Goal: Task Accomplishment & Management: Use online tool/utility

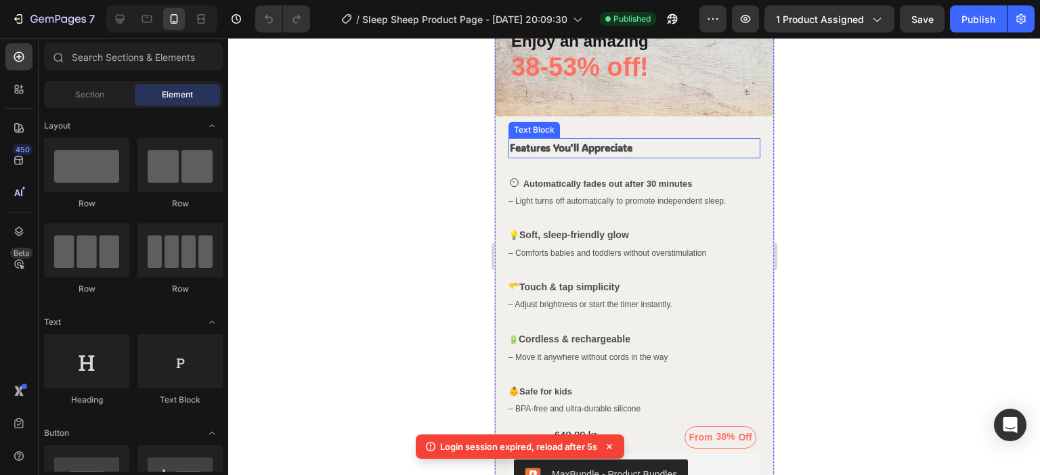
scroll to position [542, 0]
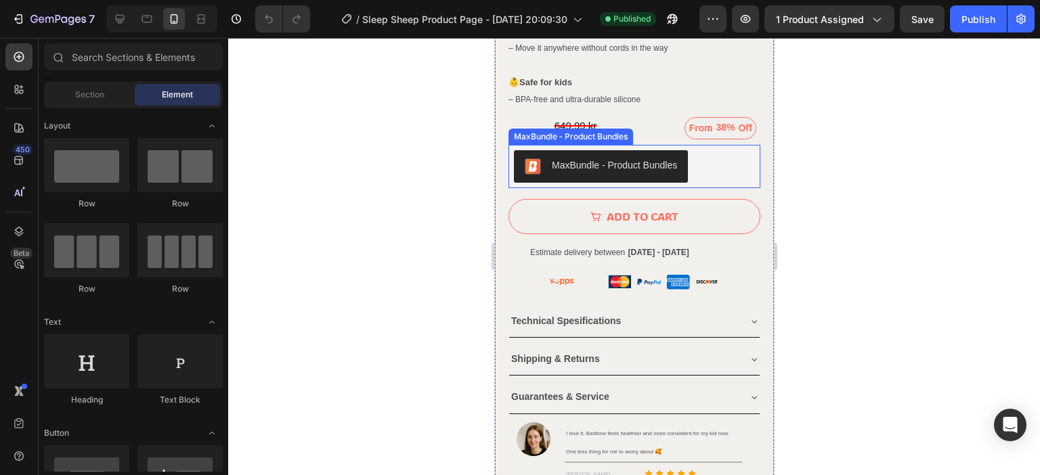
scroll to position [880, 0]
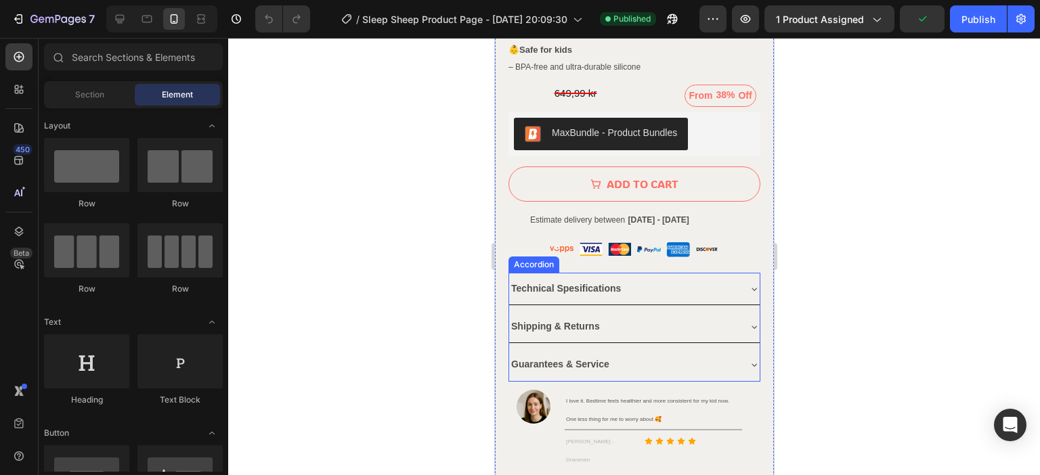
click at [748, 284] on icon at bounding box center [753, 289] width 11 height 11
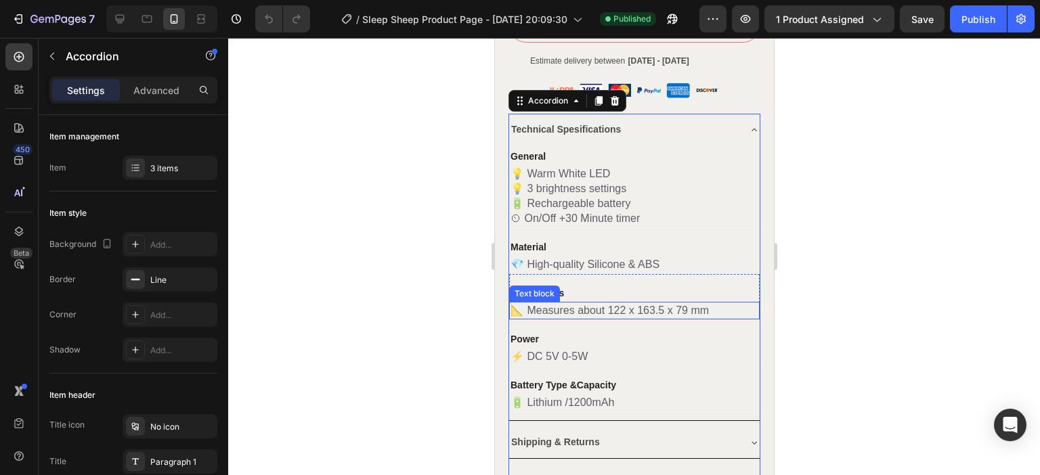
scroll to position [1015, 0]
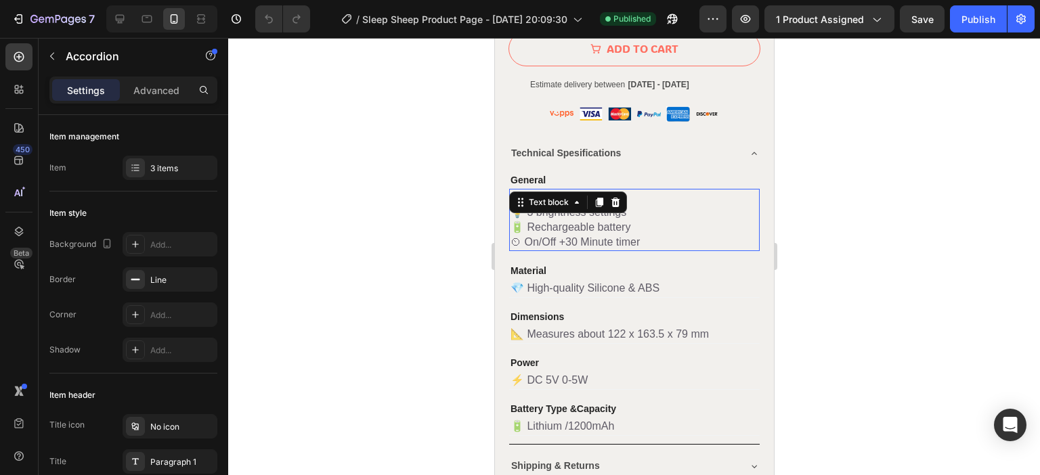
click at [621, 221] on span "🔋 Rechargeable battery" at bounding box center [570, 227] width 120 height 12
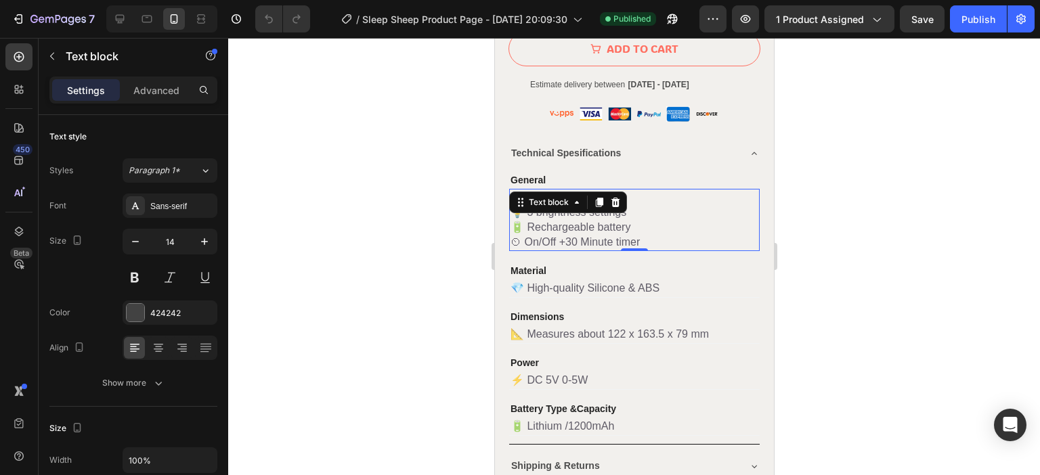
click at [630, 221] on span "🔋 Rechargeable battery" at bounding box center [570, 227] width 120 height 12
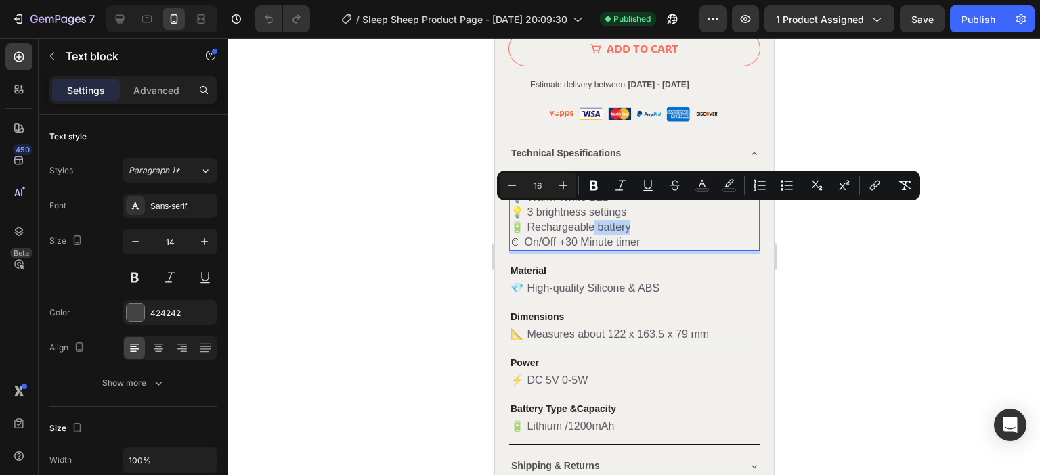
drag, startPoint x: 646, startPoint y: 213, endPoint x: 594, endPoint y: 215, distance: 52.1
click at [594, 220] on p "🔋 Rechargeable battery" at bounding box center [634, 227] width 248 height 15
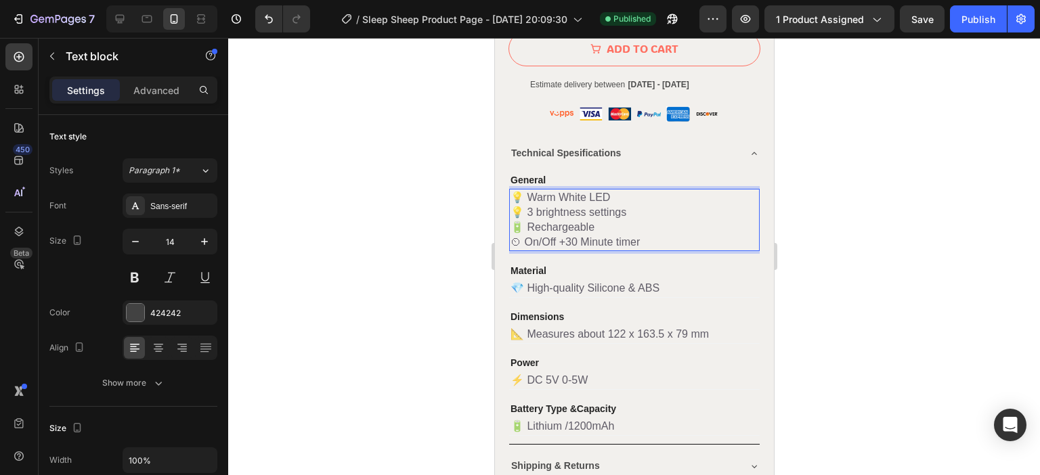
click at [588, 206] on span "💡 3 brightness settings" at bounding box center [568, 212] width 116 height 12
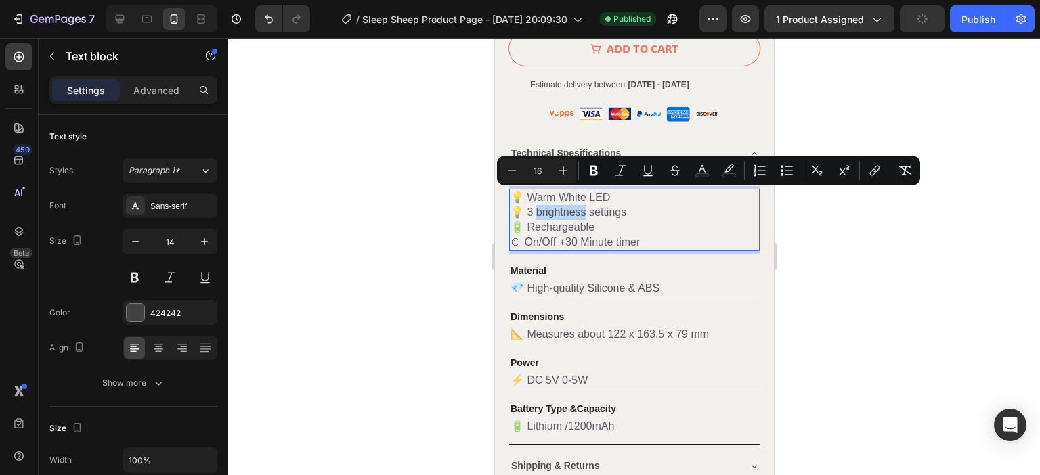
drag, startPoint x: 588, startPoint y: 195, endPoint x: 535, endPoint y: 201, distance: 52.5
click at [535, 206] on span "💡 3 brightness settings" at bounding box center [568, 212] width 116 height 12
click at [393, 212] on div at bounding box center [634, 256] width 812 height 437
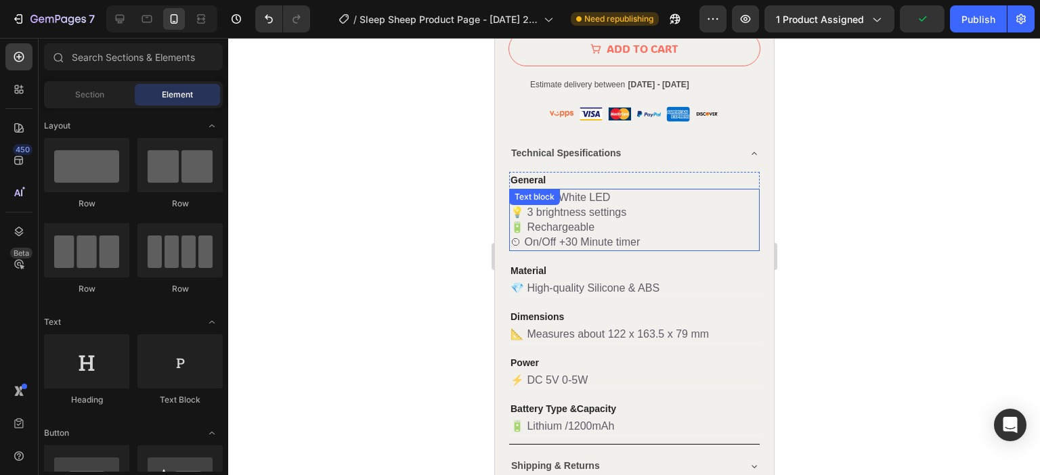
click at [619, 206] on span "💡 3 brightness settings" at bounding box center [568, 212] width 116 height 12
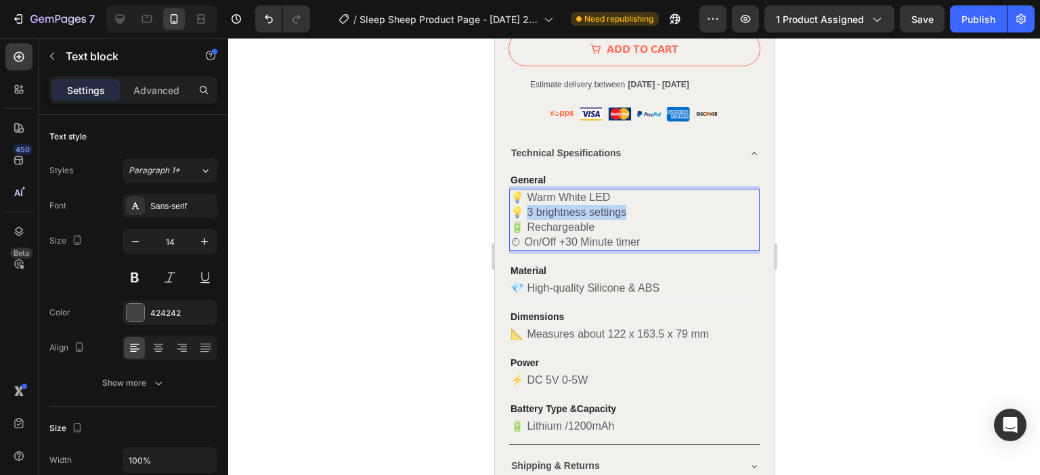
drag, startPoint x: 631, startPoint y: 196, endPoint x: 526, endPoint y: 197, distance: 104.9
click at [526, 205] on p "💡 3 brightness settings" at bounding box center [634, 212] width 248 height 15
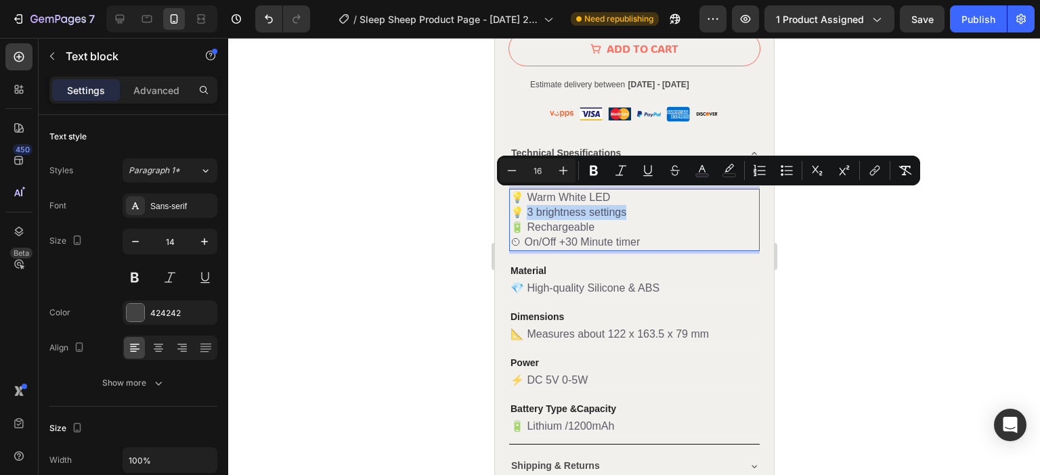
click at [650, 205] on p "💡 3 brightness settings" at bounding box center [634, 212] width 248 height 15
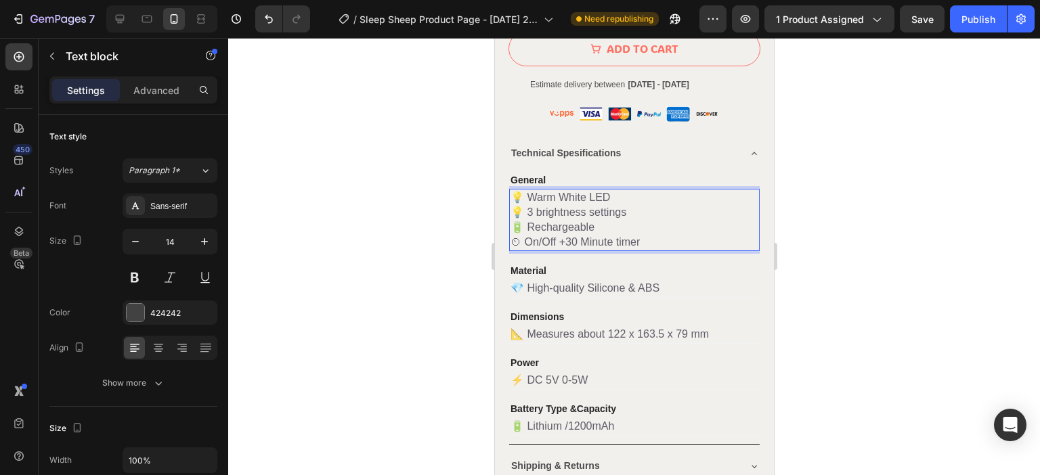
click at [619, 190] on p "💡 Warm White LED" at bounding box center [634, 197] width 248 height 15
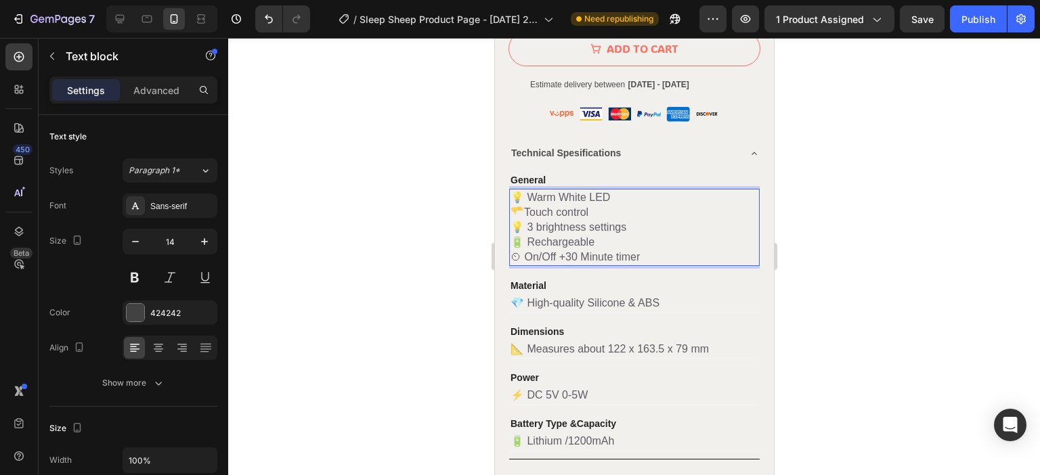
click at [617, 190] on p "💡 Warm White LED" at bounding box center [634, 197] width 248 height 15
click at [657, 250] on p "⏲ On/Off +30 Minute timer" at bounding box center [634, 257] width 248 height 15
click at [833, 211] on div at bounding box center [634, 256] width 812 height 437
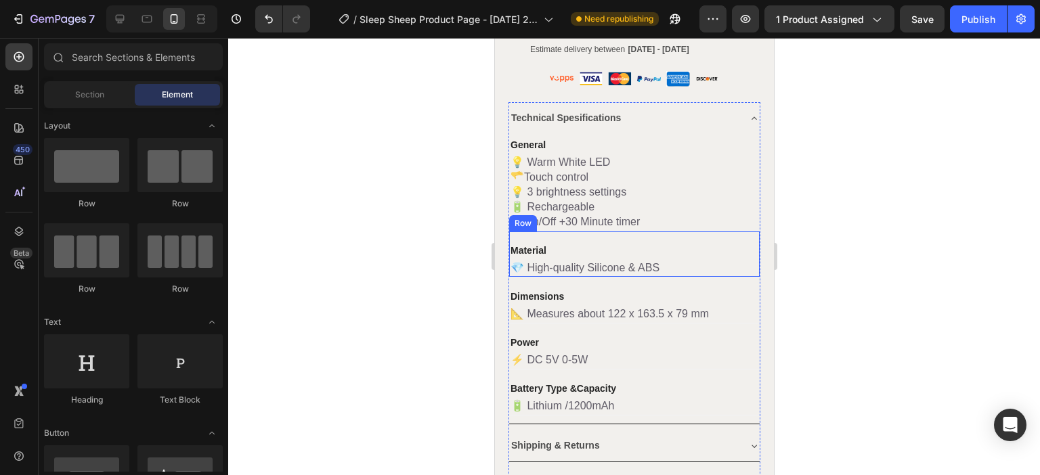
scroll to position [1083, 0]
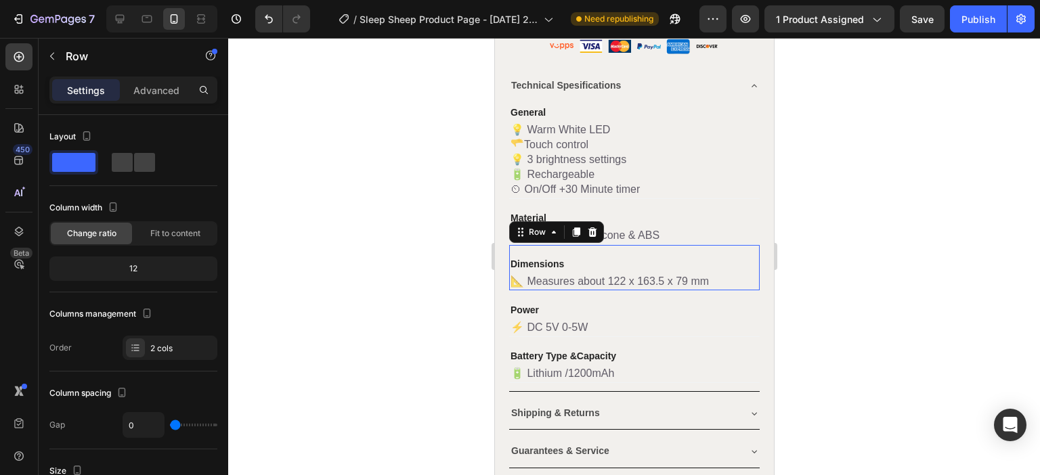
click at [577, 245] on div "Dimensions Text block 📐 Measures about 122 x 163.5 x 79 mm Text block Row 0" at bounding box center [633, 268] width 250 height 46
click at [130, 86] on div "Advanced" at bounding box center [157, 90] width 68 height 22
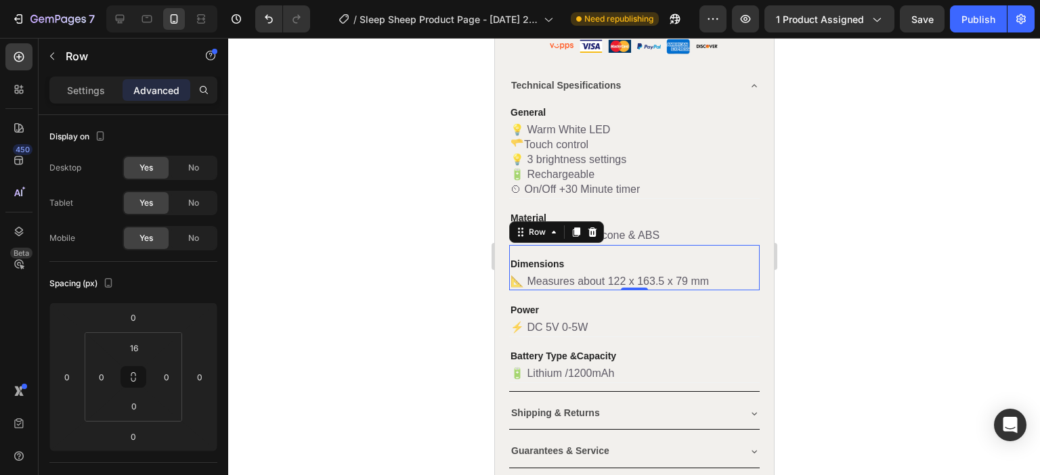
click at [808, 236] on div at bounding box center [634, 256] width 812 height 437
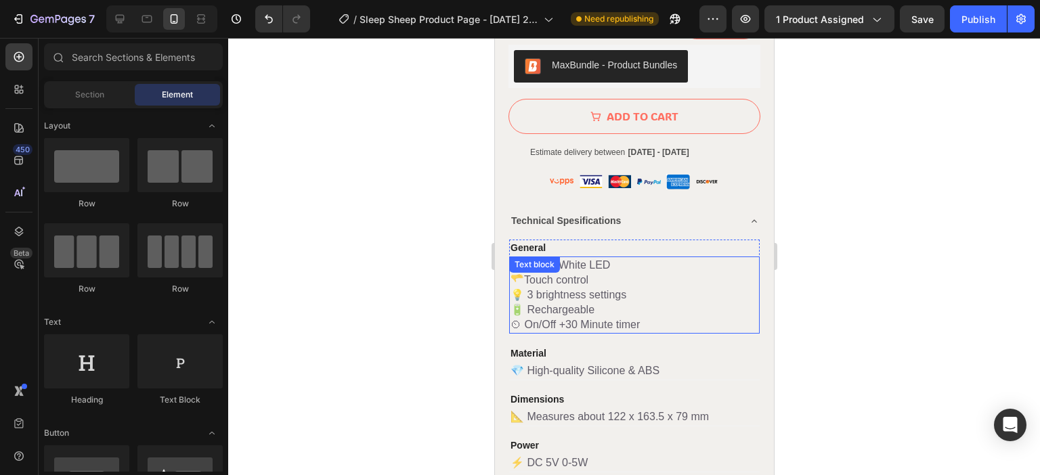
scroll to position [948, 0]
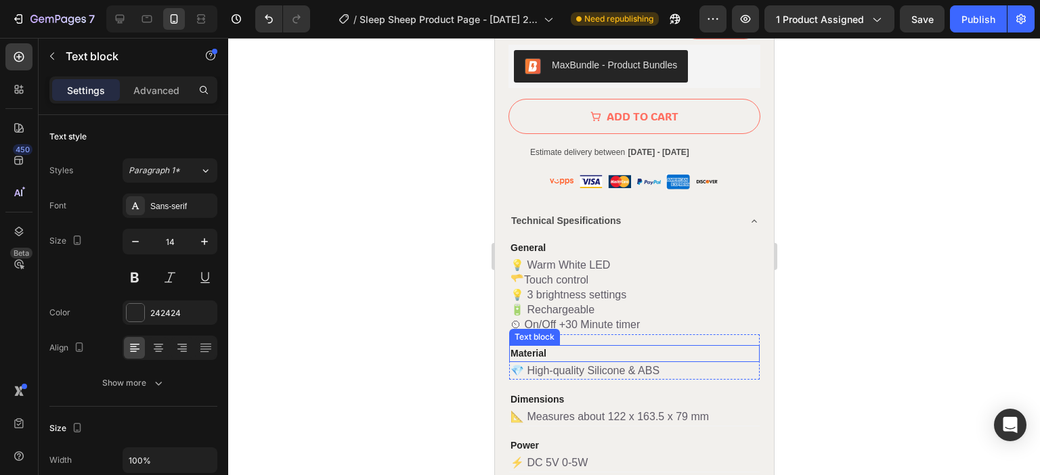
click at [559, 347] on p "Material" at bounding box center [634, 354] width 248 height 14
click at [146, 82] on div "Advanced" at bounding box center [157, 90] width 68 height 22
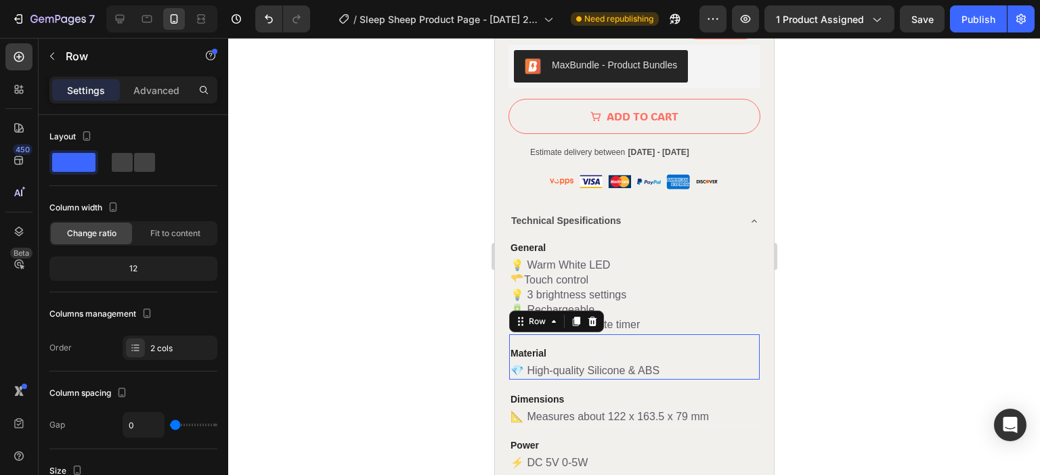
click at [738, 334] on div "Material Text block 💎 High-quality Silicone & ABS Text block Row 0" at bounding box center [633, 357] width 250 height 46
click at [149, 97] on div "Advanced" at bounding box center [157, 90] width 68 height 22
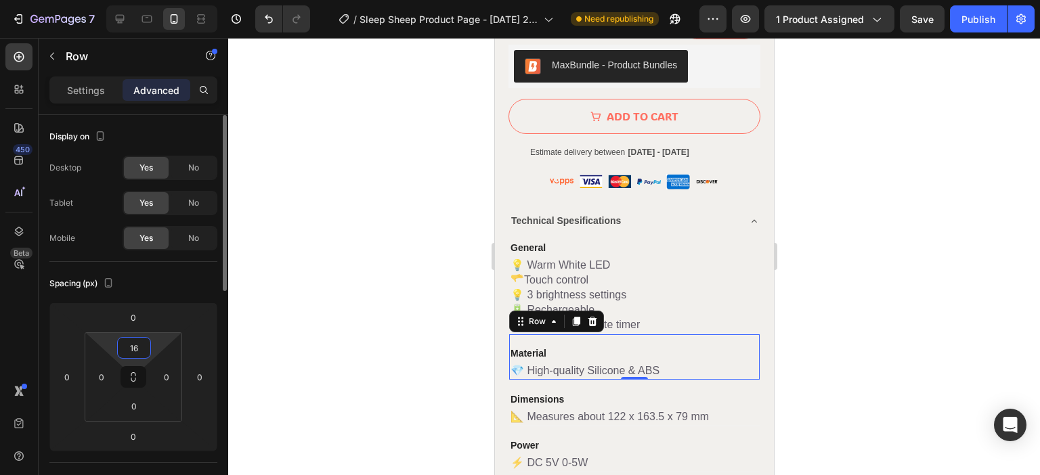
click at [123, 351] on input "16" at bounding box center [134, 348] width 27 height 20
type input "0"
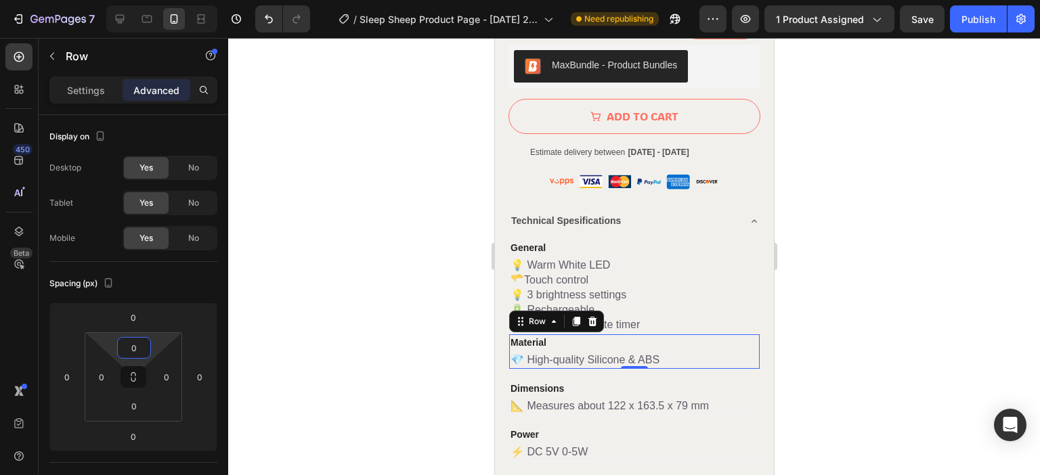
click at [389, 302] on div at bounding box center [634, 256] width 812 height 437
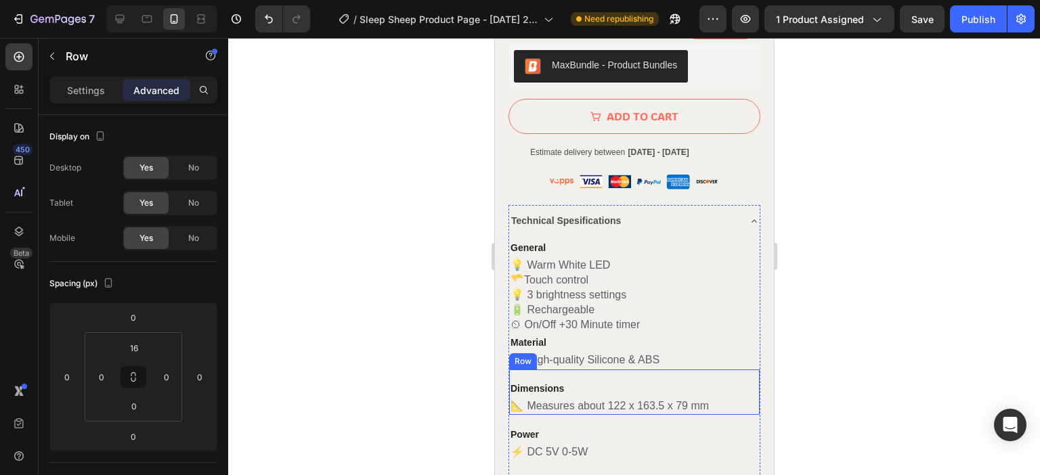
click at [652, 370] on div "Dimensions Text block 📐 Measures about 122 x 163.5 x 79 mm Text block Row" at bounding box center [633, 393] width 250 height 46
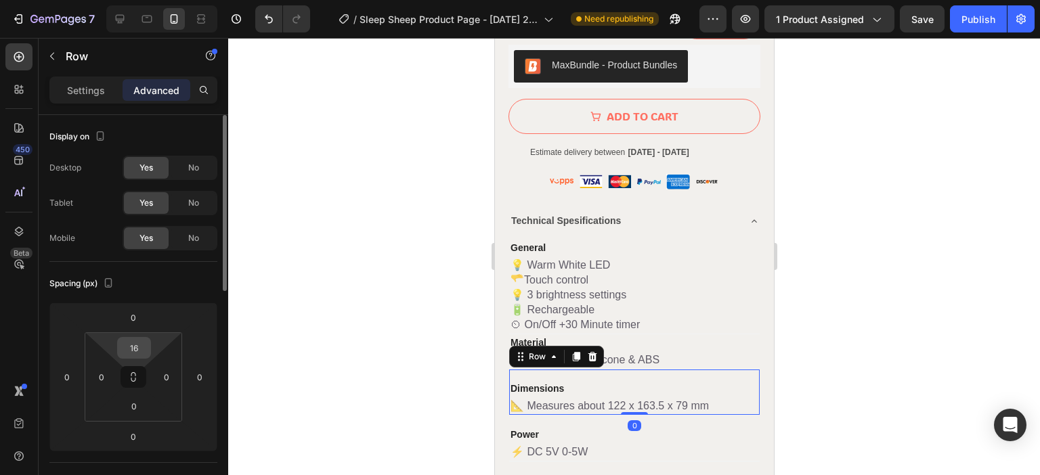
click at [139, 350] on input "16" at bounding box center [134, 348] width 27 height 20
type input "0"
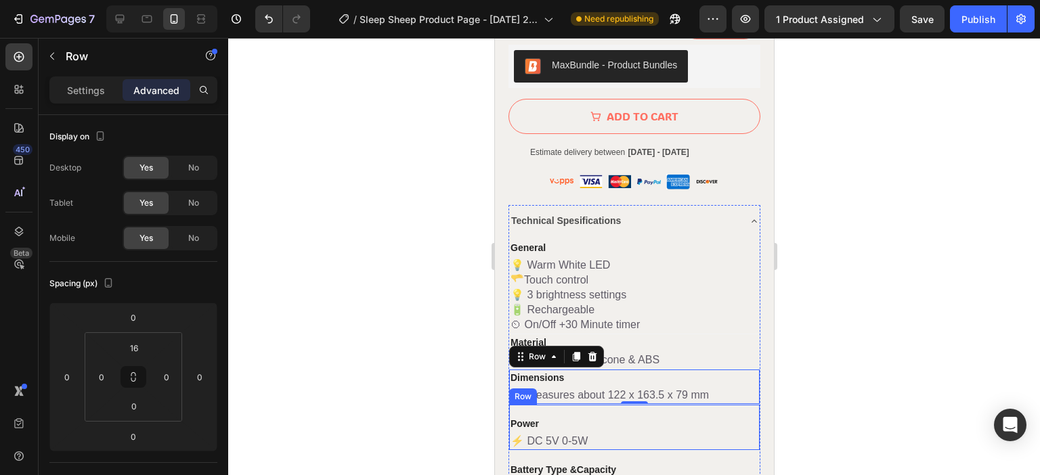
drag, startPoint x: 605, startPoint y: 397, endPoint x: 596, endPoint y: 395, distance: 8.9
click at [605, 405] on div "Power Text block ⚡️ DC 5V 0-5W Text block Row" at bounding box center [633, 428] width 250 height 46
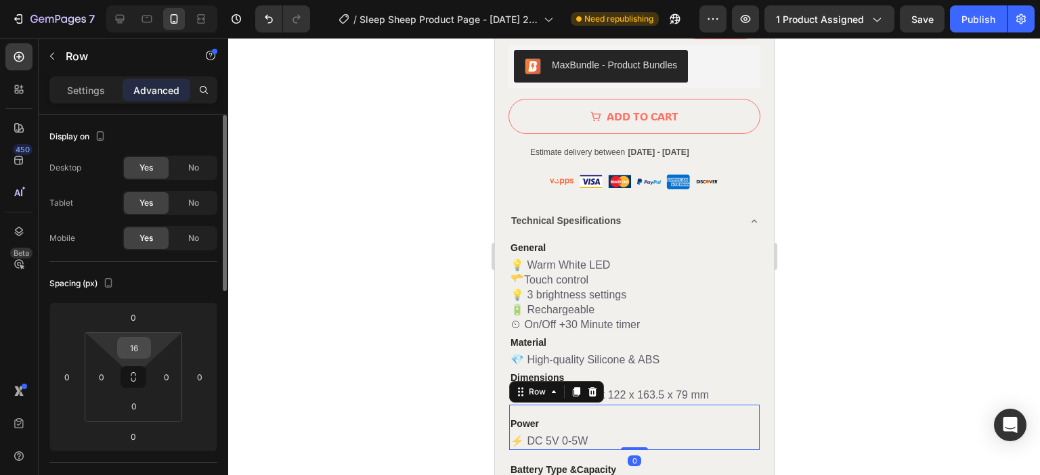
click at [136, 353] on input "16" at bounding box center [134, 348] width 27 height 20
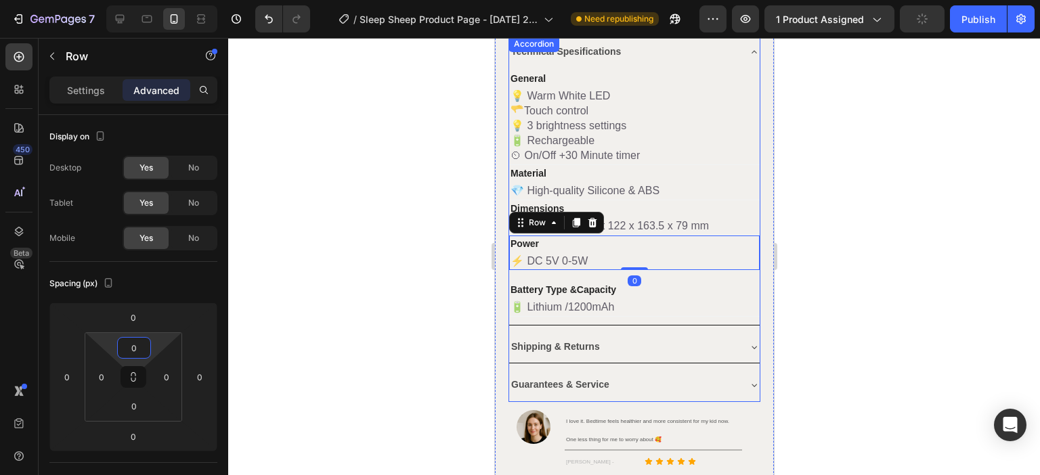
scroll to position [1151, 0]
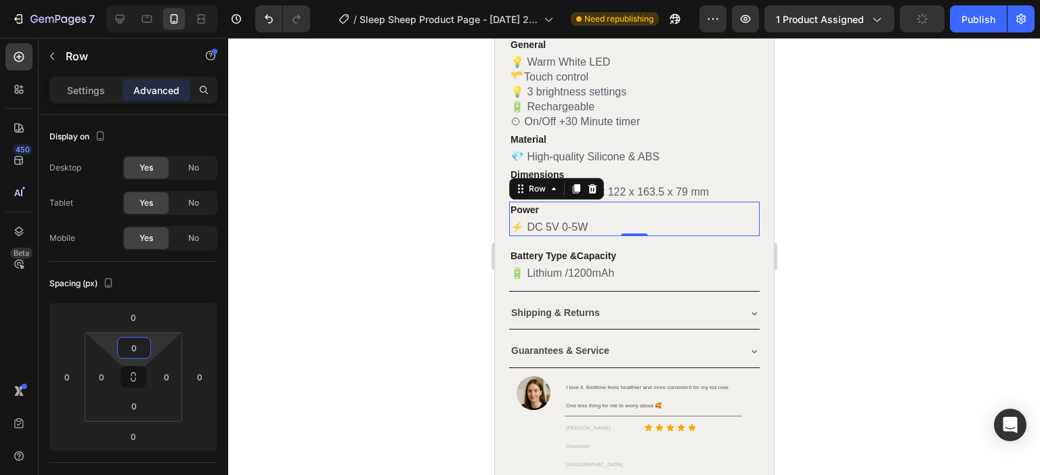
type input "0"
click at [627, 242] on div "0" at bounding box center [634, 247] width 14 height 11
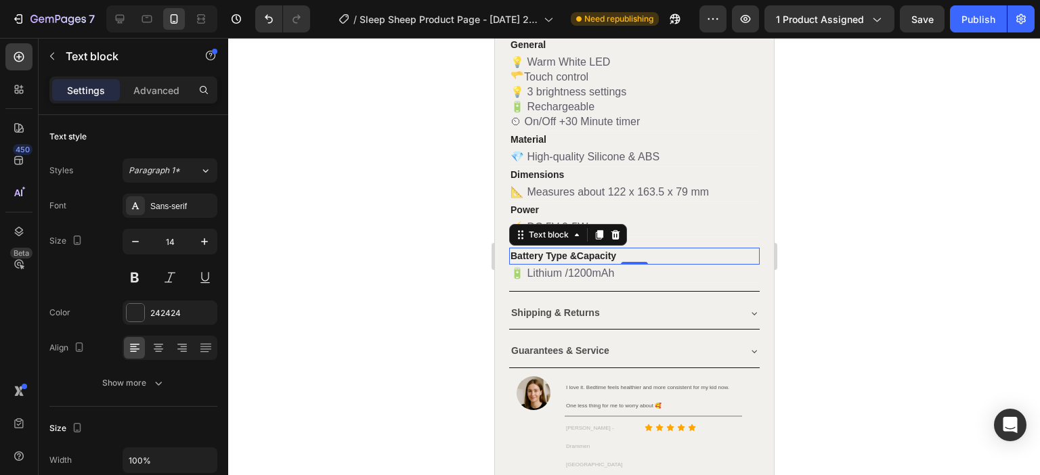
click at [575, 249] on p "Battery Type & Capacity" at bounding box center [634, 256] width 248 height 14
click at [693, 266] on p "🔋 Lithium / 1200mAh" at bounding box center [634, 273] width 248 height 15
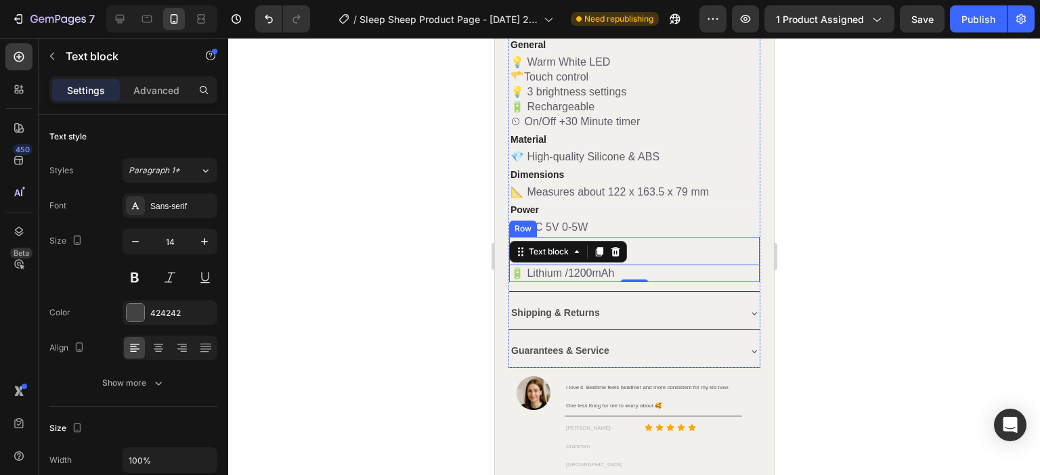
click at [719, 237] on div "Battery Type & Capacity Text block 🔋 Lithium / 1200mAh Text block 0 Row" at bounding box center [633, 260] width 250 height 46
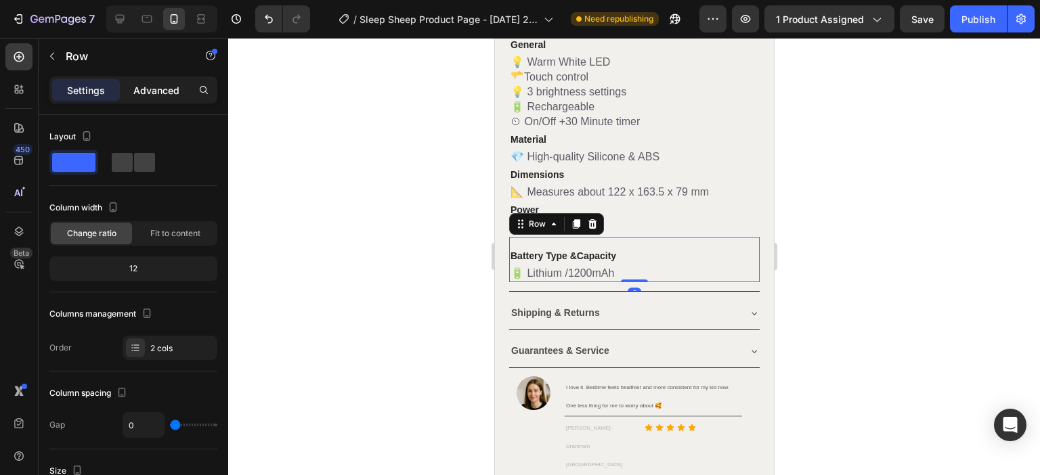
click at [148, 98] on div "Advanced" at bounding box center [157, 90] width 68 height 22
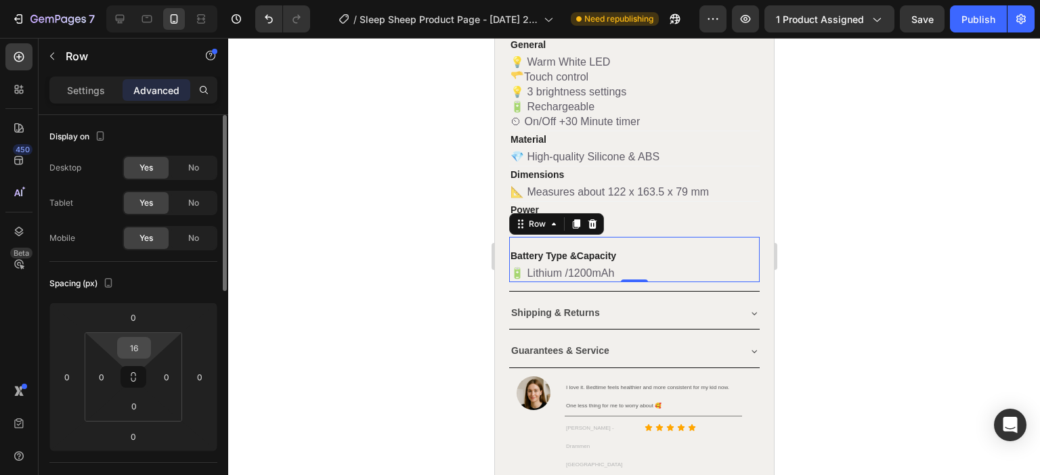
click at [144, 348] on div "16" at bounding box center [134, 348] width 34 height 22
click at [135, 345] on input "16" at bounding box center [134, 348] width 27 height 20
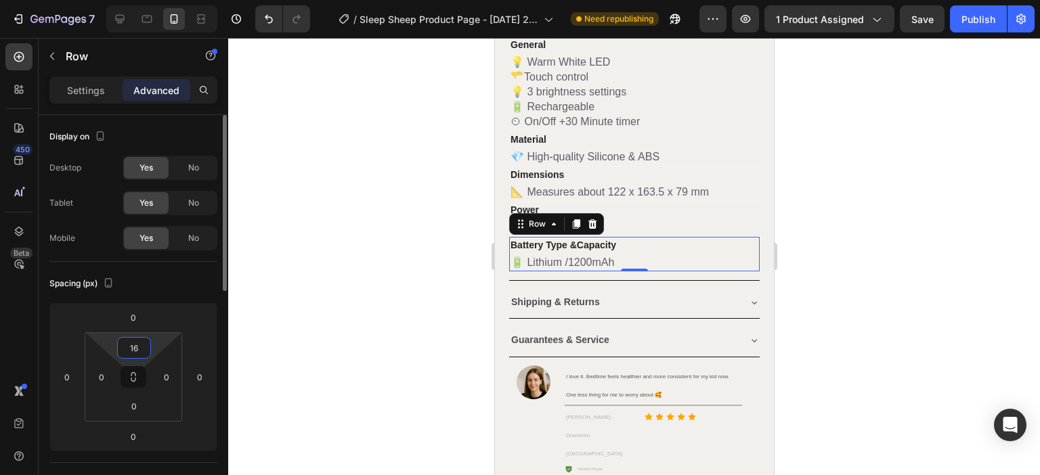
type input "0"
click at [826, 195] on div at bounding box center [634, 256] width 812 height 437
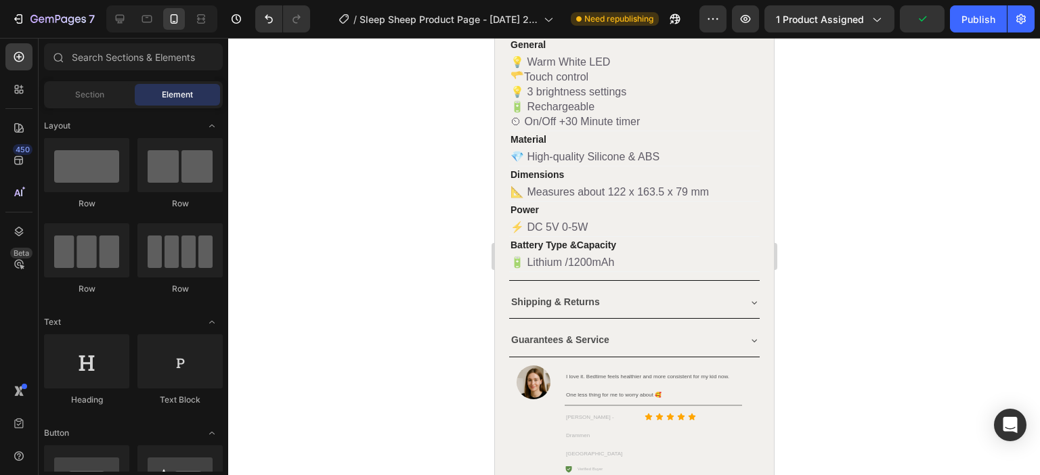
click at [850, 252] on div at bounding box center [634, 256] width 812 height 437
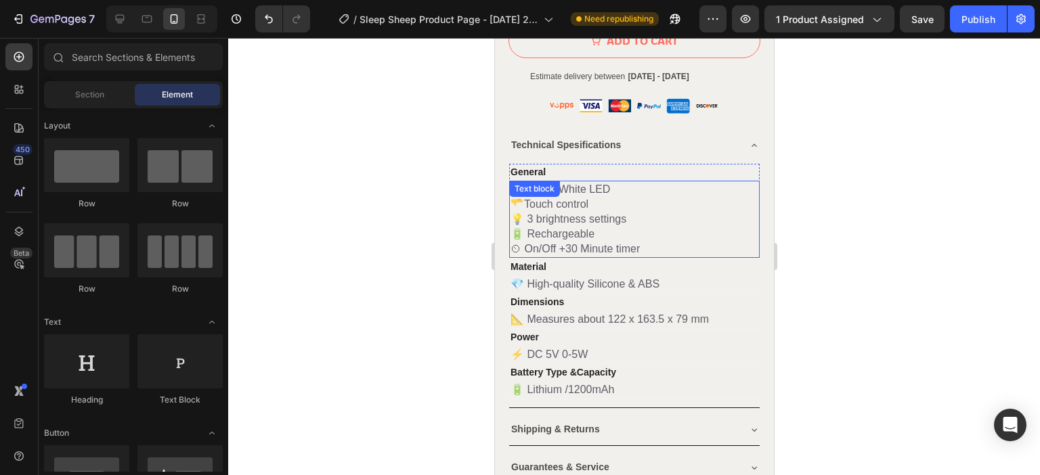
scroll to position [1015, 0]
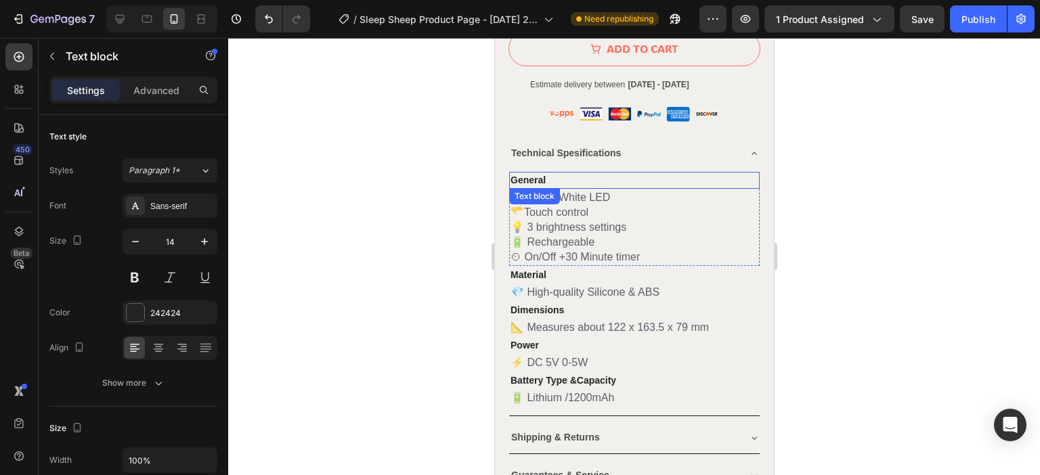
click at [580, 173] on p "General" at bounding box center [634, 180] width 248 height 14
click at [743, 205] on p "🫳Touch control" at bounding box center [634, 212] width 248 height 15
click at [163, 79] on div "Advanced" at bounding box center [157, 90] width 68 height 22
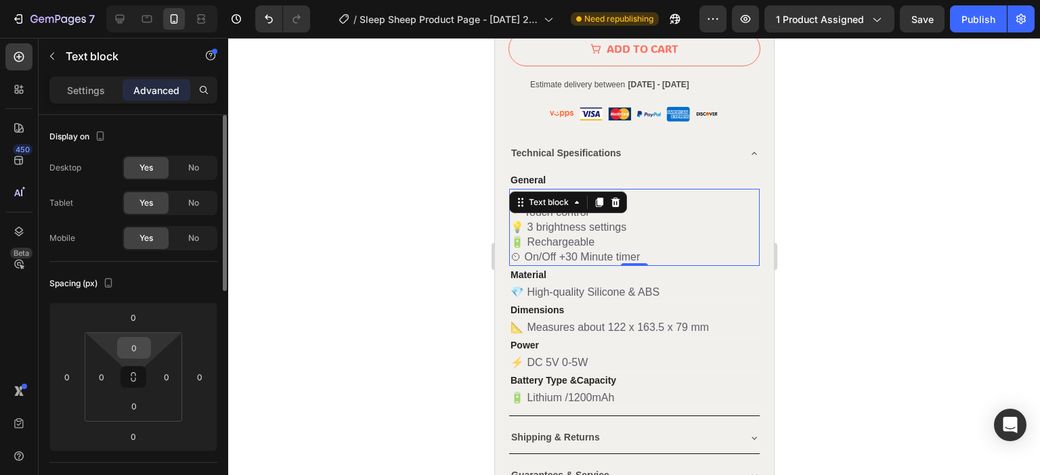
click at [133, 347] on input "0" at bounding box center [134, 348] width 27 height 20
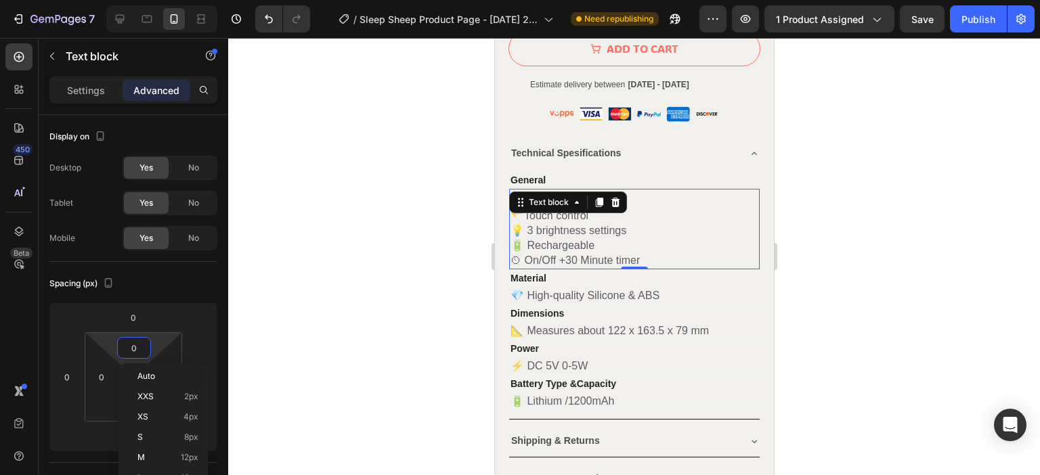
type input "5"
click at [859, 212] on div at bounding box center [634, 256] width 812 height 437
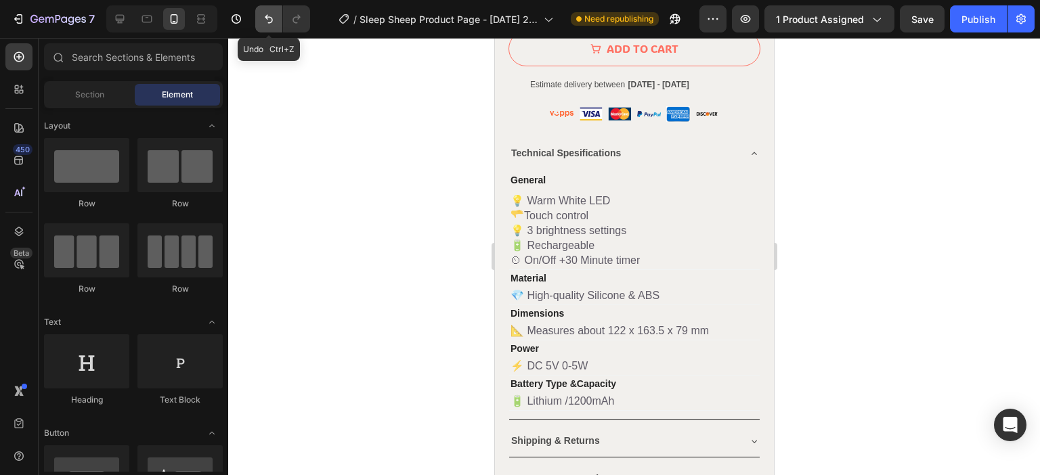
click at [263, 20] on icon "Undo/Redo" at bounding box center [269, 19] width 14 height 14
click at [269, 16] on icon "Undo/Redo" at bounding box center [269, 19] width 14 height 14
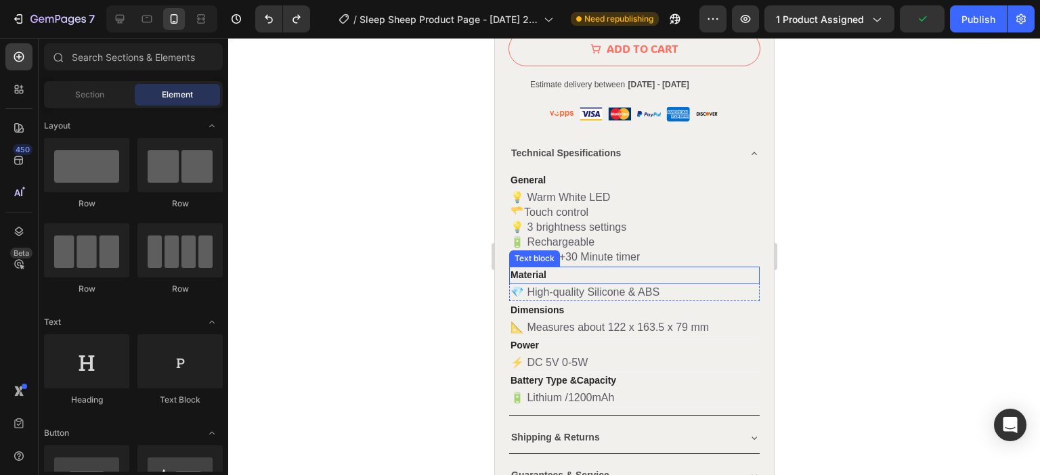
click at [745, 268] on p "Material" at bounding box center [634, 275] width 248 height 14
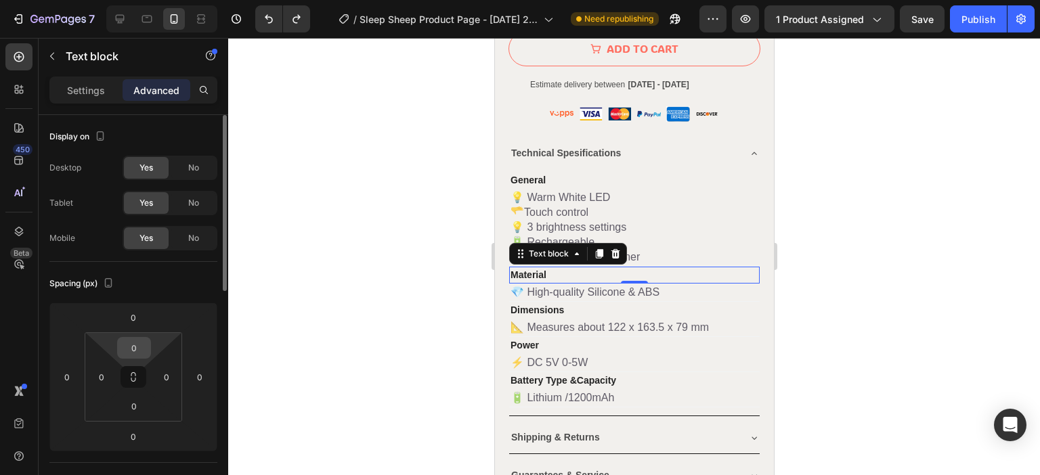
click at [139, 349] on input "0" at bounding box center [134, 348] width 27 height 20
drag, startPoint x: 138, startPoint y: 343, endPoint x: 121, endPoint y: 344, distance: 17.7
click at [122, 344] on input "4" at bounding box center [134, 348] width 27 height 20
type input "5"
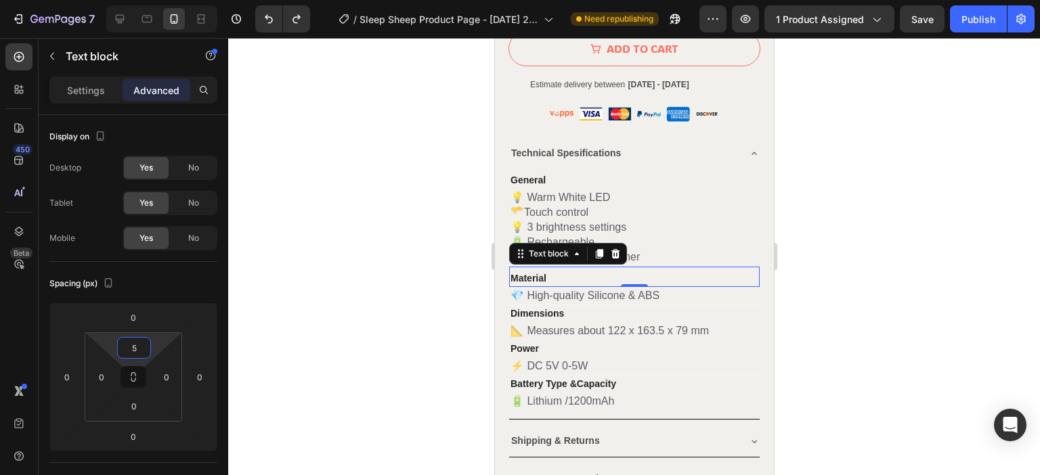
click at [793, 262] on div at bounding box center [634, 256] width 812 height 437
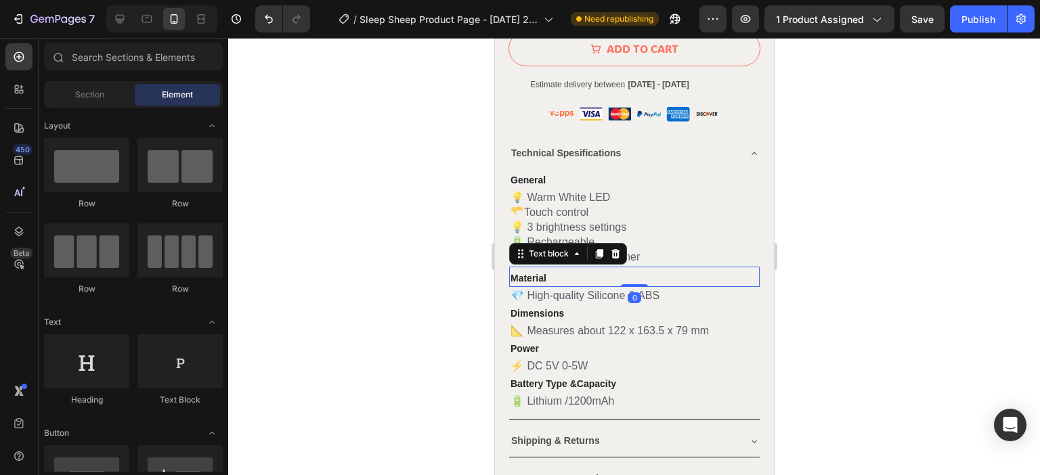
click at [736, 271] on p "Material" at bounding box center [634, 278] width 248 height 14
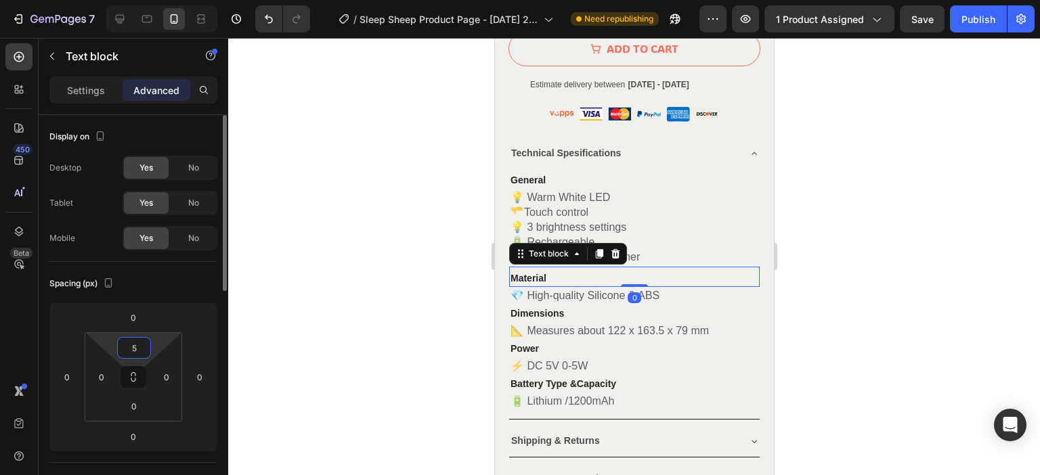
click at [138, 347] on input "5" at bounding box center [134, 348] width 27 height 20
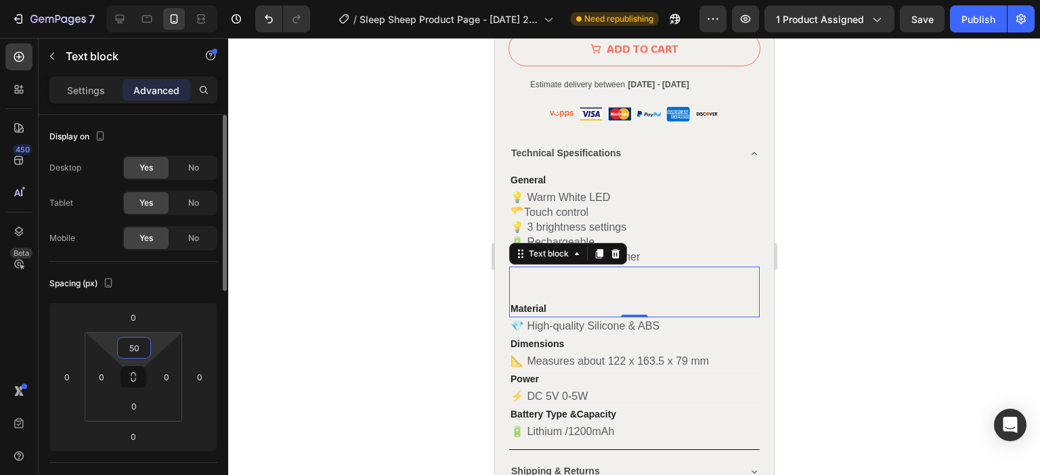
drag, startPoint x: 146, startPoint y: 342, endPoint x: 97, endPoint y: 341, distance: 48.7
click at [99, 341] on div "50 0 0 0" at bounding box center [133, 376] width 97 height 89
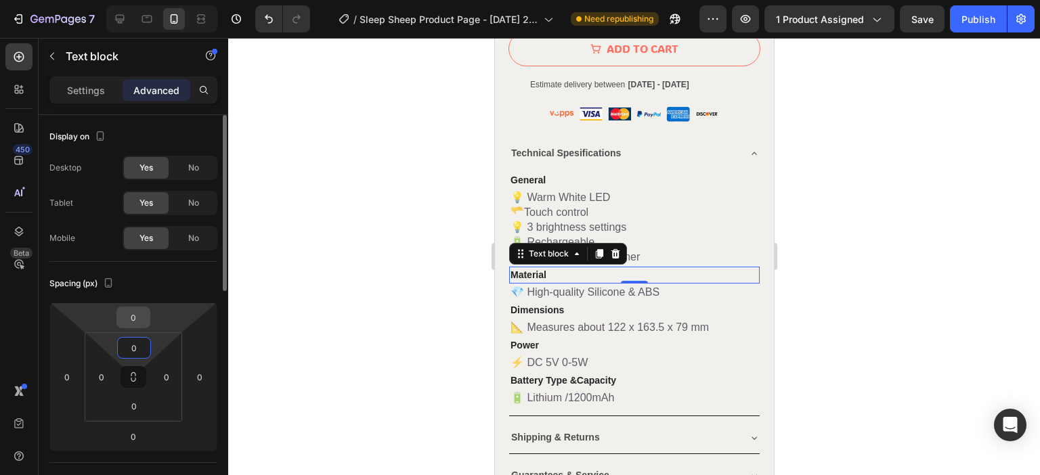
type input "0"
click at [144, 319] on input "0" at bounding box center [133, 317] width 27 height 20
type input "5"
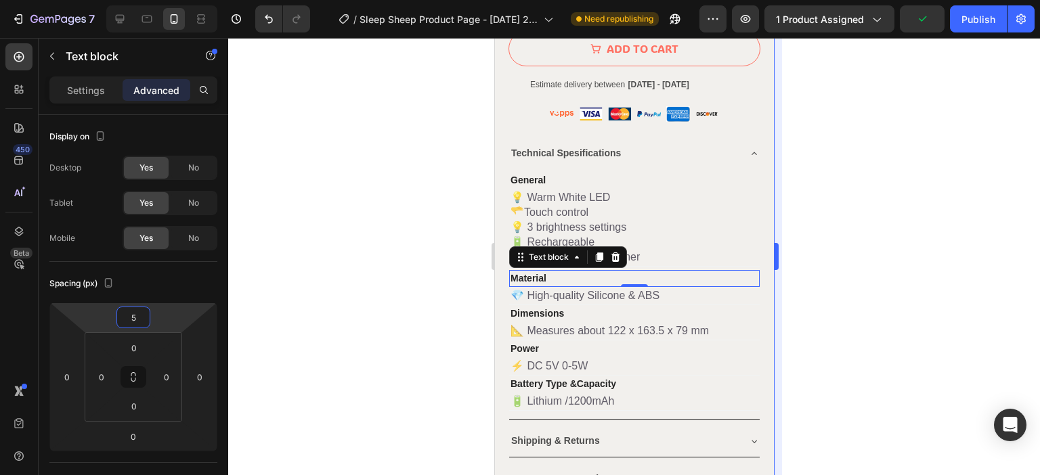
click at [806, 253] on div at bounding box center [634, 256] width 812 height 437
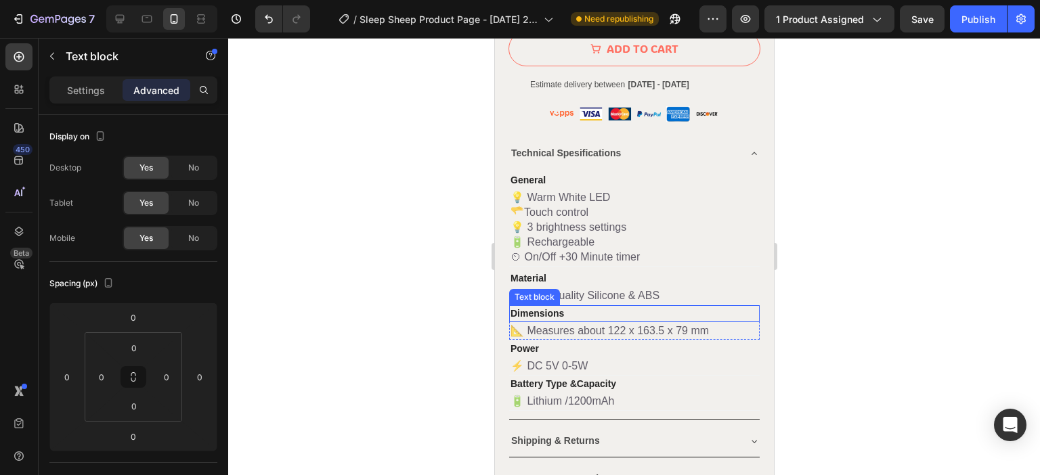
click at [643, 307] on p "Dimensions" at bounding box center [634, 314] width 248 height 14
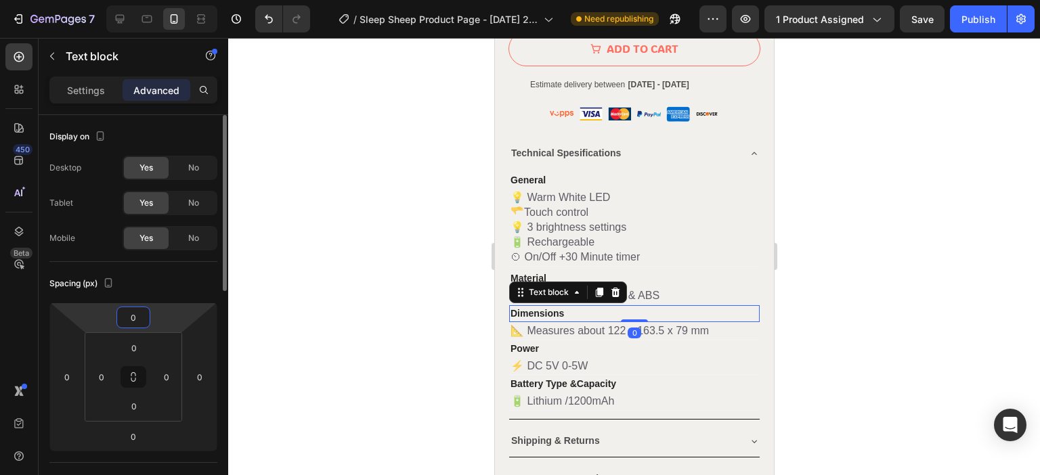
click at [139, 314] on input "0" at bounding box center [133, 317] width 27 height 20
type input "5"
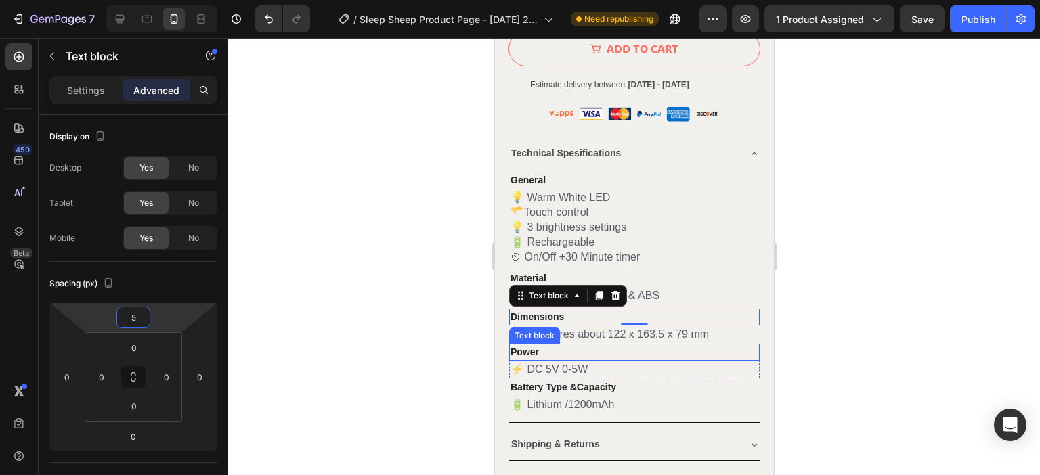
click at [580, 345] on p "Power" at bounding box center [634, 352] width 248 height 14
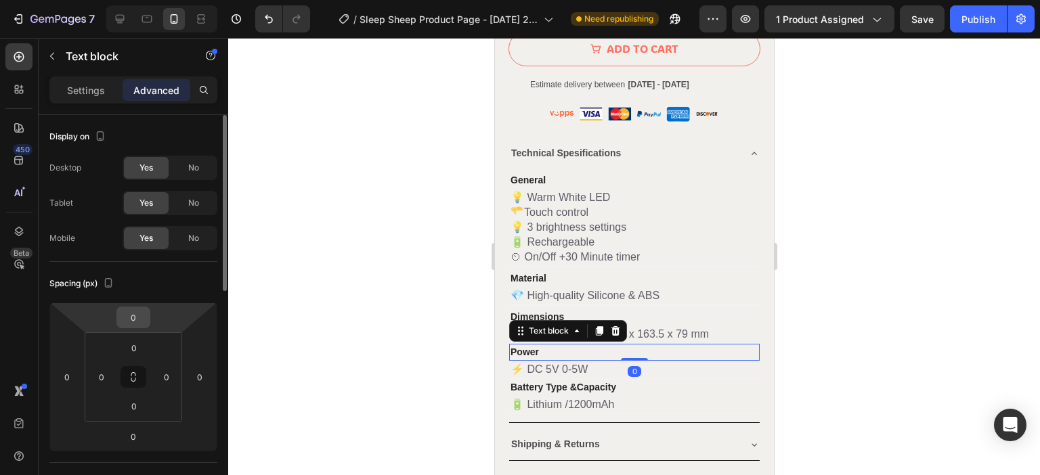
click at [140, 318] on input "0" at bounding box center [133, 317] width 27 height 20
type input "5"
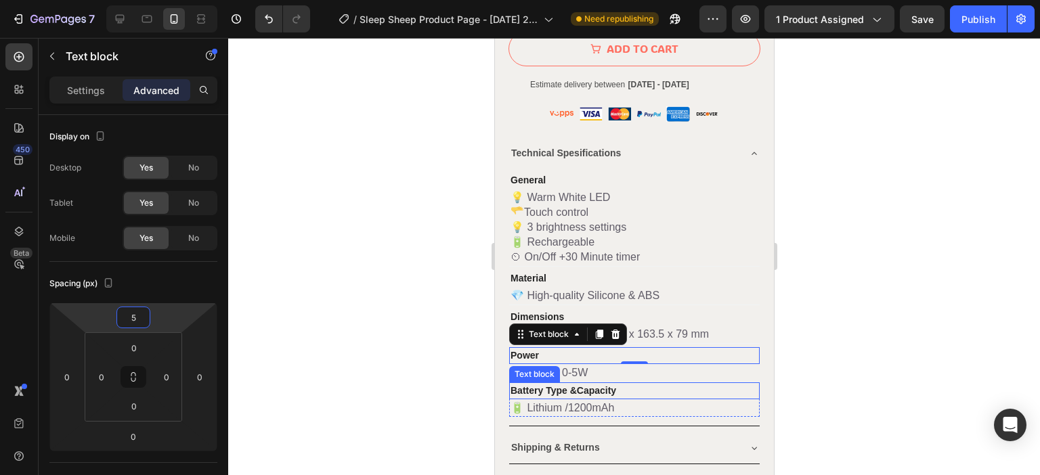
click at [586, 385] on span "Capacity" at bounding box center [595, 390] width 39 height 11
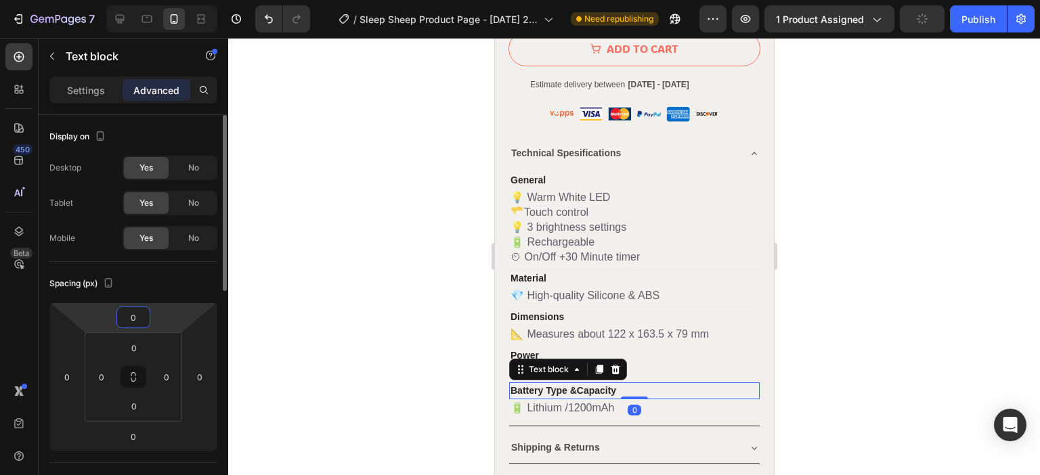
click at [135, 313] on input "0" at bounding box center [133, 317] width 27 height 20
type input "5"
click at [877, 336] on div at bounding box center [634, 256] width 812 height 437
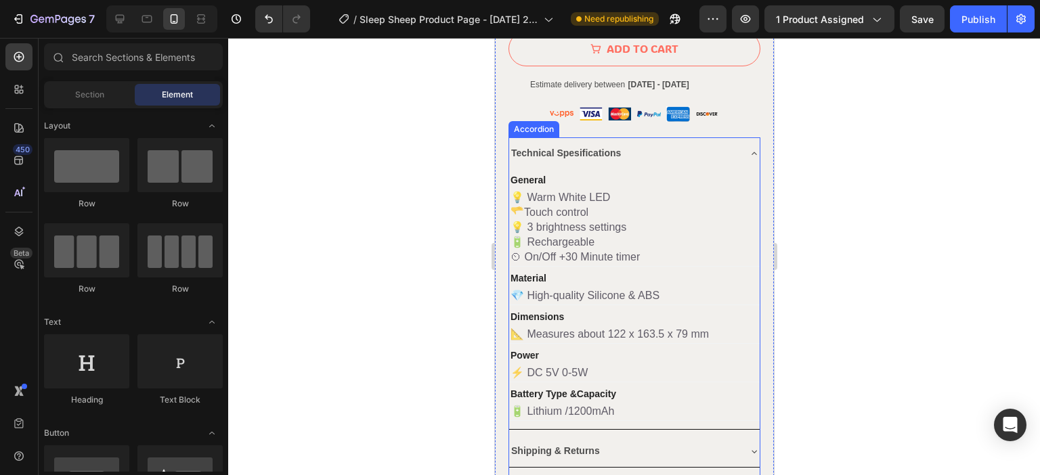
click at [748, 148] on icon at bounding box center [753, 153] width 11 height 11
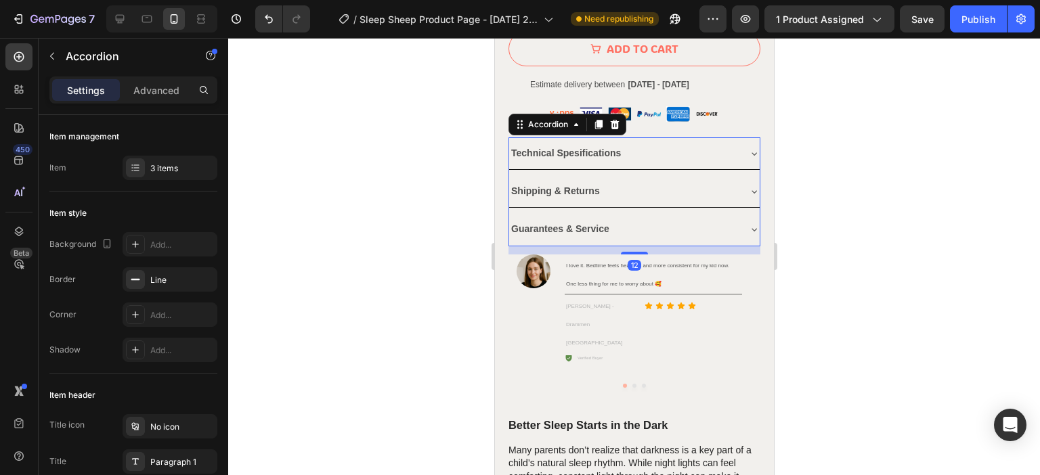
click at [748, 148] on icon at bounding box center [753, 153] width 11 height 11
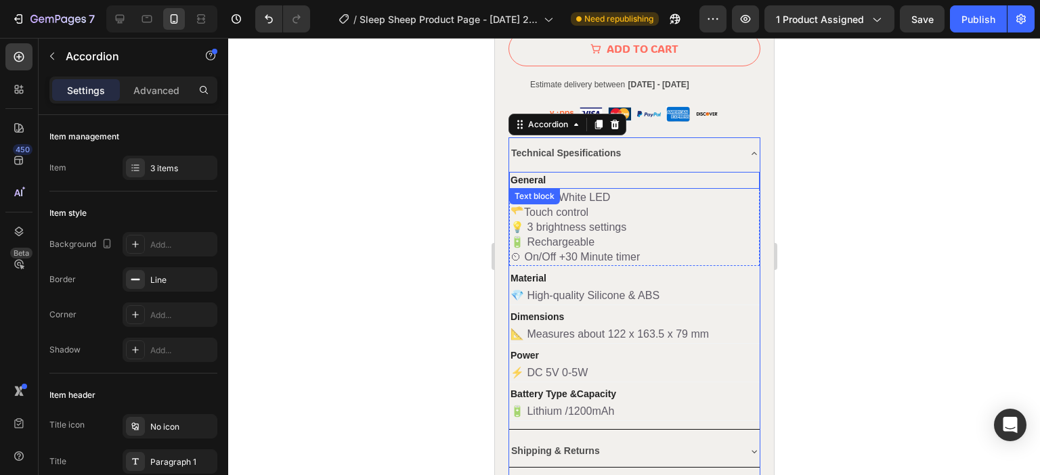
click at [546, 173] on p "General" at bounding box center [634, 180] width 248 height 14
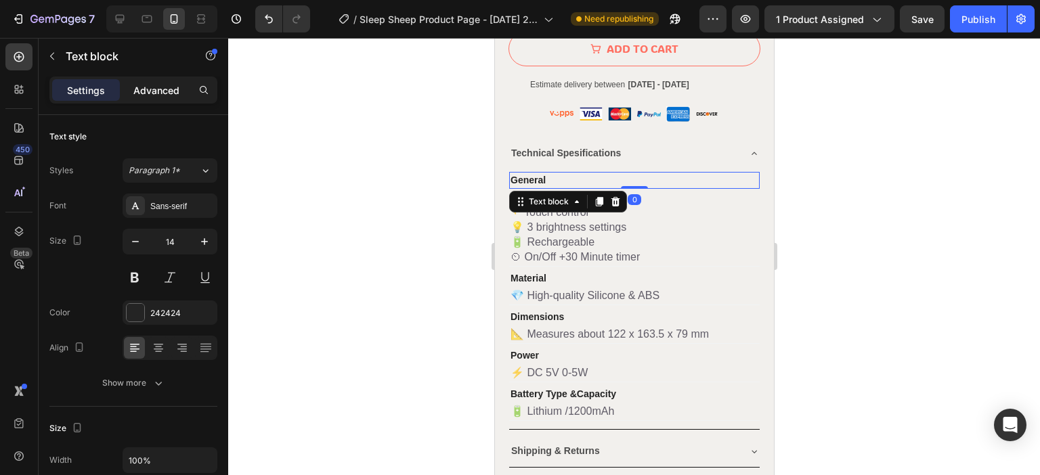
click at [156, 83] on p "Advanced" at bounding box center [156, 90] width 46 height 14
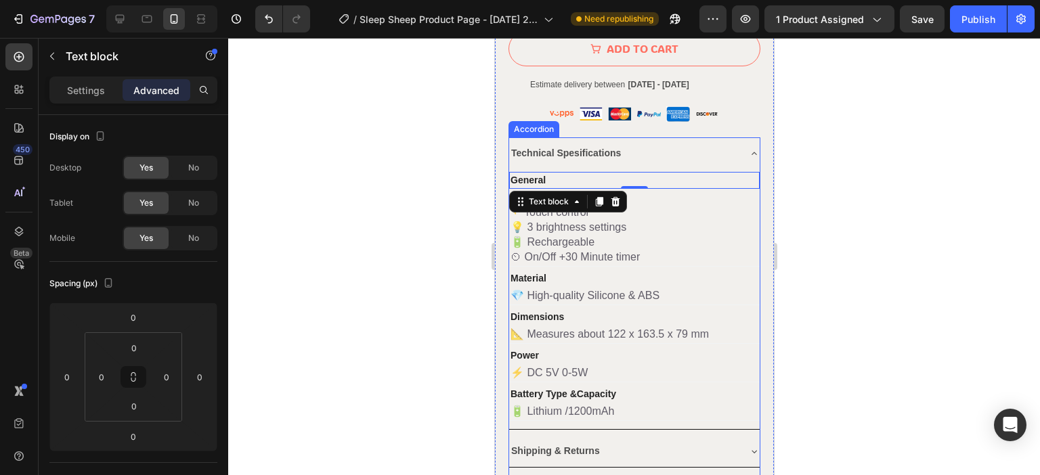
click at [627, 144] on div "Technical Spesifications" at bounding box center [622, 153] width 229 height 21
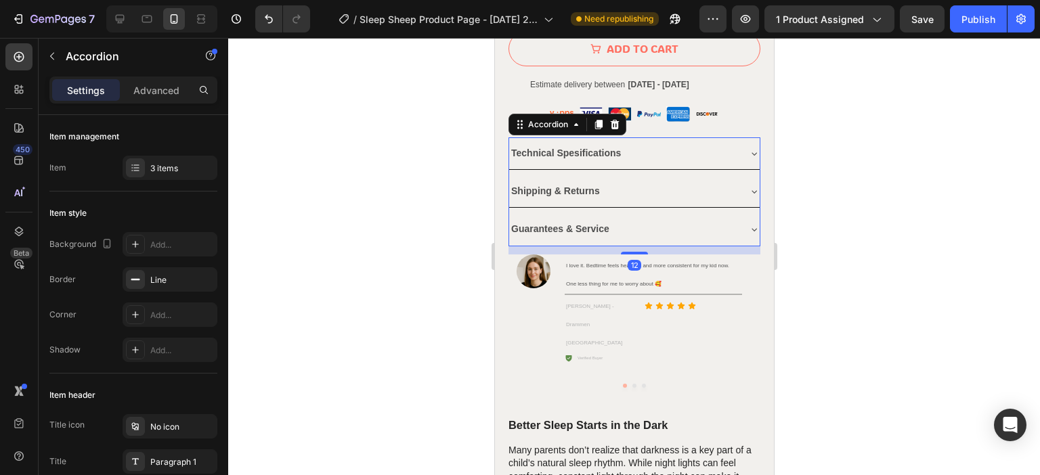
click at [628, 143] on div "Technical Spesifications" at bounding box center [622, 153] width 229 height 21
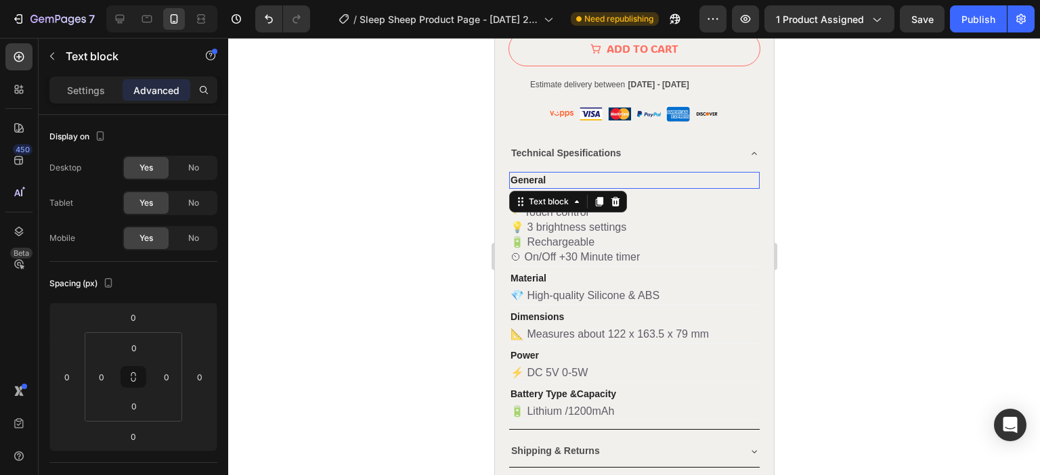
click at [590, 173] on p "General" at bounding box center [634, 180] width 248 height 14
click at [80, 82] on div "Settings" at bounding box center [86, 90] width 68 height 22
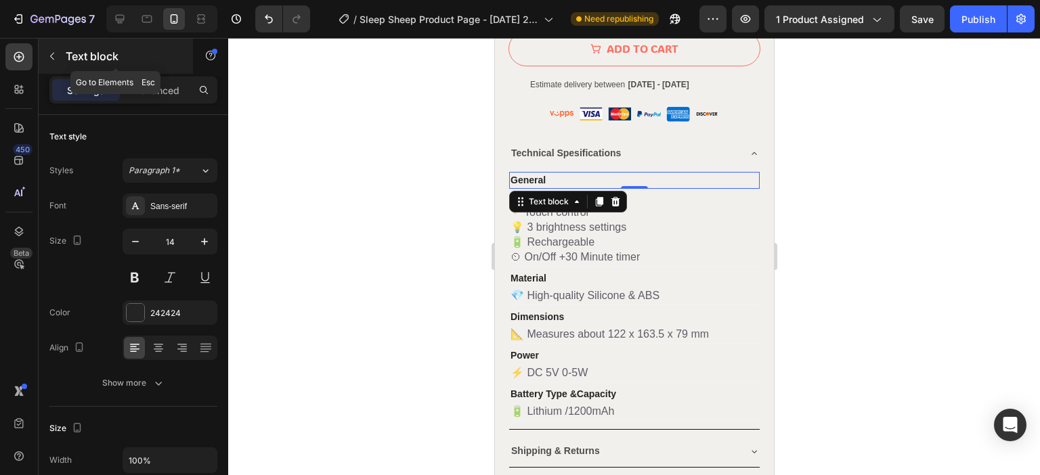
click at [60, 53] on button "button" at bounding box center [52, 56] width 22 height 22
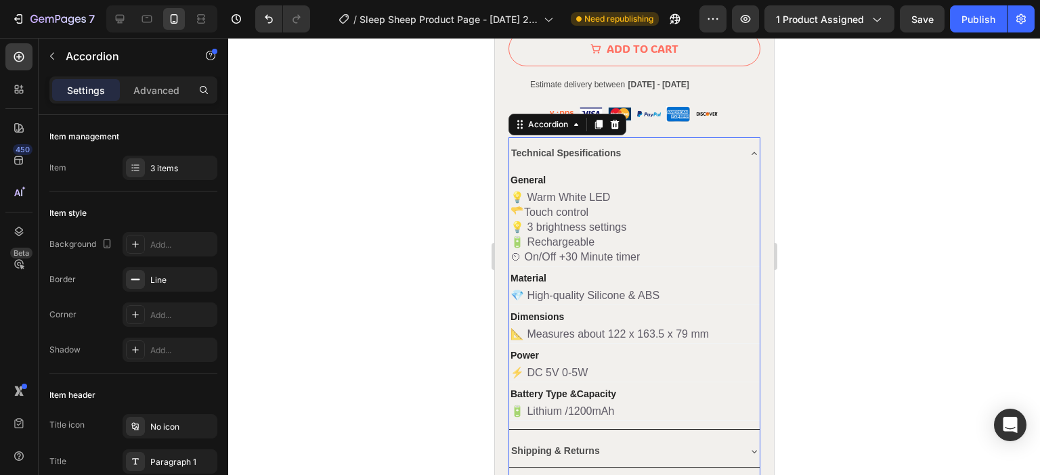
click at [748, 148] on icon at bounding box center [753, 153] width 11 height 11
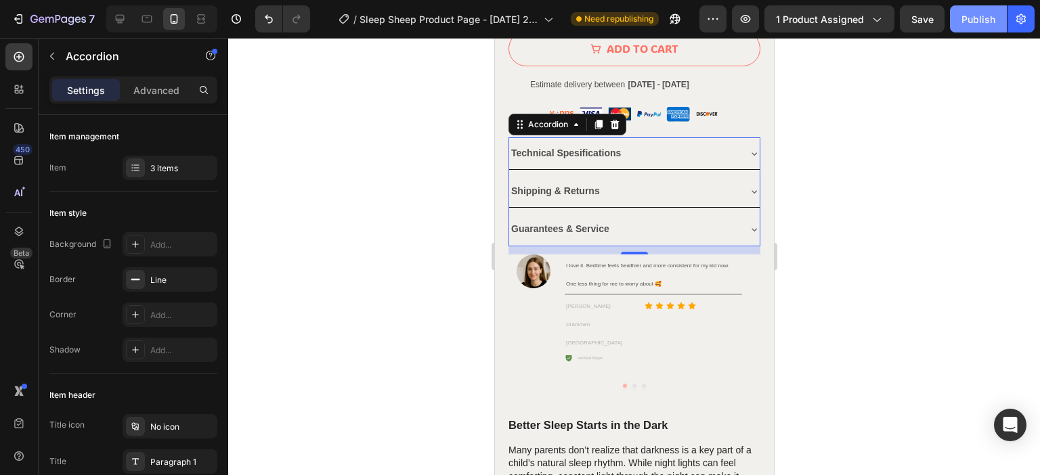
click at [972, 14] on div "Publish" at bounding box center [978, 19] width 34 height 14
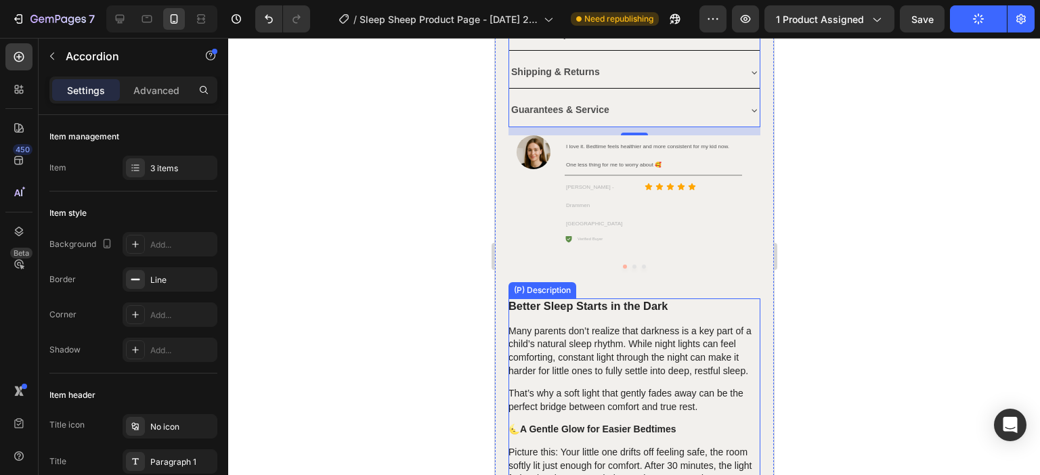
scroll to position [1151, 0]
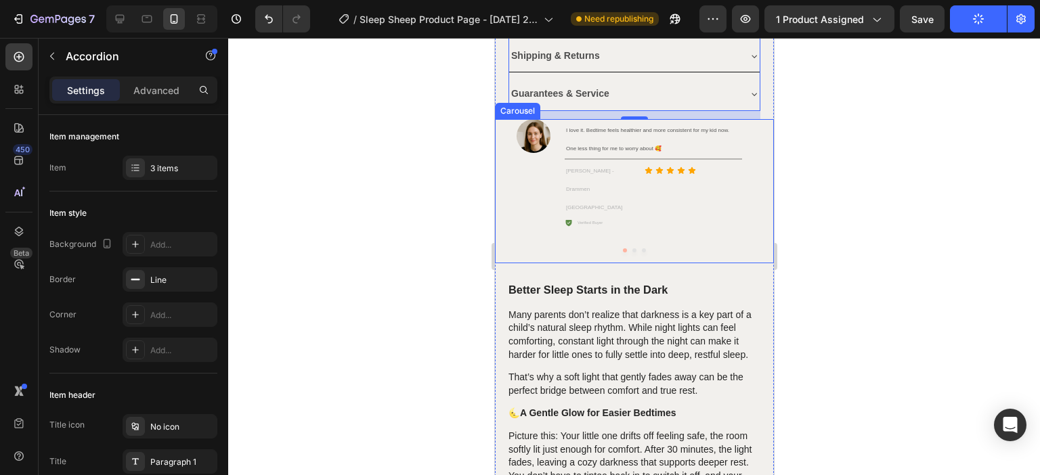
click at [626, 248] on div at bounding box center [633, 250] width 279 height 4
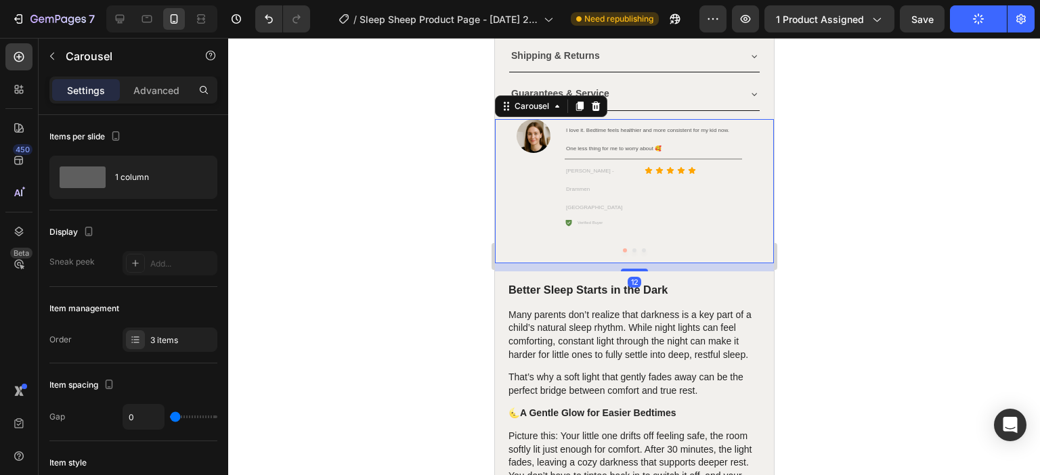
click at [629, 201] on div "Image I love it. Bedtime feels healthier and more consistent for my kid now. On…" at bounding box center [628, 191] width 247 height 144
click at [632, 248] on button "Dot" at bounding box center [634, 250] width 4 height 4
click at [641, 248] on button "Dot" at bounding box center [643, 250] width 4 height 4
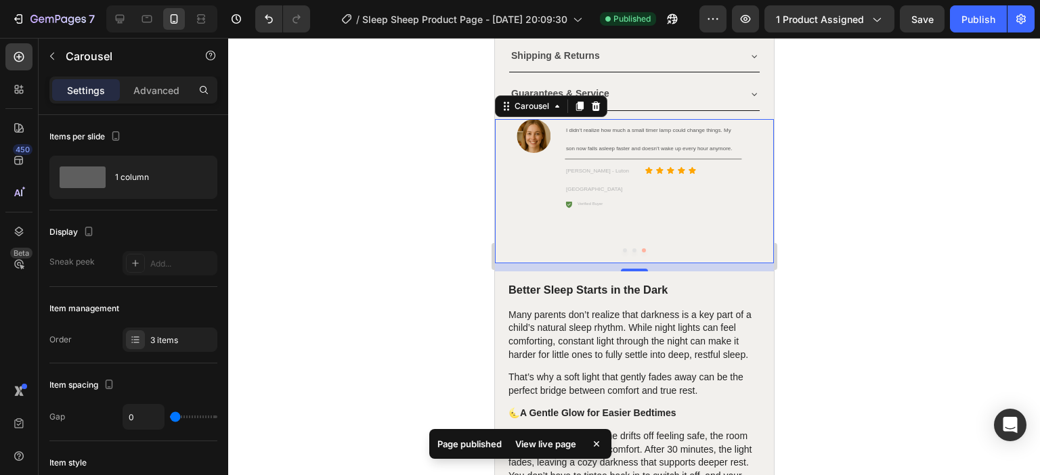
click at [622, 248] on button "Dot" at bounding box center [624, 250] width 4 height 4
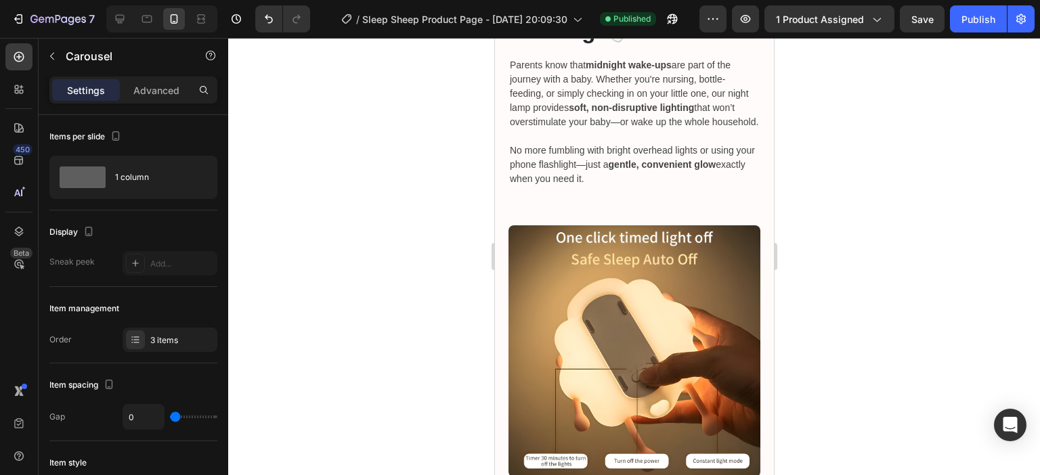
scroll to position [2099, 0]
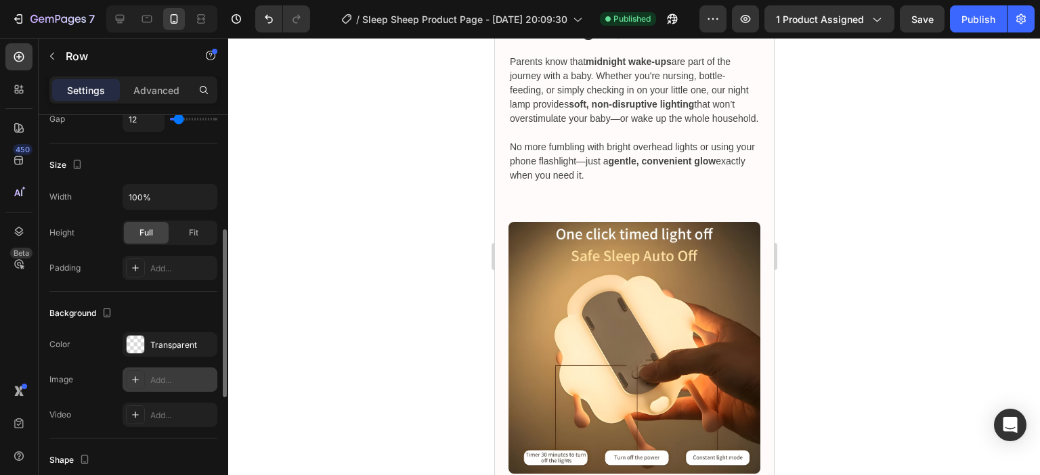
scroll to position [338, 0]
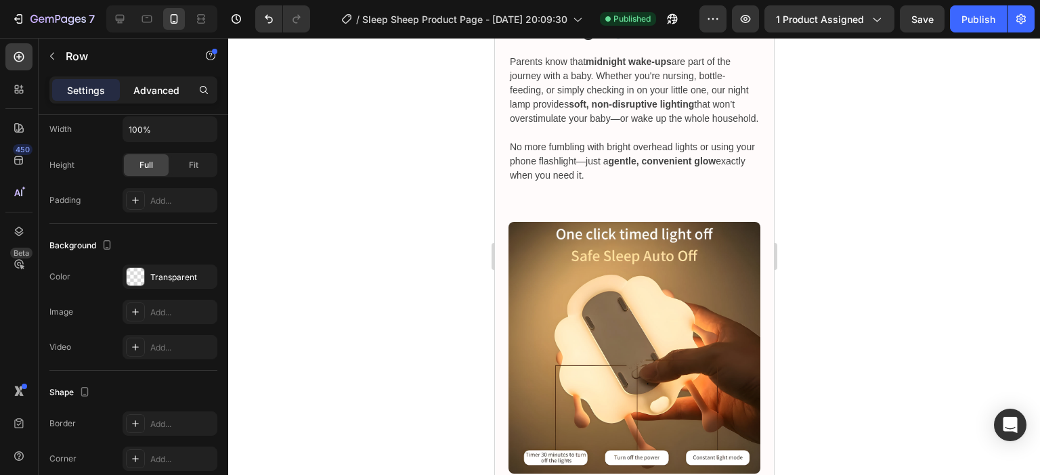
click at [145, 89] on p "Advanced" at bounding box center [156, 90] width 46 height 14
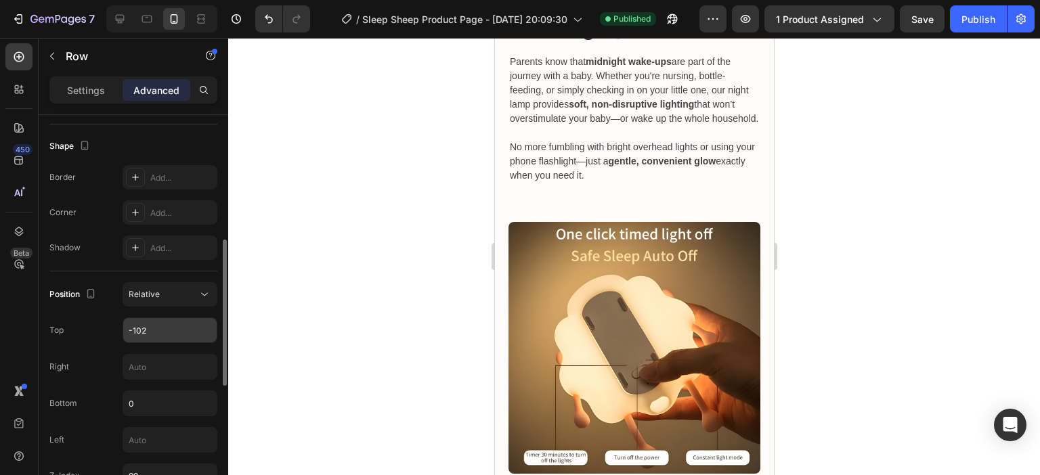
click at [149, 334] on input "-102" at bounding box center [169, 330] width 93 height 24
type input "0"
click at [383, 123] on div at bounding box center [634, 256] width 812 height 437
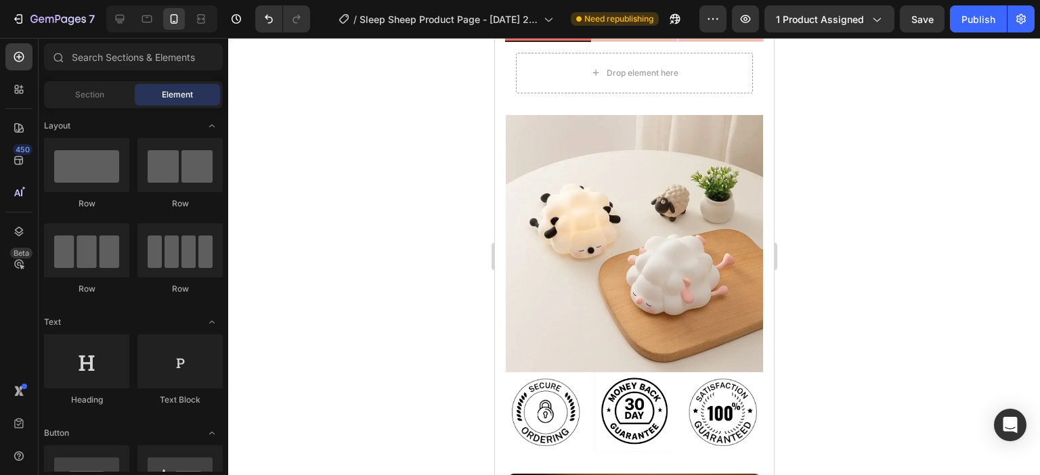
scroll to position [1942, 0]
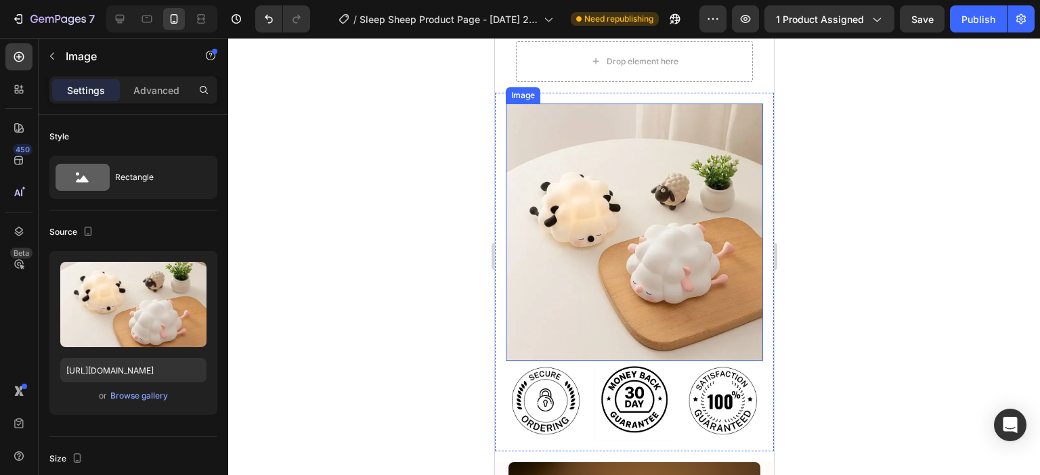
click at [670, 261] on img at bounding box center [633, 232] width 257 height 257
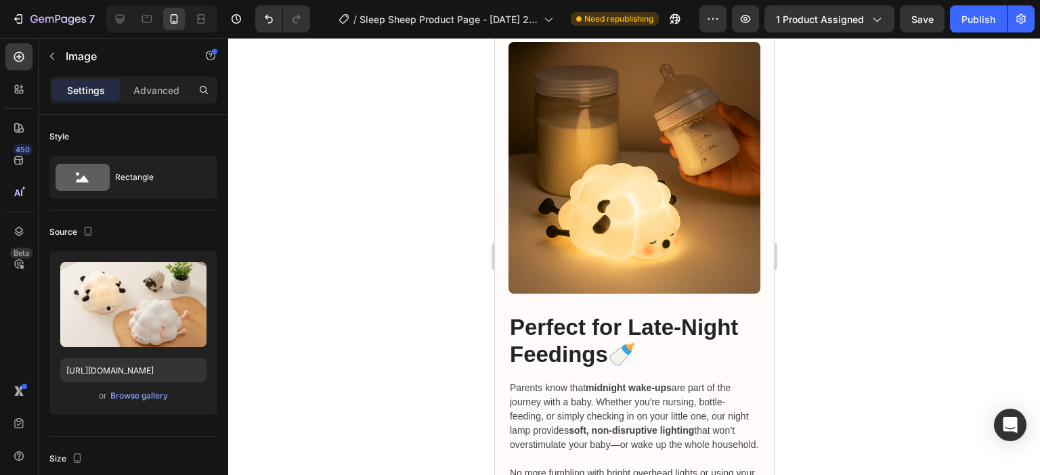
scroll to position [2754, 0]
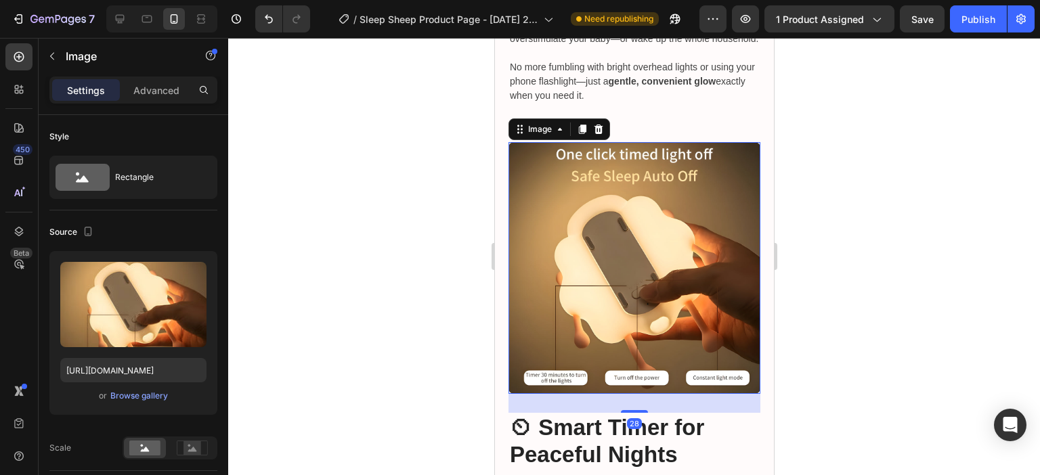
click at [617, 239] on img at bounding box center [634, 268] width 252 height 252
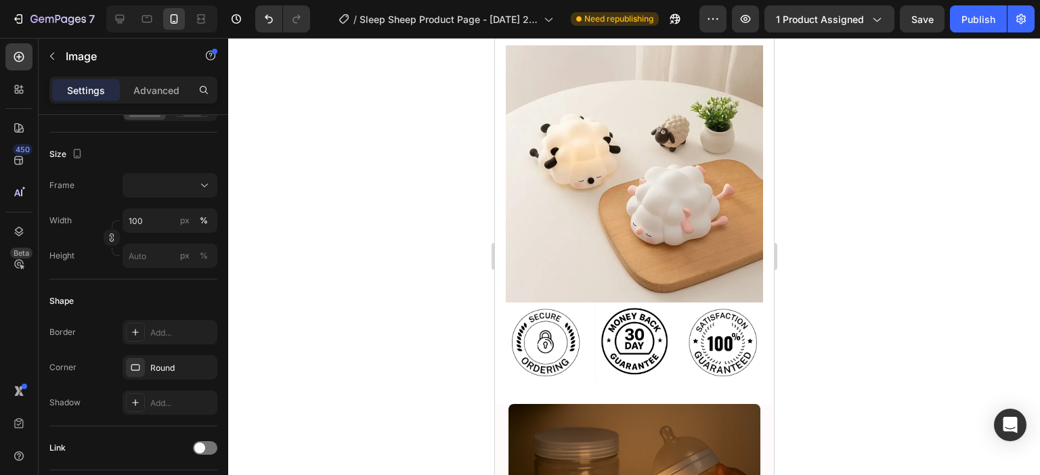
scroll to position [1739, 0]
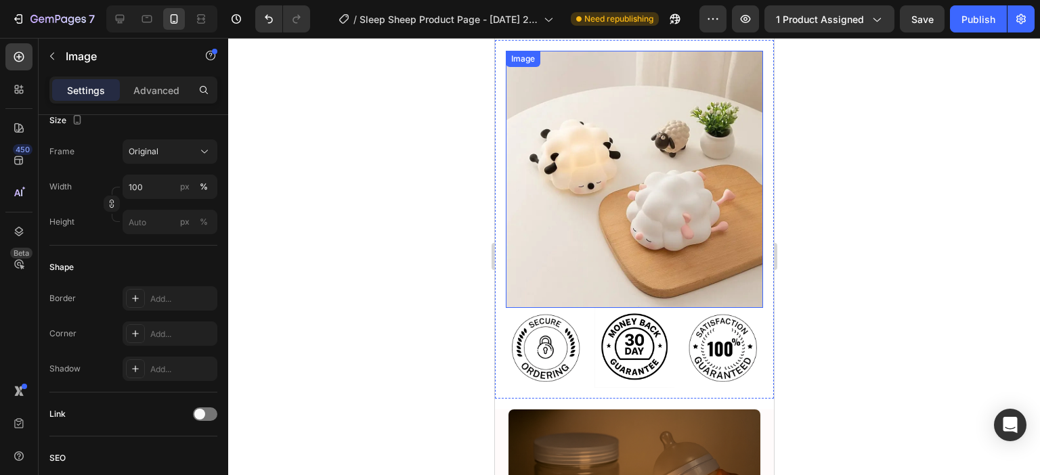
click at [601, 190] on img at bounding box center [633, 179] width 257 height 257
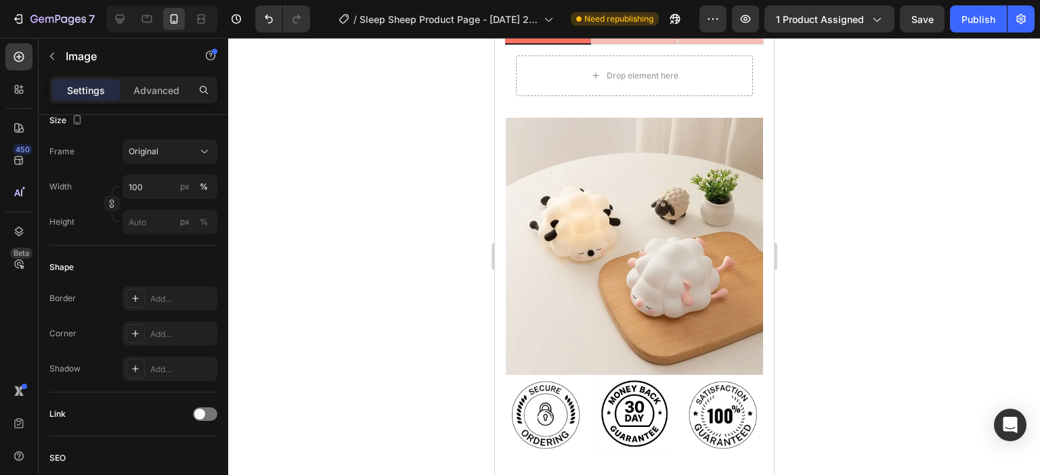
scroll to position [1671, 0]
click at [626, 234] on img at bounding box center [633, 246] width 257 height 257
click at [736, 347] on img at bounding box center [633, 246] width 257 height 257
click at [709, 123] on img at bounding box center [633, 246] width 257 height 257
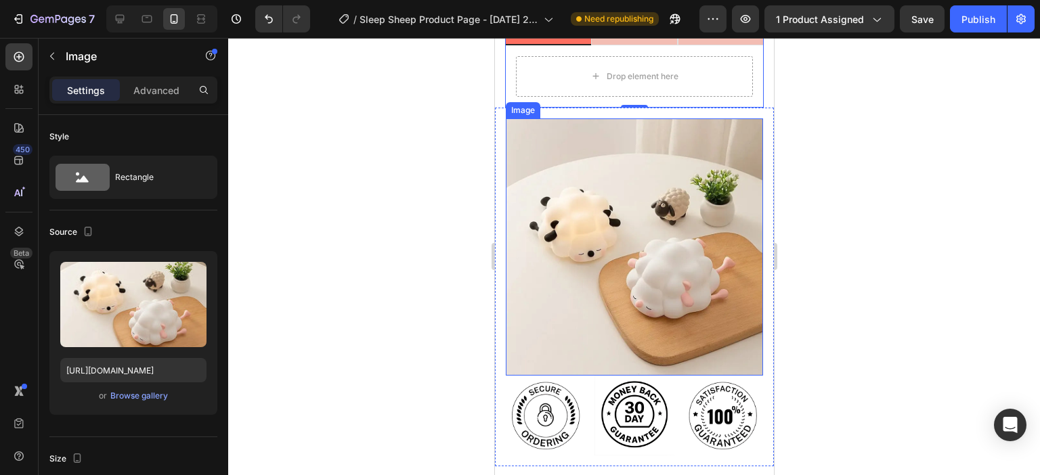
click at [523, 135] on img at bounding box center [633, 246] width 257 height 257
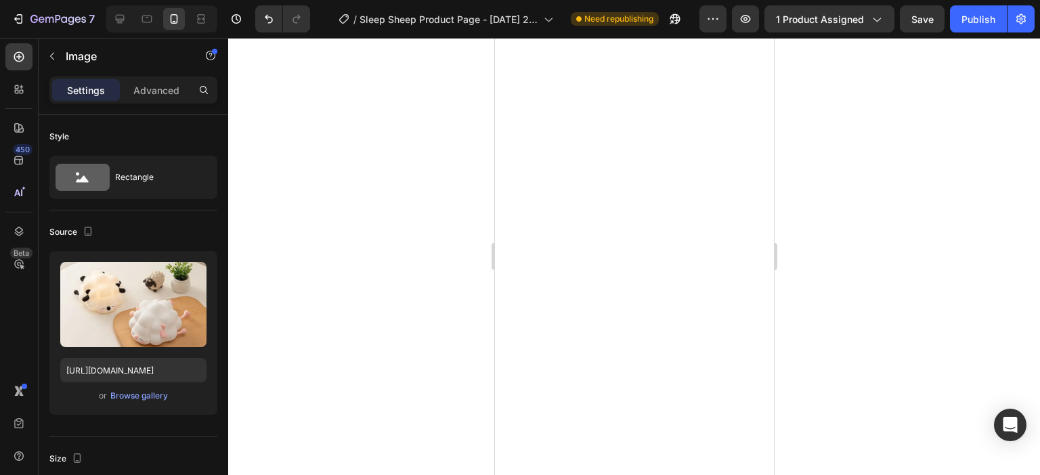
scroll to position [4243, 0]
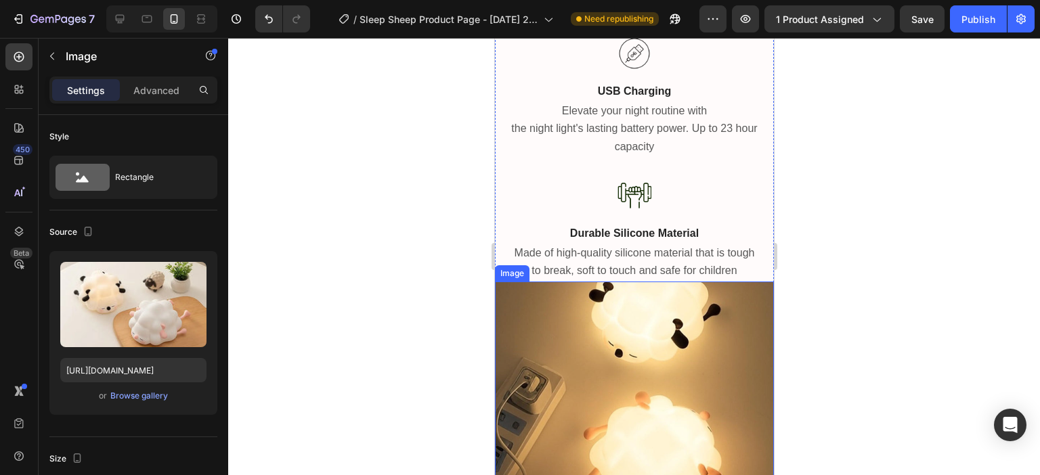
click at [592, 343] on img at bounding box center [633, 421] width 279 height 279
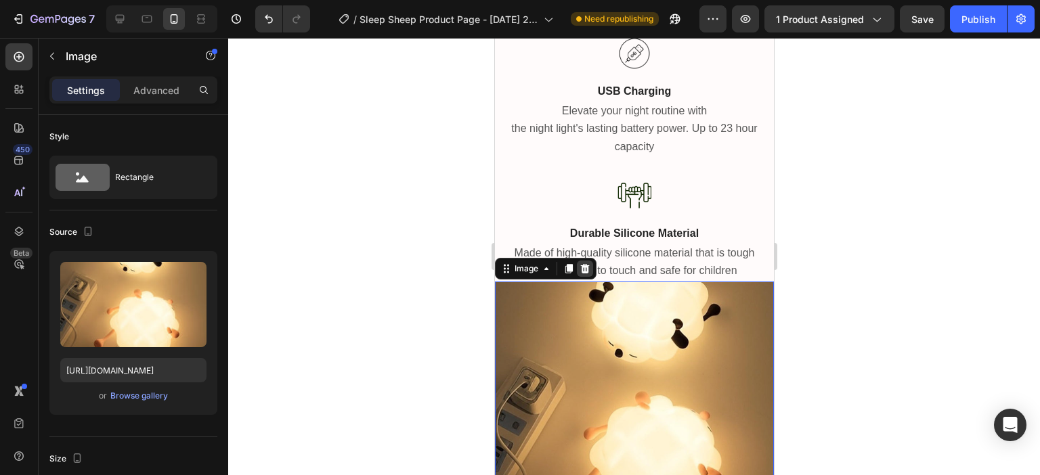
click at [586, 267] on icon at bounding box center [584, 267] width 9 height 9
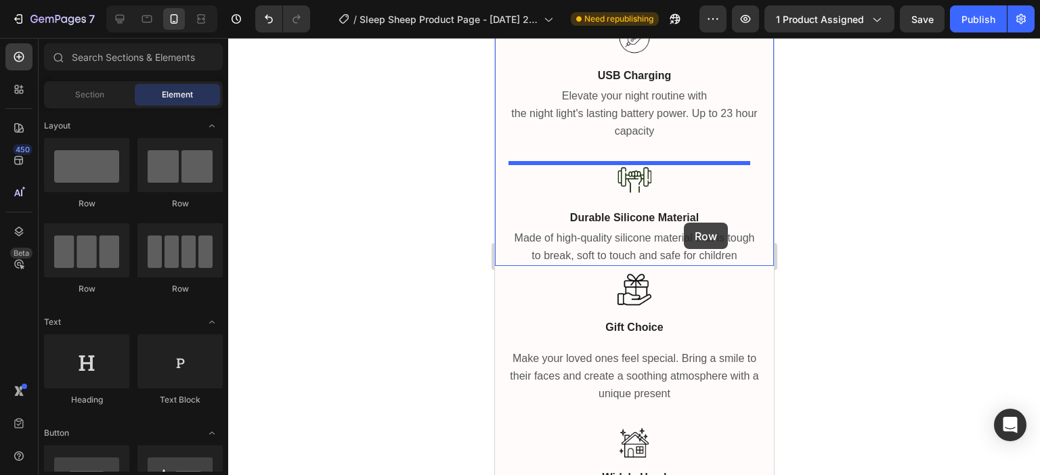
scroll to position [3982, 0]
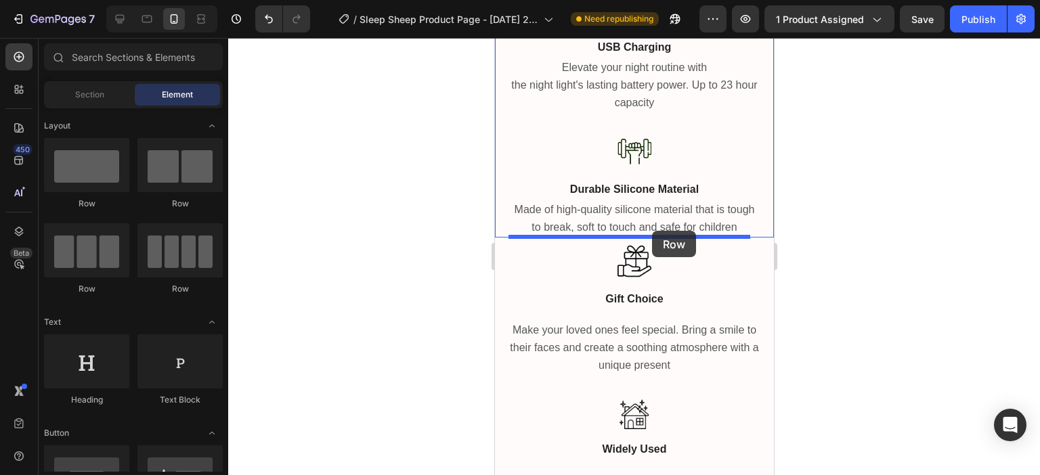
drag, startPoint x: 580, startPoint y: 215, endPoint x: 651, endPoint y: 231, distance: 73.4
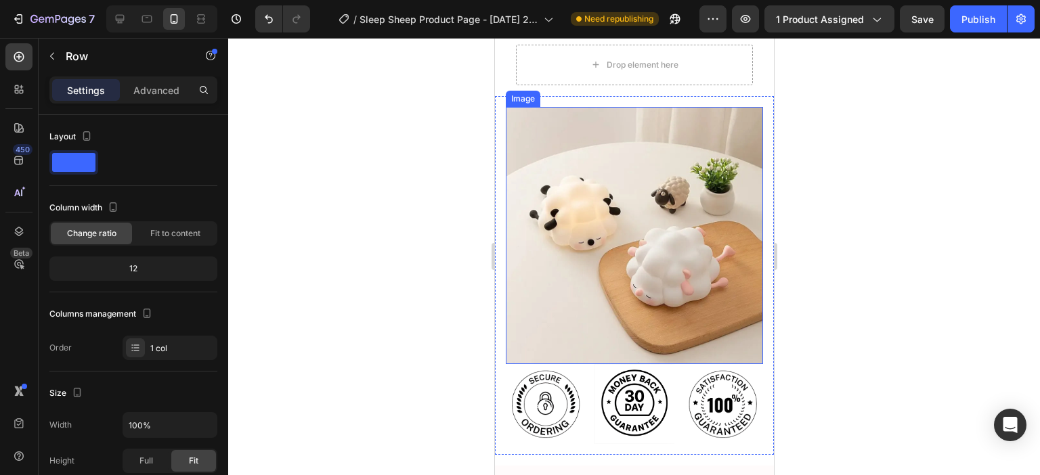
scroll to position [1946, 0]
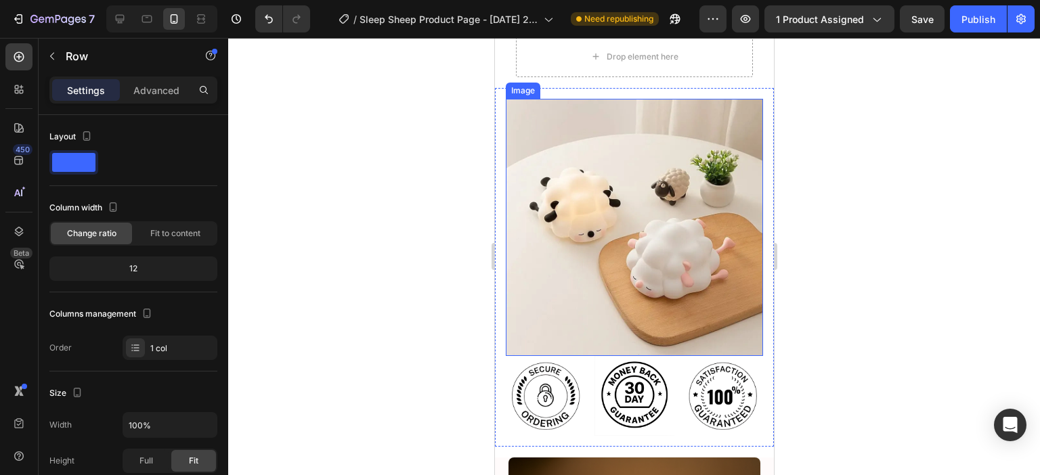
click at [553, 153] on img at bounding box center [633, 227] width 257 height 257
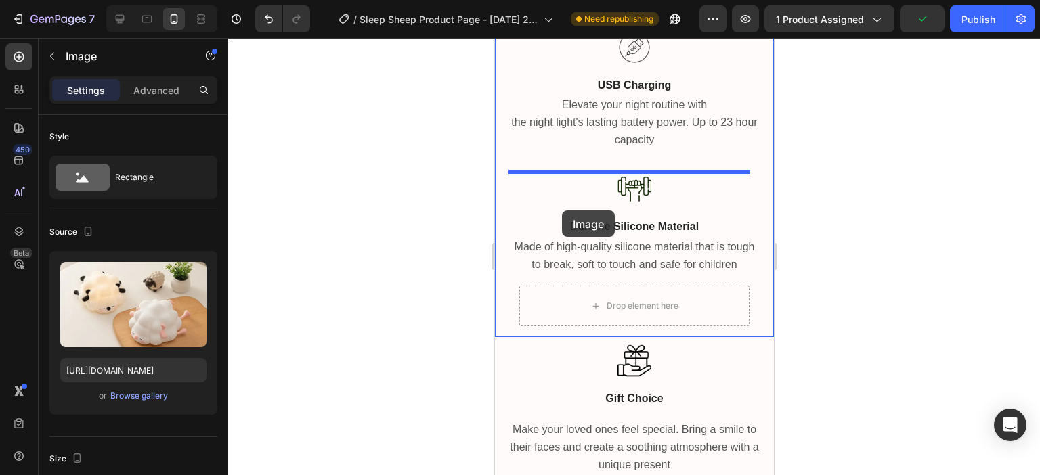
scroll to position [4587, 0]
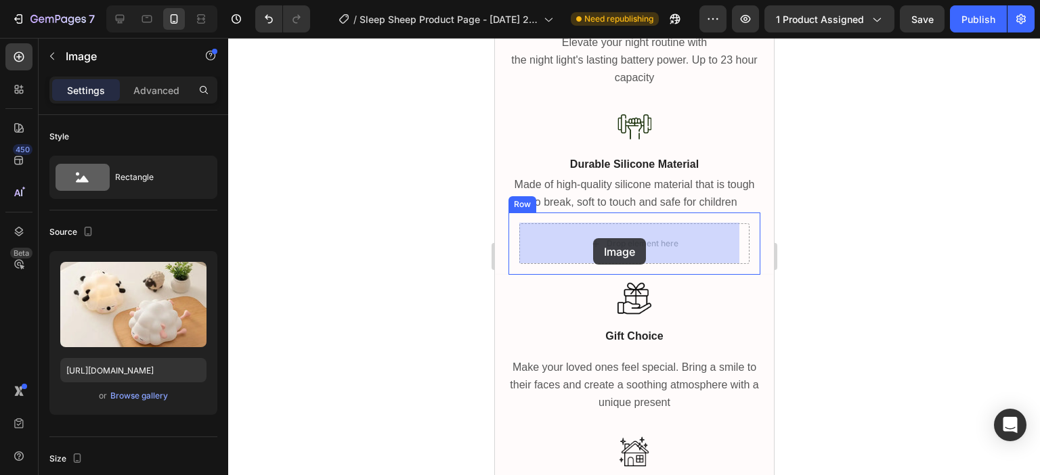
drag, startPoint x: 518, startPoint y: 85, endPoint x: 593, endPoint y: 238, distance: 171.1
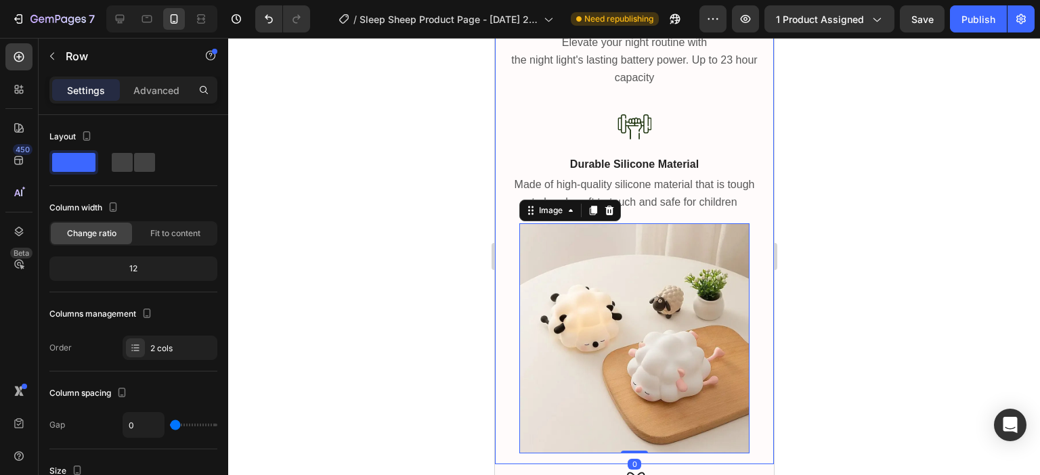
click at [751, 165] on div "Image USB Charging Text Block Elevate your night routine with the night light's…" at bounding box center [633, 216] width 279 height 497
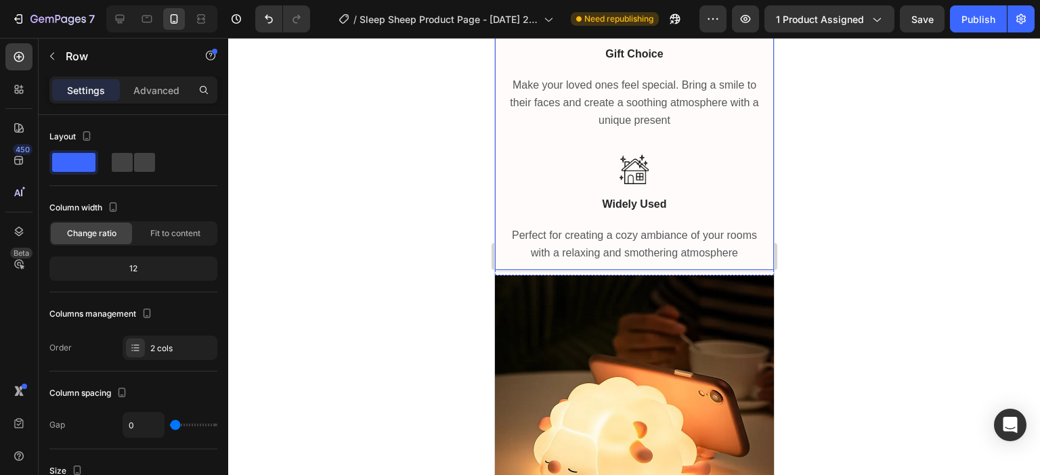
scroll to position [5061, 0]
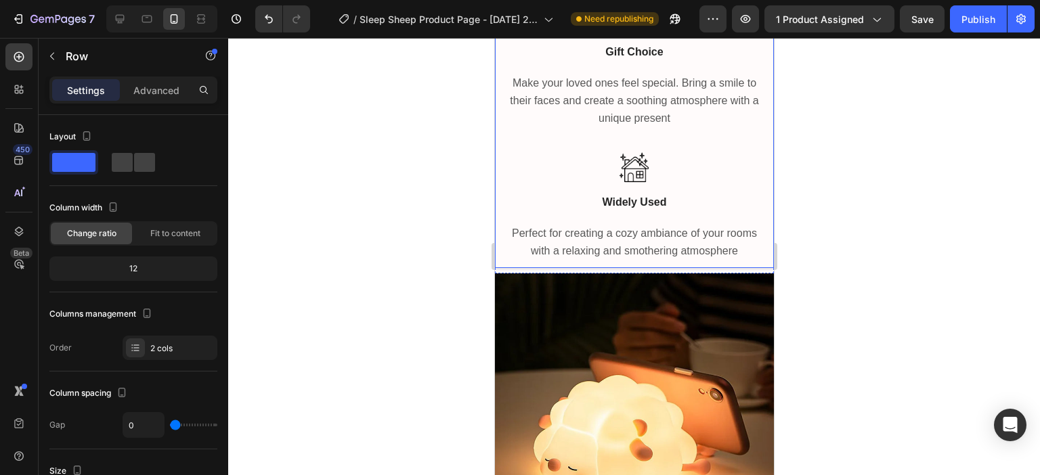
click at [751, 181] on div "Image Gift Choice Text Block Make your loved ones feel special. Bring a smile t…" at bounding box center [633, 130] width 279 height 278
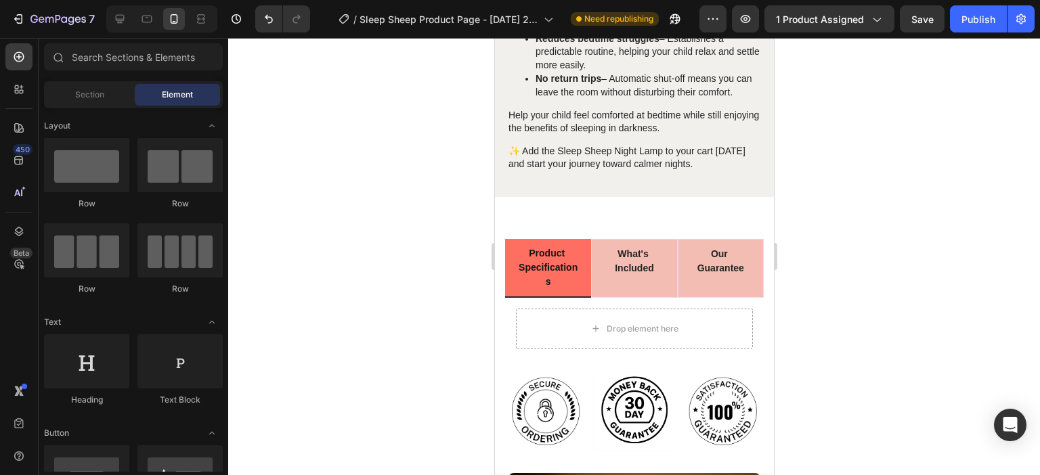
scroll to position [1768, 0]
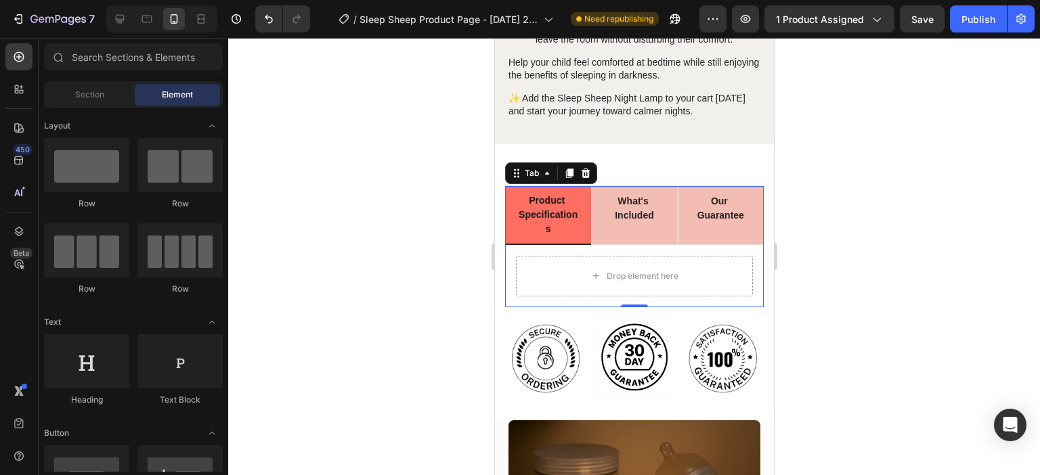
click at [548, 194] on p "Product Specifications" at bounding box center [547, 215] width 60 height 43
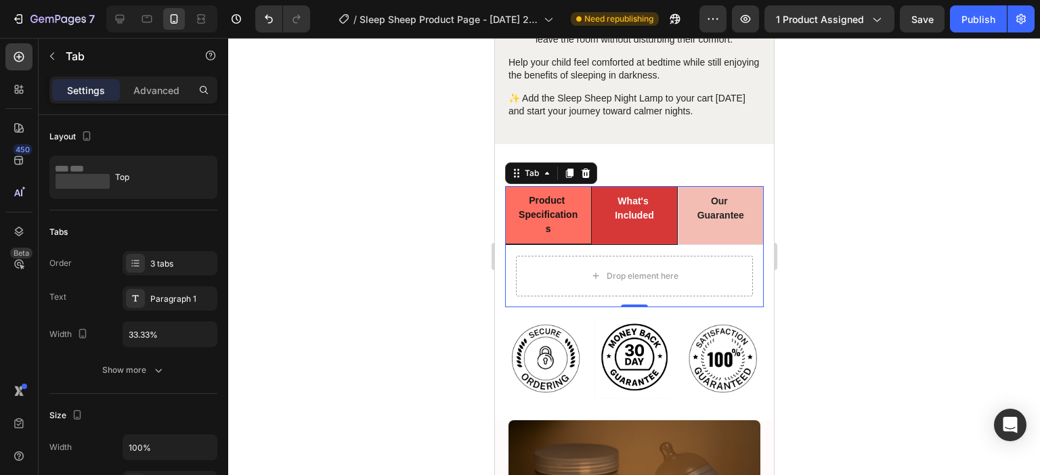
click at [642, 194] on p "What's Included" at bounding box center [633, 208] width 59 height 28
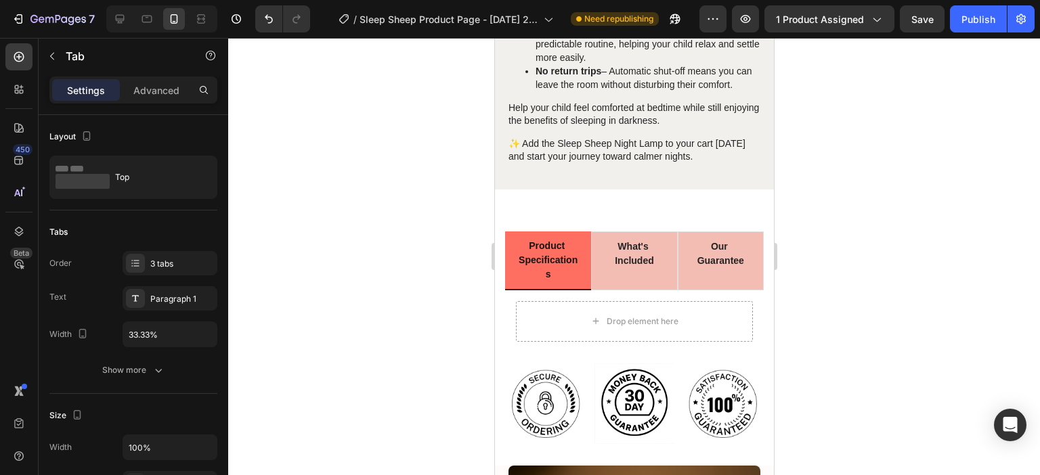
scroll to position [1858, 0]
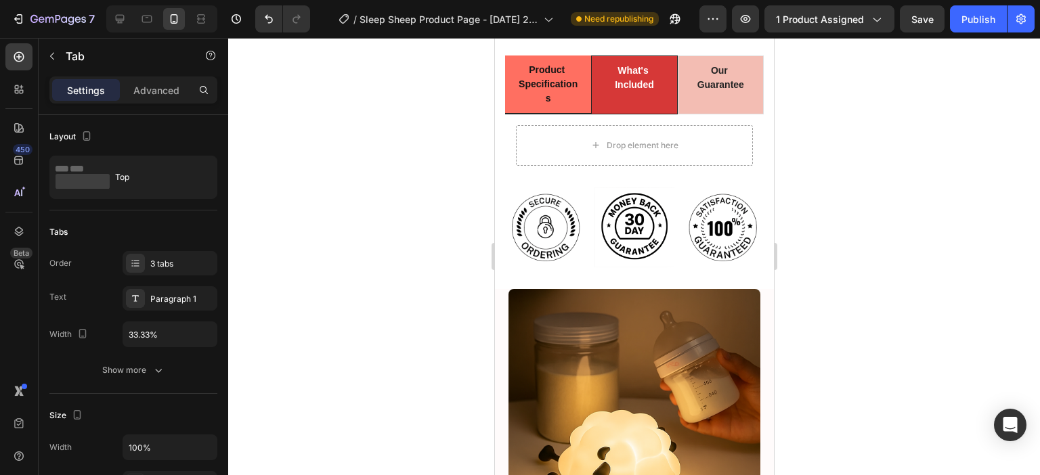
click at [632, 87] on p "What's Included" at bounding box center [633, 78] width 59 height 28
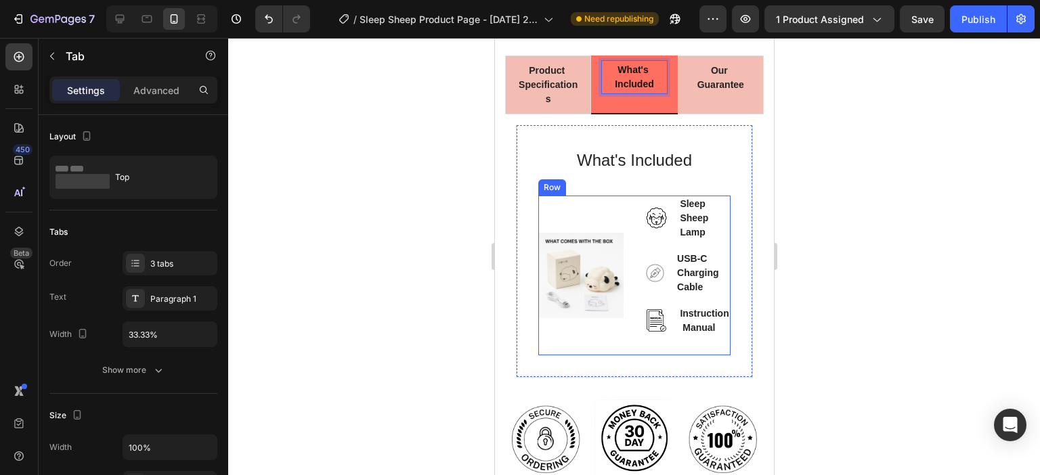
click at [552, 202] on div "Image" at bounding box center [580, 276] width 85 height 160
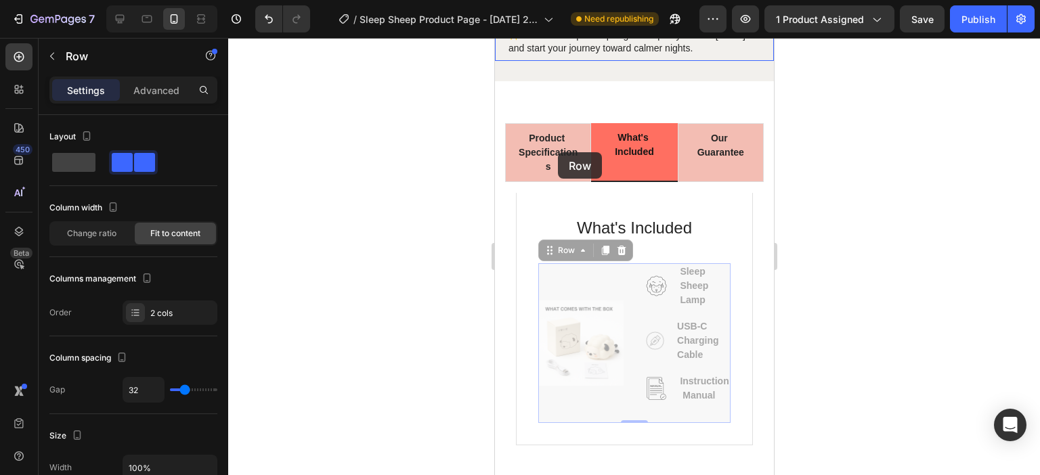
scroll to position [1655, 0]
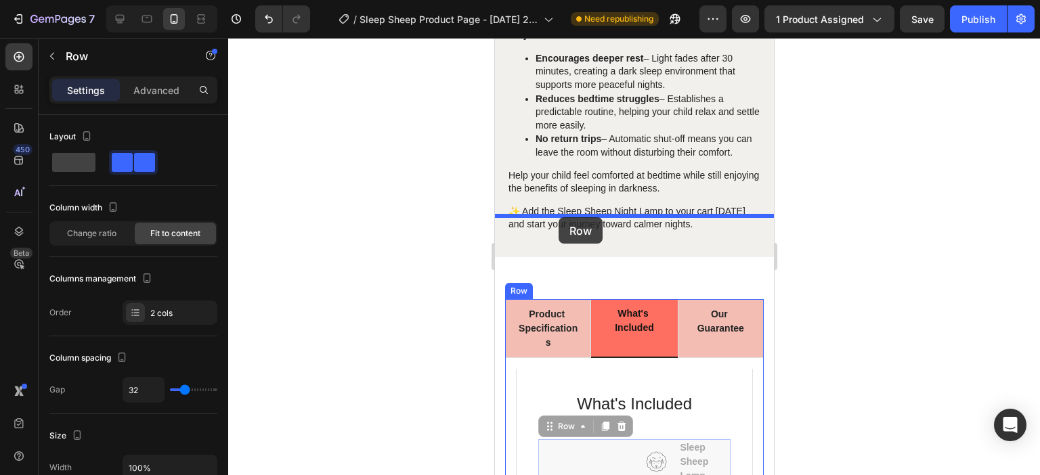
drag, startPoint x: 549, startPoint y: 184, endPoint x: 558, endPoint y: 217, distance: 34.3
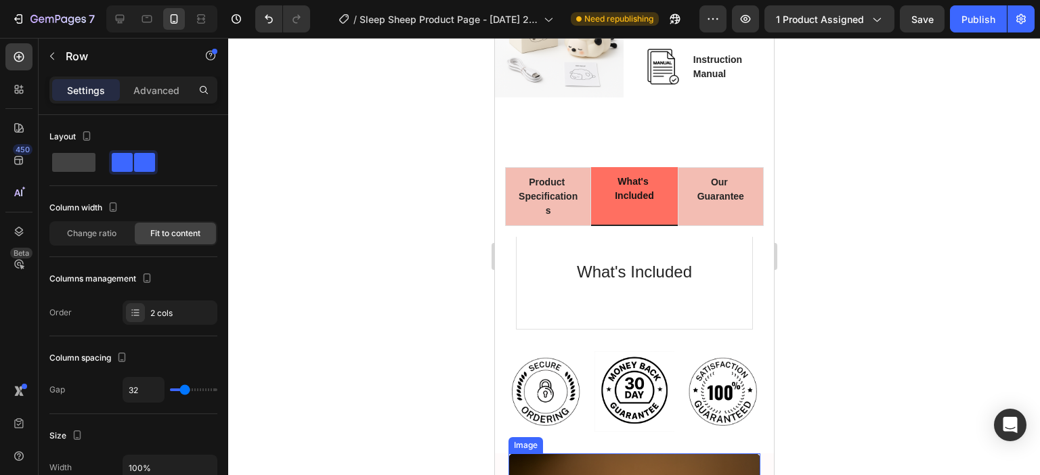
scroll to position [1925, 0]
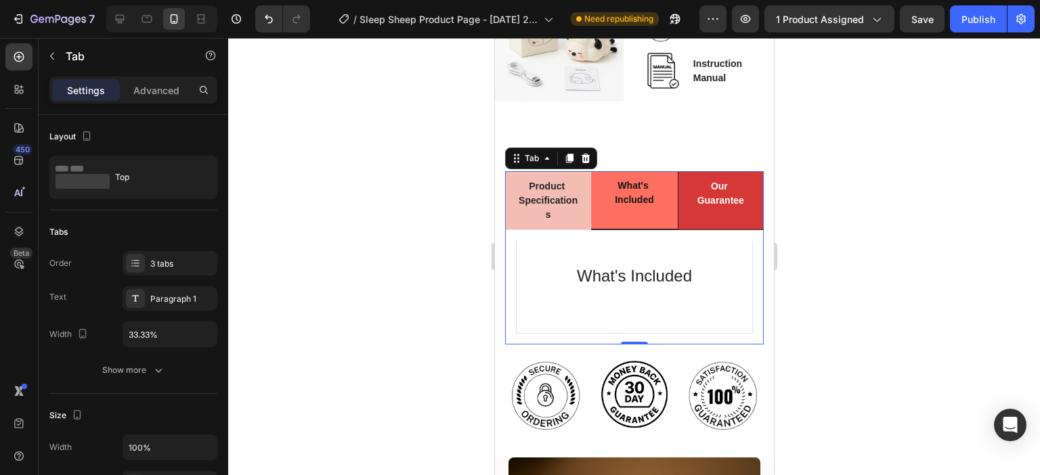
click at [691, 192] on p "Our Guarantee" at bounding box center [720, 193] width 59 height 28
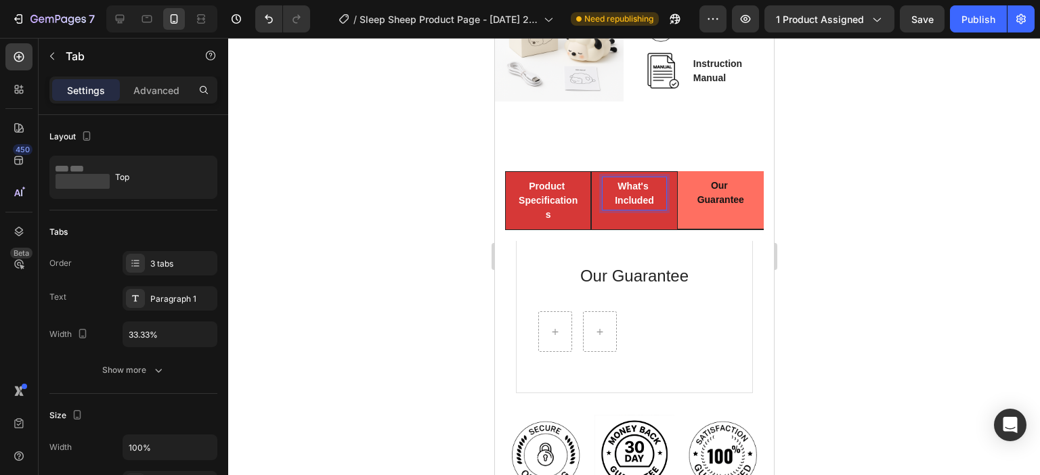
click at [557, 201] on p "Product Specifications" at bounding box center [547, 200] width 59 height 43
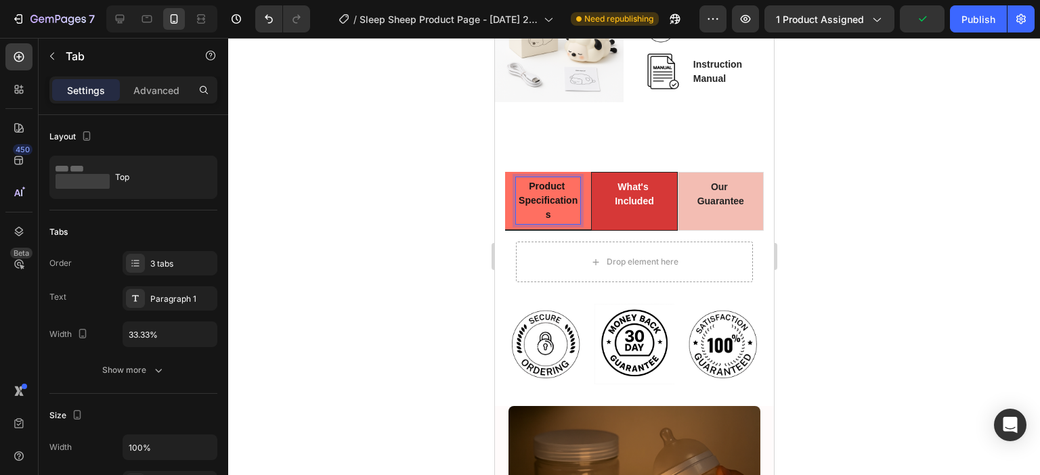
click at [510, 247] on div "Drop element here What's Included Heading Row Our Guarantee Heading Icon List R…" at bounding box center [633, 262] width 259 height 62
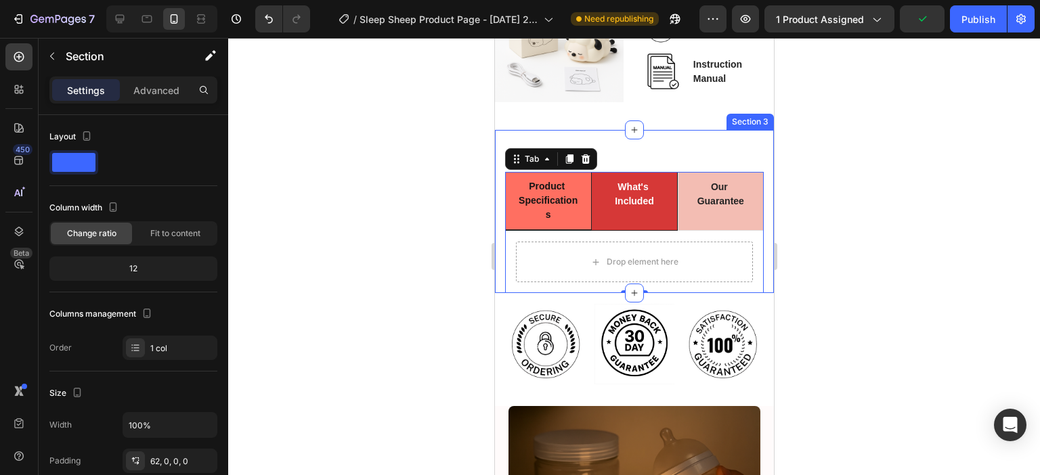
click at [497, 170] on div "Product Specifications What's Included Our Guarantee Drop element here What's I…" at bounding box center [633, 211] width 279 height 163
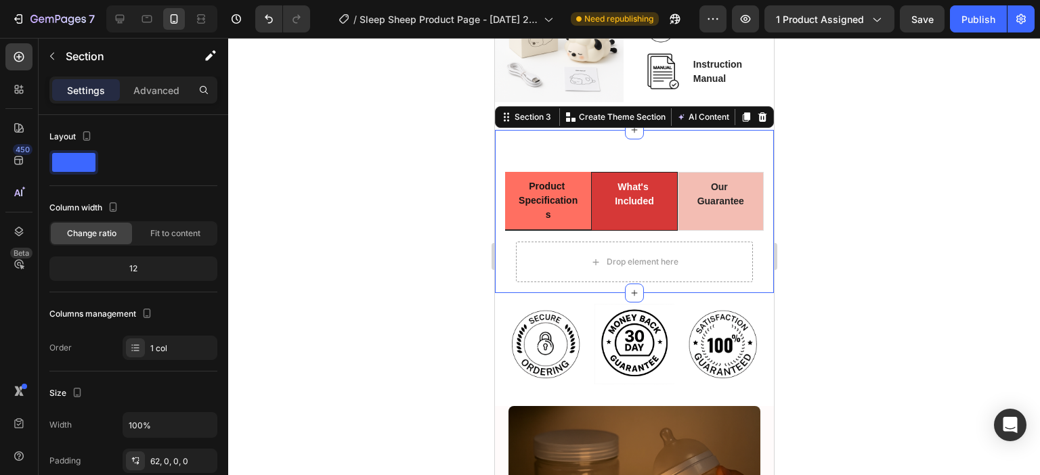
click at [756, 112] on icon at bounding box center [761, 117] width 11 height 11
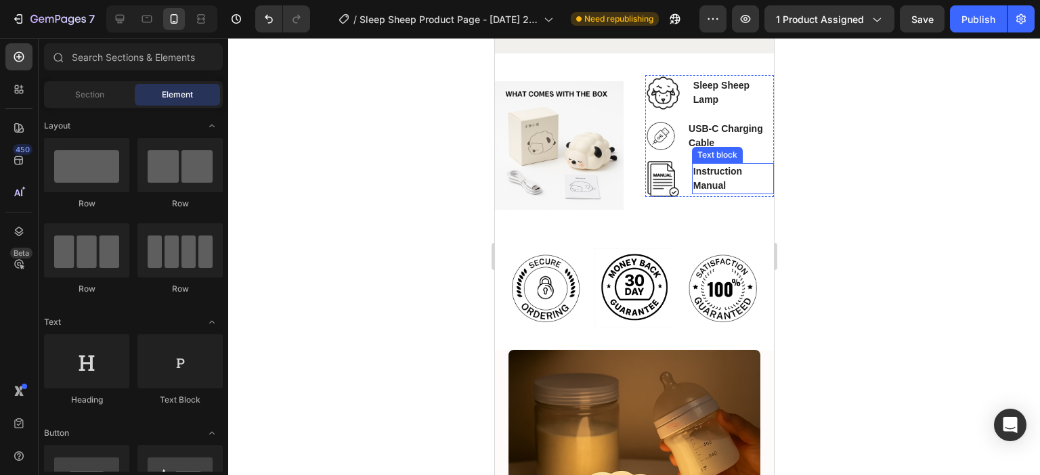
scroll to position [1789, 0]
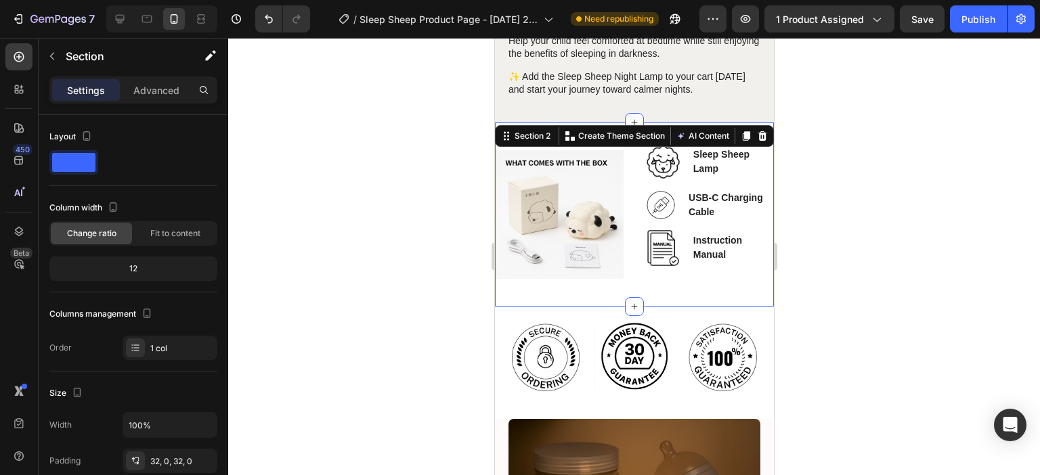
click at [566, 123] on div "Image Sleep Sheep Lamp Text block Image USB-C Charging Cable Text block Image I…" at bounding box center [633, 215] width 279 height 184
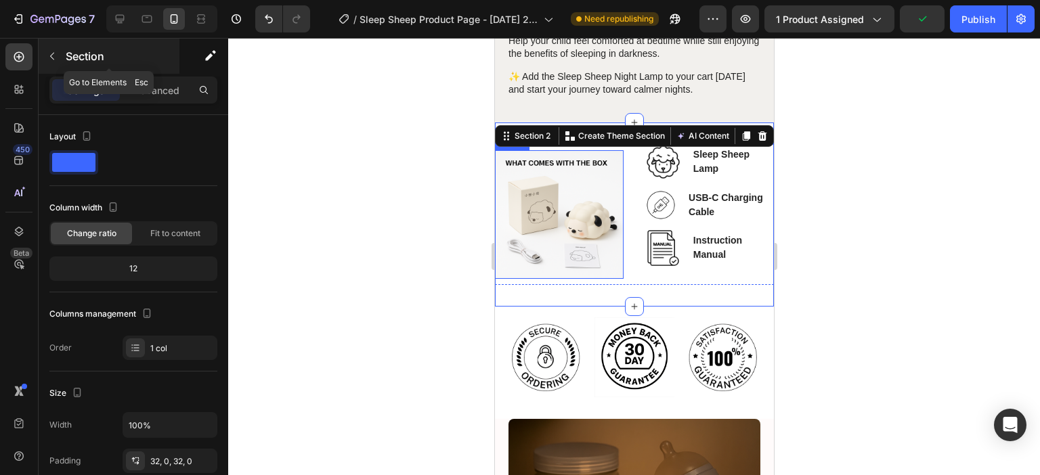
click at [54, 59] on icon "button" at bounding box center [52, 56] width 11 height 11
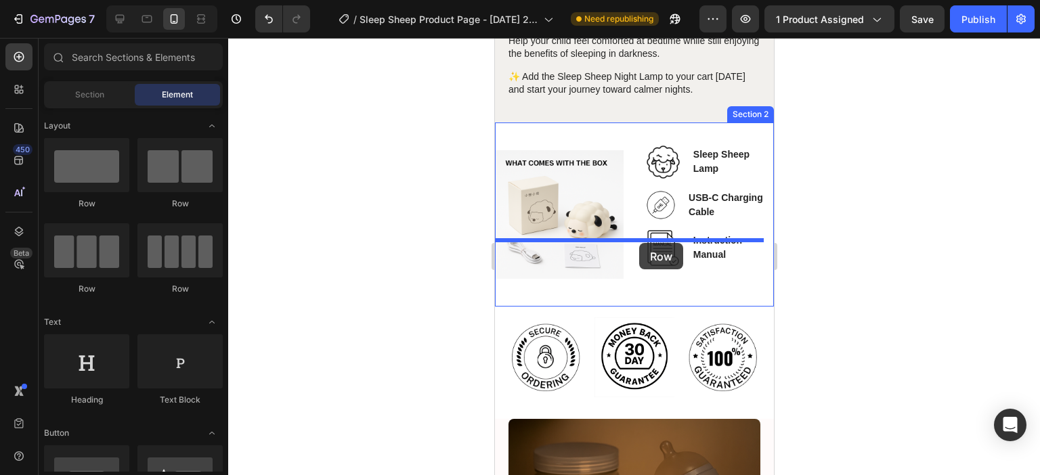
drag, startPoint x: 592, startPoint y: 212, endPoint x: 638, endPoint y: 243, distance: 56.1
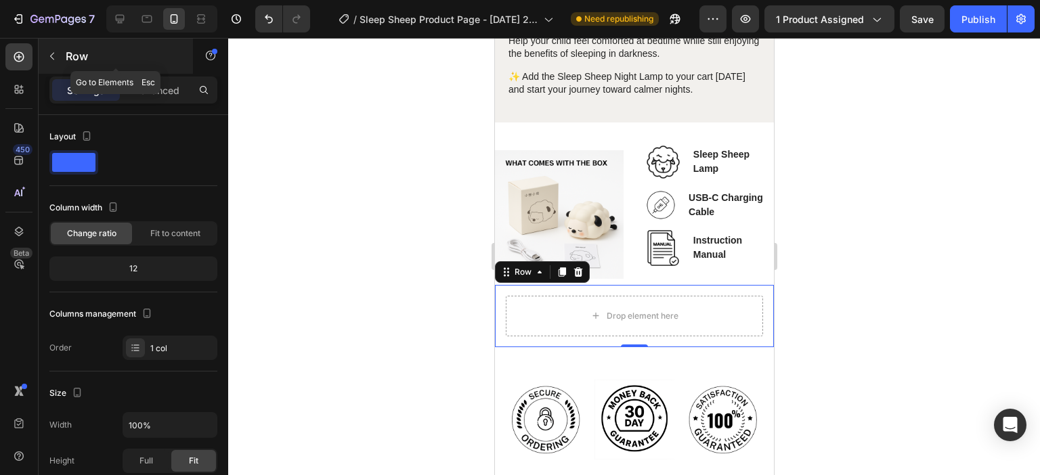
click at [56, 55] on icon "button" at bounding box center [52, 56] width 11 height 11
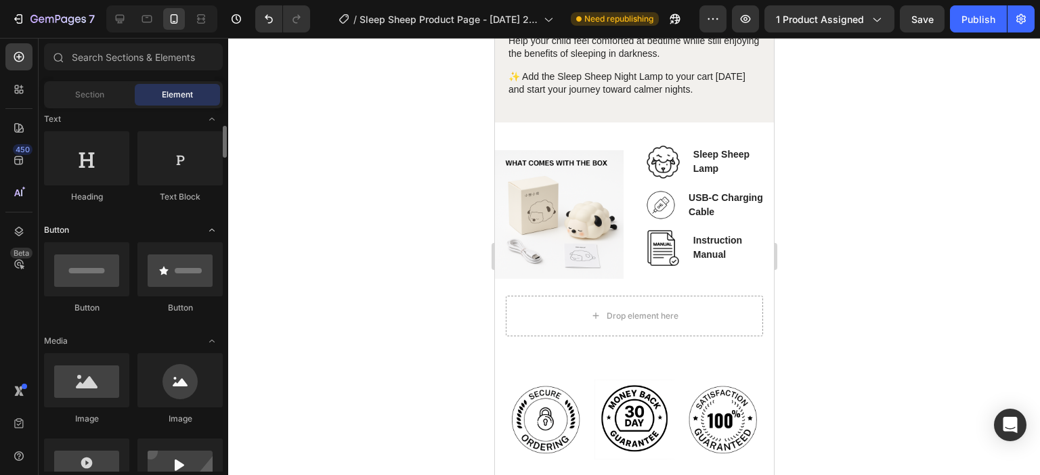
scroll to position [135, 0]
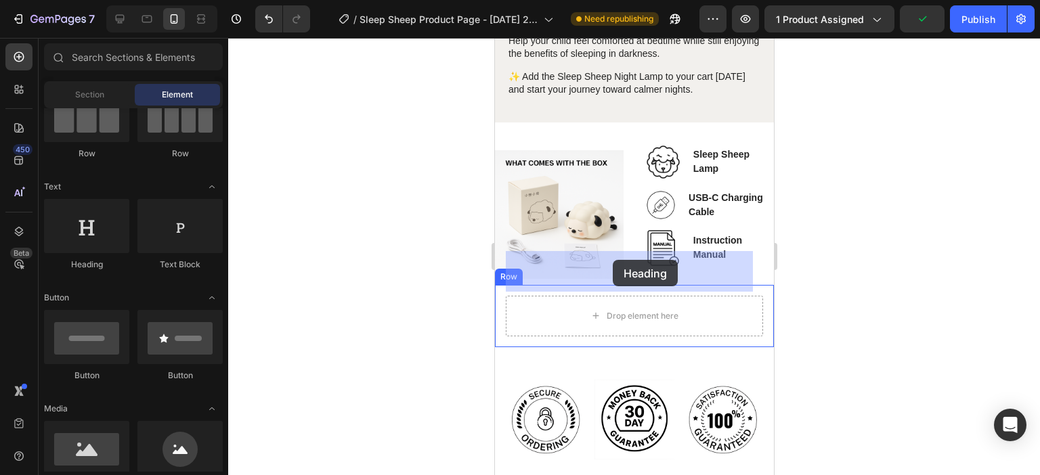
drag, startPoint x: 567, startPoint y: 262, endPoint x: 612, endPoint y: 260, distance: 44.7
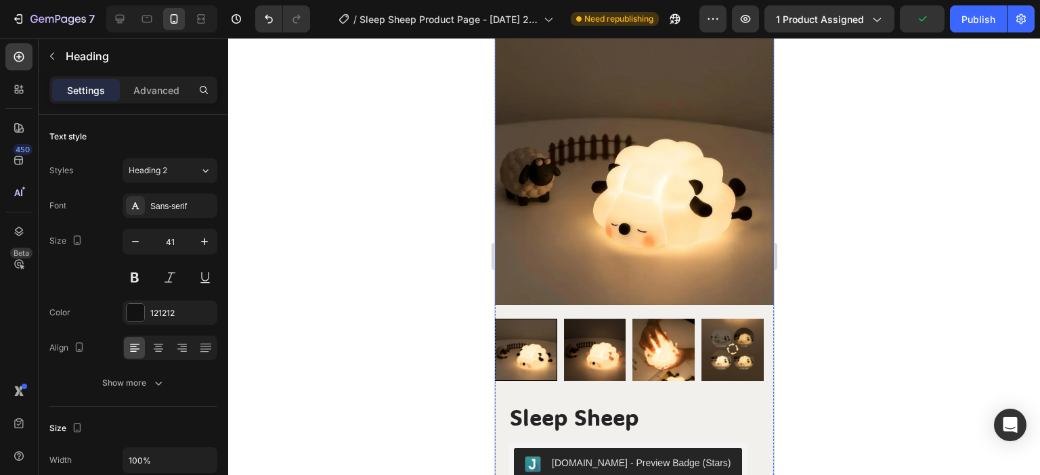
scroll to position [29, 0]
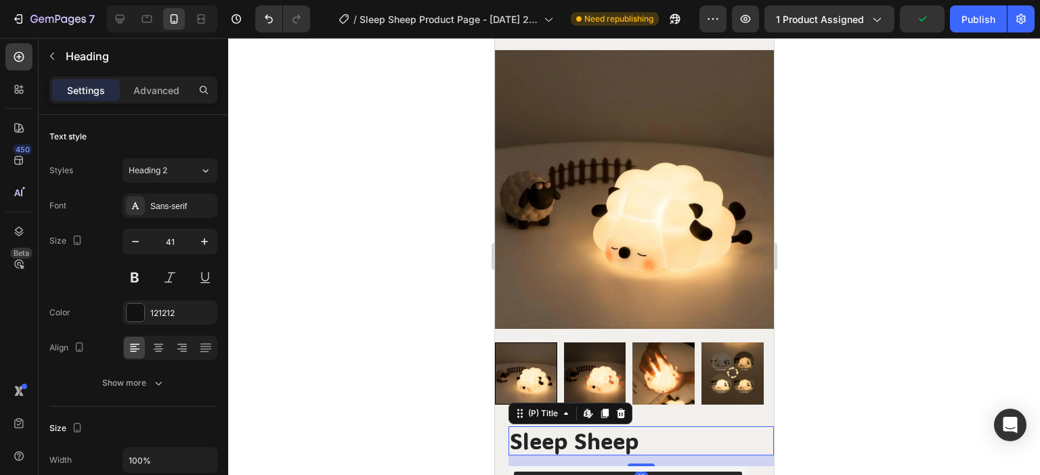
click at [583, 427] on h2 "Sleep Sheep" at bounding box center [640, 442] width 265 height 30
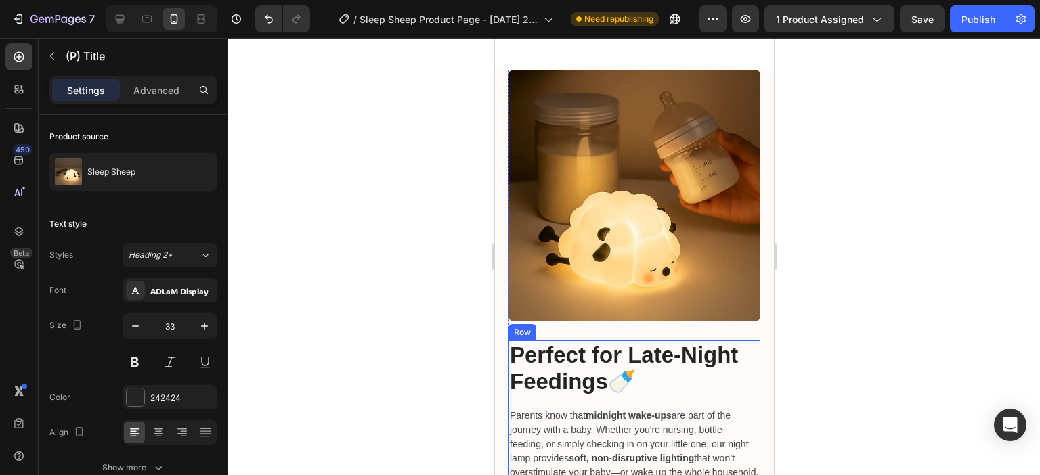
scroll to position [2399, 0]
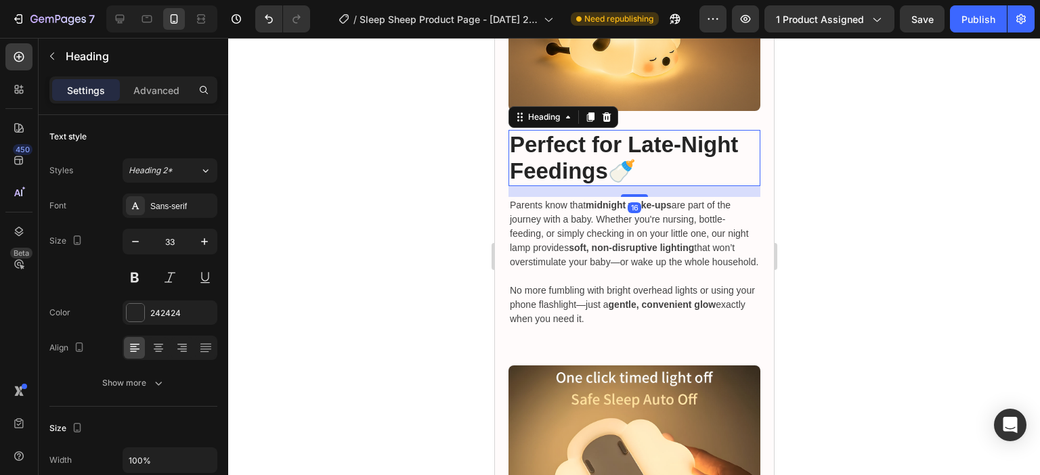
click at [559, 144] on strong "Perfect for Late-Night Feedings" at bounding box center [623, 158] width 228 height 52
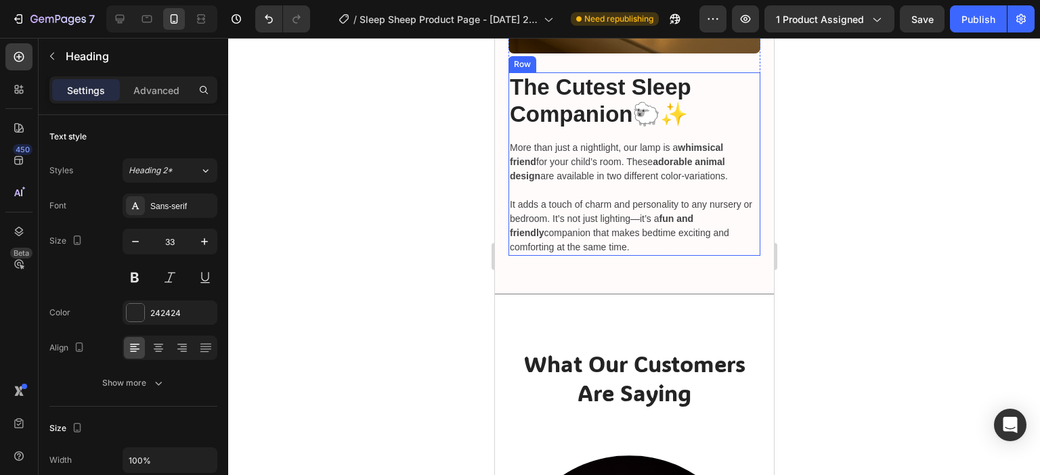
scroll to position [3617, 0]
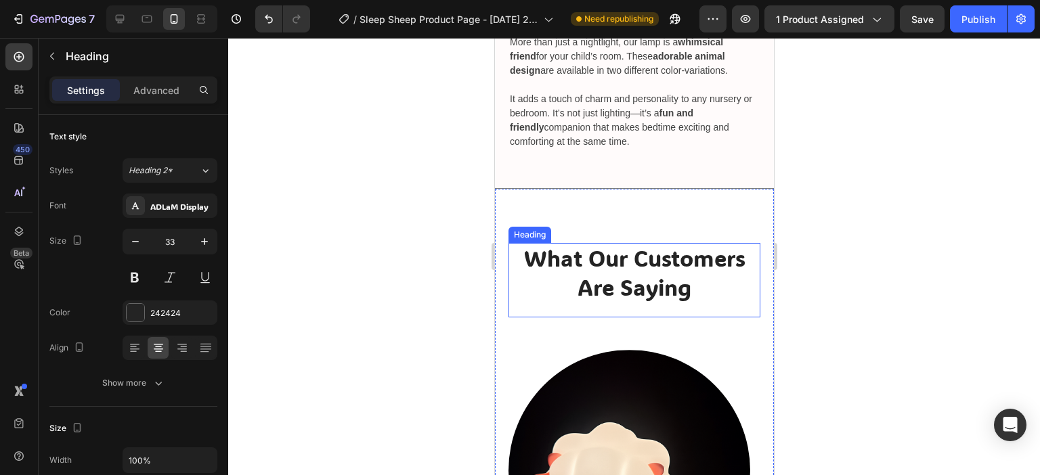
click at [599, 275] on span "What Our Customers Are Saying" at bounding box center [633, 273] width 221 height 58
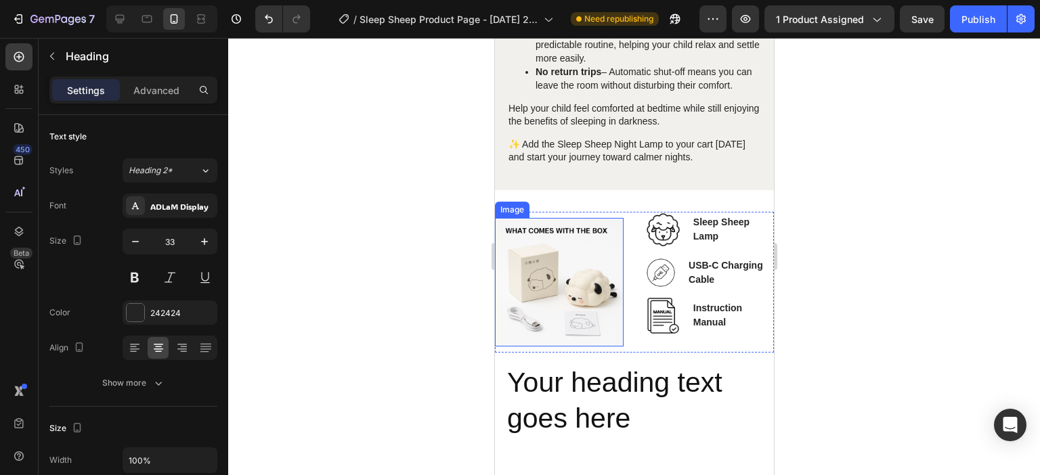
scroll to position [1789, 0]
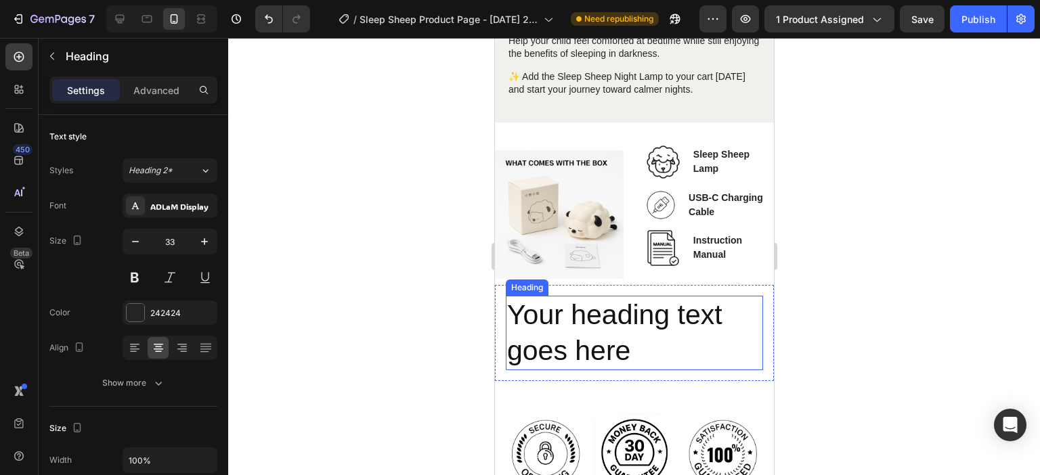
click at [590, 296] on h2 "Your heading text goes here" at bounding box center [633, 333] width 257 height 75
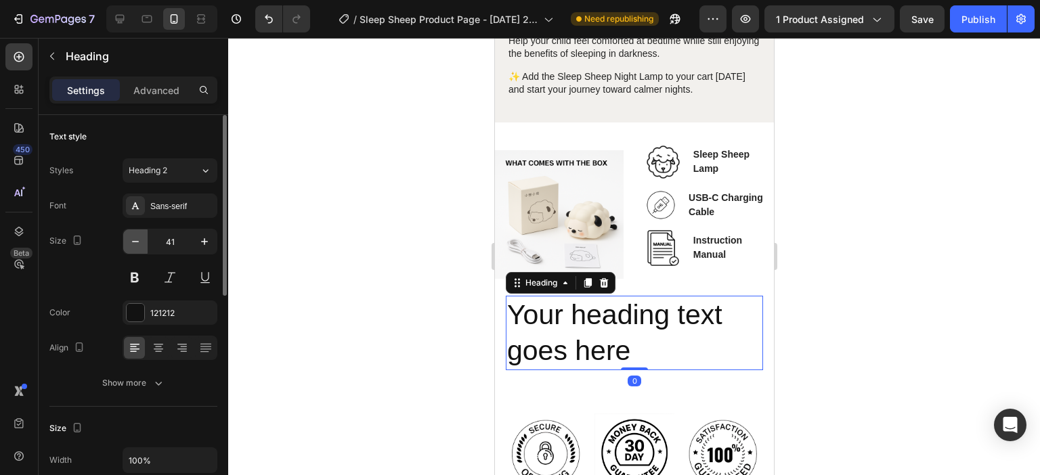
click at [141, 242] on icon "button" at bounding box center [136, 242] width 14 height 14
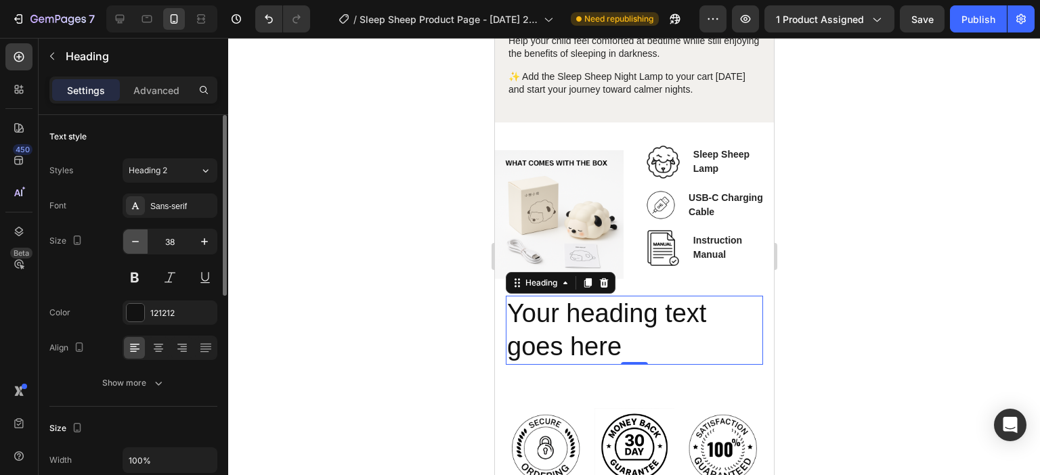
click at [140, 242] on icon "button" at bounding box center [136, 242] width 14 height 14
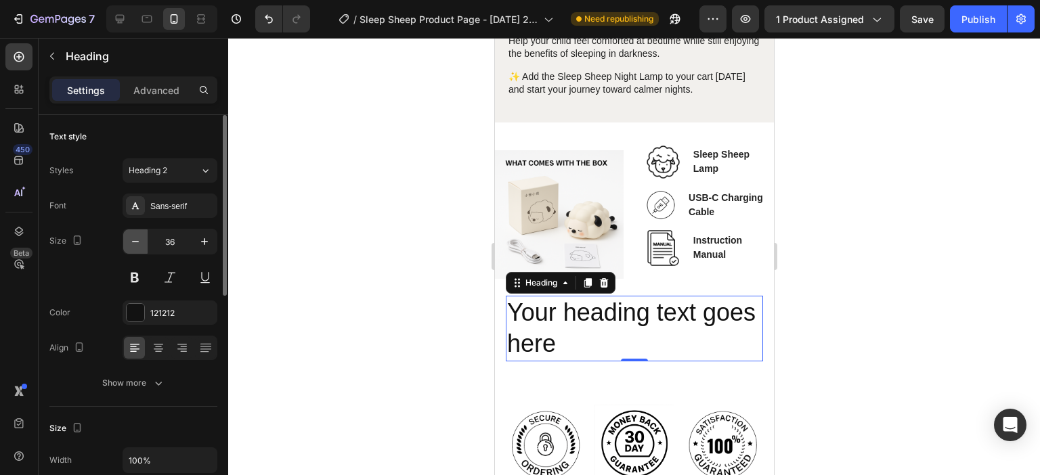
click at [140, 242] on icon "button" at bounding box center [136, 242] width 14 height 14
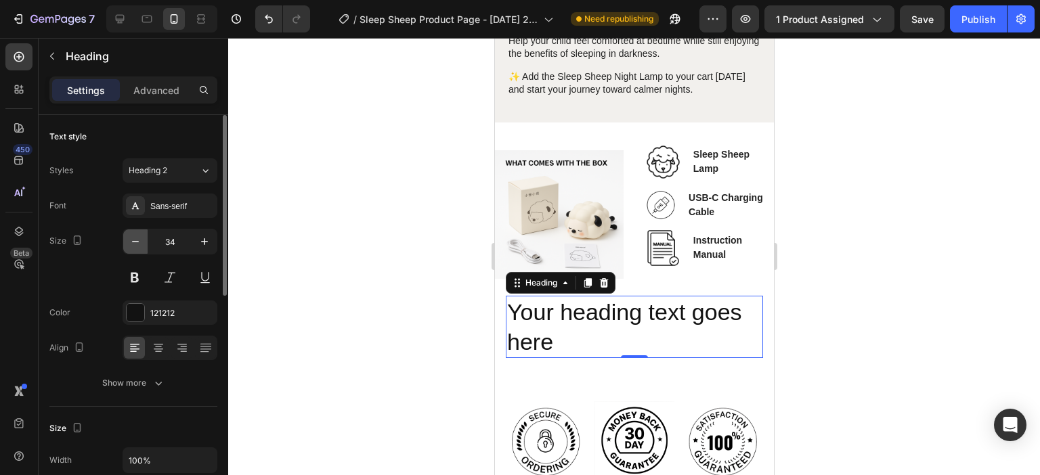
click at [140, 243] on icon "button" at bounding box center [136, 242] width 14 height 14
type input "33"
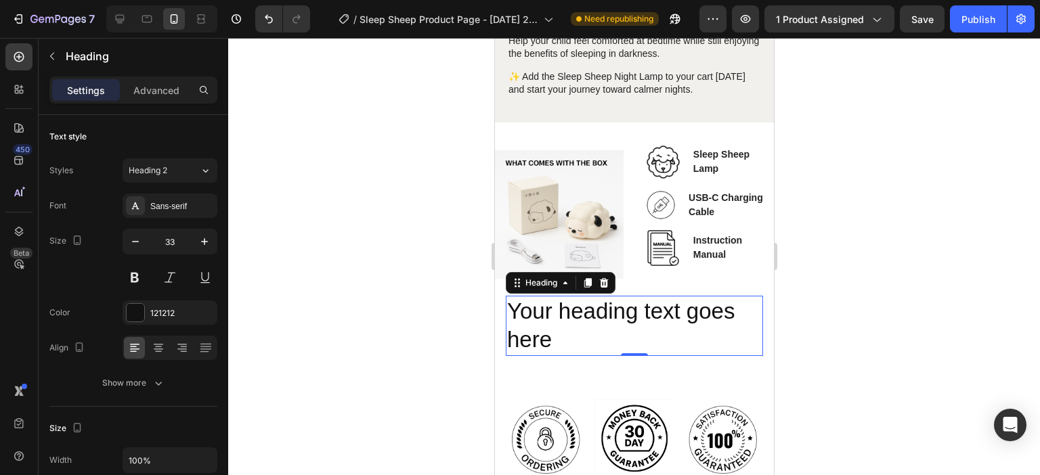
click at [559, 297] on h2 "Your heading text goes here" at bounding box center [633, 326] width 257 height 61
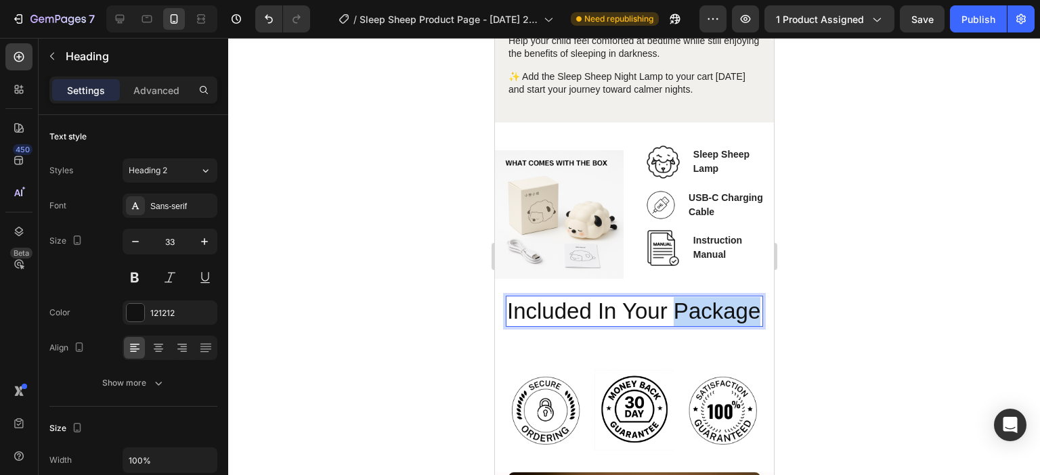
drag, startPoint x: 618, startPoint y: 309, endPoint x: 512, endPoint y: 307, distance: 106.3
click at [512, 307] on p "Included In Your Package" at bounding box center [633, 311] width 255 height 29
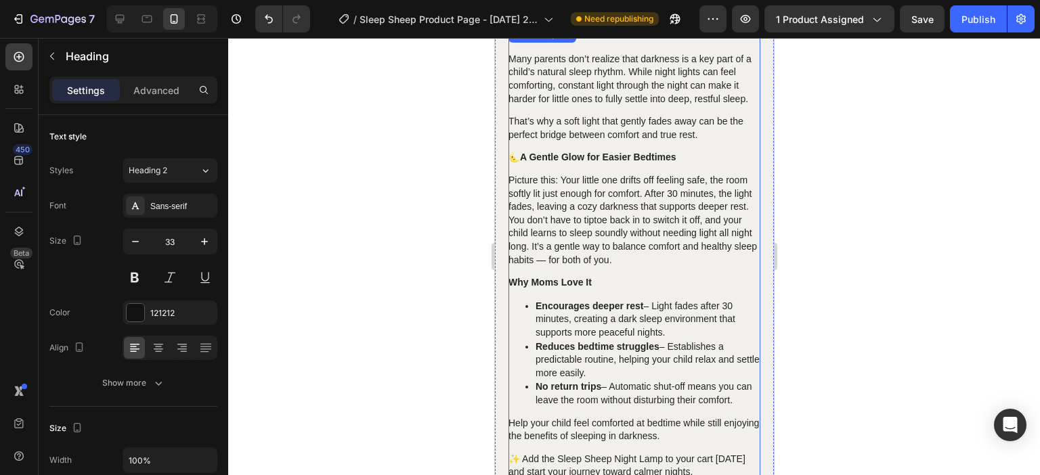
type input "16"
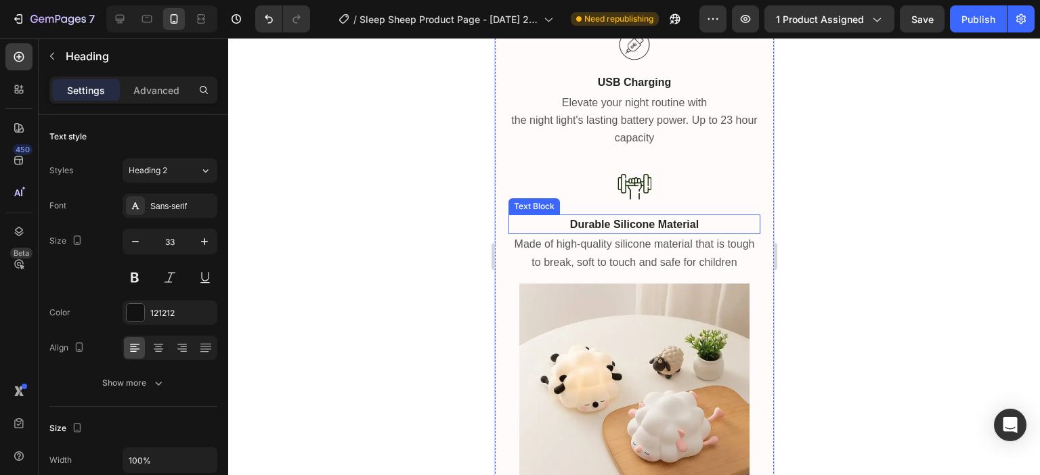
scroll to position [3656, 0]
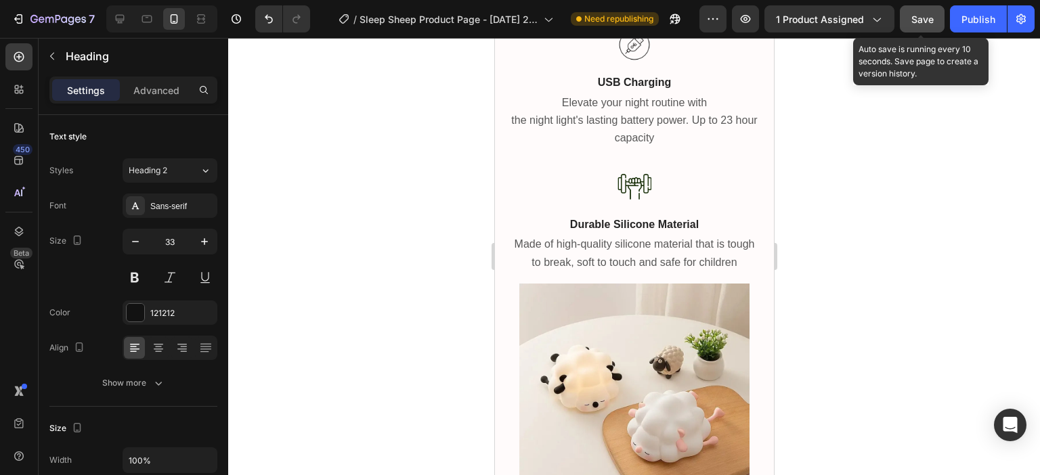
click at [930, 21] on span "Save" at bounding box center [922, 20] width 22 height 12
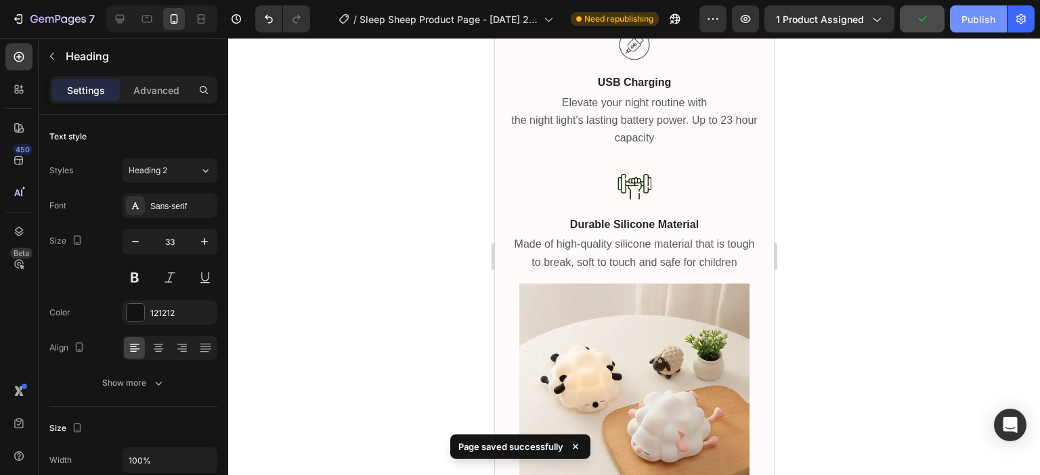
click at [990, 22] on div "Publish" at bounding box center [978, 19] width 34 height 14
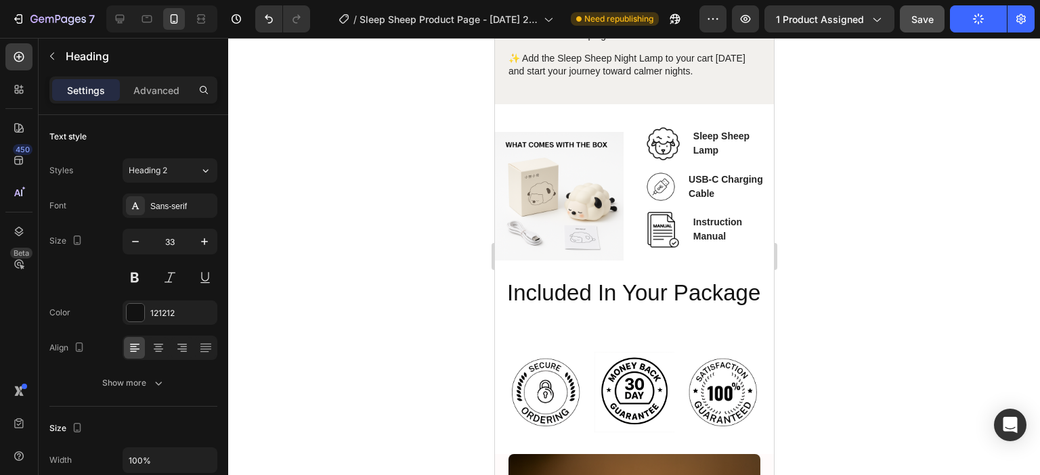
scroll to position [1672, 0]
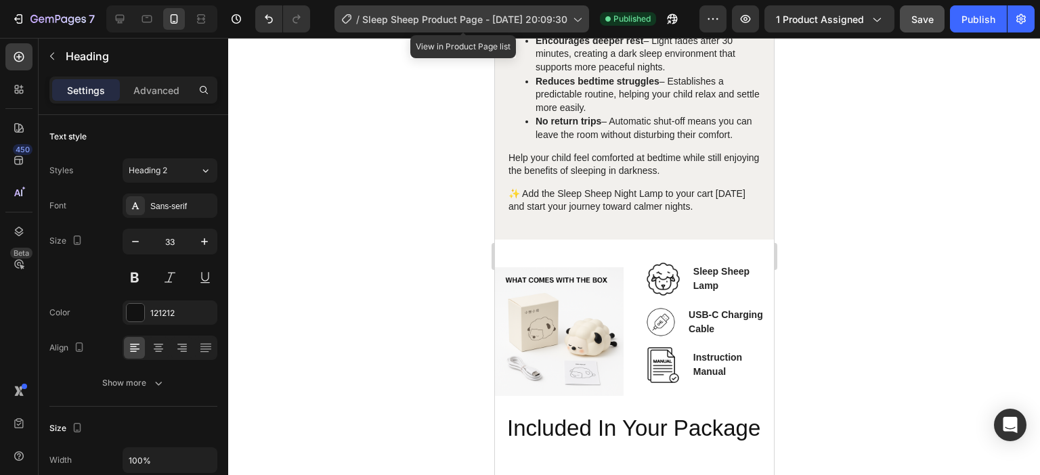
click at [391, 20] on span "Sleep Sheep Product Page - [DATE] 20:09:30" at bounding box center [464, 19] width 205 height 14
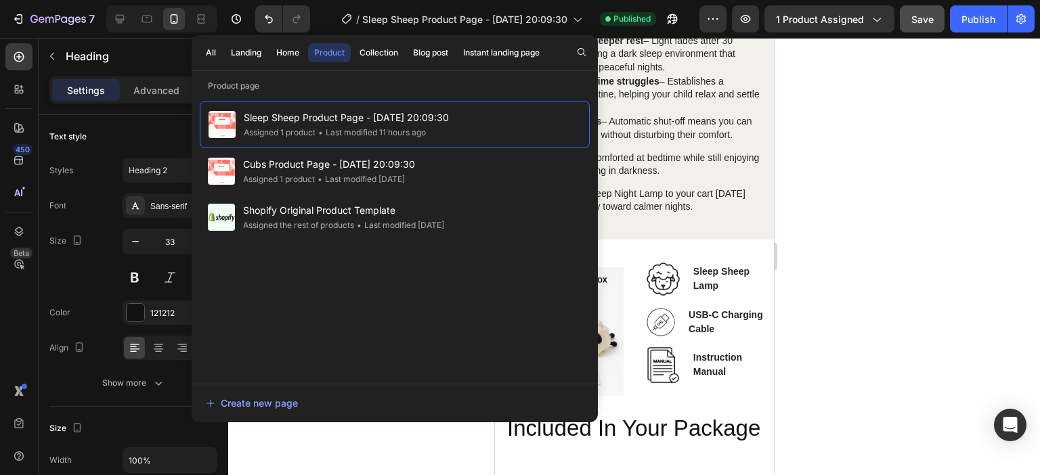
click at [284, 42] on div "All Landing Home Product Collection Blog post Instant landing page" at bounding box center [373, 52] width 362 height 35
click at [282, 53] on div "Home" at bounding box center [287, 53] width 23 height 12
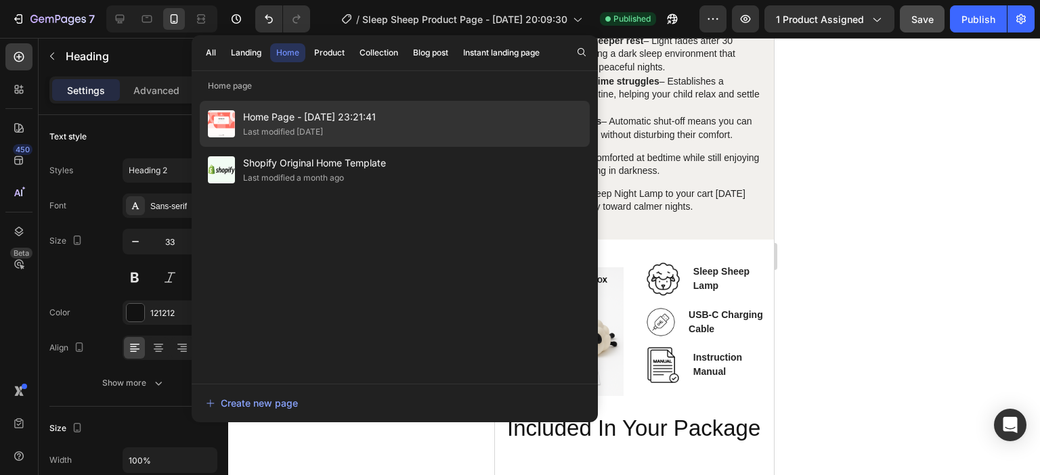
click at [279, 112] on span "Home Page - Jul 2, 23:21:41" at bounding box center [309, 117] width 133 height 16
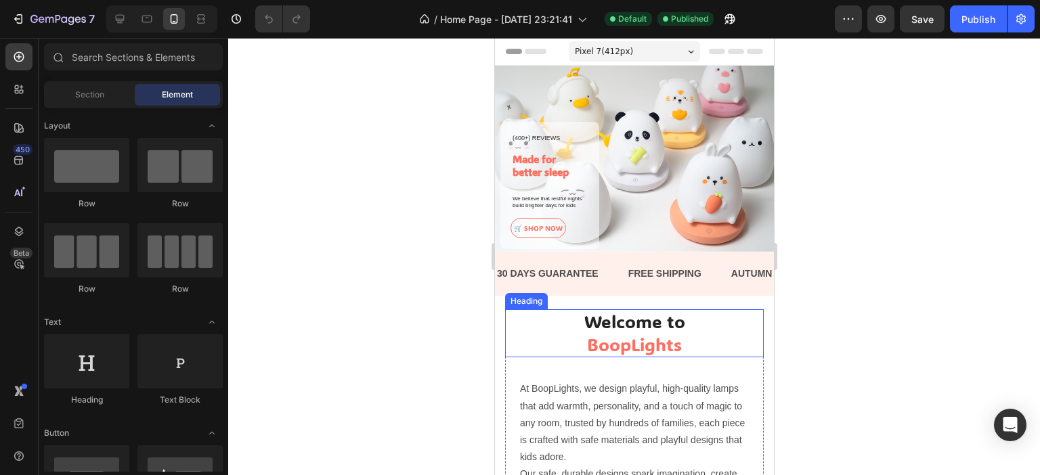
click at [632, 333] on span "BoopLights" at bounding box center [633, 344] width 95 height 23
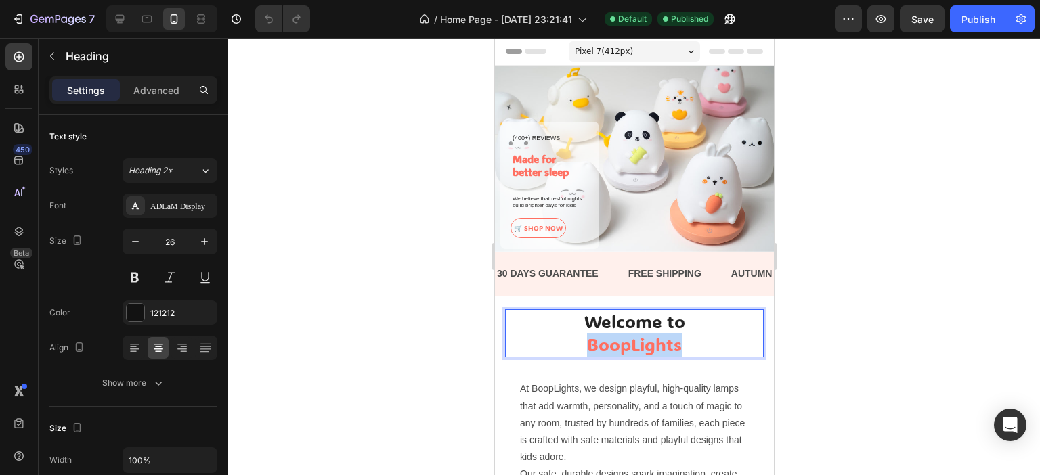
drag, startPoint x: 687, startPoint y: 338, endPoint x: 526, endPoint y: 350, distance: 161.6
click at [526, 350] on h2 "Welcome to BoopLights" at bounding box center [633, 333] width 259 height 49
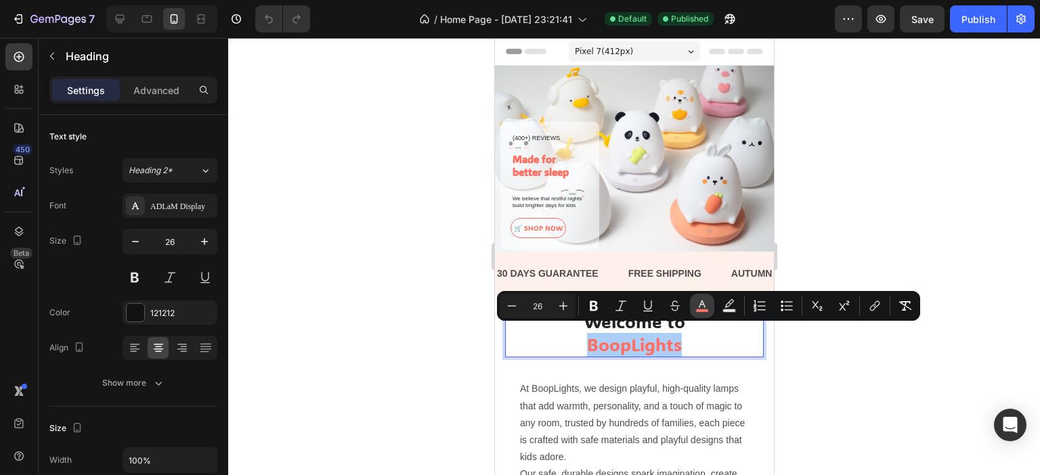
click at [696, 304] on icon "Editor contextual toolbar" at bounding box center [702, 306] width 14 height 14
type input "FF6F61"
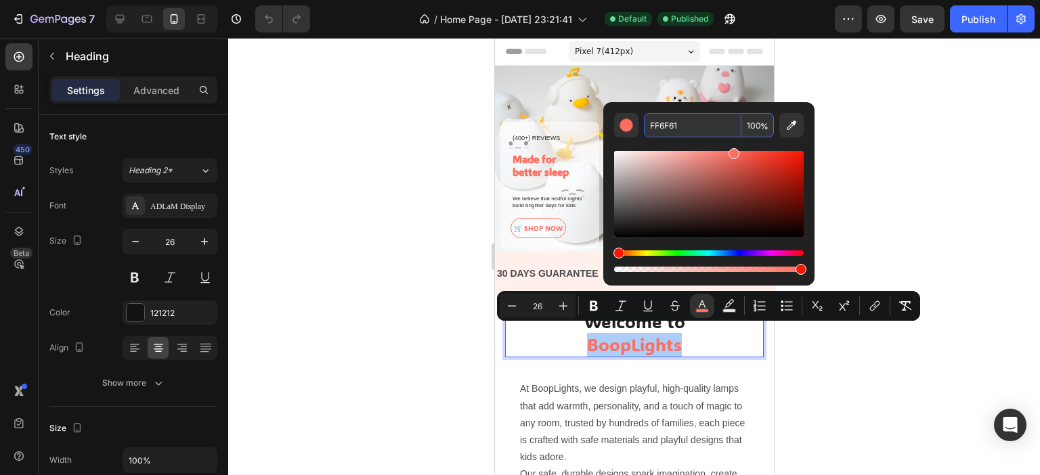
click at [661, 127] on input "FF6F61" at bounding box center [692, 125] width 97 height 24
copy span "BoopLights"
click at [295, 124] on div at bounding box center [634, 256] width 812 height 437
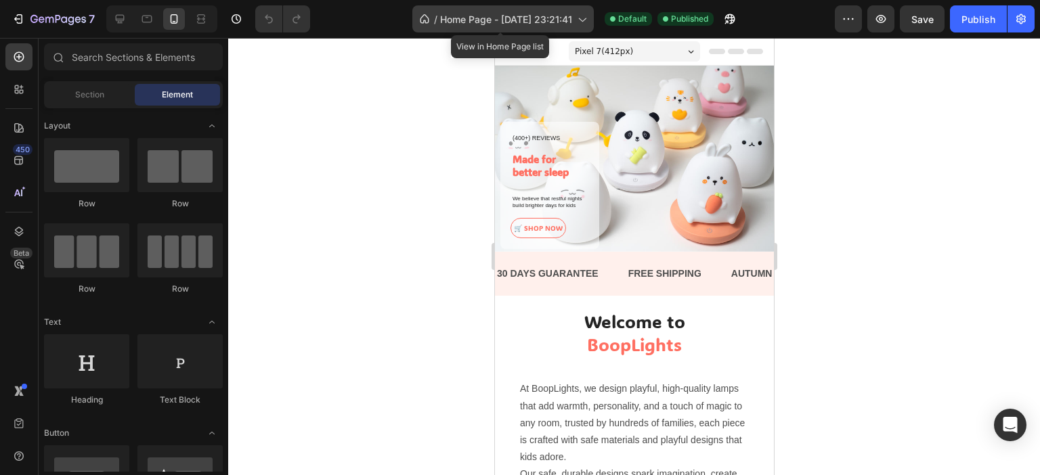
click at [538, 25] on span "Home Page - Jul 2, 23:21:41" at bounding box center [506, 19] width 132 height 14
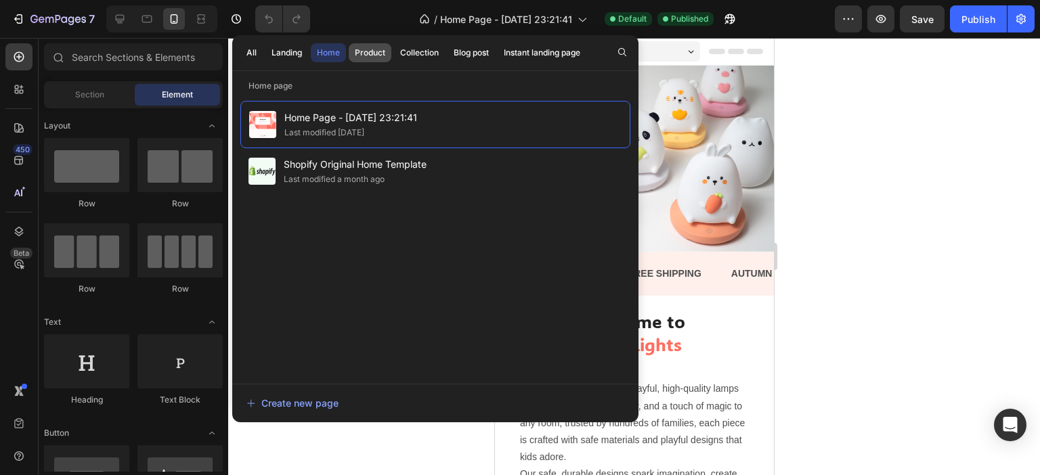
click at [394, 58] on button "Product" at bounding box center [419, 52] width 51 height 19
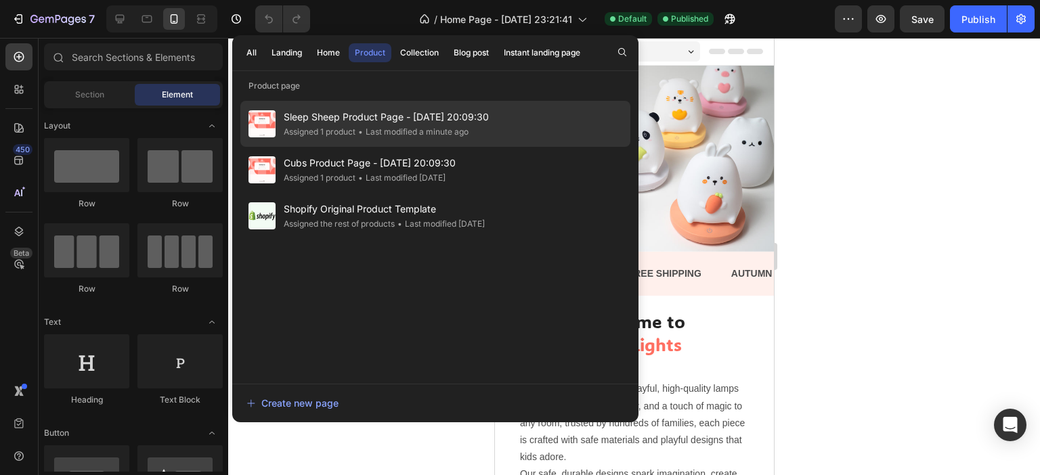
click at [339, 121] on span "Sleep Sheep Product Page - [DATE] 20:09:30" at bounding box center [386, 117] width 205 height 16
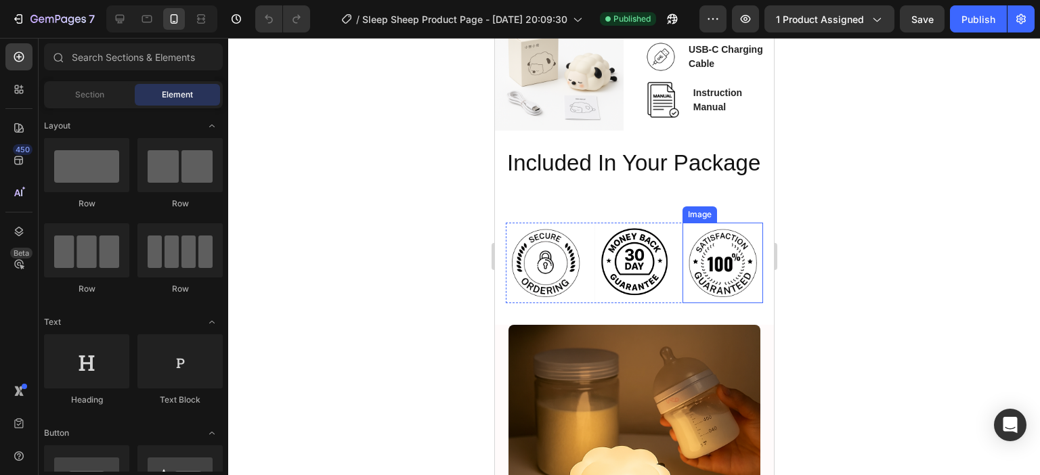
scroll to position [1868, 0]
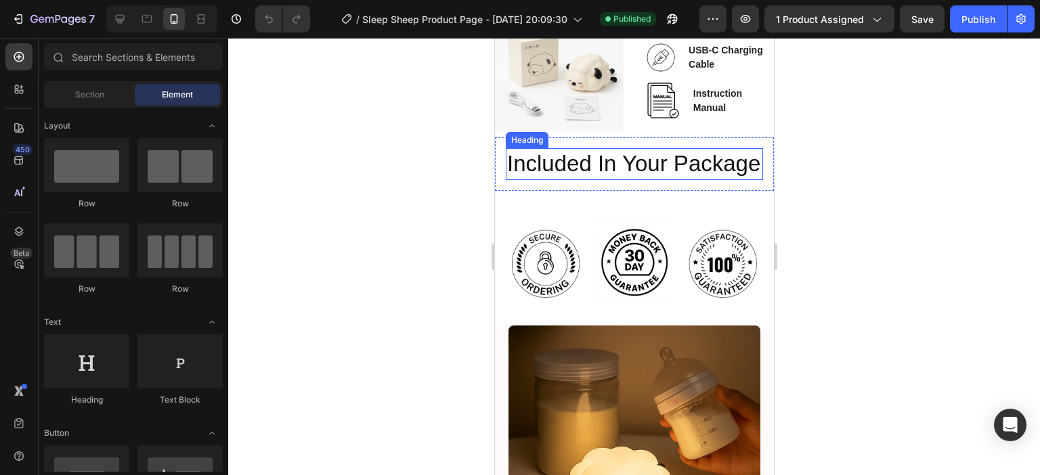
click at [564, 180] on h2 "Included In Your Package" at bounding box center [633, 164] width 257 height 32
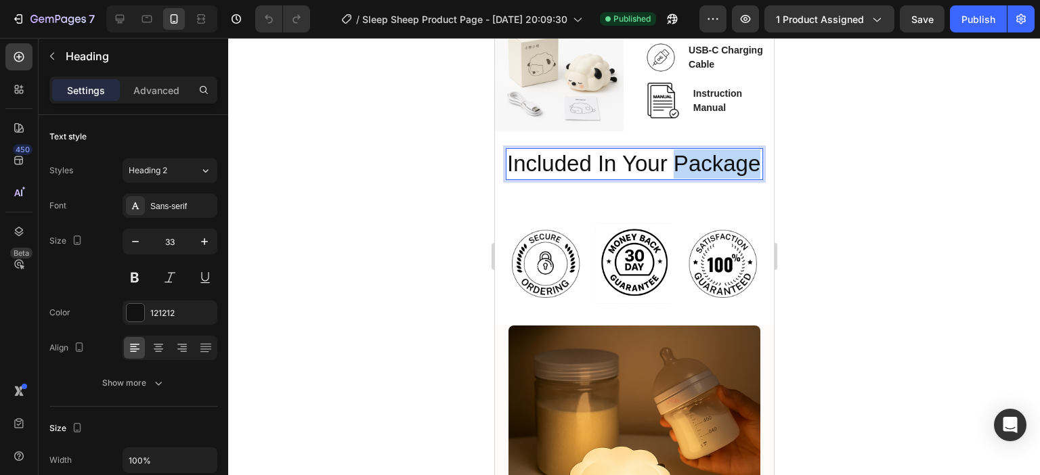
drag, startPoint x: 615, startPoint y: 190, endPoint x: 505, endPoint y: 200, distance: 110.9
click at [505, 180] on h2 "Included In Your Package" at bounding box center [633, 164] width 257 height 32
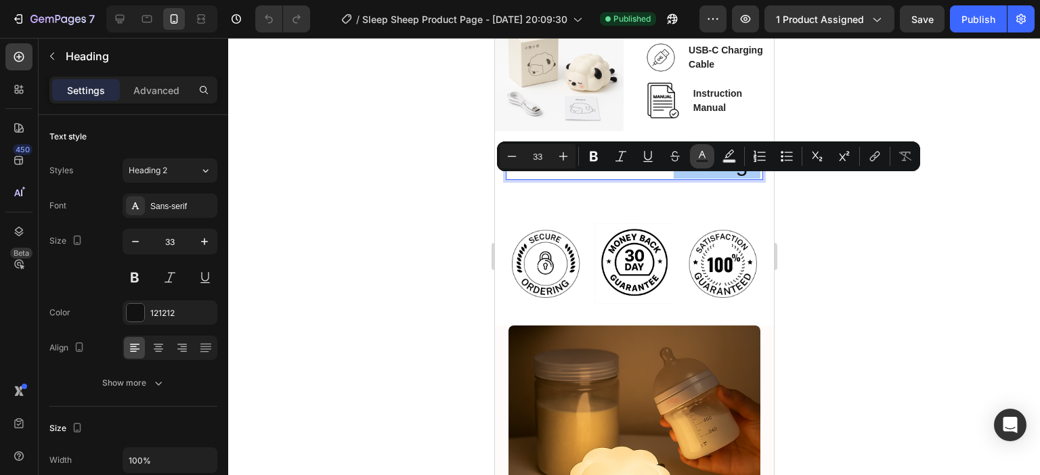
click at [695, 155] on icon "Editor contextual toolbar" at bounding box center [702, 157] width 14 height 14
type input "121212"
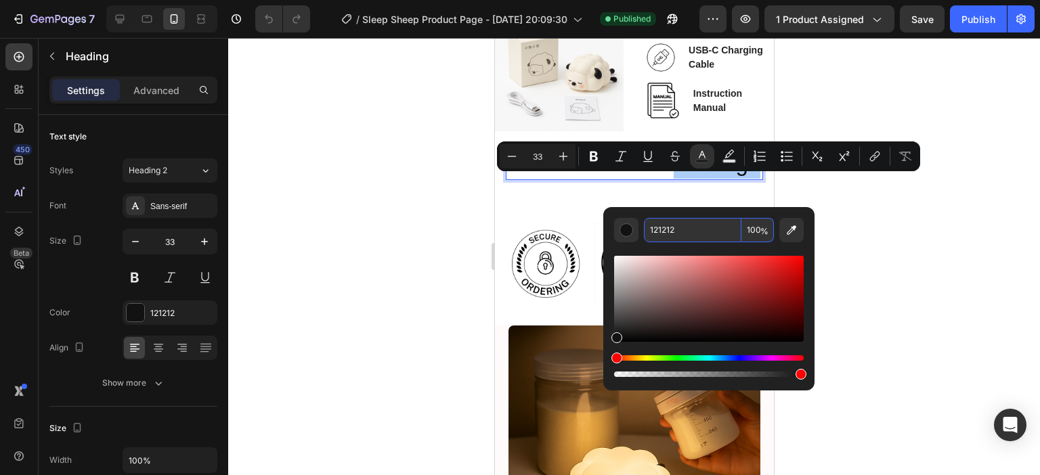
click at [658, 229] on input "121212" at bounding box center [692, 230] width 97 height 24
paste input "FF6F61"
type input "FF6F61"
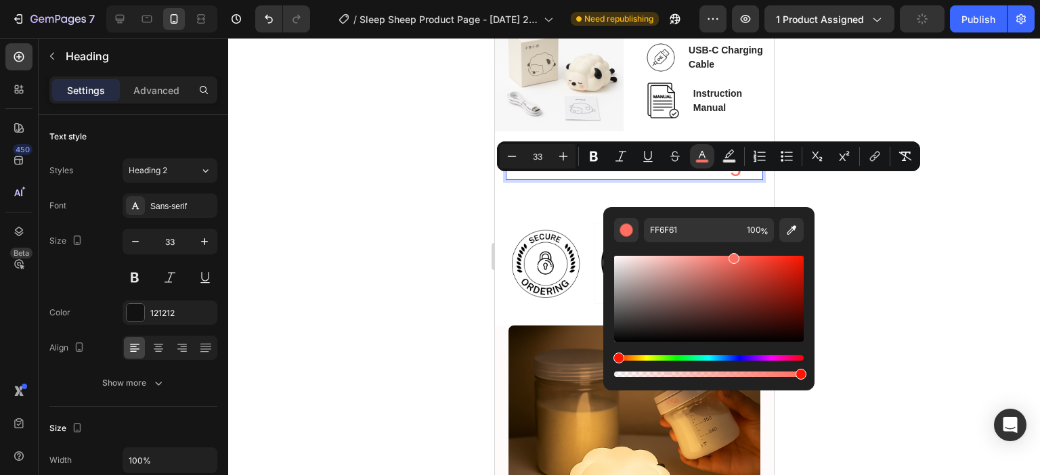
click at [617, 179] on p "Included In Your Package" at bounding box center [633, 164] width 255 height 29
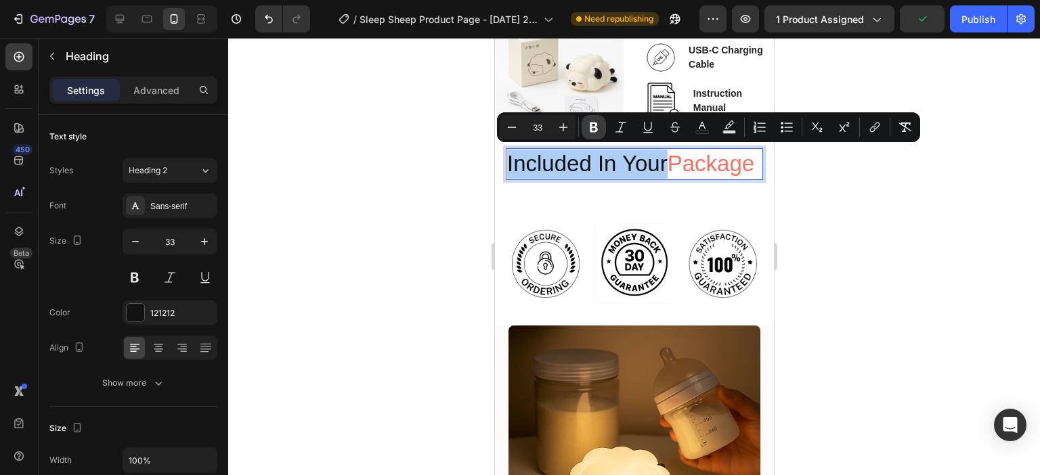
click at [598, 129] on icon "Editor contextual toolbar" at bounding box center [594, 128] width 14 height 14
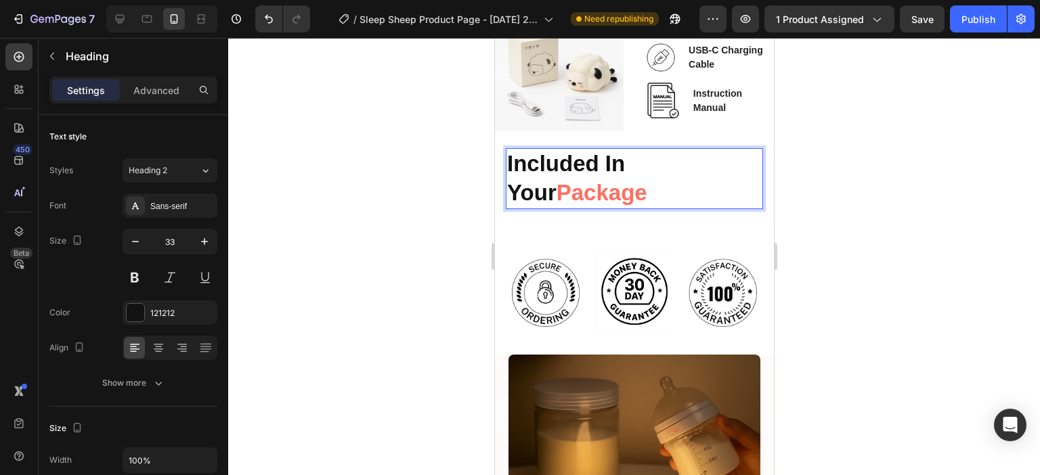
click at [894, 200] on div at bounding box center [634, 256] width 812 height 437
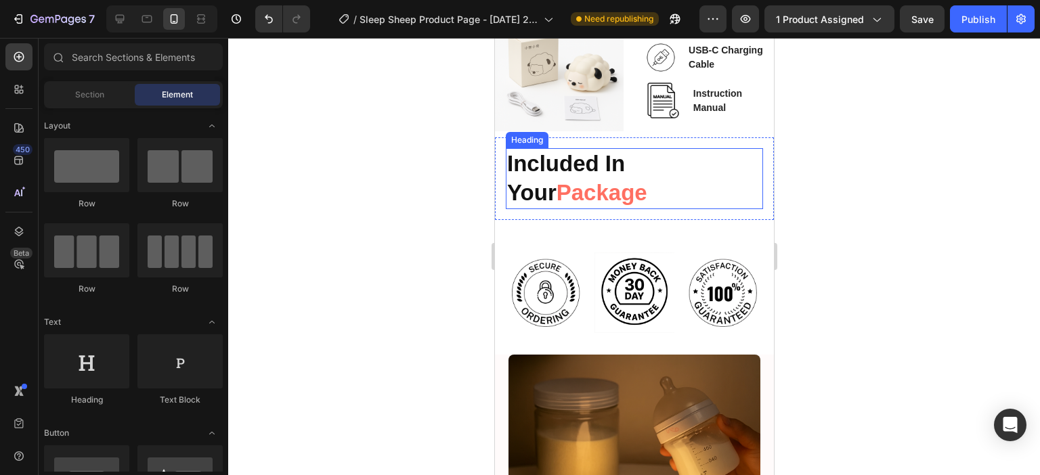
click at [584, 188] on strong "Package" at bounding box center [601, 192] width 91 height 25
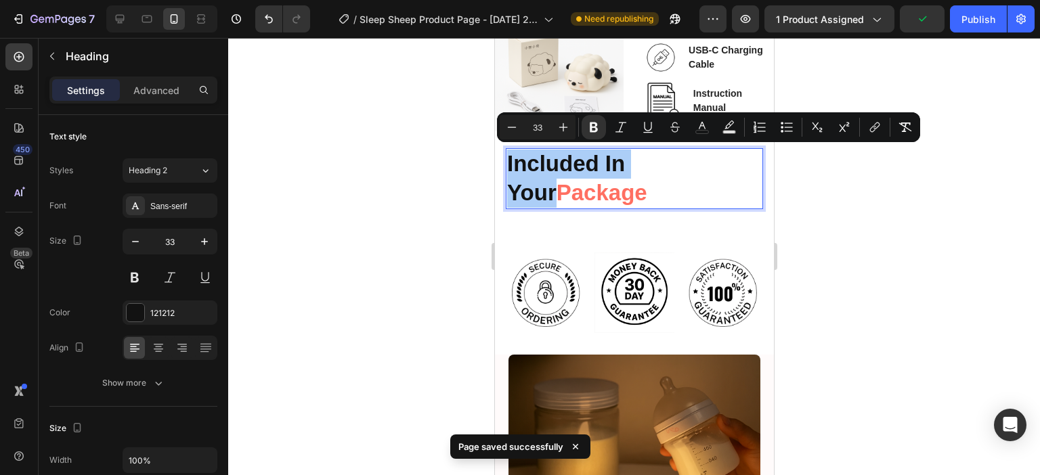
click at [1010, 196] on div at bounding box center [634, 256] width 812 height 437
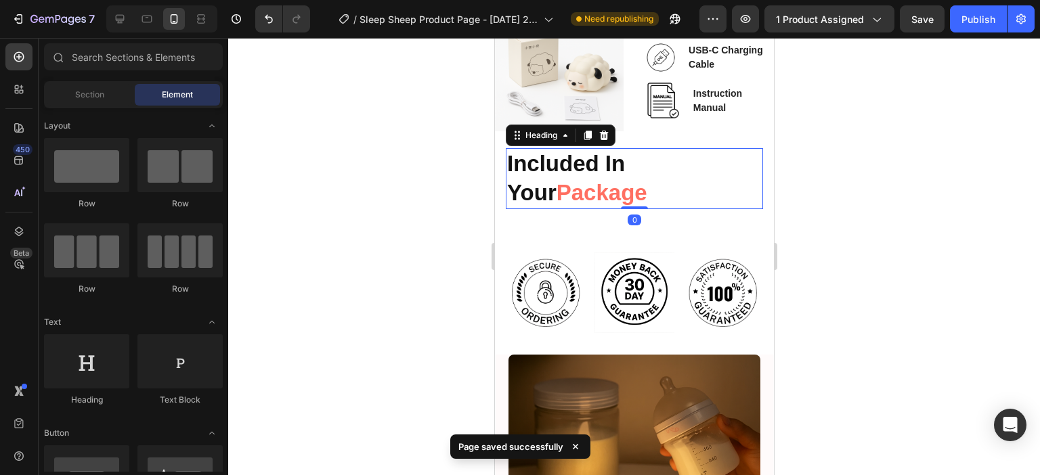
click at [684, 181] on p "⁠⁠⁠⁠⁠⁠⁠ Included In Your Package" at bounding box center [633, 179] width 255 height 58
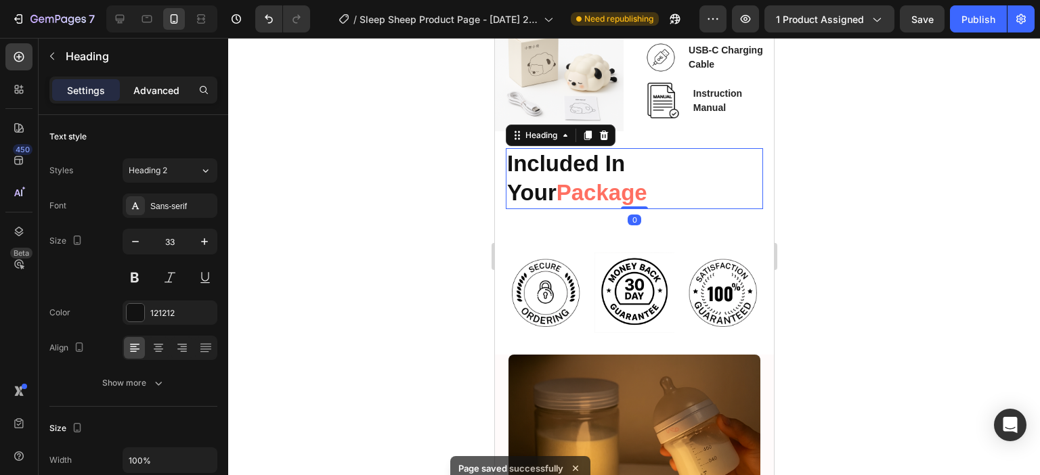
click at [165, 87] on p "Advanced" at bounding box center [156, 90] width 46 height 14
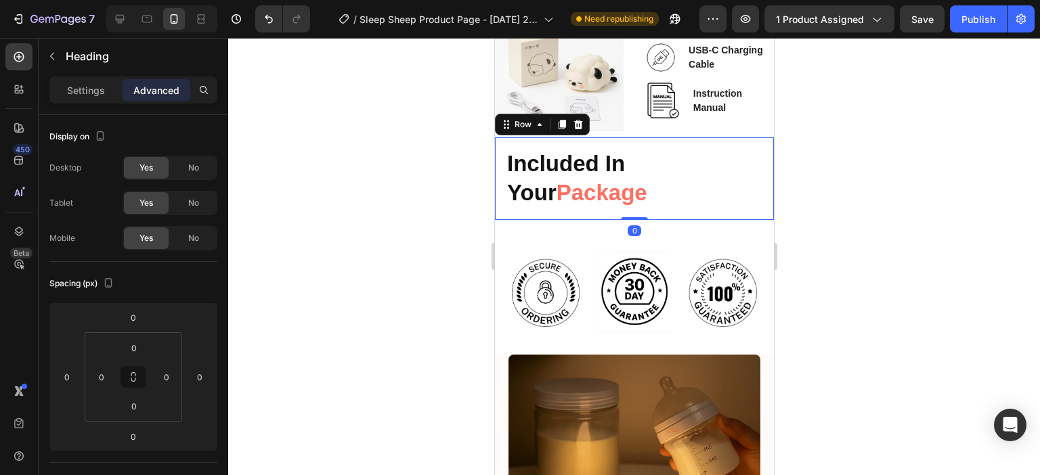
click at [501, 179] on div "⁠⁠⁠⁠⁠⁠⁠ Included In Your Package Heading Row 0" at bounding box center [633, 178] width 279 height 83
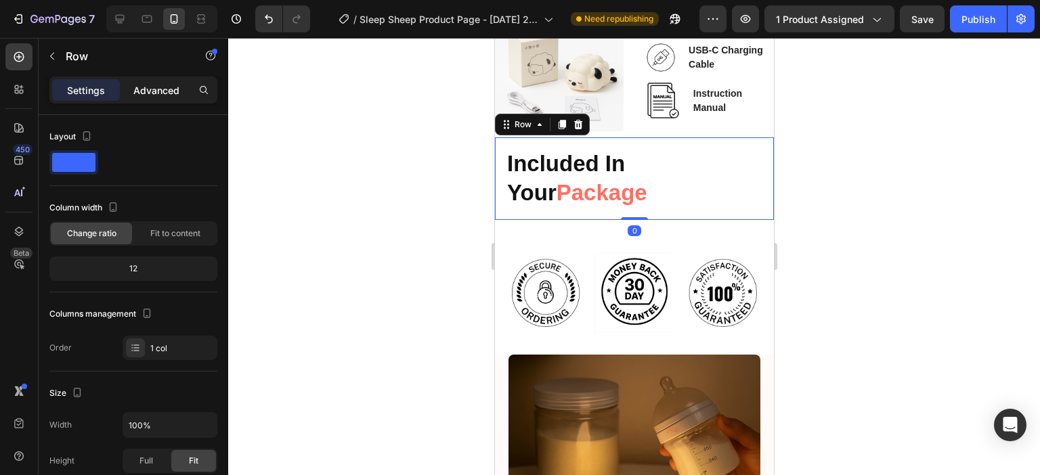
click at [171, 91] on p "Advanced" at bounding box center [156, 90] width 46 height 14
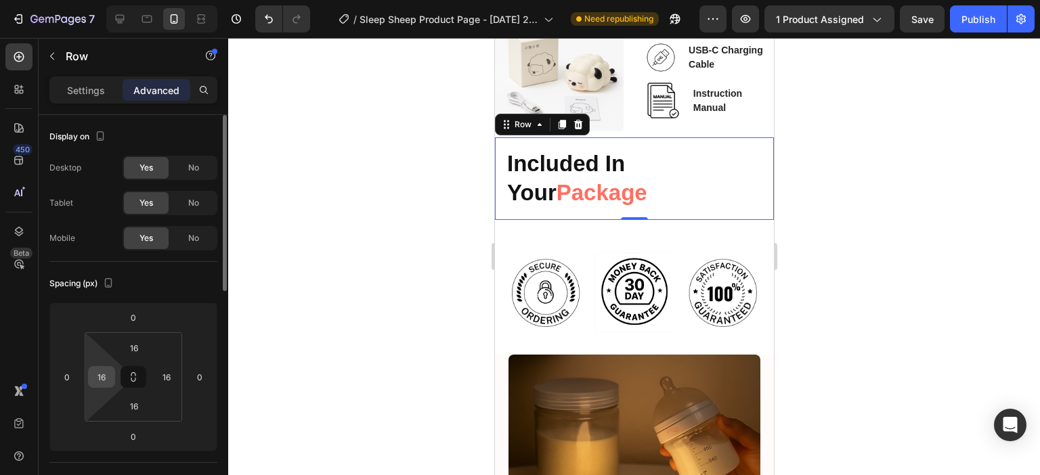
click at [106, 367] on input "16" at bounding box center [101, 377] width 20 height 20
type input "0"
click at [167, 376] on input "16" at bounding box center [166, 377] width 20 height 20
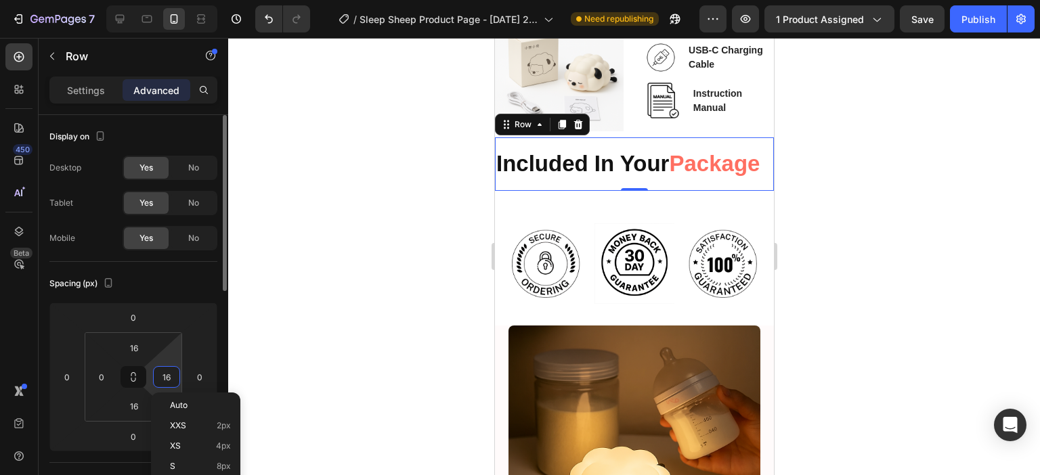
type input "0"
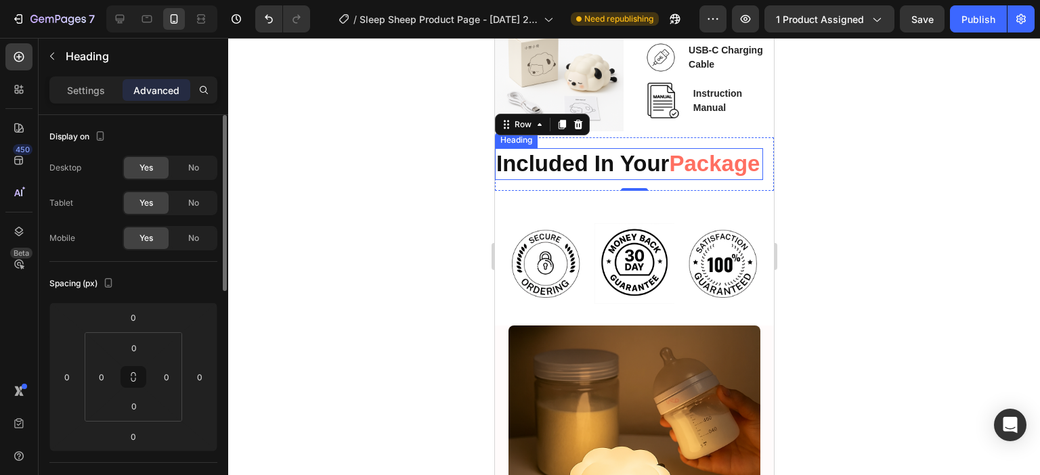
click at [668, 176] on strong "Package" at bounding box center [713, 163] width 91 height 25
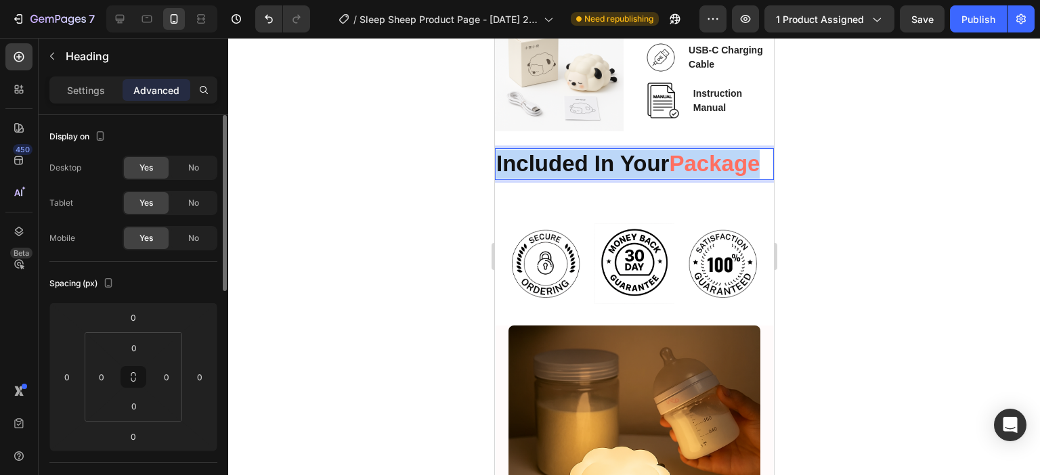
drag, startPoint x: 594, startPoint y: 190, endPoint x: 976, endPoint y: 206, distance: 382.1
click at [83, 90] on p "Settings" at bounding box center [86, 90] width 38 height 14
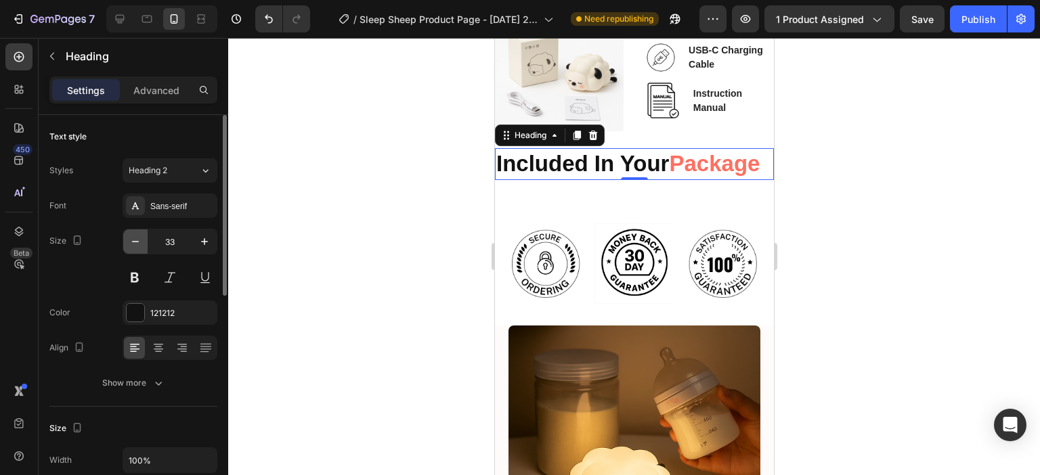
click at [136, 242] on icon "button" at bounding box center [136, 242] width 14 height 14
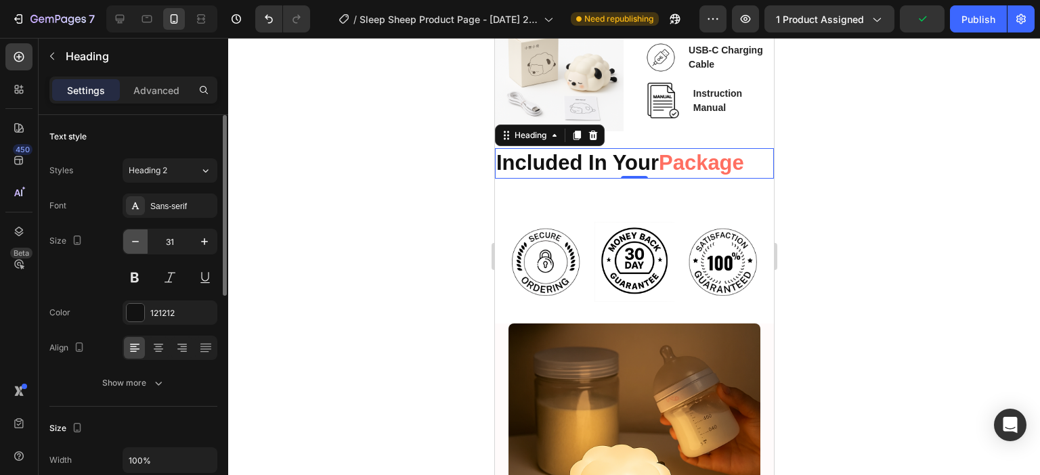
click at [136, 242] on icon "button" at bounding box center [136, 242] width 14 height 14
type input "30"
click at [161, 349] on icon at bounding box center [158, 349] width 9 height 1
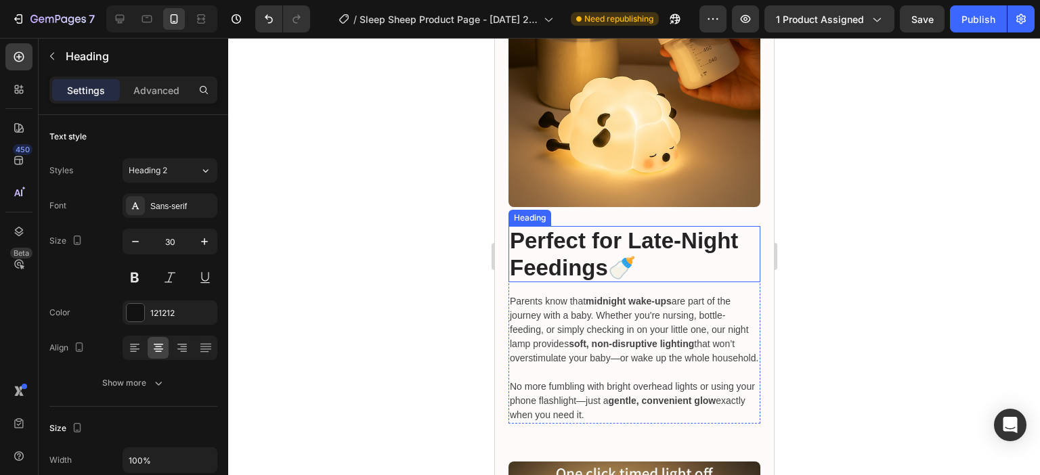
scroll to position [2297, 0]
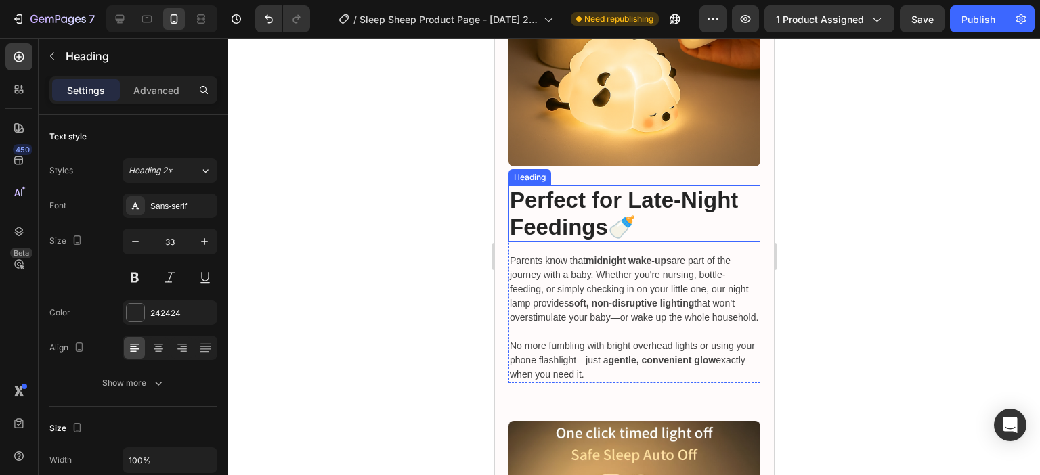
click at [582, 218] on strong "Perfect for Late-Night Feedings" at bounding box center [623, 214] width 228 height 52
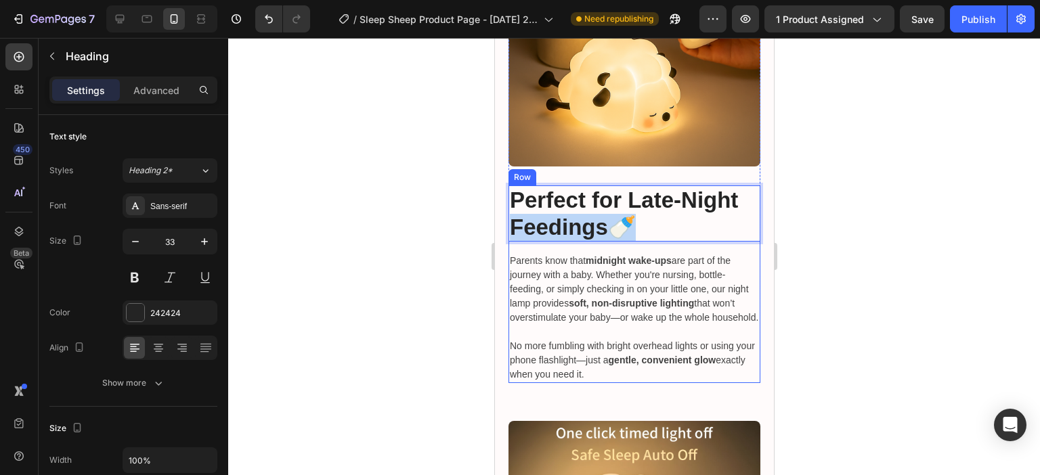
drag, startPoint x: 611, startPoint y: 223, endPoint x: 510, endPoint y: 233, distance: 102.1
click at [510, 233] on div "Perfect for Late-Night Feedings 🍼 Heading 16 Parents know that midnight wake-up…" at bounding box center [634, 284] width 252 height 198
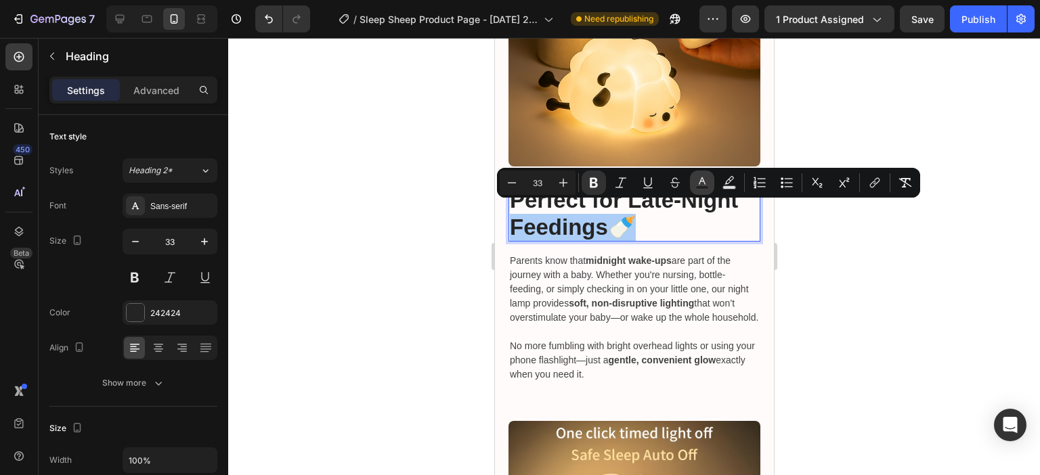
click at [703, 185] on icon "Editor contextual toolbar" at bounding box center [702, 183] width 14 height 14
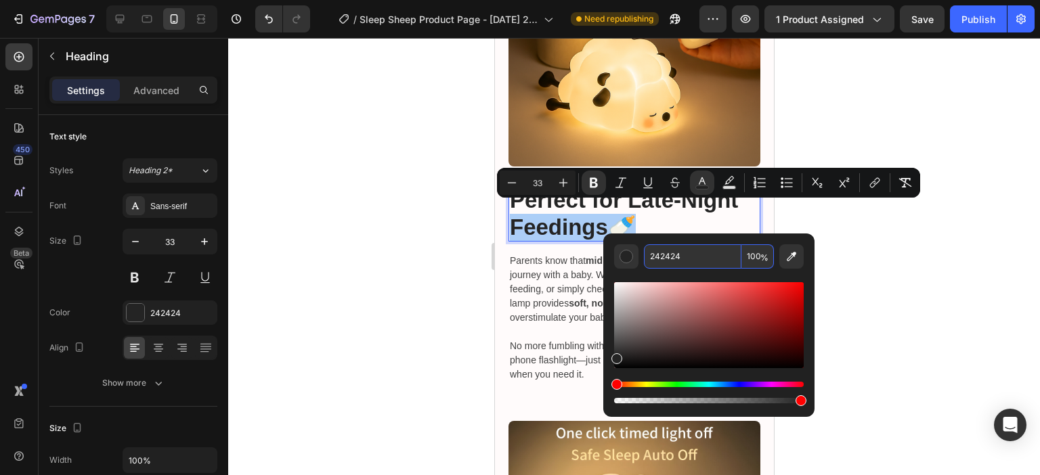
click at [659, 254] on input "242424" at bounding box center [692, 256] width 97 height 24
paste input "FF6F61"
type input "FF6F61"
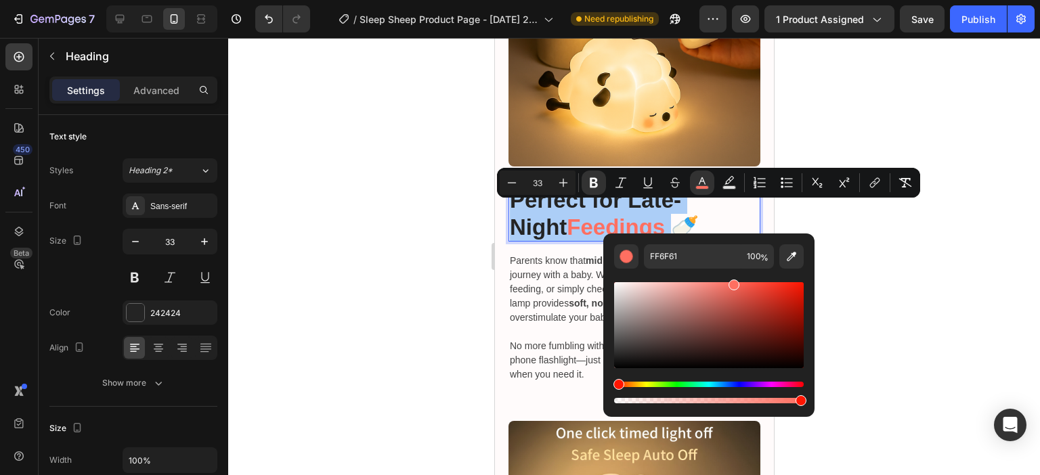
click at [388, 213] on div at bounding box center [634, 256] width 812 height 437
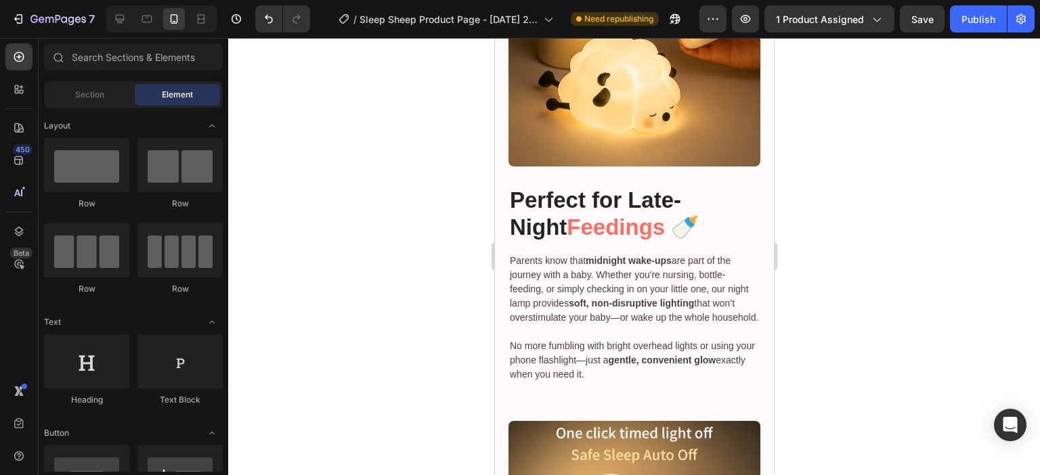
click at [829, 246] on div at bounding box center [634, 256] width 812 height 437
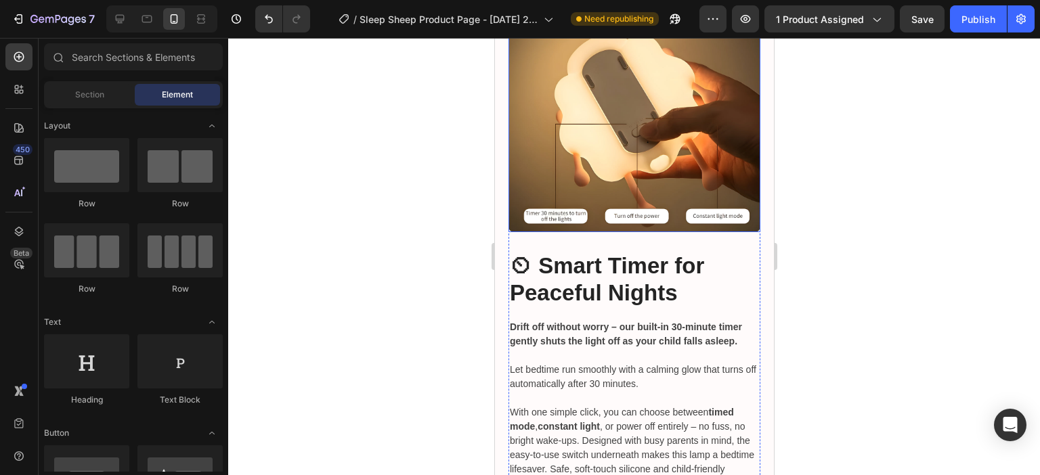
scroll to position [2771, 0]
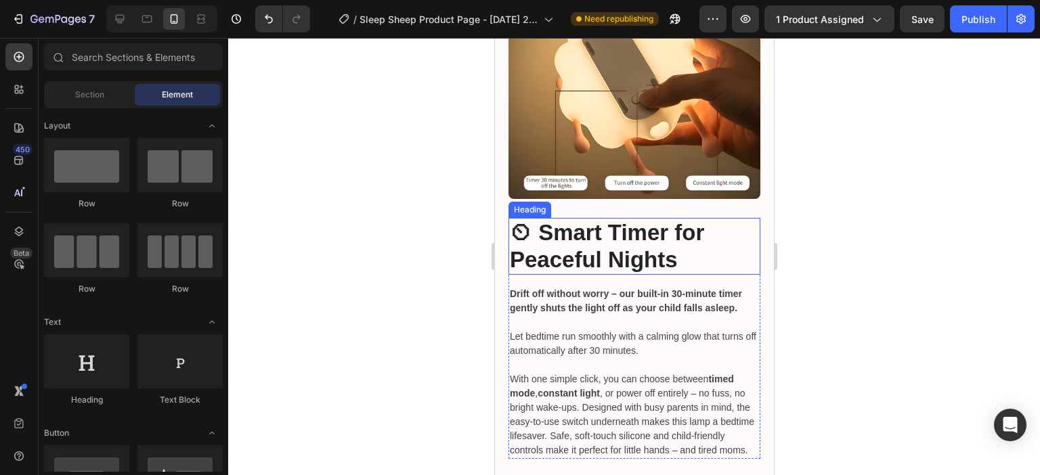
click at [611, 261] on h2 "⏲ Smart Timer for Peaceful Nights" at bounding box center [634, 246] width 252 height 56
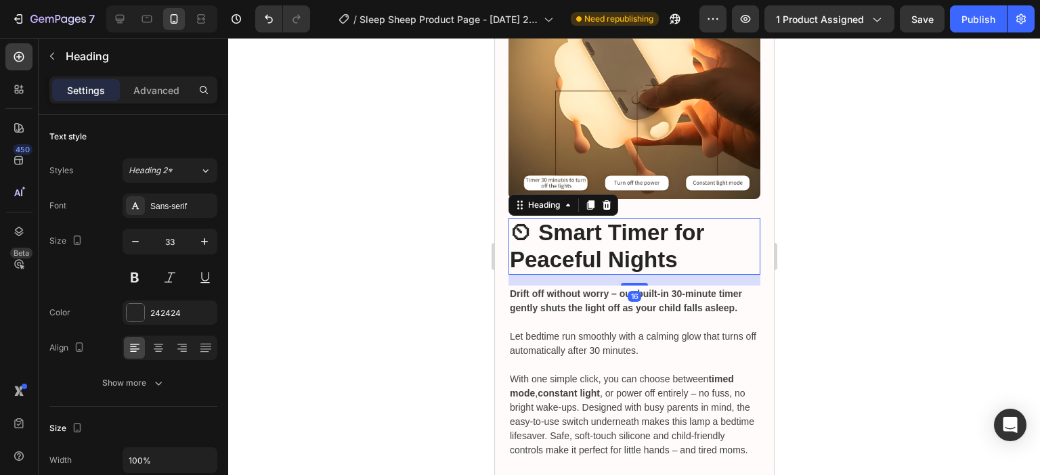
click at [568, 253] on h2 "⏲ Smart Timer for Peaceful Nights" at bounding box center [634, 246] width 252 height 56
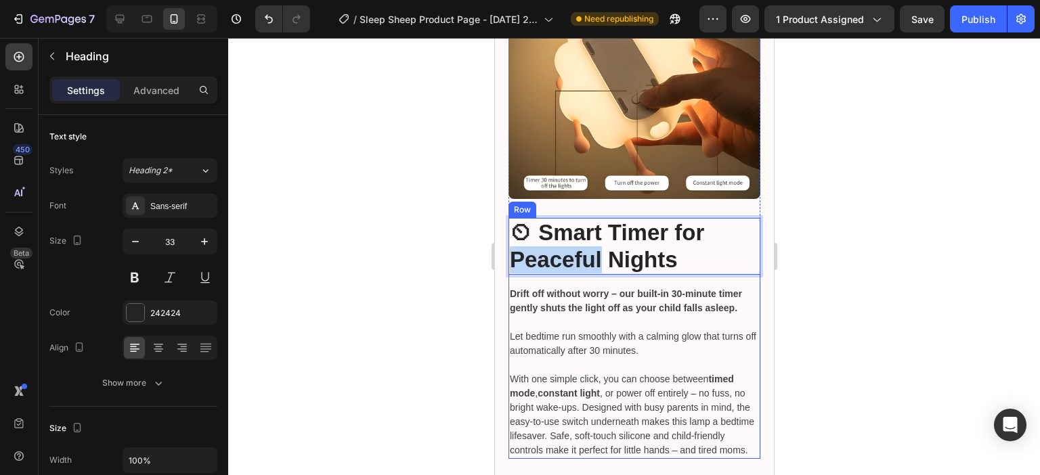
drag, startPoint x: 599, startPoint y: 253, endPoint x: 512, endPoint y: 269, distance: 88.0
click at [514, 269] on div "⏲ Smart Timer for Peaceful Nights Heading 16 Drift off without worry – our buil…" at bounding box center [634, 338] width 252 height 240
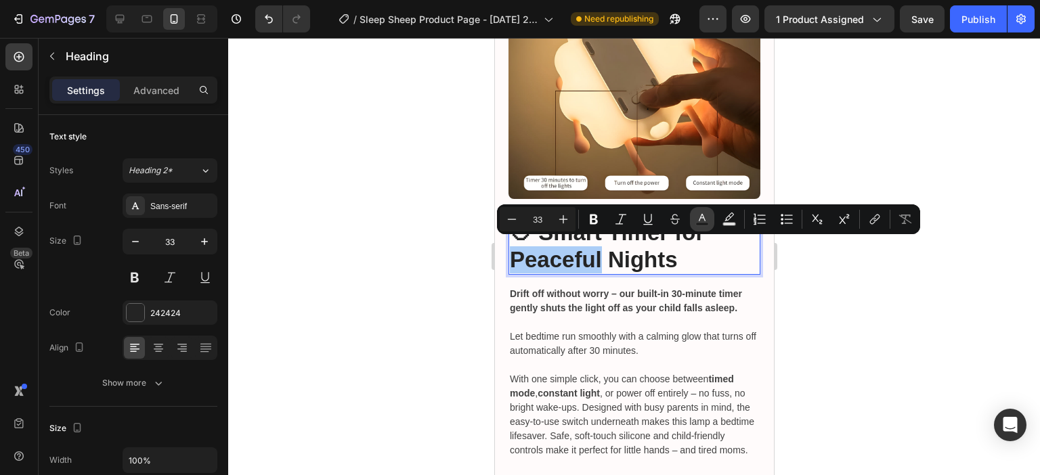
click at [704, 220] on icon "Editor contextual toolbar" at bounding box center [702, 217] width 7 height 7
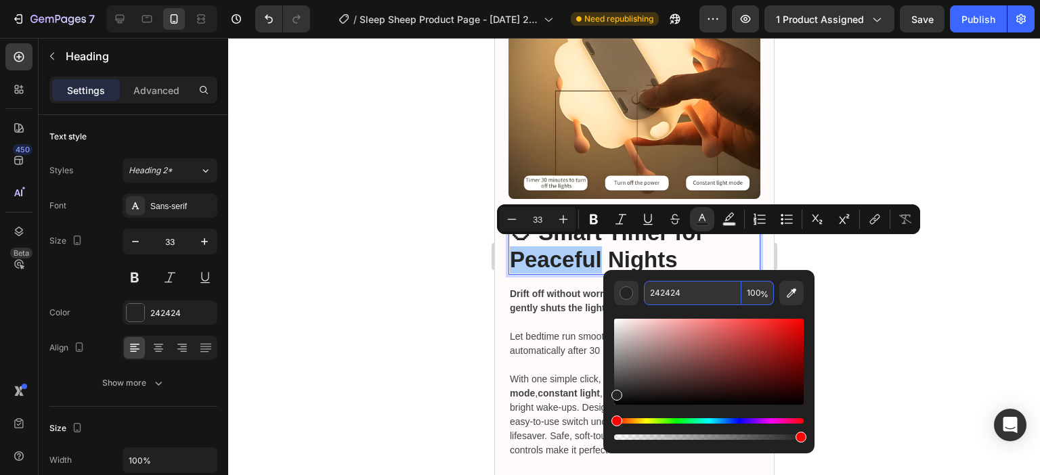
click at [654, 295] on input "242424" at bounding box center [692, 293] width 97 height 24
paste input "FF6F61"
type input "FF6F61"
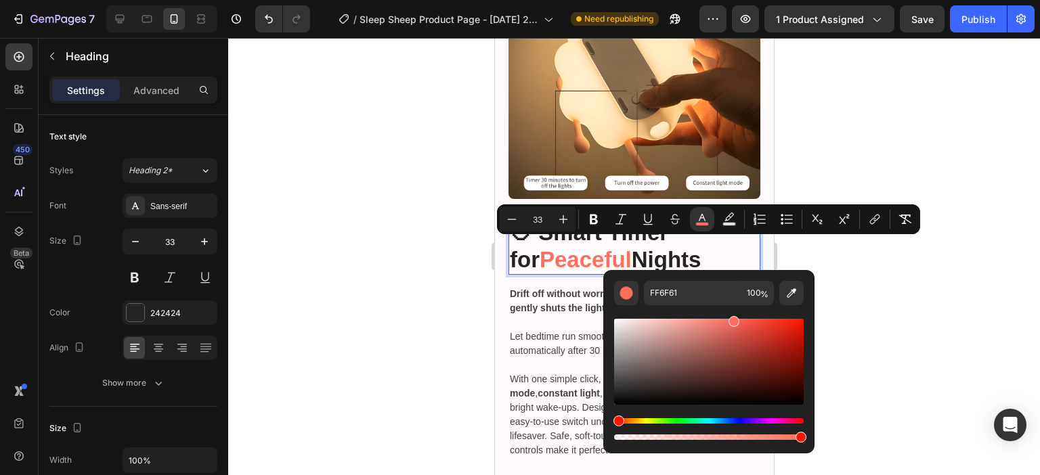
click at [953, 129] on div at bounding box center [634, 256] width 812 height 437
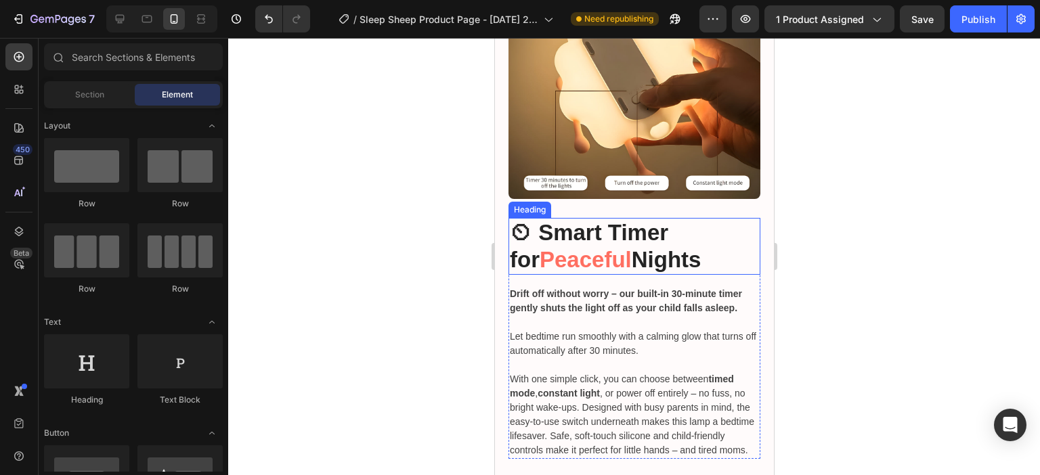
click at [525, 225] on p "⏲ Smart Timer for Peaceful Nights" at bounding box center [633, 245] width 249 height 53
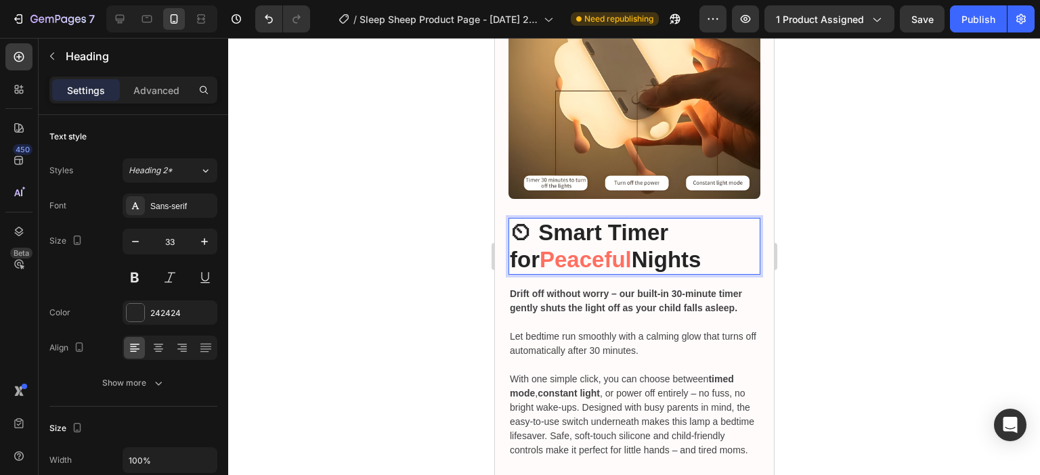
drag, startPoint x: 531, startPoint y: 227, endPoint x: 521, endPoint y: 232, distance: 10.9
click at [521, 232] on p "⏲ Smart Timer for Peaceful Nights" at bounding box center [633, 245] width 249 height 53
click at [460, 217] on div at bounding box center [634, 256] width 812 height 437
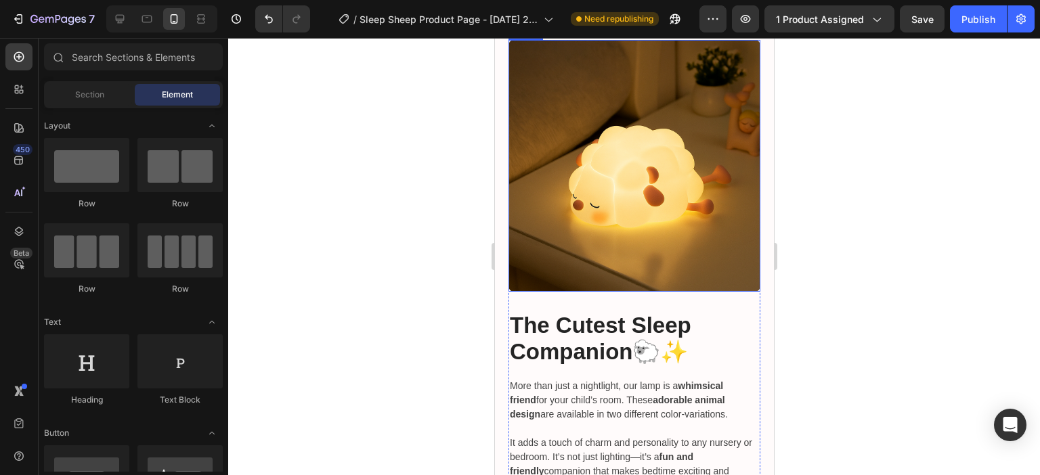
scroll to position [3313, 0]
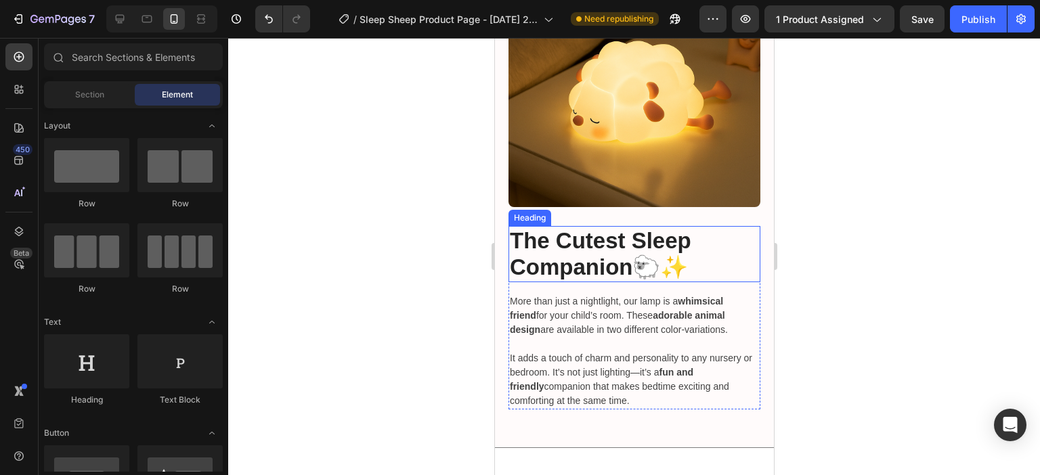
click at [586, 273] on strong "The Cutest Sleep Companion" at bounding box center [599, 254] width 181 height 52
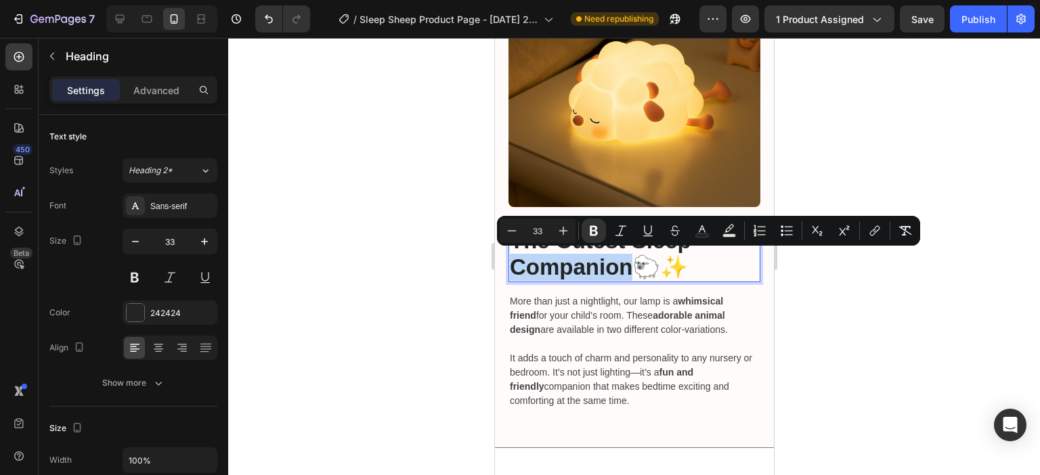
drag, startPoint x: 632, startPoint y: 264, endPoint x: 515, endPoint y: 269, distance: 117.2
click at [515, 269] on p "The Cutest Sleep Companion 🐑✨" at bounding box center [633, 253] width 249 height 53
click at [1013, 264] on div at bounding box center [634, 256] width 812 height 437
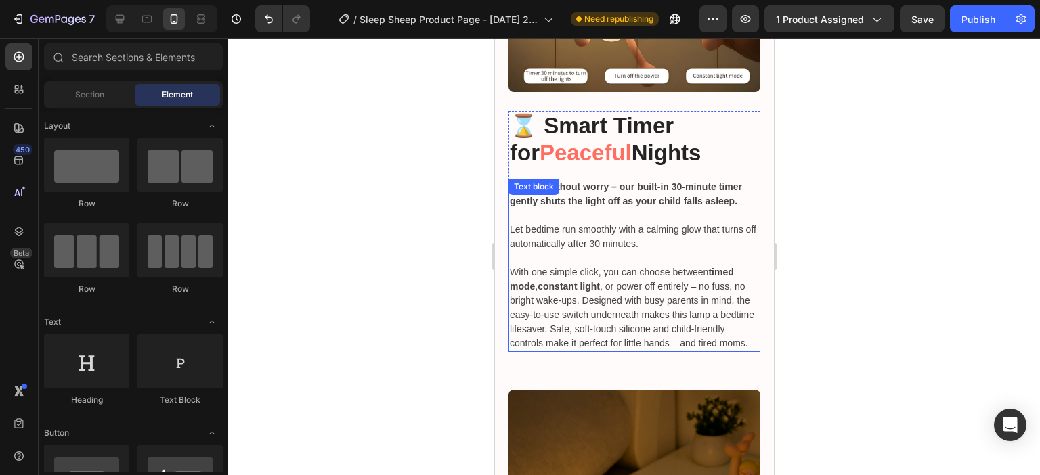
scroll to position [2839, 0]
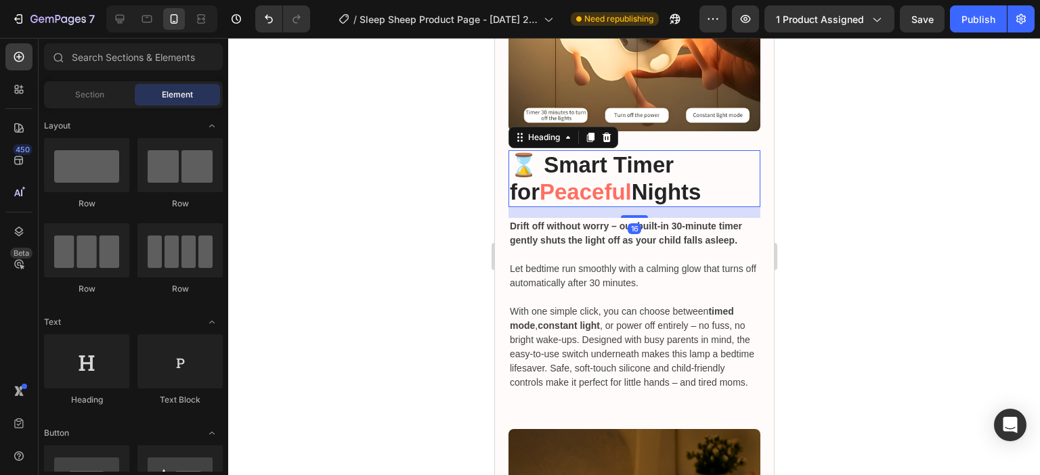
click at [577, 183] on span "Peaceful" at bounding box center [585, 191] width 92 height 25
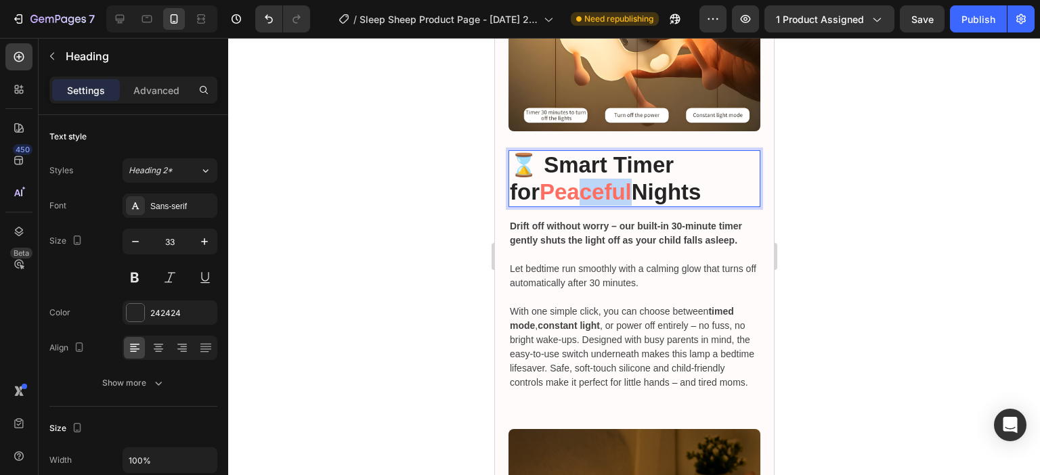
drag, startPoint x: 598, startPoint y: 188, endPoint x: 550, endPoint y: 190, distance: 48.1
click at [550, 190] on span "Peaceful" at bounding box center [585, 191] width 92 height 25
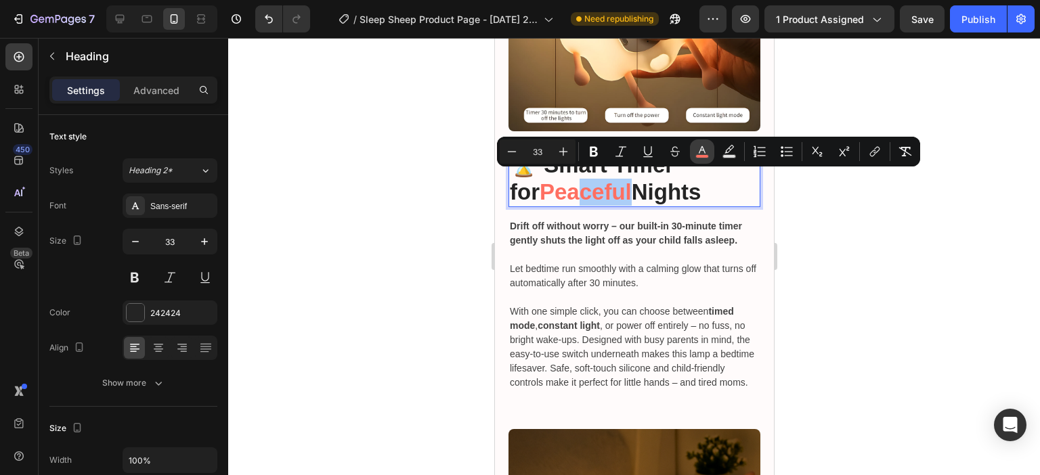
click at [698, 153] on icon "Editor contextual toolbar" at bounding box center [702, 152] width 14 height 14
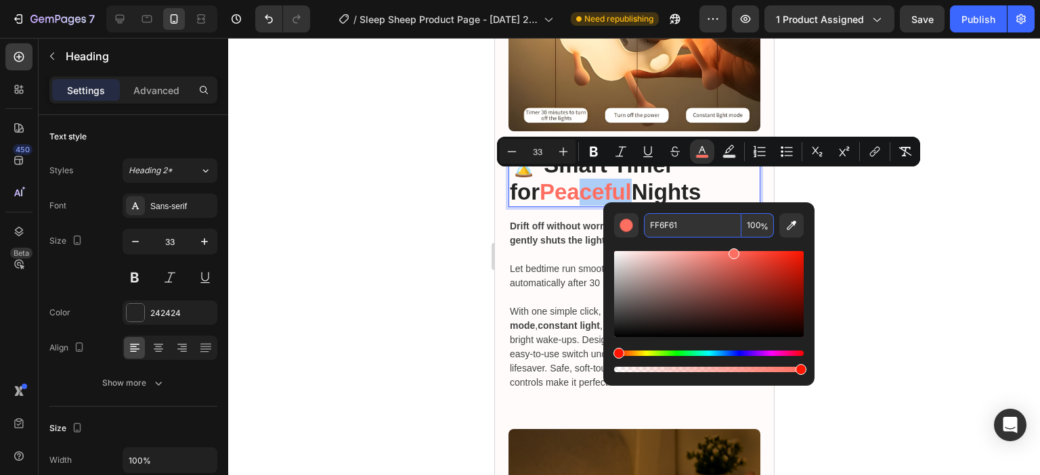
click at [670, 216] on input "FF6F61" at bounding box center [692, 225] width 97 height 24
click at [986, 249] on div at bounding box center [634, 256] width 812 height 437
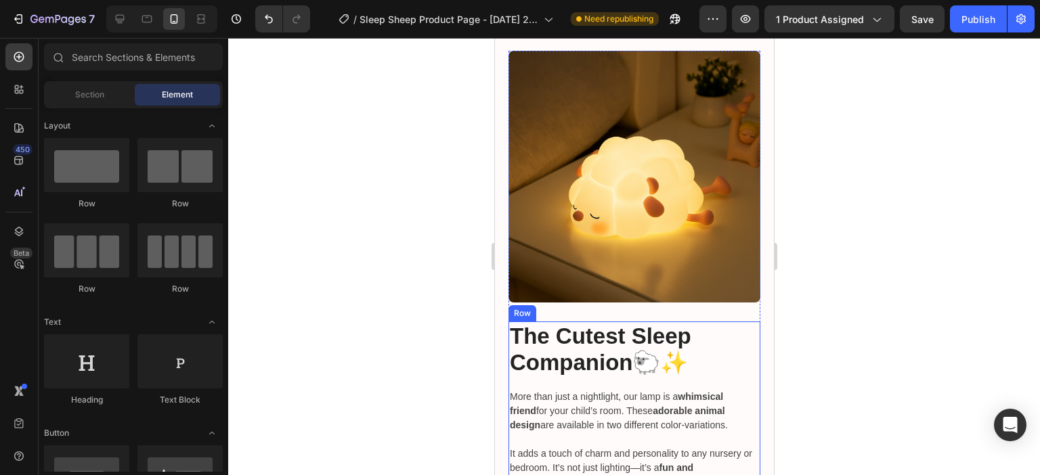
scroll to position [3313, 0]
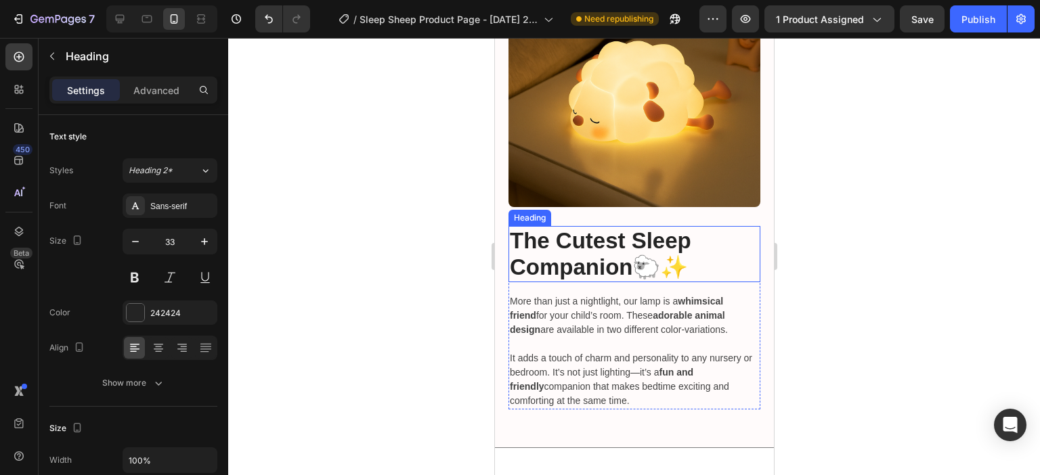
click at [559, 267] on strong "The Cutest Sleep Companion" at bounding box center [599, 254] width 181 height 52
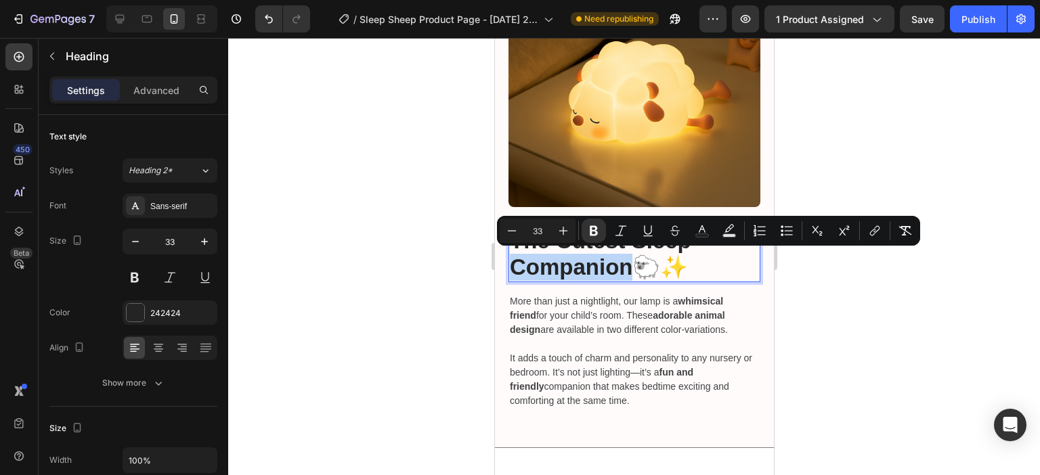
drag, startPoint x: 629, startPoint y: 268, endPoint x: 515, endPoint y: 266, distance: 114.4
click at [515, 266] on strong "The Cutest Sleep Companion" at bounding box center [599, 254] width 181 height 52
click at [839, 296] on div at bounding box center [634, 256] width 812 height 437
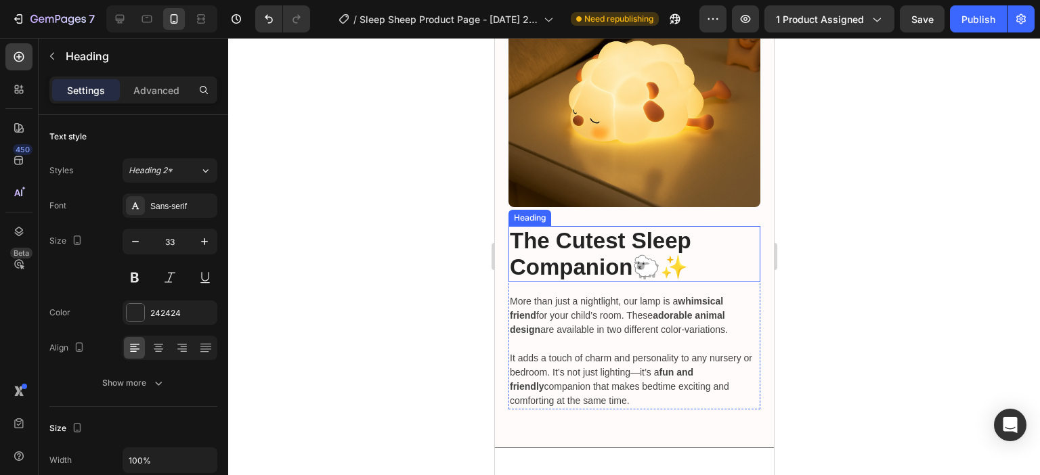
click at [621, 265] on strong "The Cutest Sleep Companion" at bounding box center [599, 254] width 181 height 52
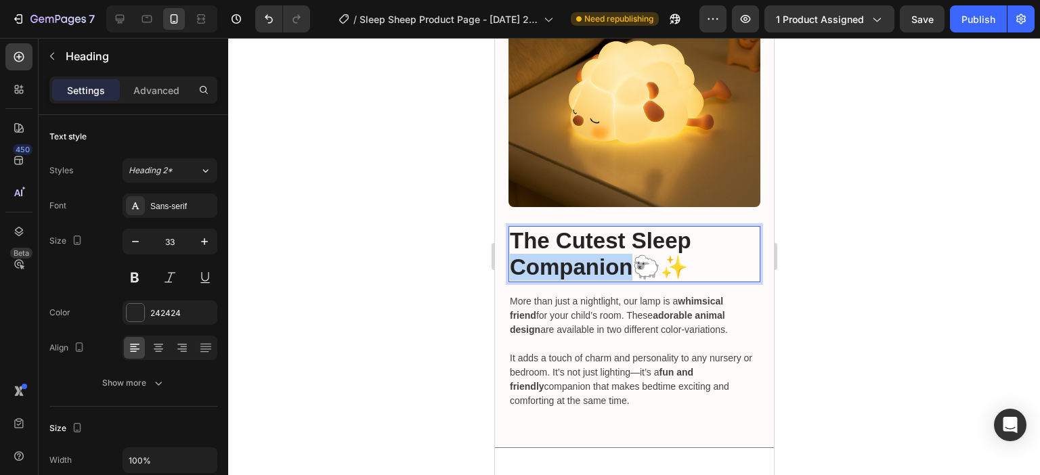
drag, startPoint x: 629, startPoint y: 265, endPoint x: 516, endPoint y: 262, distance: 113.1
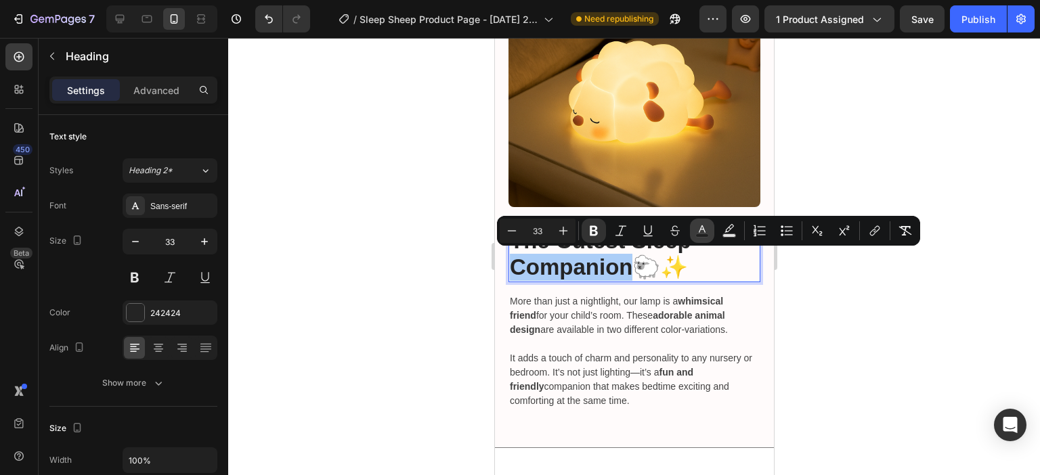
click at [696, 231] on icon "Editor contextual toolbar" at bounding box center [702, 231] width 14 height 14
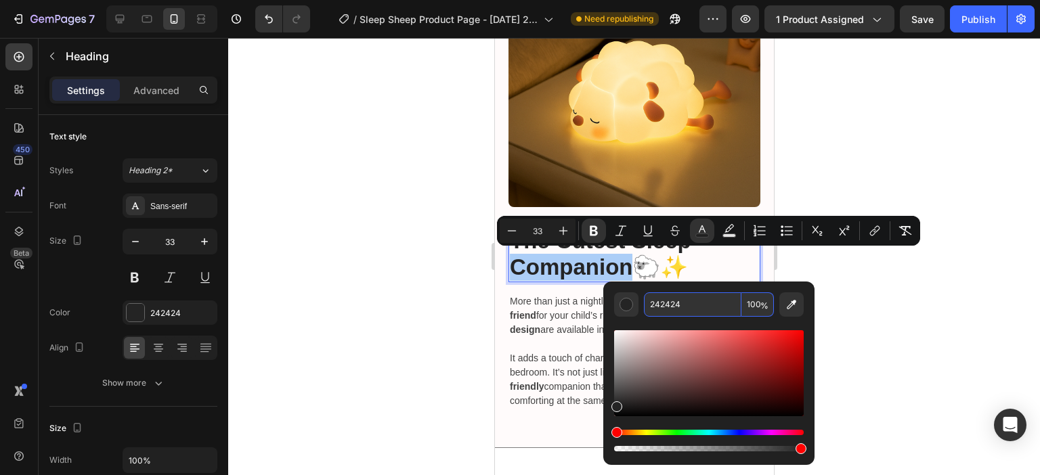
click at [688, 307] on input "242424" at bounding box center [692, 304] width 97 height 24
paste input "FF6F61"
type input "FF6F61"
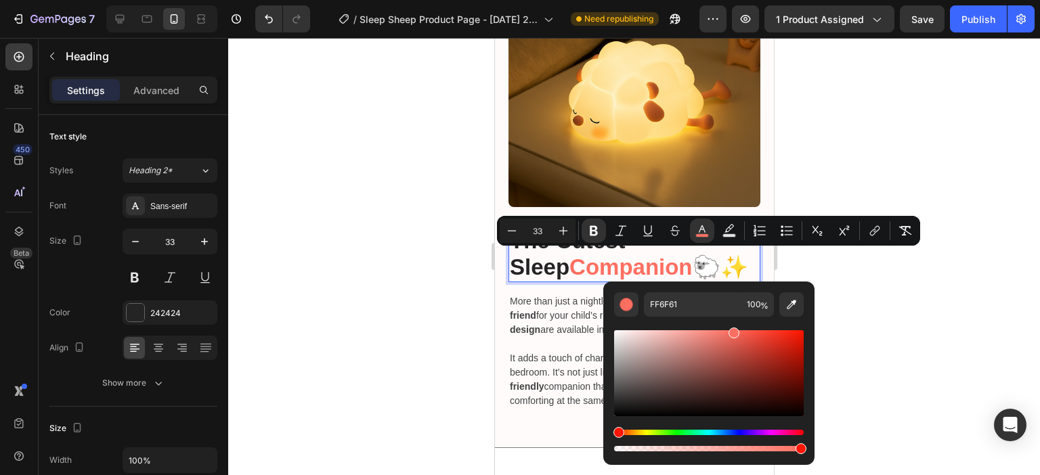
click at [950, 154] on div at bounding box center [634, 256] width 812 height 437
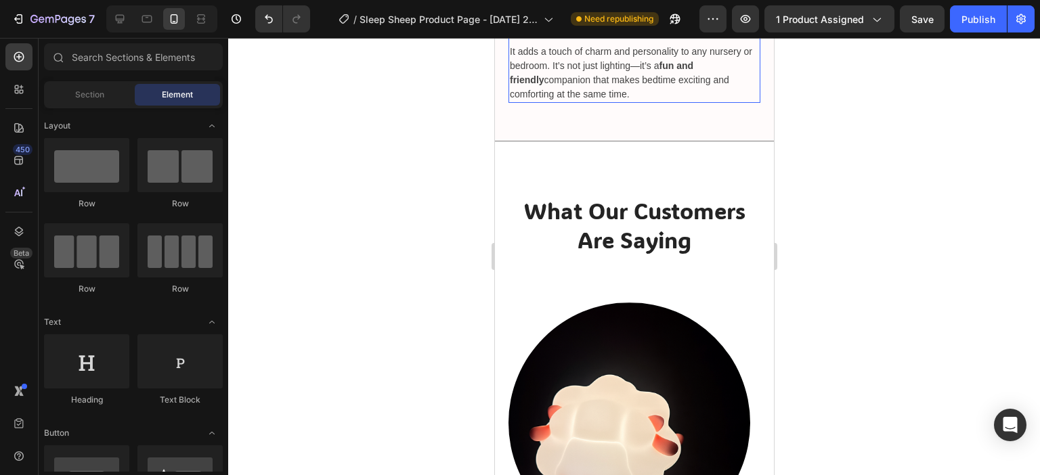
scroll to position [3651, 0]
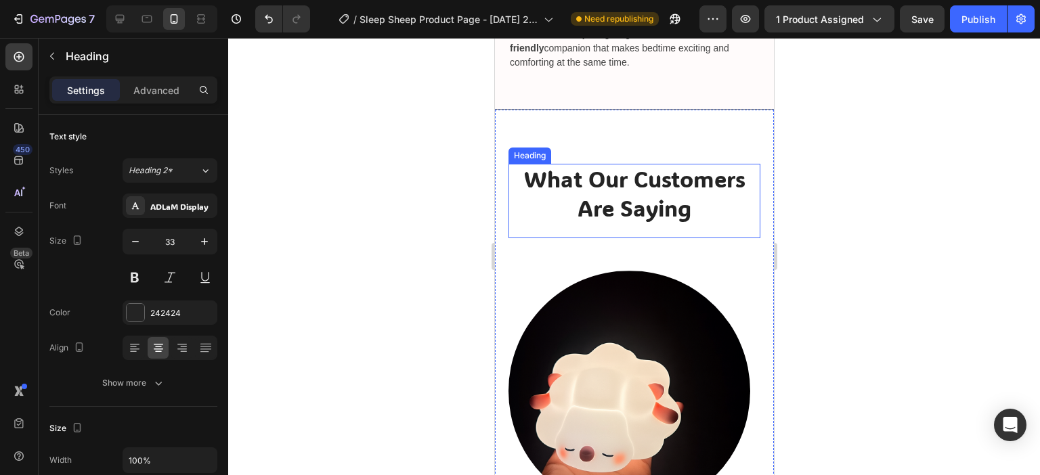
click at [702, 177] on span "What Our Customers Are Saying" at bounding box center [633, 194] width 221 height 58
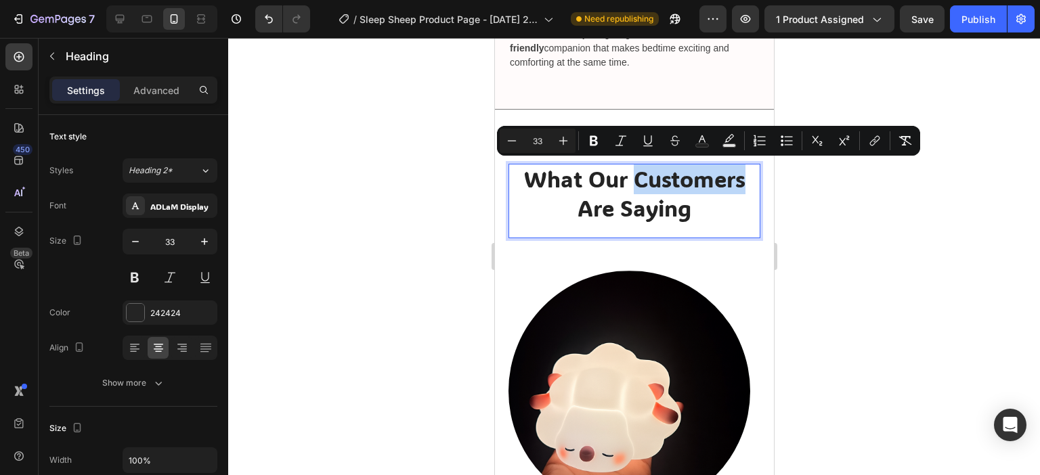
drag, startPoint x: 737, startPoint y: 179, endPoint x: 632, endPoint y: 179, distance: 105.6
click at [632, 179] on span "What Our Customers Are Saying" at bounding box center [633, 194] width 221 height 58
click at [691, 144] on button "Text Color" at bounding box center [702, 141] width 24 height 24
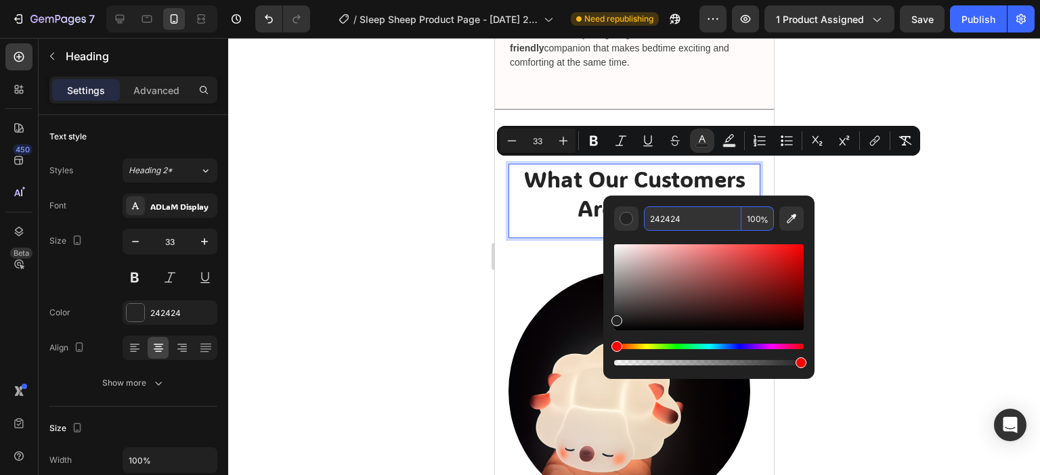
click at [676, 221] on input "242424" at bounding box center [692, 218] width 97 height 24
paste input "FF6F61"
type input "FF6F61"
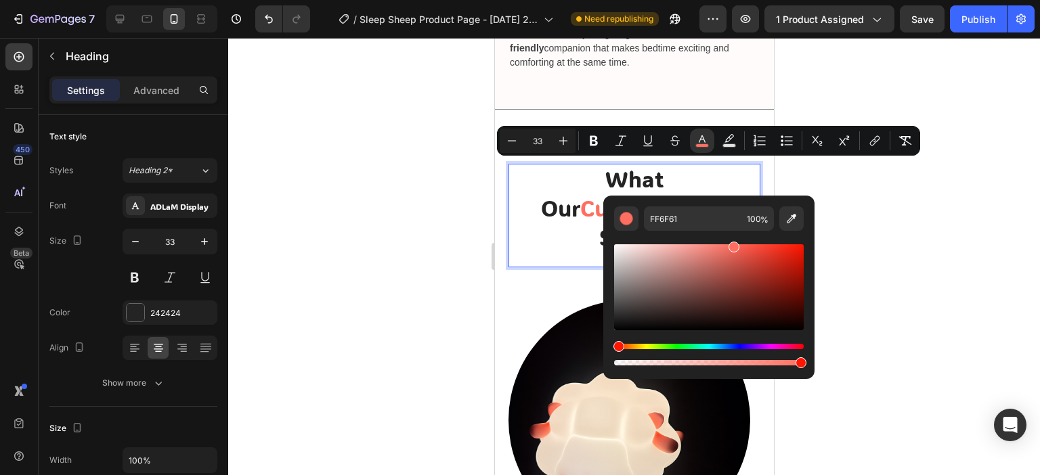
click at [921, 211] on div at bounding box center [634, 256] width 812 height 437
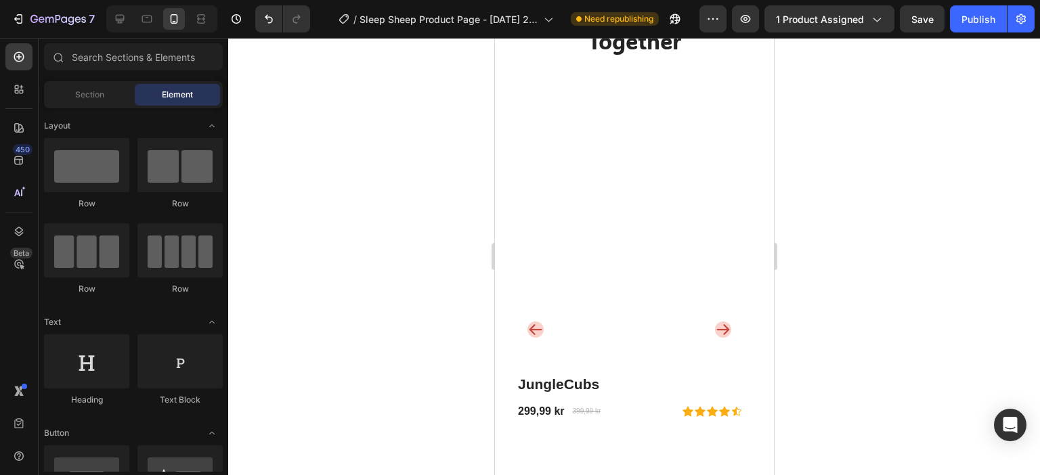
scroll to position [4734, 0]
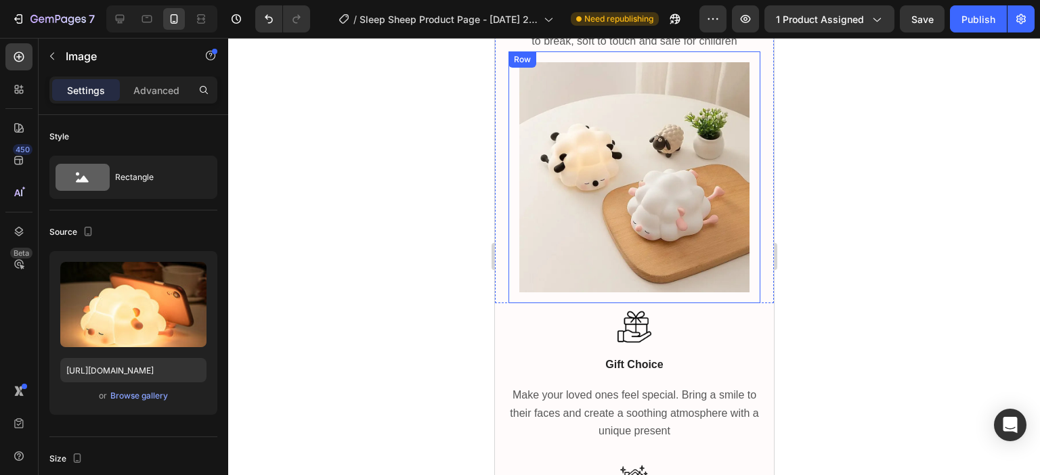
scroll to position [4260, 0]
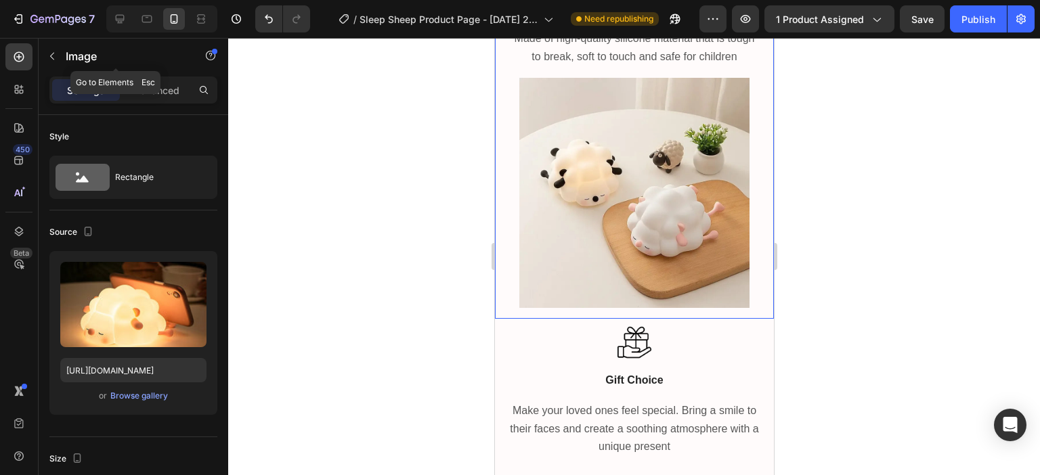
click at [49, 62] on button "button" at bounding box center [52, 56] width 22 height 22
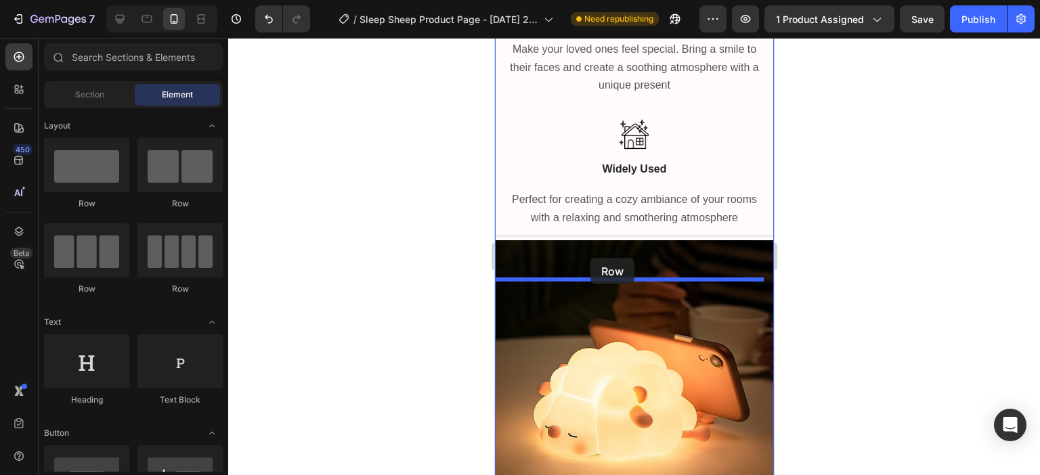
scroll to position [4666, 0]
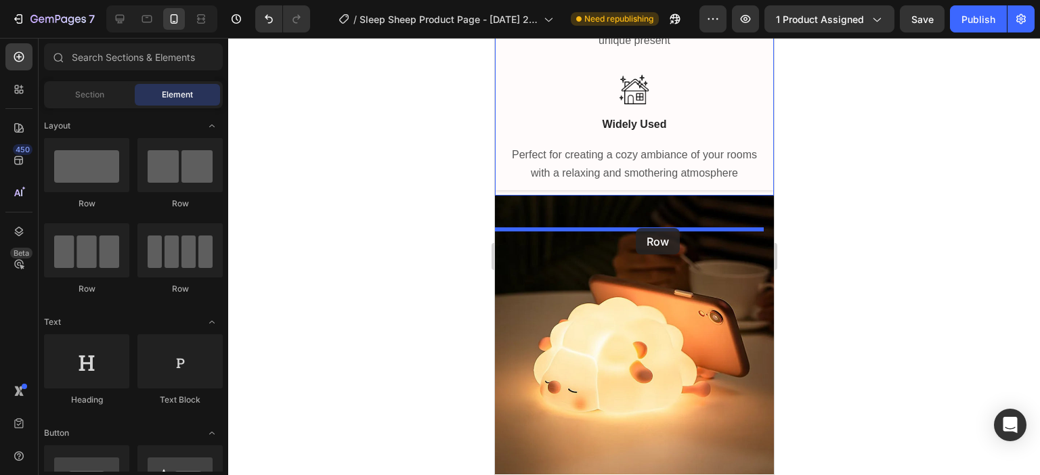
drag, startPoint x: 592, startPoint y: 209, endPoint x: 635, endPoint y: 228, distance: 47.6
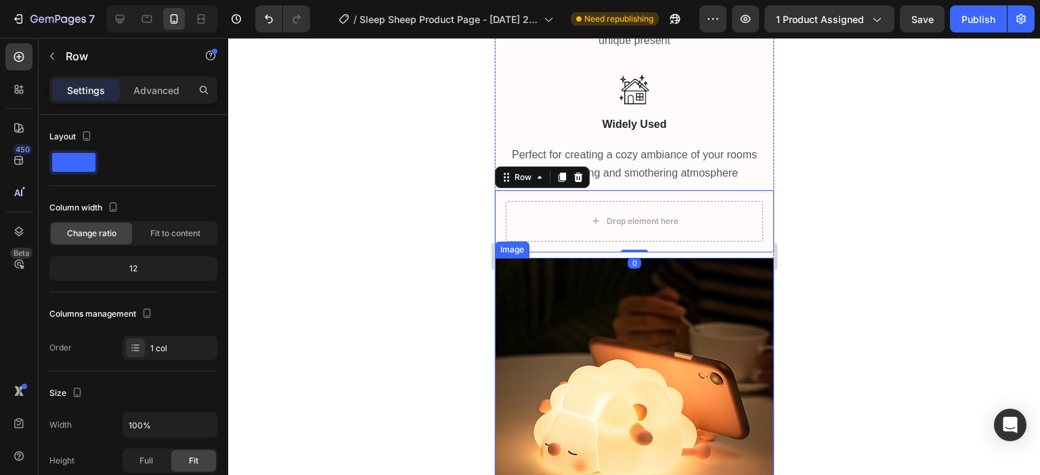
click at [600, 344] on img at bounding box center [633, 397] width 279 height 279
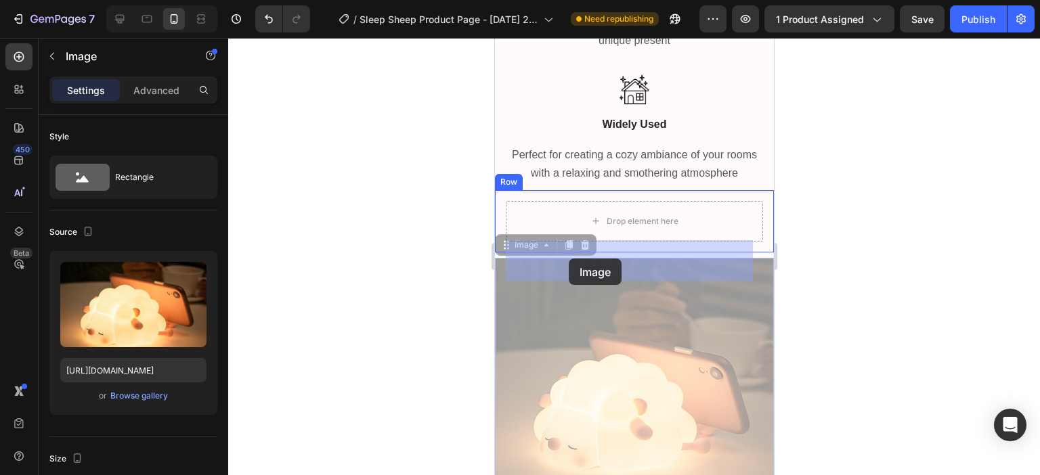
drag, startPoint x: 506, startPoint y: 287, endPoint x: 568, endPoint y: 259, distance: 68.5
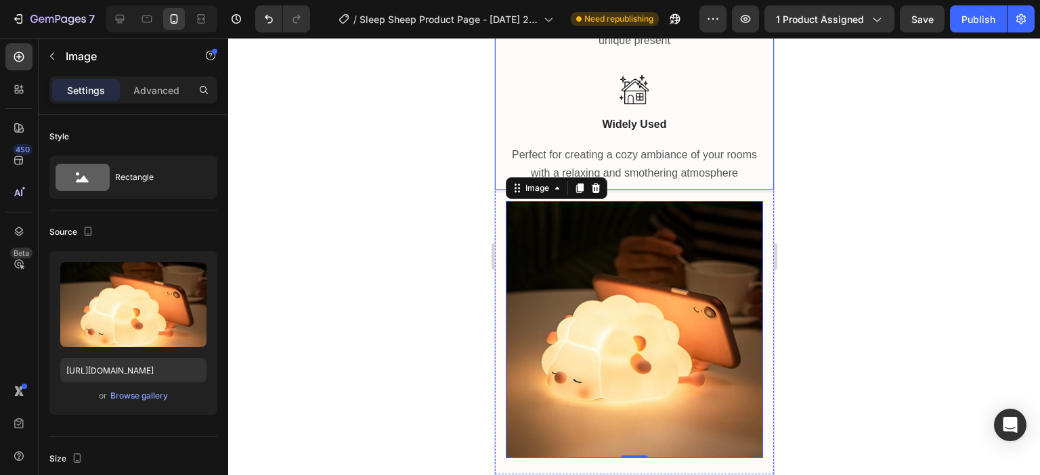
scroll to position [4734, 0]
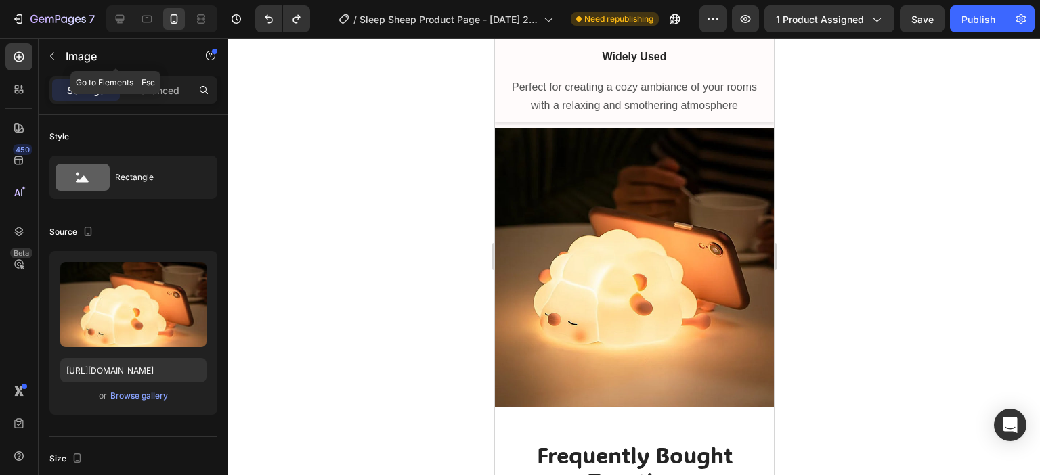
click at [51, 58] on icon "button" at bounding box center [52, 56] width 11 height 11
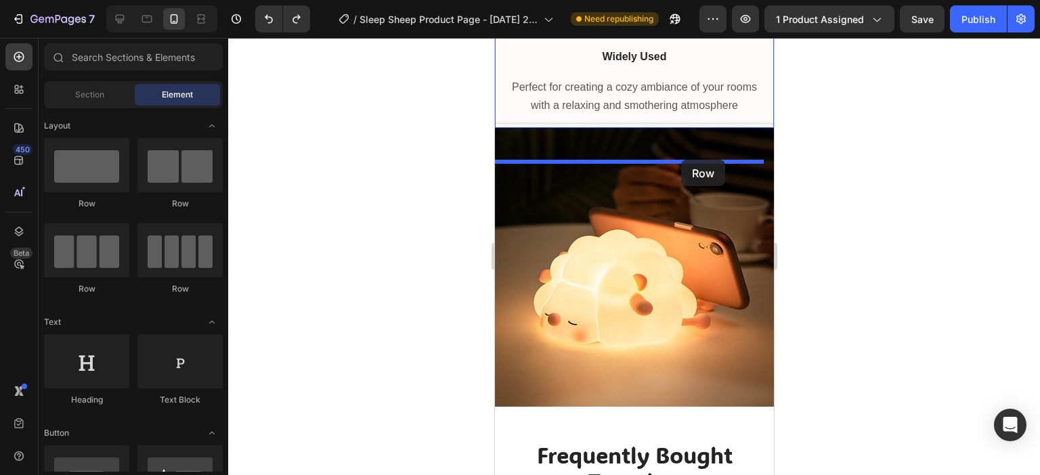
drag, startPoint x: 621, startPoint y: 210, endPoint x: 680, endPoint y: 160, distance: 77.3
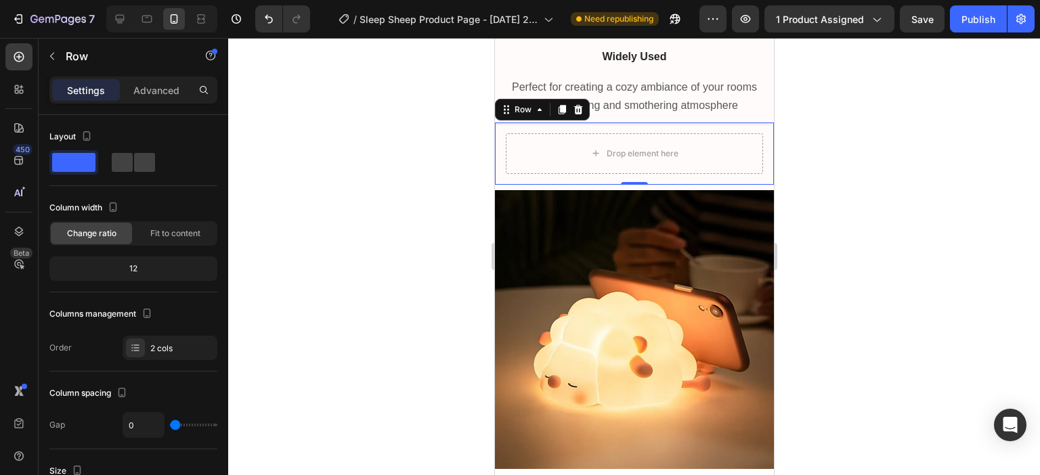
click at [756, 185] on div "Drop element here Row 0" at bounding box center [633, 154] width 279 height 62
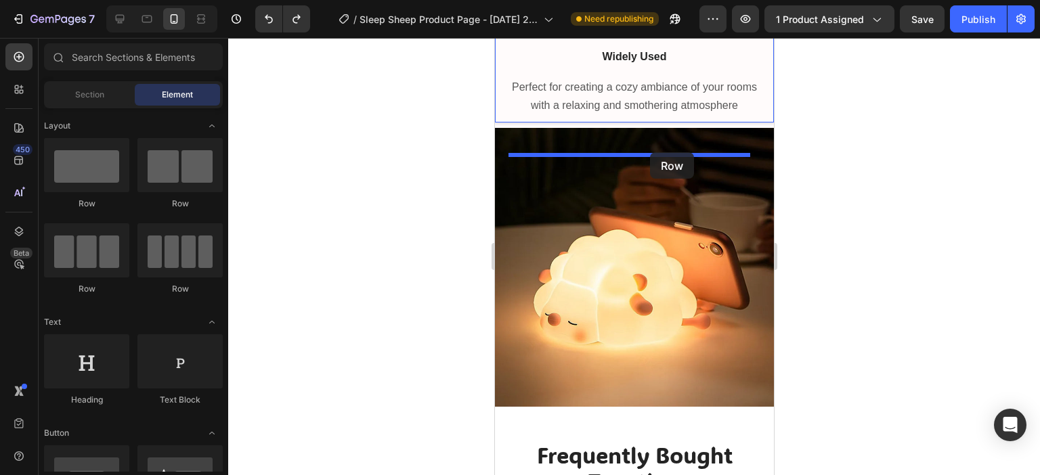
drag, startPoint x: 590, startPoint y: 206, endPoint x: 649, endPoint y: 152, distance: 79.6
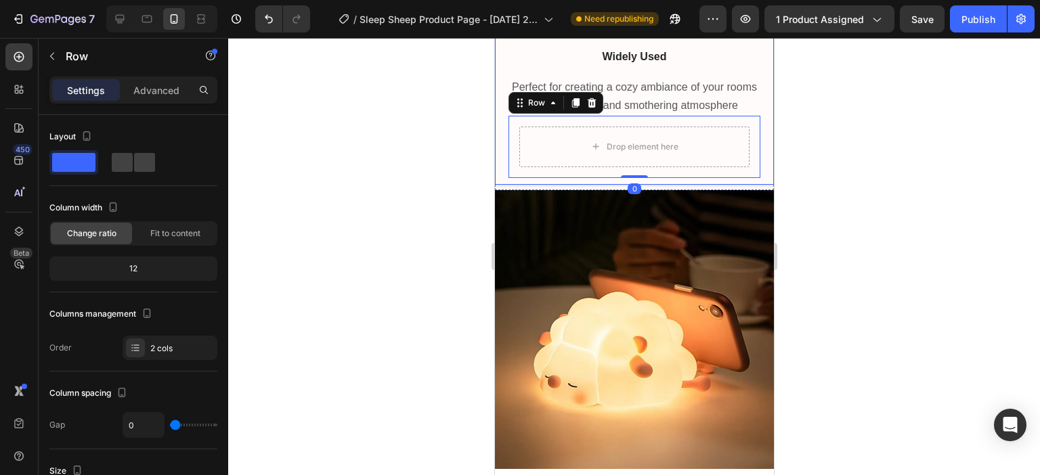
click at [751, 133] on div "Image Gift Choice Text Block Make your loved ones feel special. Bring a smile t…" at bounding box center [633, 15] width 279 height 340
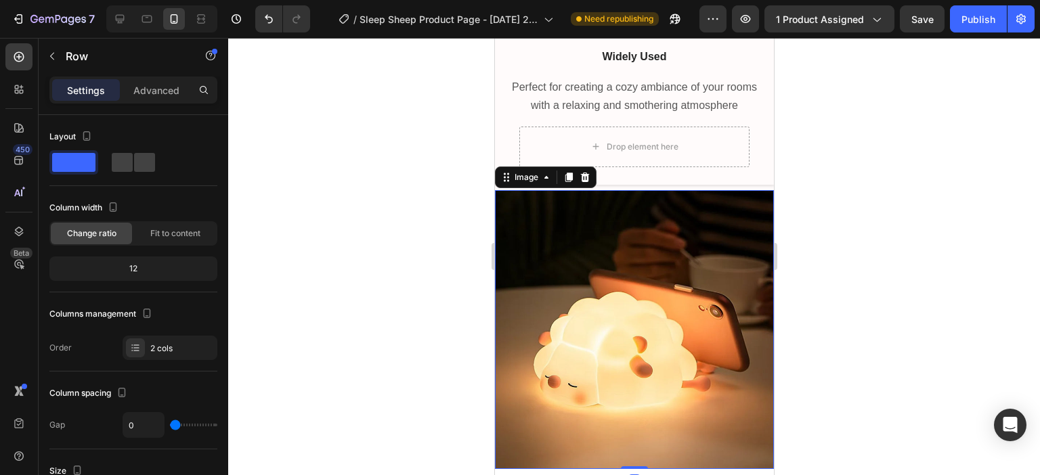
click at [576, 261] on img at bounding box center [633, 329] width 279 height 279
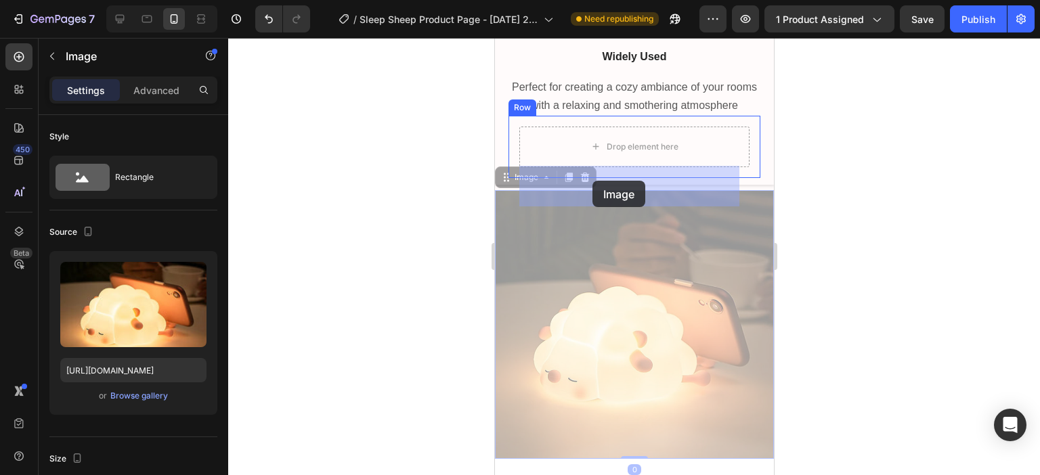
drag, startPoint x: 506, startPoint y: 215, endPoint x: 592, endPoint y: 181, distance: 92.0
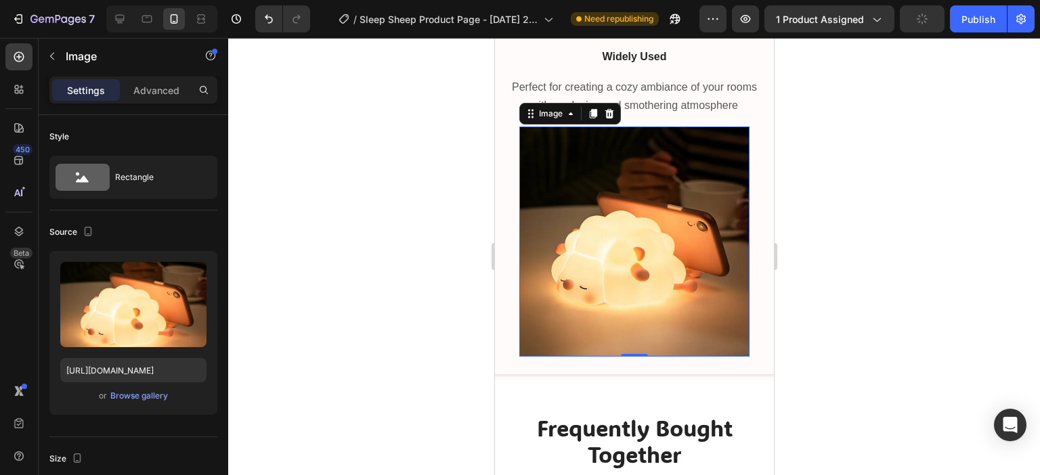
click at [866, 196] on div at bounding box center [634, 256] width 812 height 437
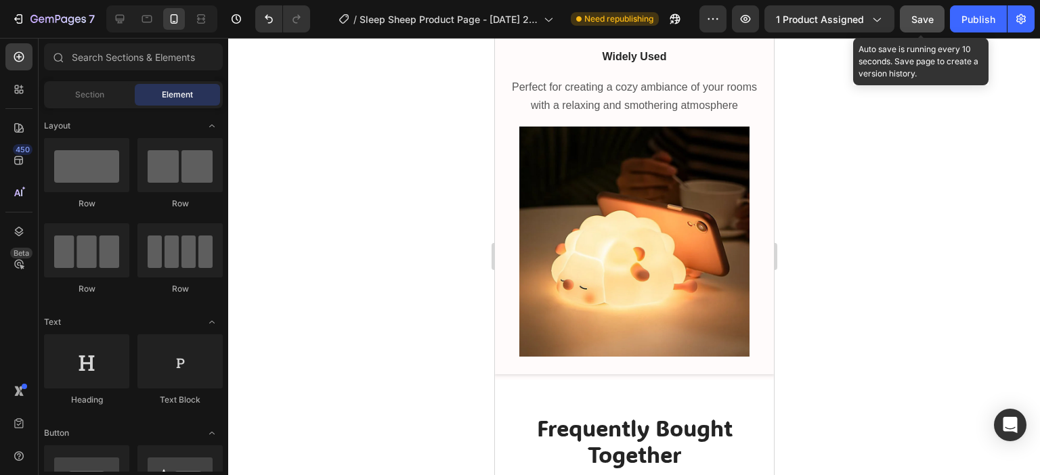
click at [921, 20] on span "Save" at bounding box center [922, 20] width 22 height 12
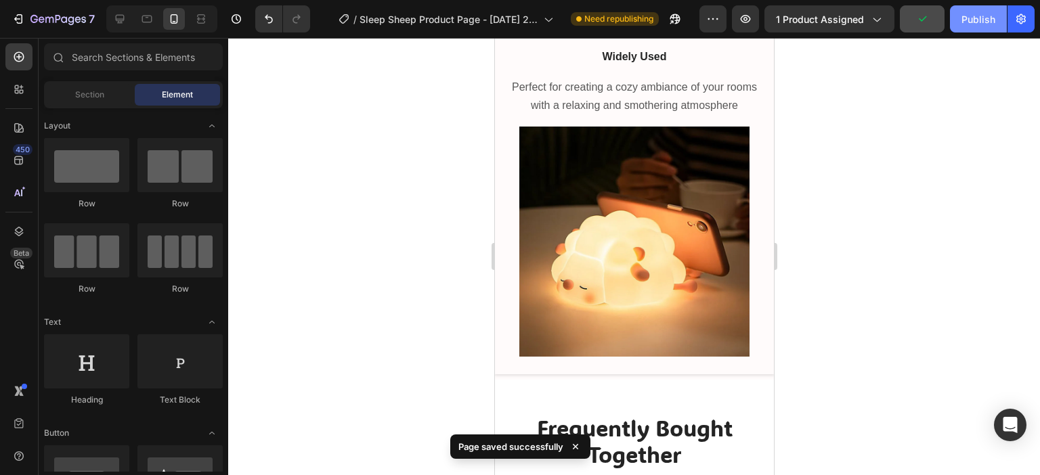
click at [994, 20] on div "Publish" at bounding box center [978, 19] width 34 height 14
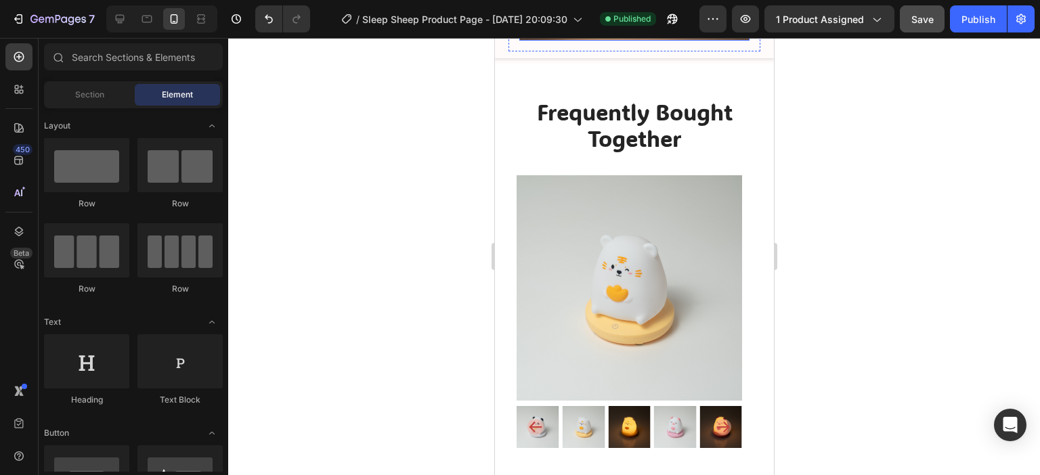
scroll to position [5073, 0]
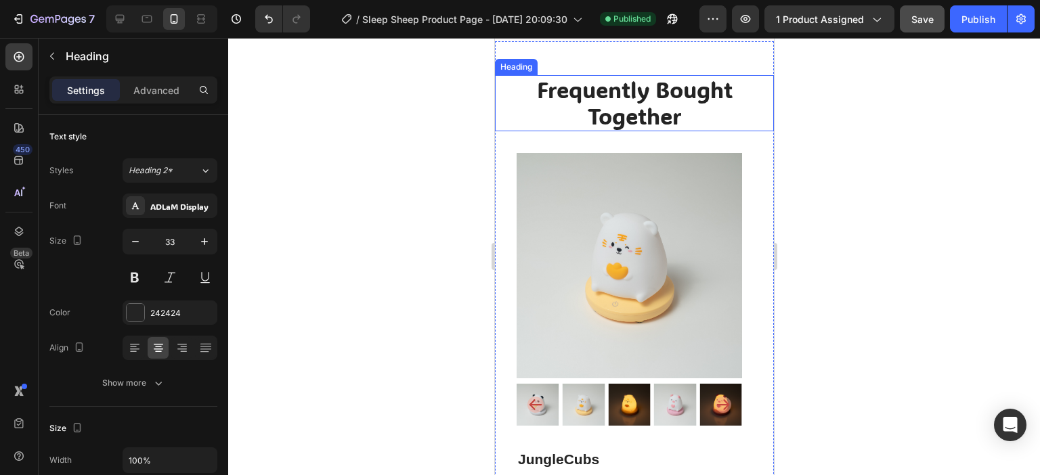
click at [682, 131] on h2 "Frequently Bought Together" at bounding box center [633, 103] width 279 height 56
click at [675, 131] on h2 "Frequently Bought Together" at bounding box center [633, 103] width 279 height 56
drag, startPoint x: 674, startPoint y: 150, endPoint x: 726, endPoint y: 143, distance: 53.2
click at [726, 130] on p "Frequently Bought Together" at bounding box center [634, 102] width 276 height 53
drag, startPoint x: 740, startPoint y: 104, endPoint x: 655, endPoint y: 125, distance: 87.4
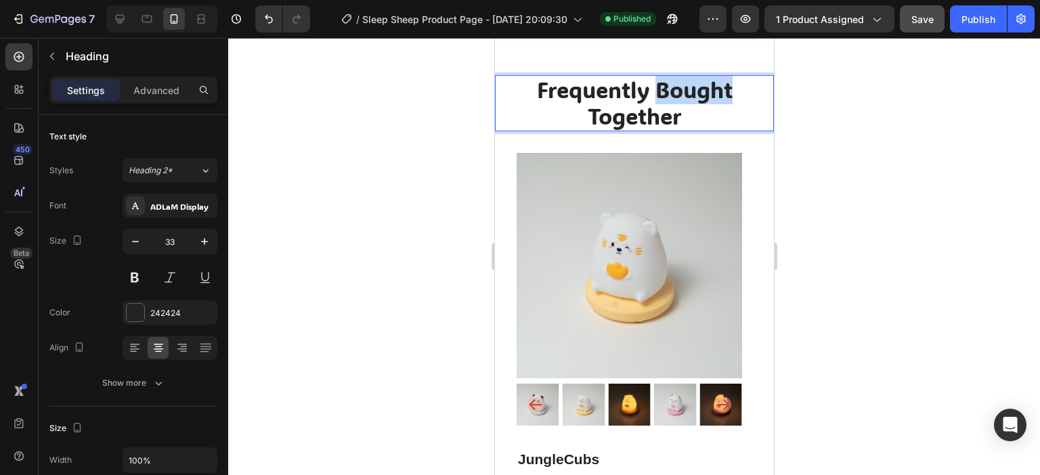
click at [655, 125] on h2 "Frequently Bought Together" at bounding box center [633, 103] width 279 height 56
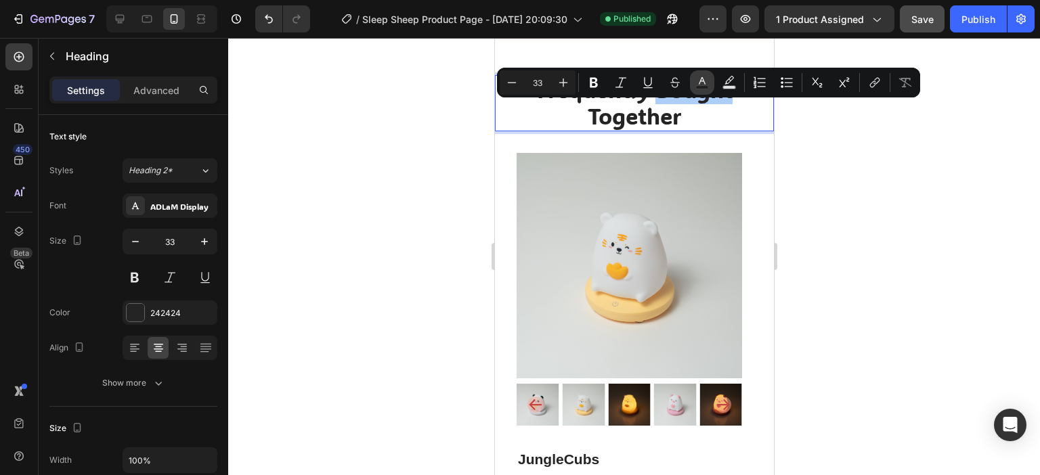
click at [713, 74] on div "Text Color" at bounding box center [702, 82] width 24 height 24
click at [704, 87] on rect "Editor contextual toolbar" at bounding box center [702, 87] width 13 height 3
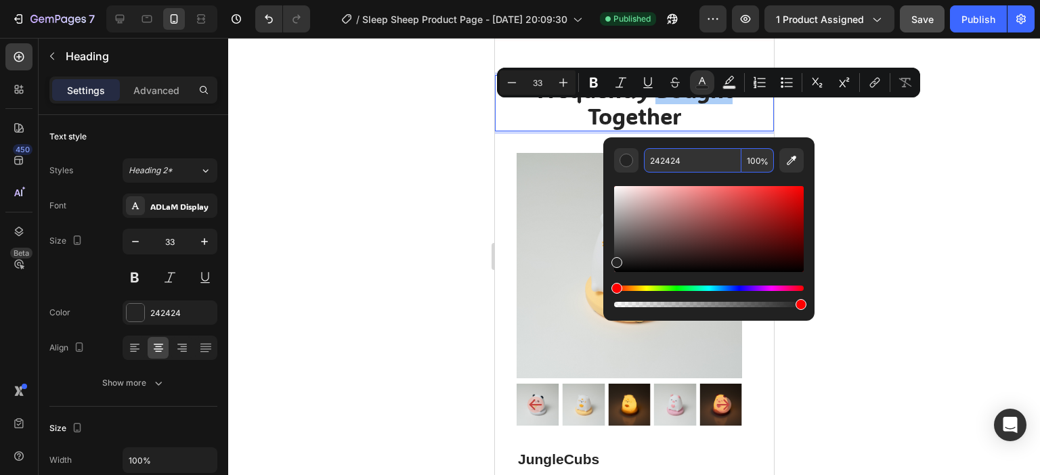
click at [666, 160] on input "242424" at bounding box center [692, 160] width 97 height 24
paste input "FF6F61"
type input "FF6F61"
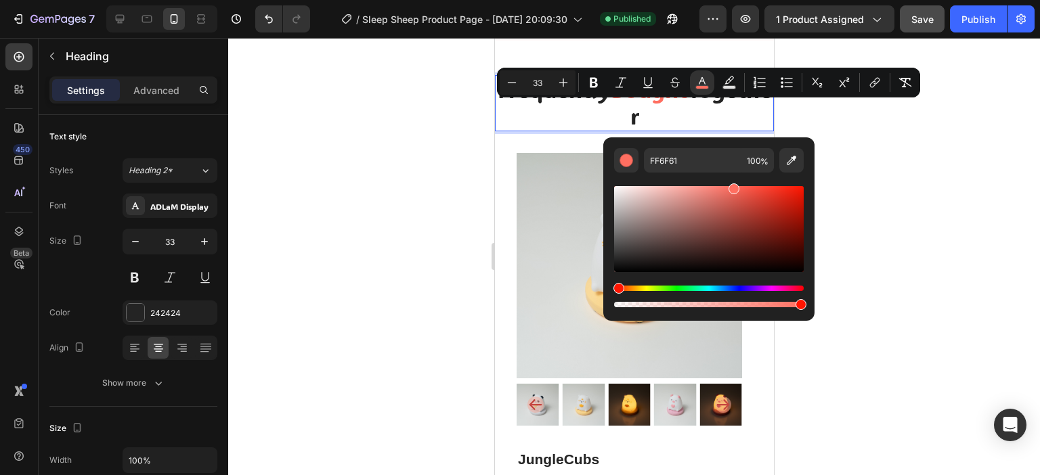
click at [974, 192] on div at bounding box center [634, 256] width 812 height 437
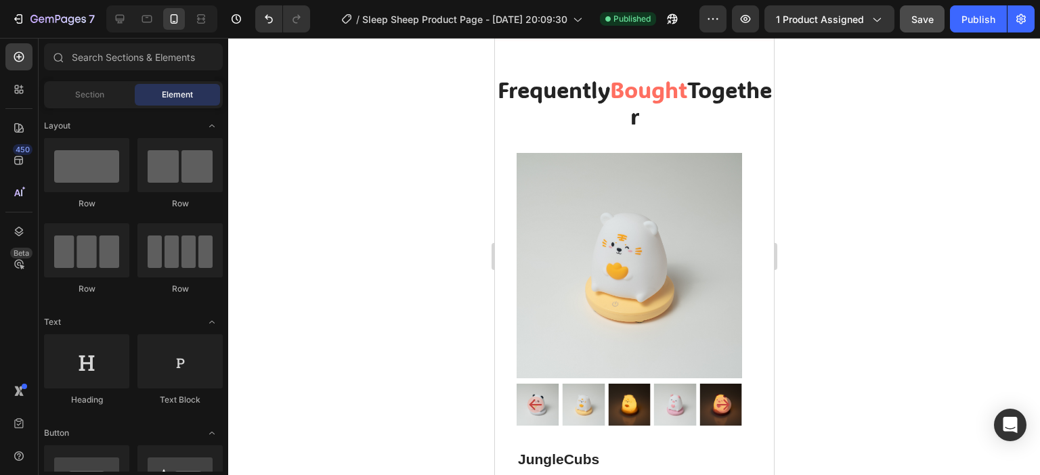
click at [881, 135] on div at bounding box center [634, 256] width 812 height 437
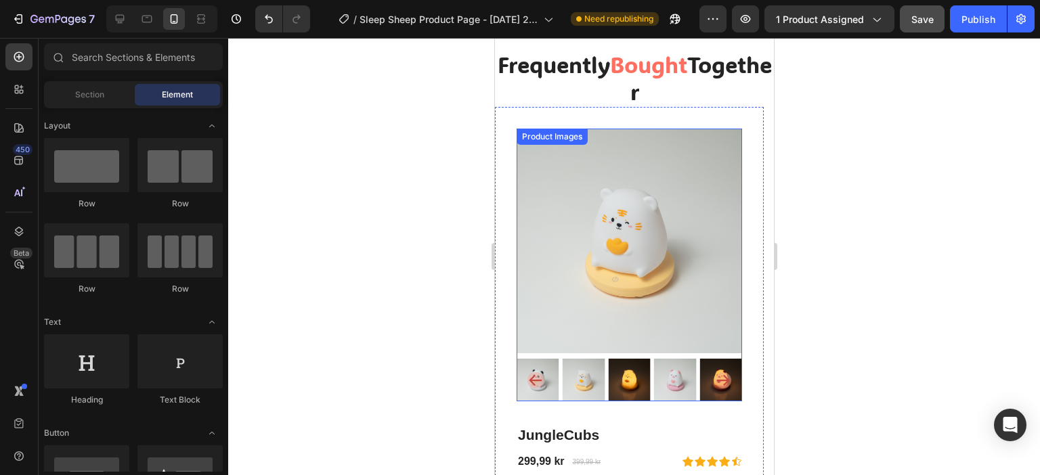
scroll to position [5188, 0]
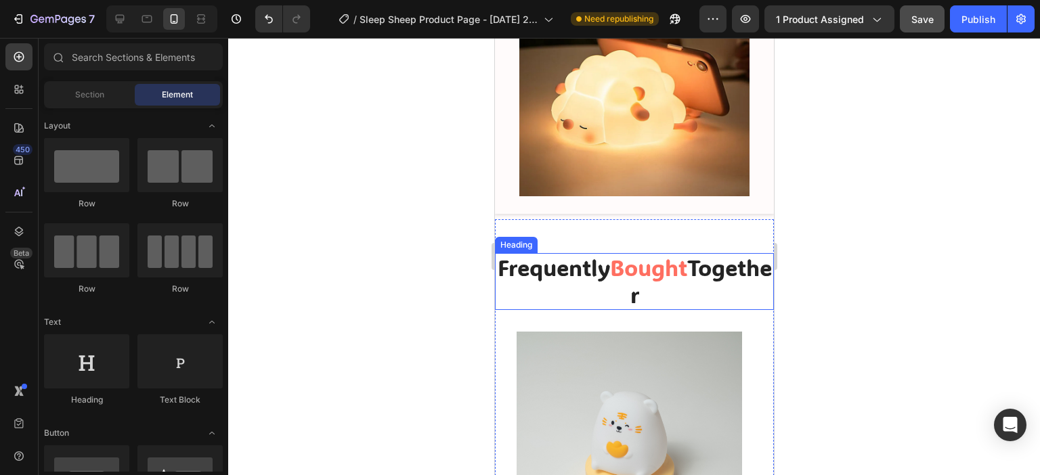
click at [602, 274] on h2 "Frequently Bought Together" at bounding box center [633, 281] width 279 height 56
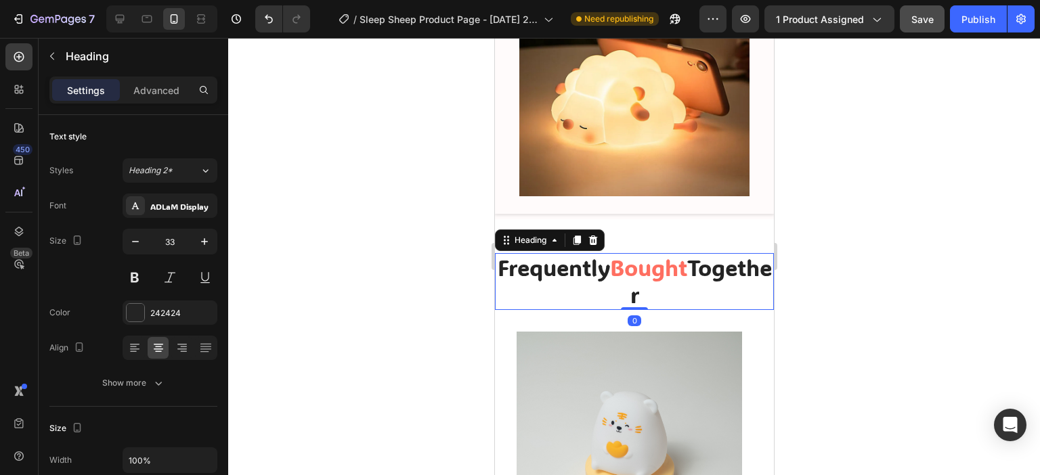
click at [602, 273] on h2 "Frequently Bought Together" at bounding box center [633, 281] width 279 height 56
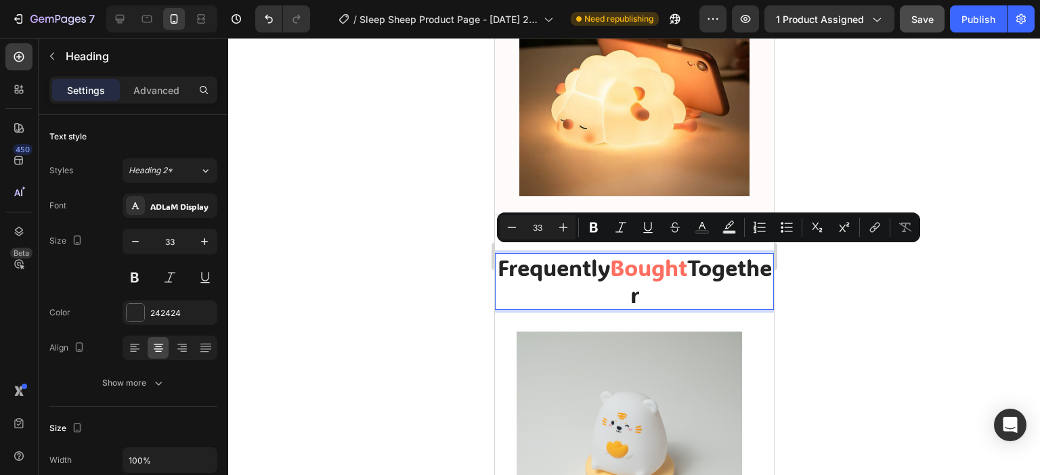
click at [414, 198] on div at bounding box center [634, 256] width 812 height 437
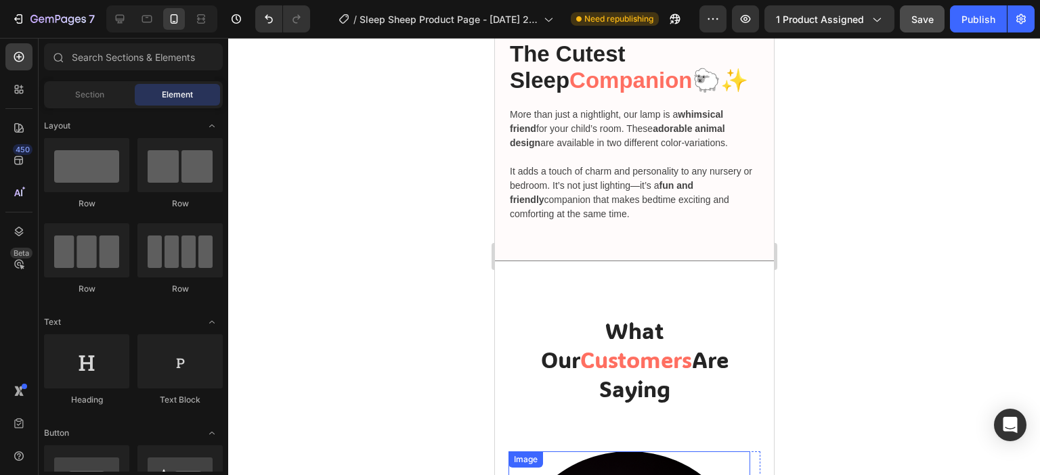
scroll to position [3496, 0]
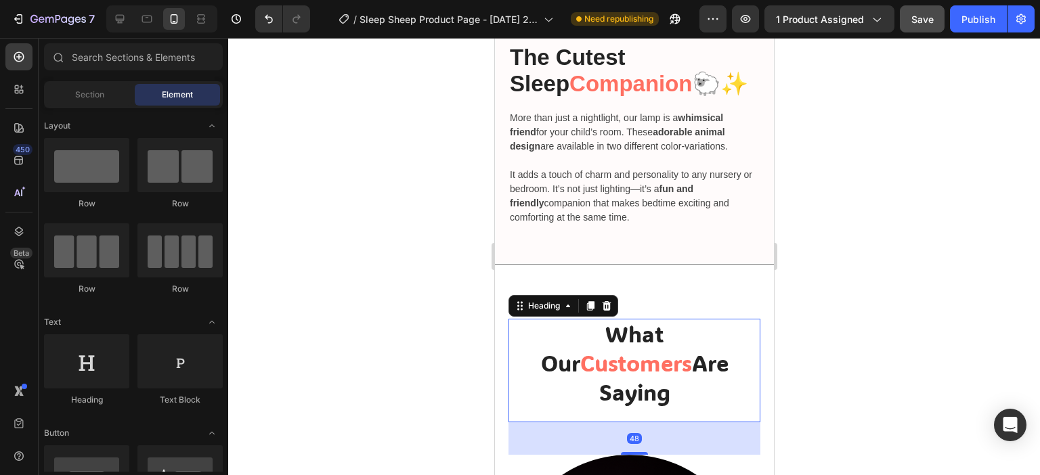
drag, startPoint x: 636, startPoint y: 370, endPoint x: 644, endPoint y: 364, distance: 9.8
click at [636, 369] on span "Are Saying" at bounding box center [662, 378] width 129 height 58
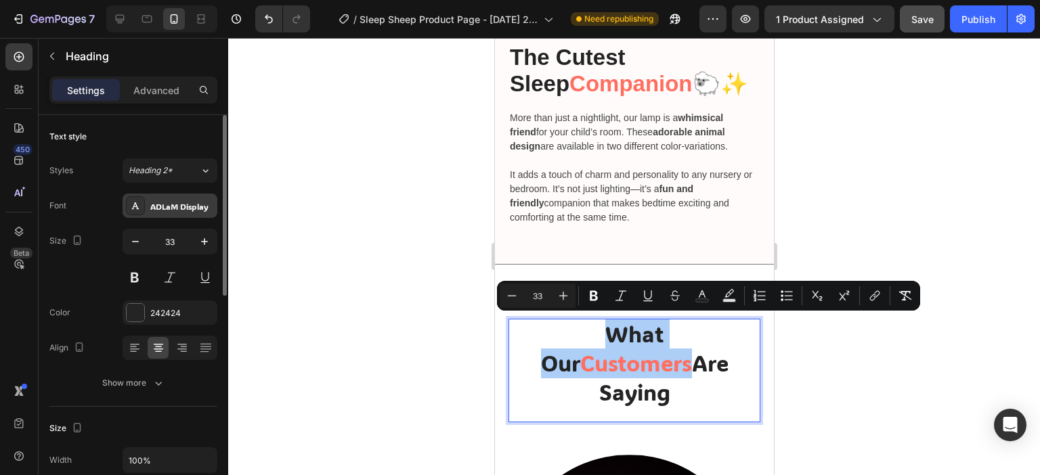
click at [146, 202] on div "ADLaM Display" at bounding box center [170, 206] width 95 height 24
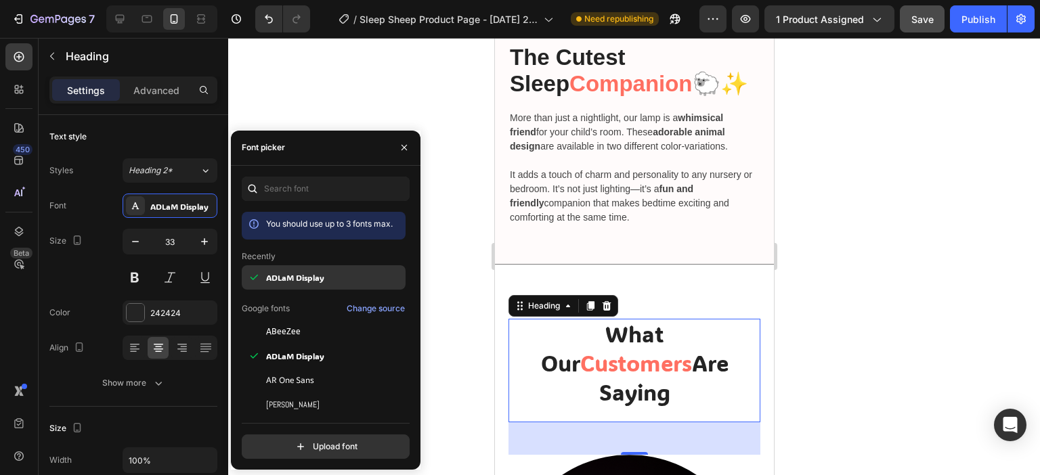
click at [307, 274] on span "ADLaM Display" at bounding box center [295, 277] width 58 height 12
click at [462, 193] on div at bounding box center [634, 256] width 812 height 437
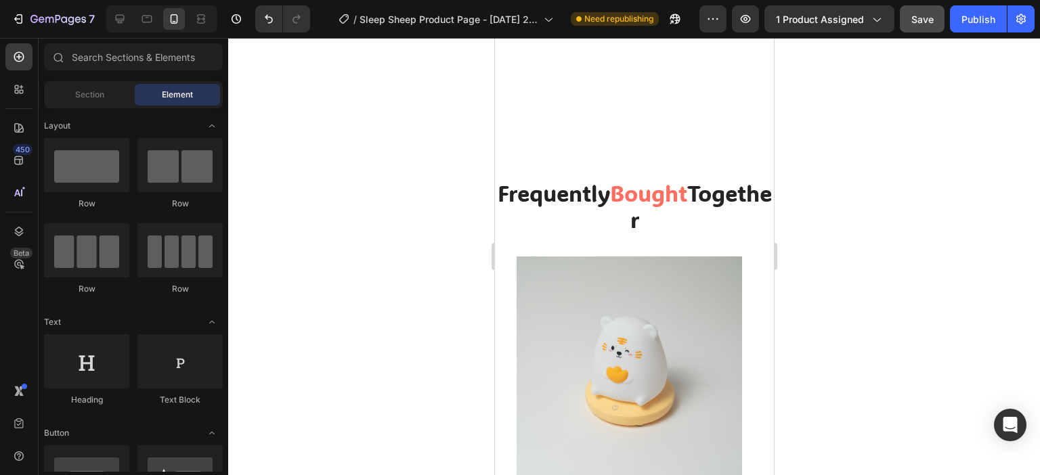
scroll to position [5256, 0]
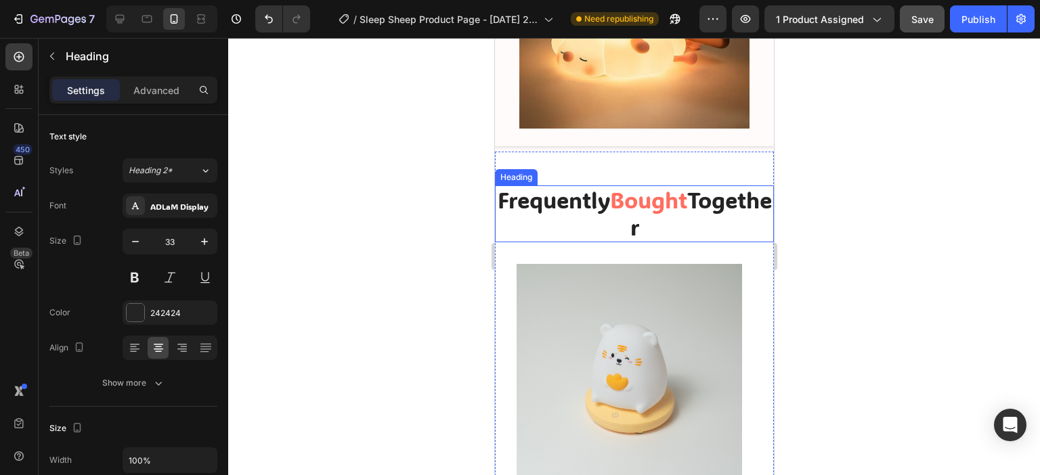
click at [644, 188] on h2 "Frequently Bought Together" at bounding box center [633, 213] width 279 height 56
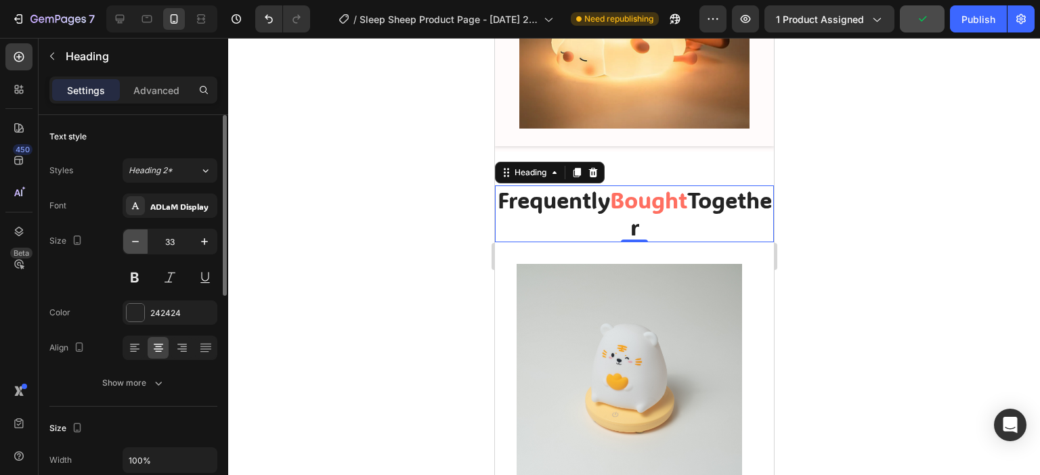
click at [135, 240] on icon "button" at bounding box center [136, 242] width 14 height 14
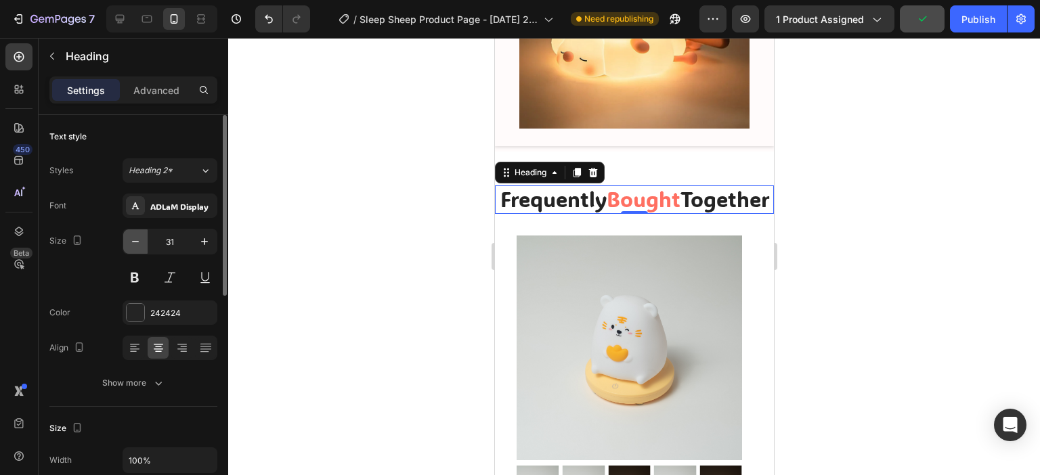
click at [135, 240] on icon "button" at bounding box center [136, 242] width 14 height 14
type input "30"
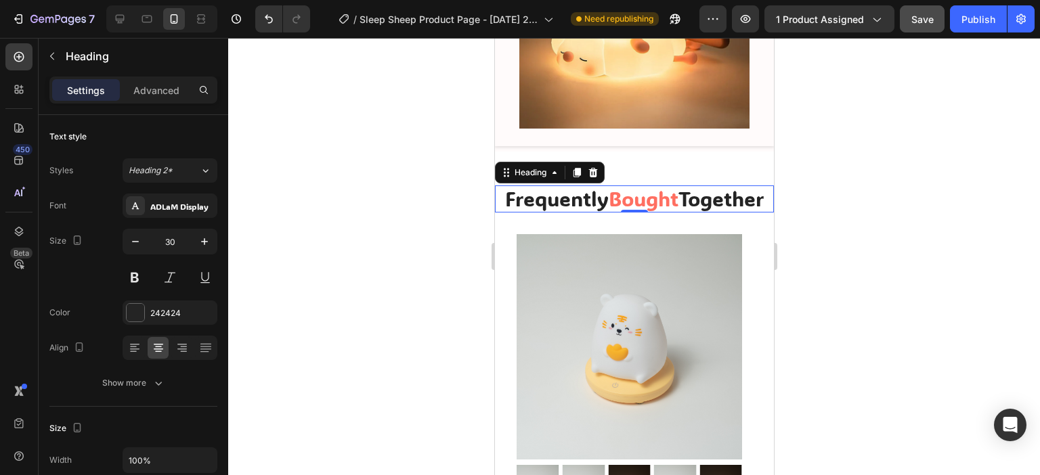
click at [816, 206] on div at bounding box center [634, 256] width 812 height 437
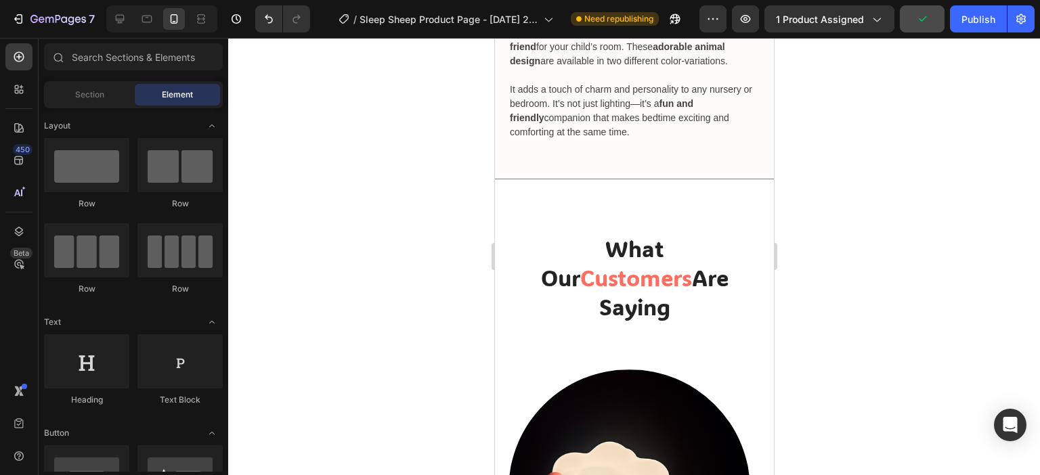
scroll to position [3699, 0]
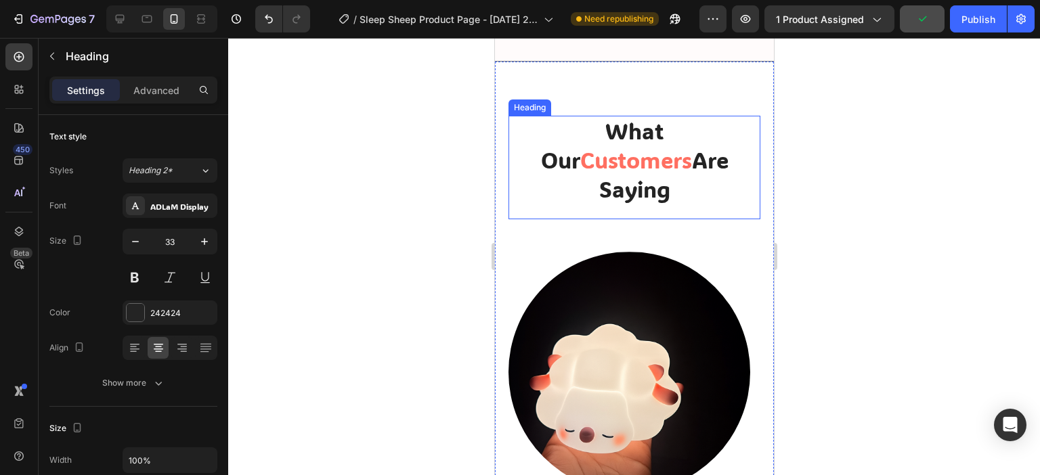
click at [627, 146] on span "Customers" at bounding box center [636, 160] width 112 height 29
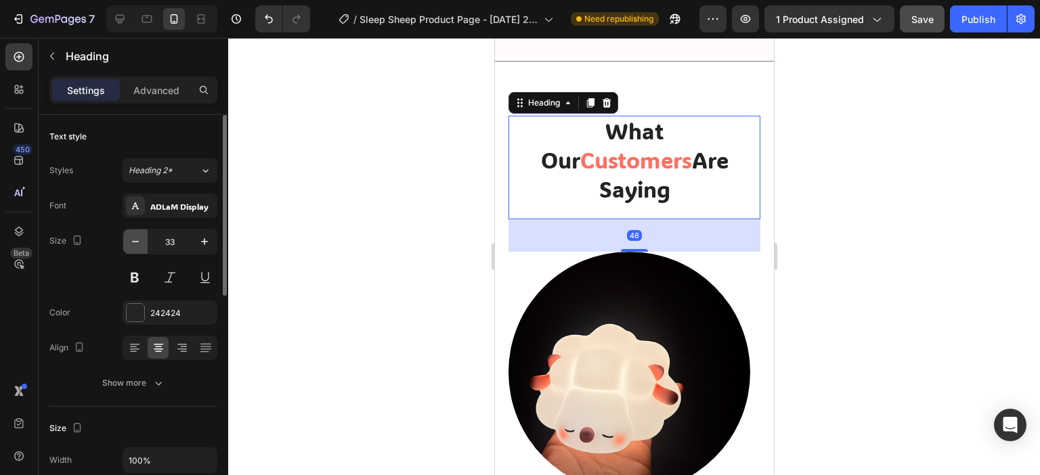
click at [131, 242] on icon "button" at bounding box center [136, 242] width 14 height 14
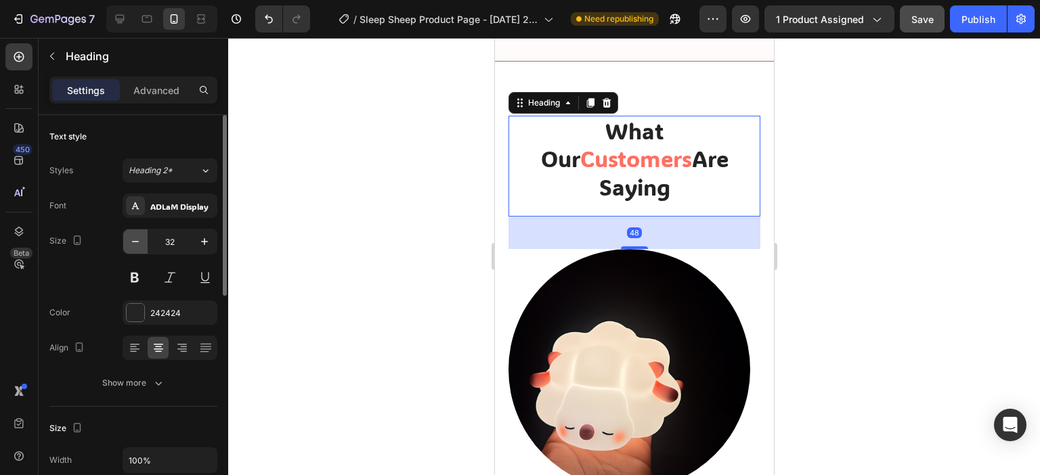
click at [131, 242] on icon "button" at bounding box center [136, 242] width 14 height 14
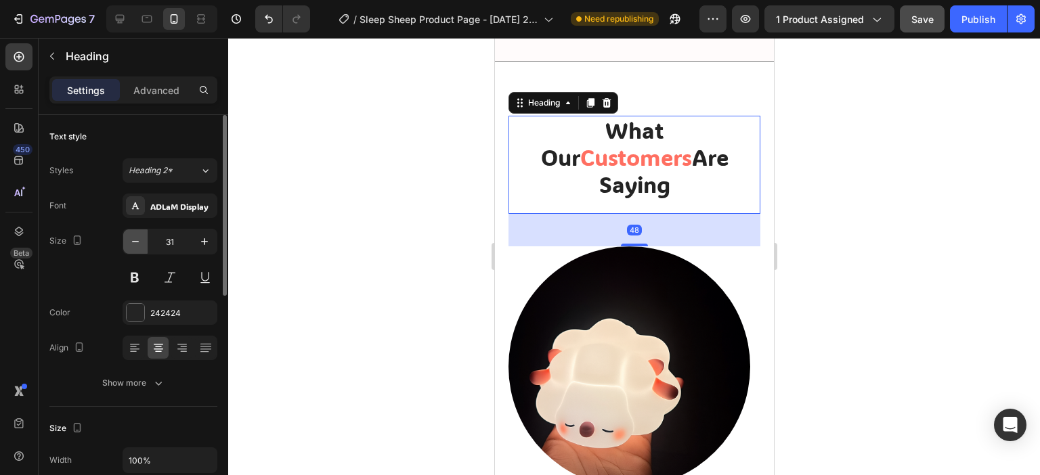
type input "30"
click at [983, 160] on div at bounding box center [634, 256] width 812 height 437
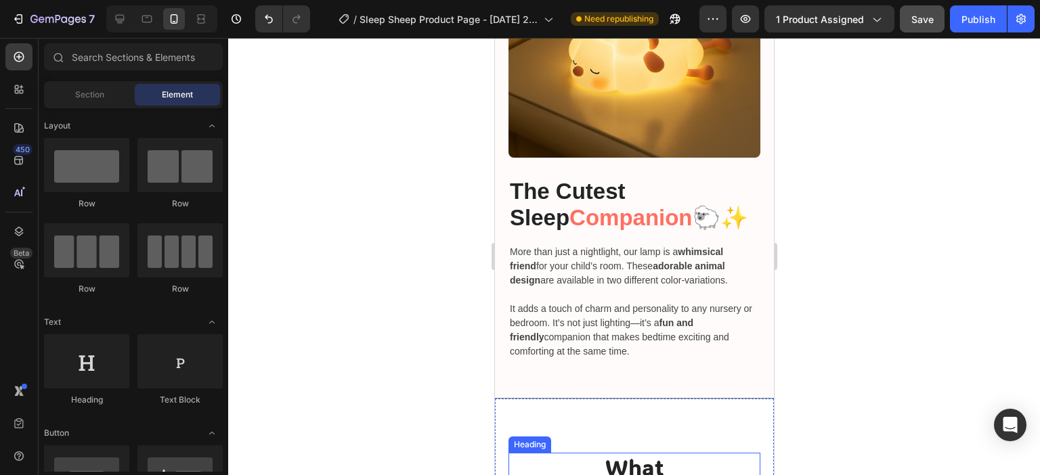
scroll to position [3361, 0]
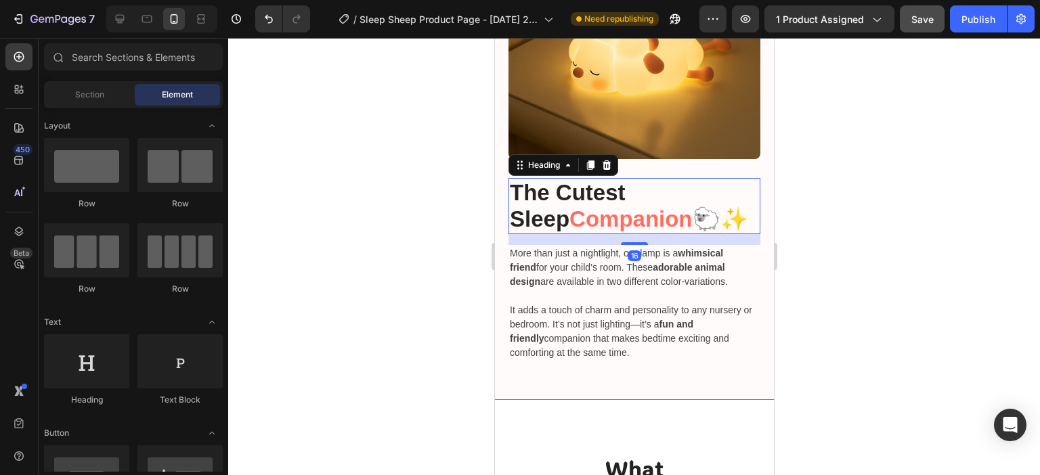
click at [559, 185] on strong "The Cutest Sleep" at bounding box center [567, 206] width 116 height 52
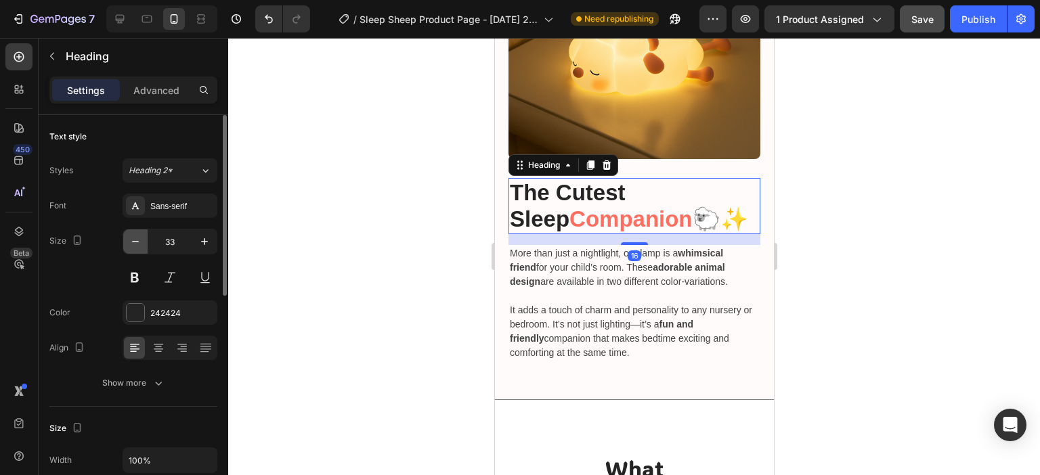
click at [128, 240] on button "button" at bounding box center [135, 241] width 24 height 24
click at [129, 240] on icon "button" at bounding box center [136, 242] width 14 height 14
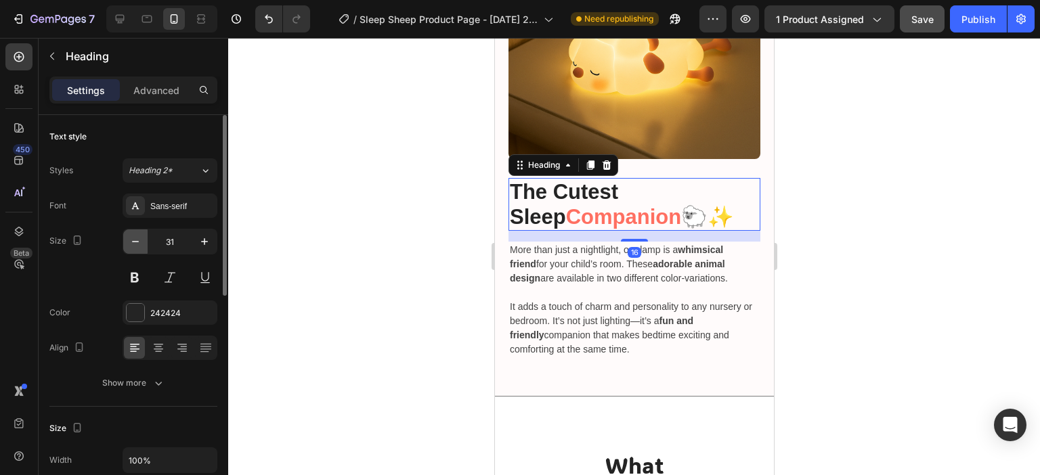
click at [129, 240] on icon "button" at bounding box center [136, 242] width 14 height 14
type input "30"
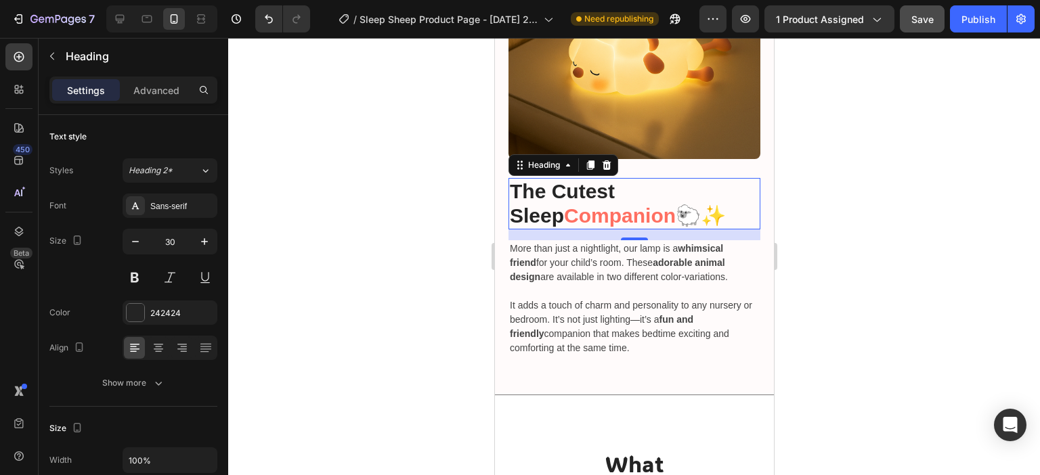
click at [926, 204] on div at bounding box center [634, 256] width 812 height 437
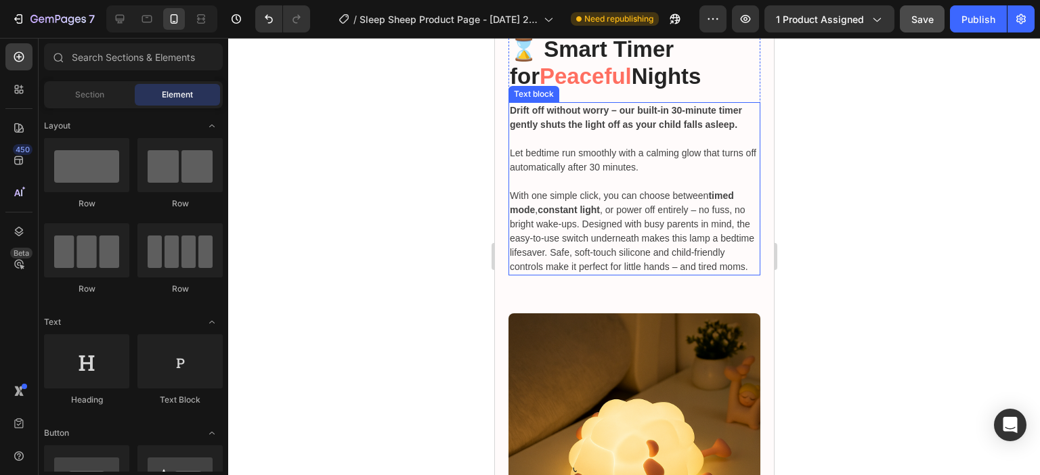
scroll to position [2751, 0]
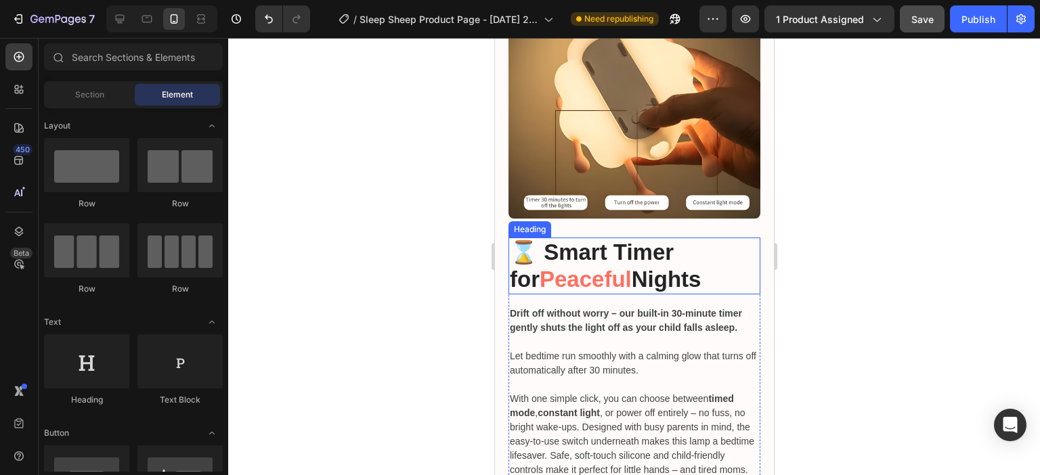
click at [560, 281] on span "Peaceful" at bounding box center [585, 279] width 92 height 25
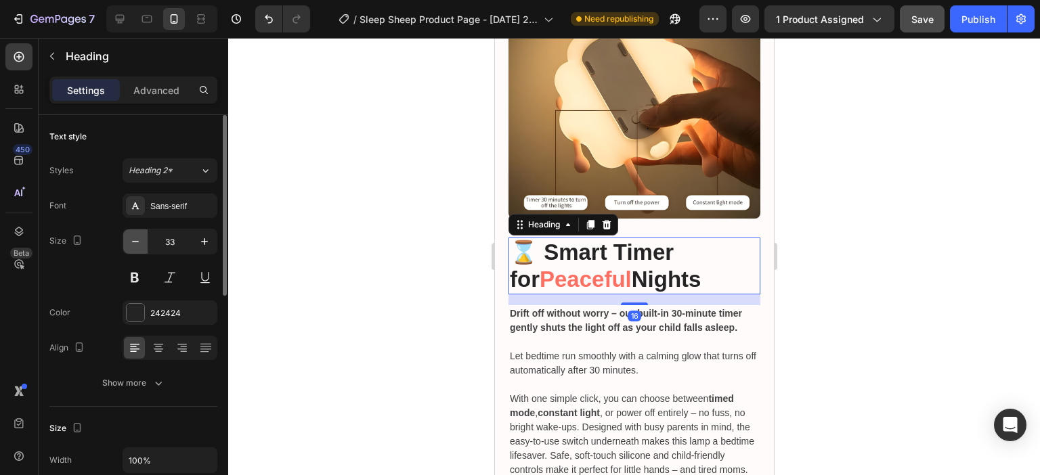
click at [140, 243] on icon "button" at bounding box center [136, 242] width 14 height 14
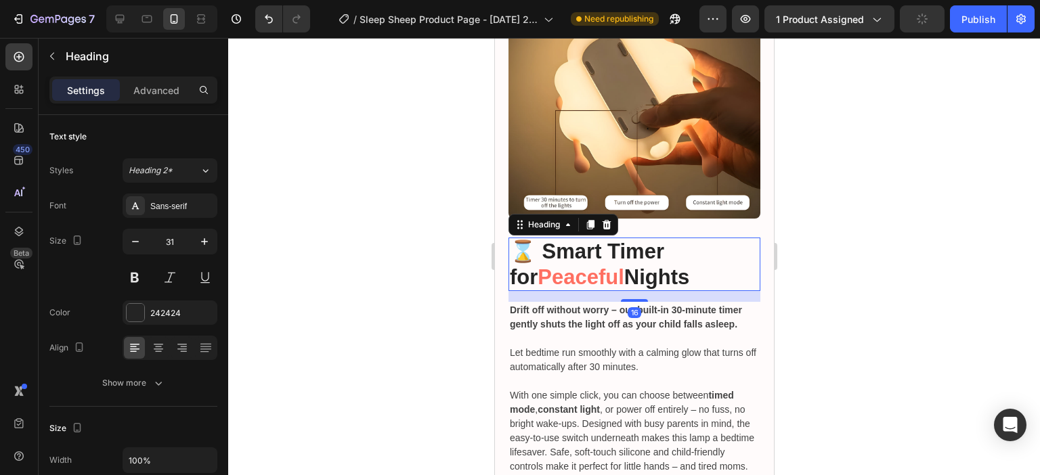
type input "30"
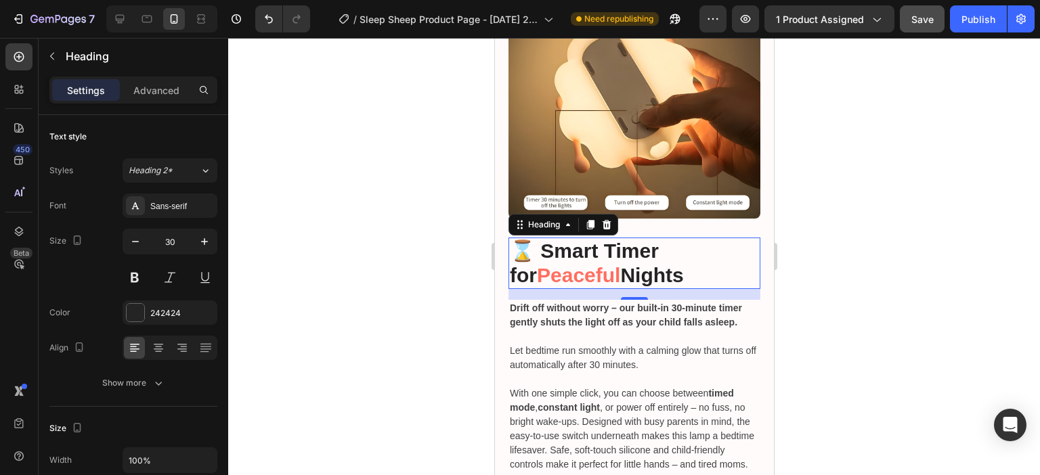
click at [888, 266] on div at bounding box center [634, 256] width 812 height 437
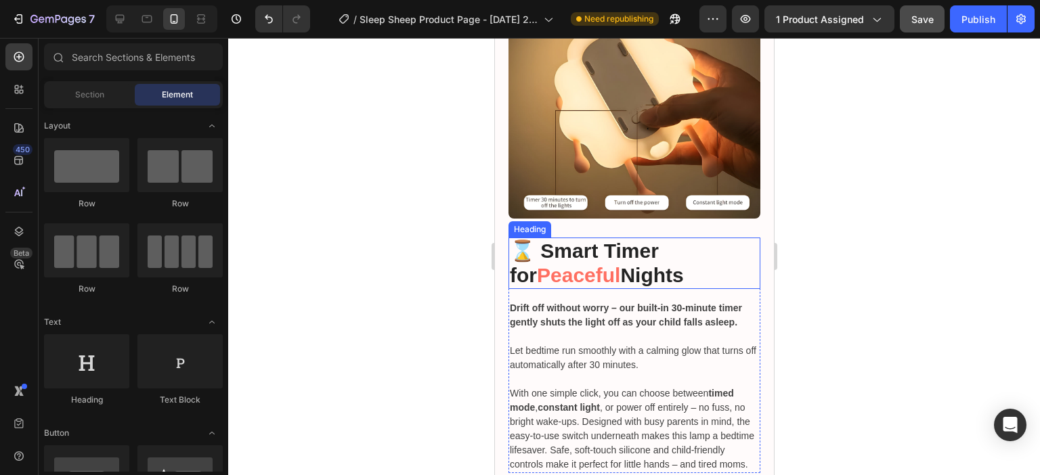
click at [598, 269] on h2 "⌛ Smart Timer for Peaceful Nights" at bounding box center [634, 263] width 252 height 51
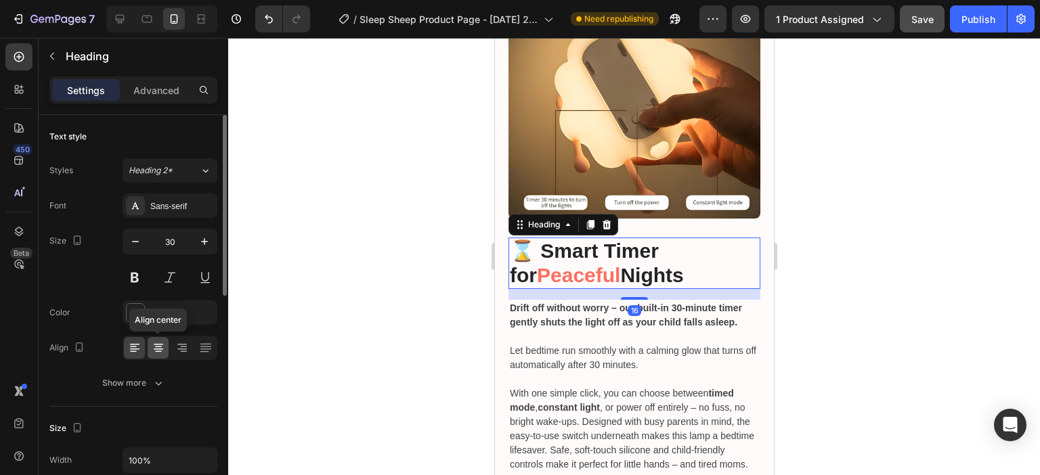
click at [157, 345] on icon at bounding box center [159, 348] width 14 height 14
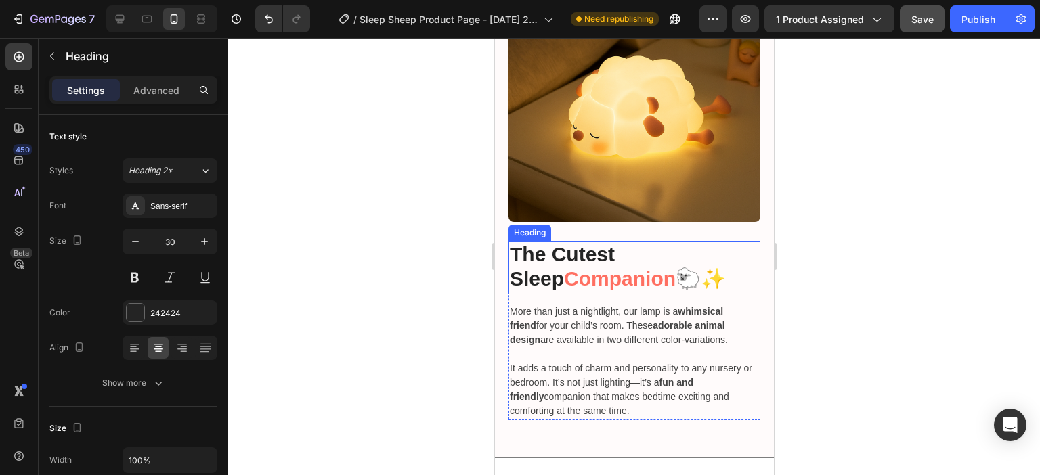
scroll to position [3293, 0]
click at [591, 259] on strong "The Cutest Sleep" at bounding box center [561, 265] width 105 height 47
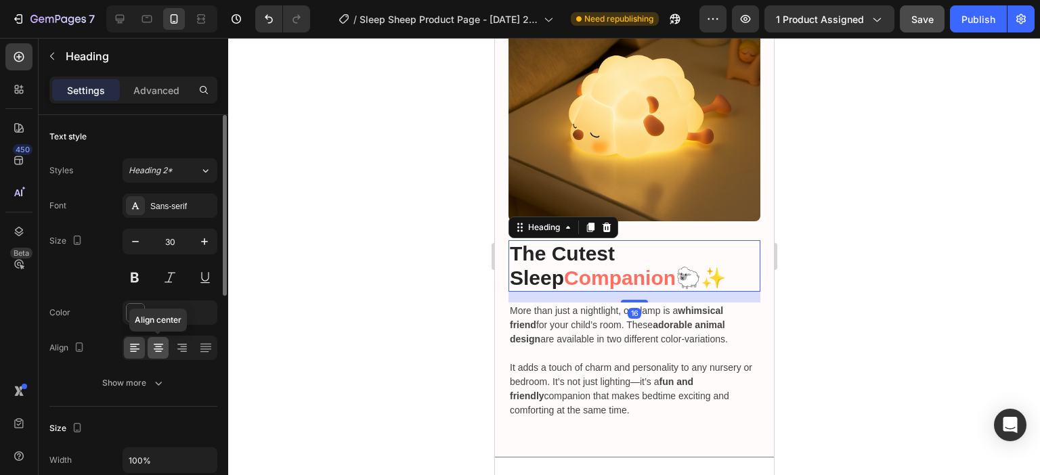
click at [155, 349] on icon at bounding box center [158, 349] width 9 height 1
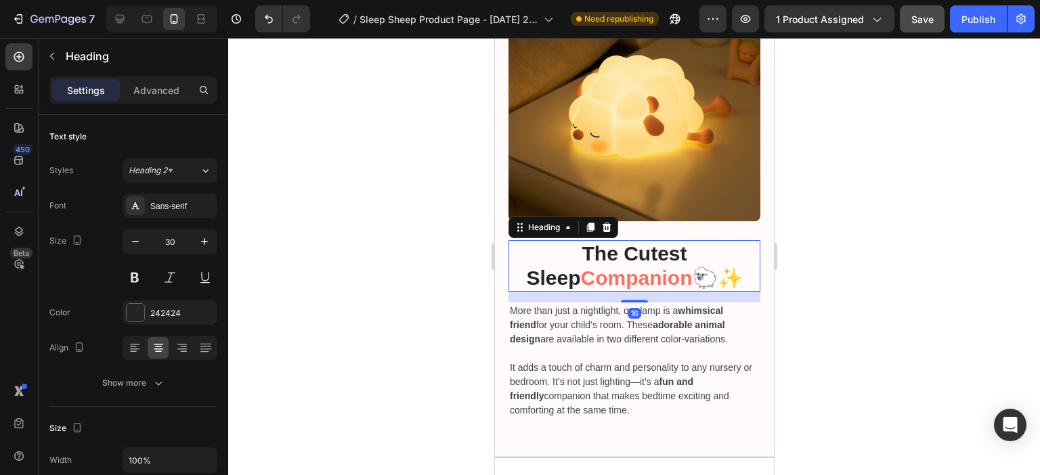
click at [1027, 194] on div at bounding box center [634, 256] width 812 height 437
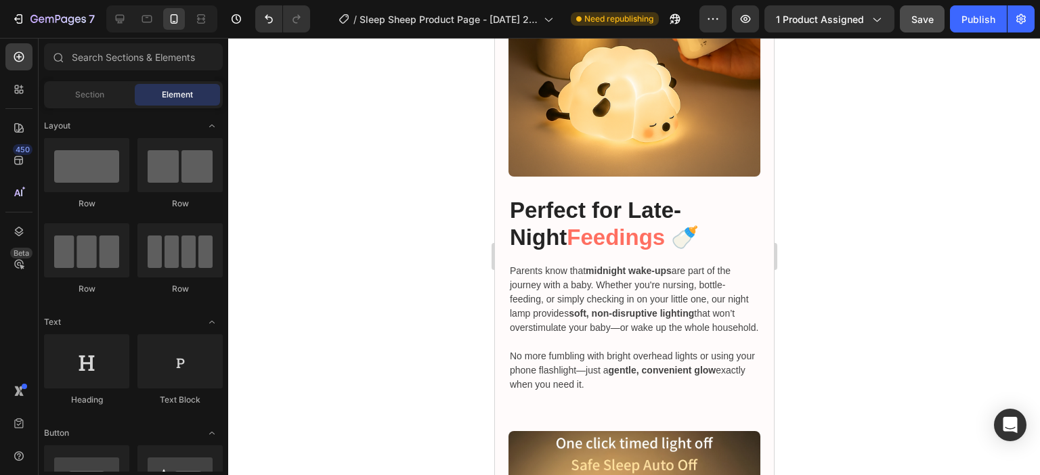
scroll to position [2277, 0]
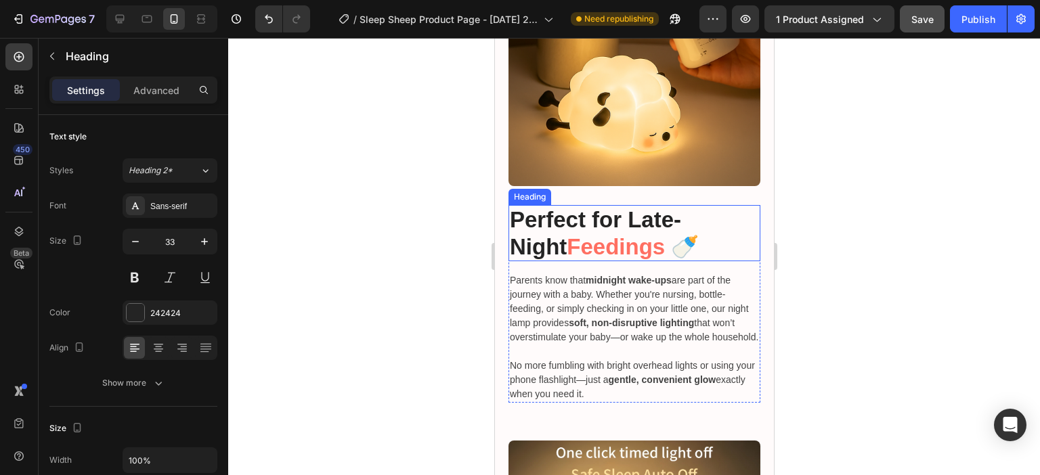
click at [574, 217] on strong "Perfect for Late-Night" at bounding box center [594, 233] width 171 height 52
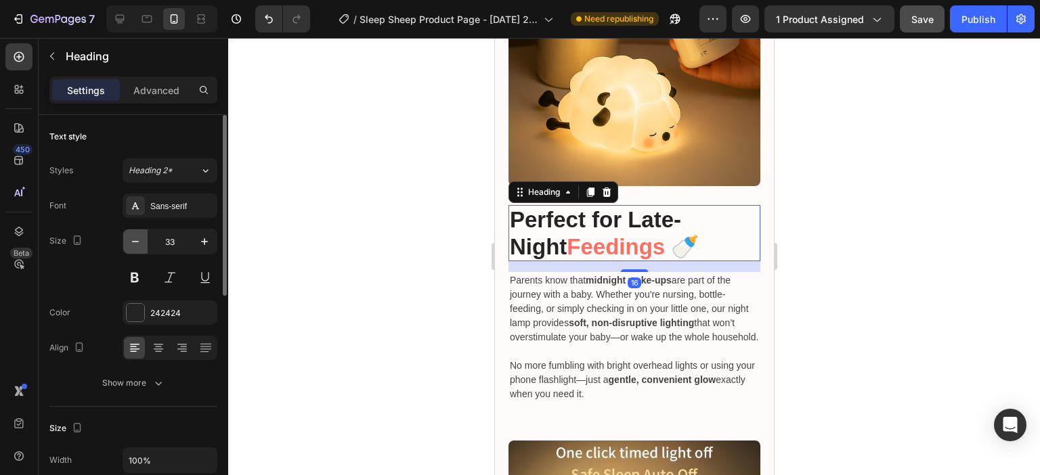
click at [135, 240] on icon "button" at bounding box center [136, 242] width 14 height 14
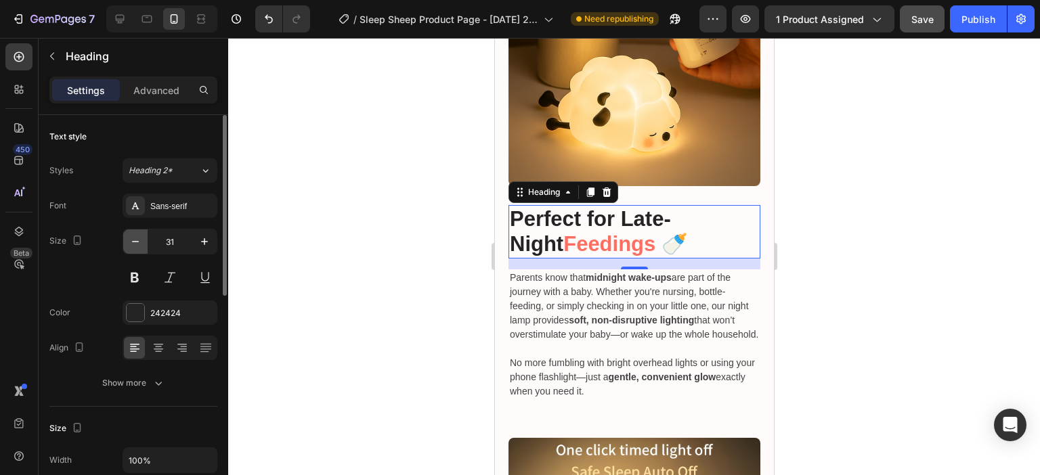
click at [135, 242] on icon "button" at bounding box center [136, 242] width 14 height 14
type input "30"
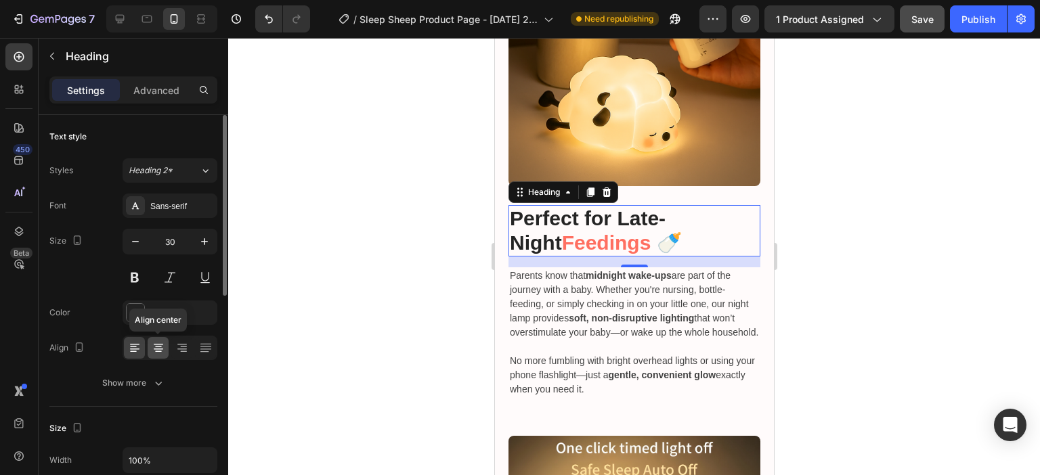
drag, startPoint x: 158, startPoint y: 347, endPoint x: 175, endPoint y: 347, distance: 16.9
click at [158, 347] on icon at bounding box center [159, 348] width 14 height 14
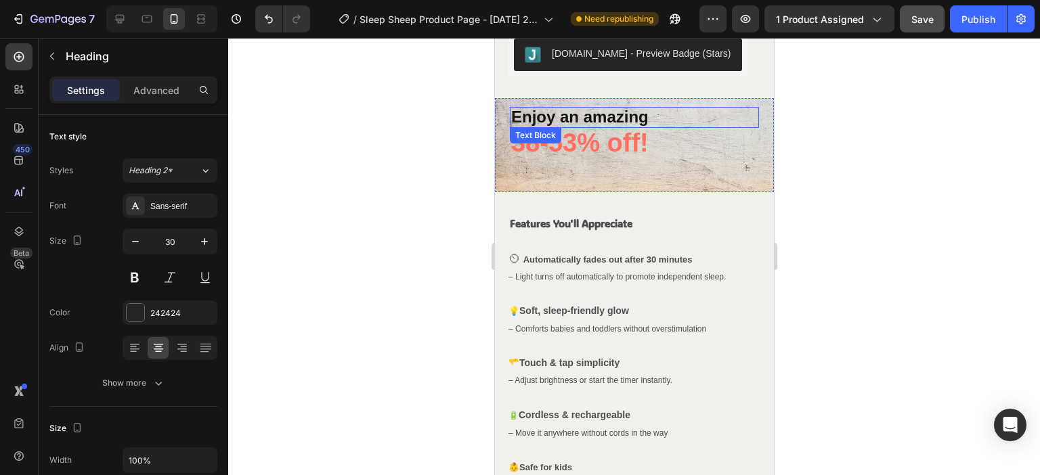
scroll to position [337, 0]
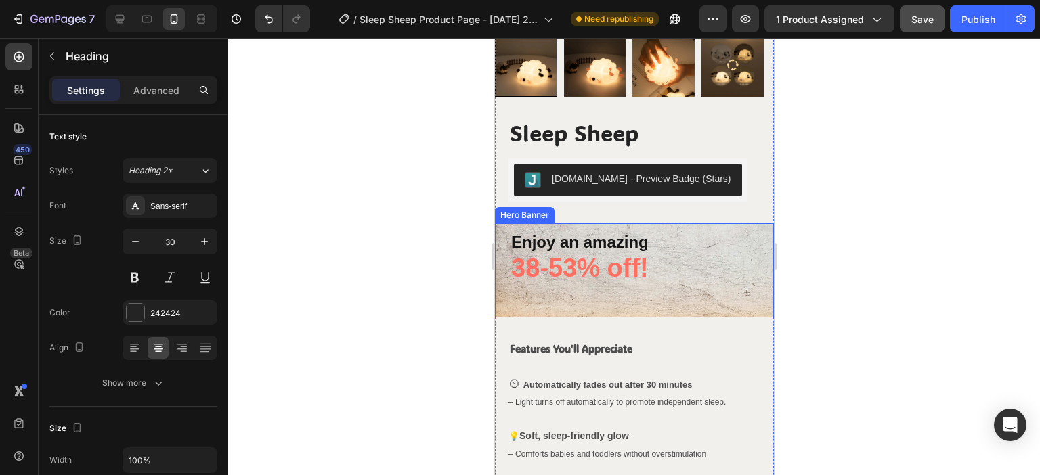
click at [697, 296] on div "Enjoy an amazing Text Block 38-53% off! Text Block" at bounding box center [633, 270] width 279 height 94
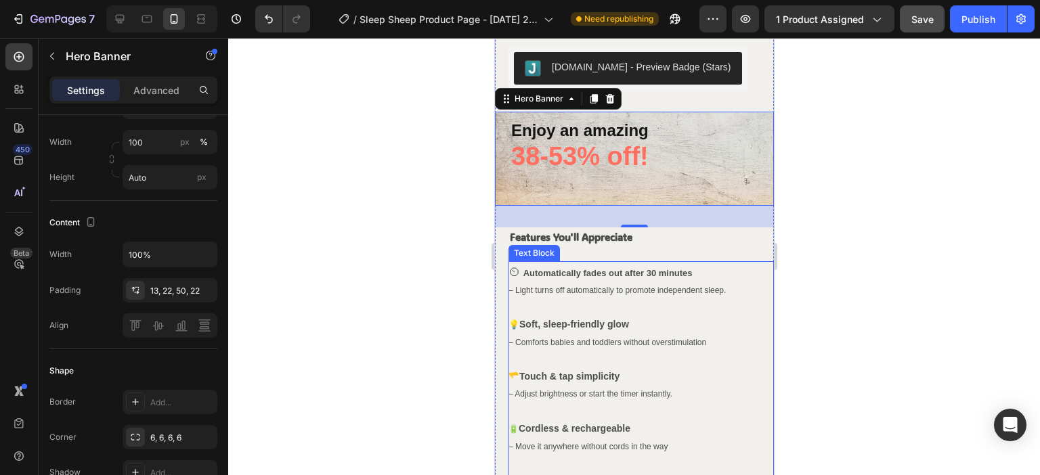
scroll to position [473, 0]
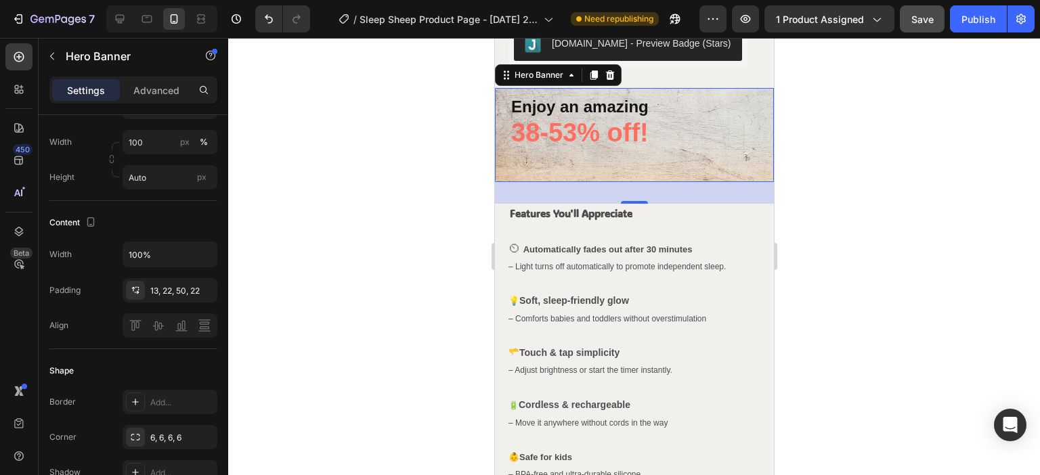
click at [738, 150] on div "Enjoy an amazing Text Block 38-53% off! Text Block" at bounding box center [633, 135] width 279 height 94
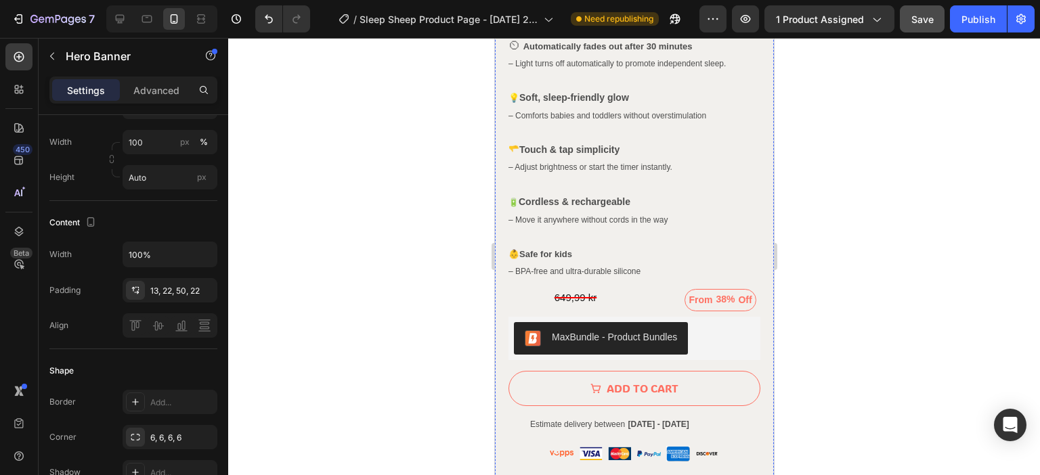
scroll to position [337, 0]
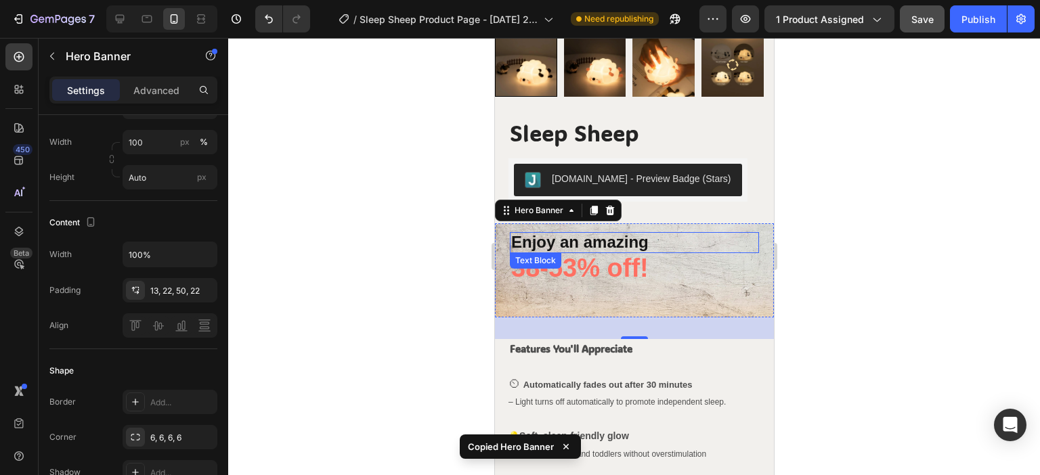
click at [677, 255] on p "38-53% off!" at bounding box center [633, 269] width 246 height 28
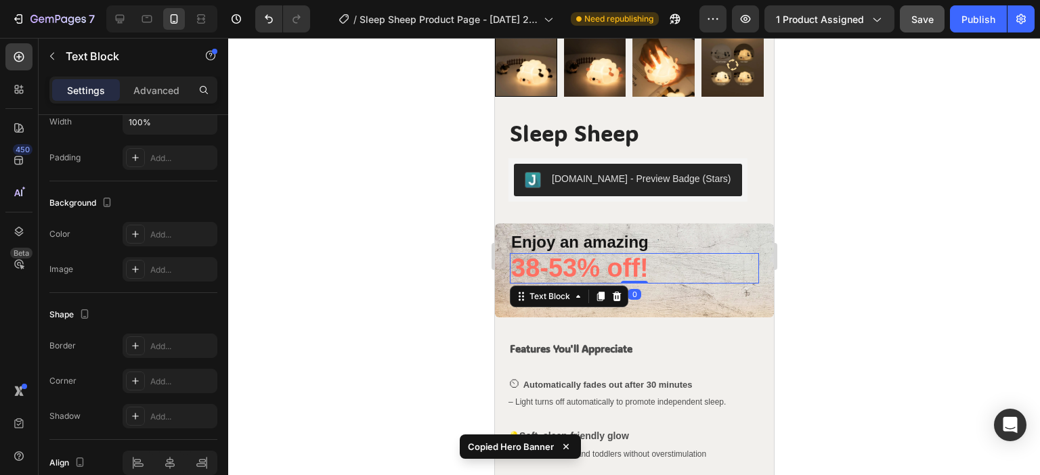
scroll to position [0, 0]
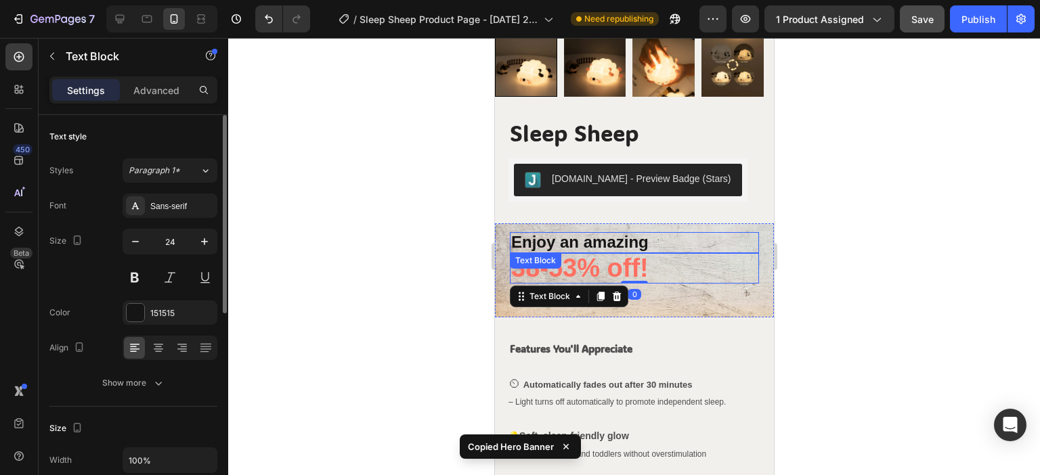
click at [709, 235] on p "Enjoy an amazing" at bounding box center [633, 243] width 246 height 18
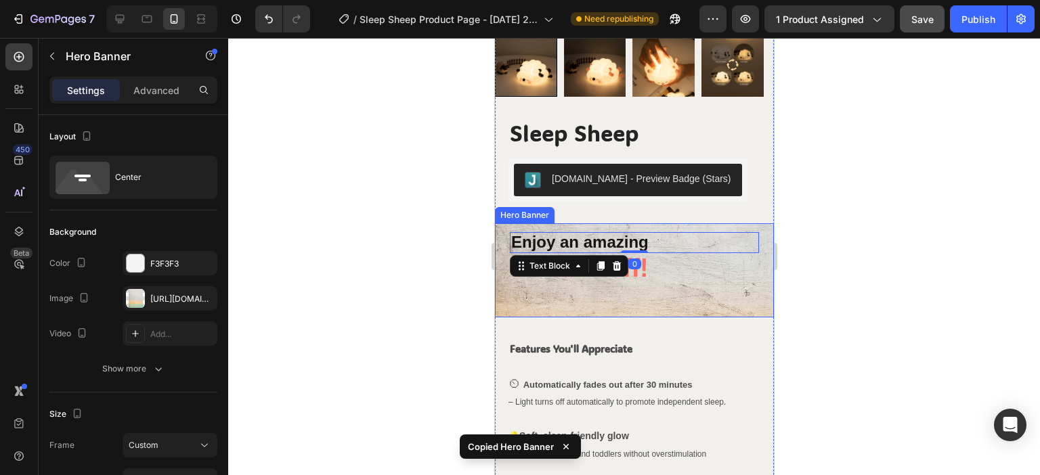
click at [504, 229] on div "Enjoy an amazing Text Block 0 38-53% off! Text Block" at bounding box center [633, 270] width 279 height 94
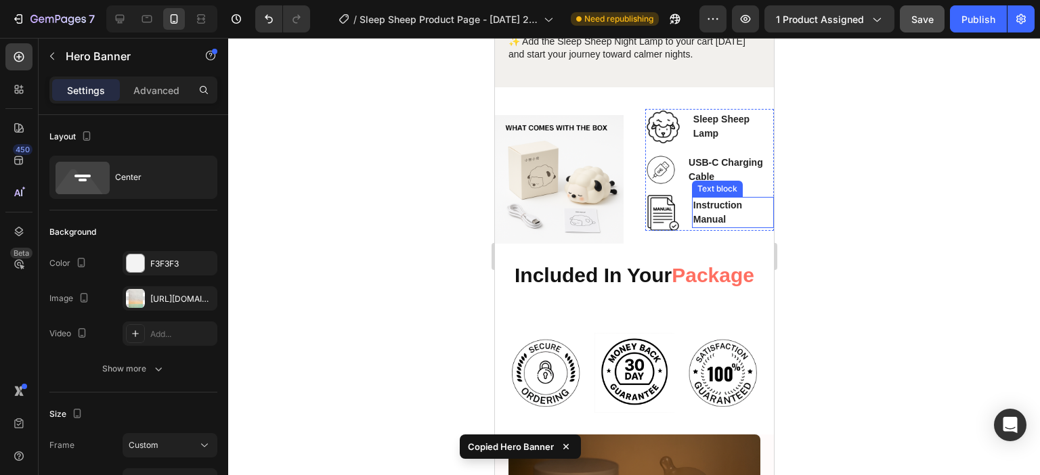
scroll to position [1894, 0]
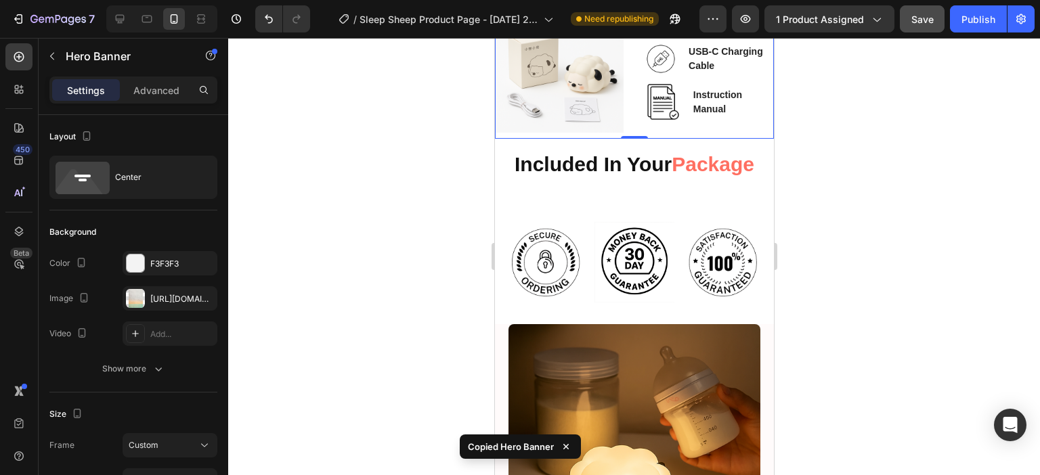
click at [687, 126] on div "Image Sleep Sheep Lamp Text block Image USB-C Charging Cable Text block Image I…" at bounding box center [708, 69] width 129 height 141
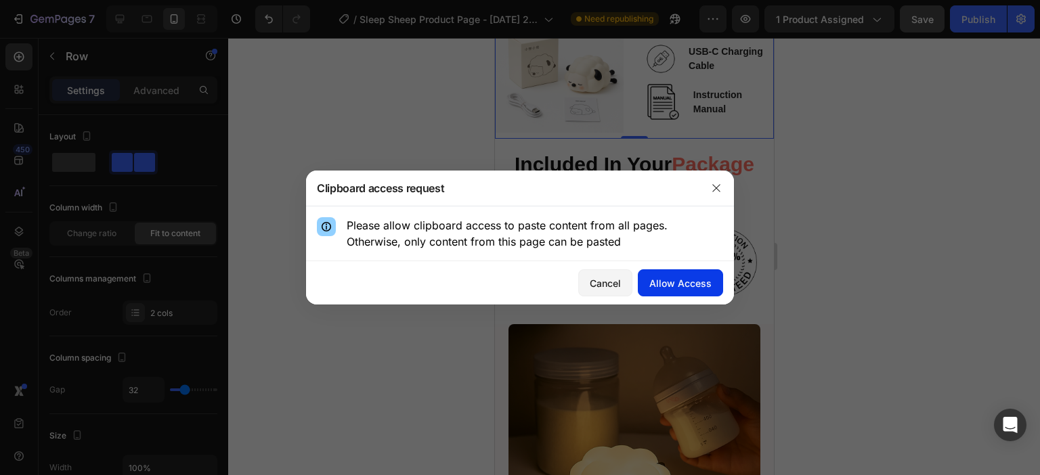
click at [663, 274] on button "Allow Access" at bounding box center [680, 282] width 85 height 27
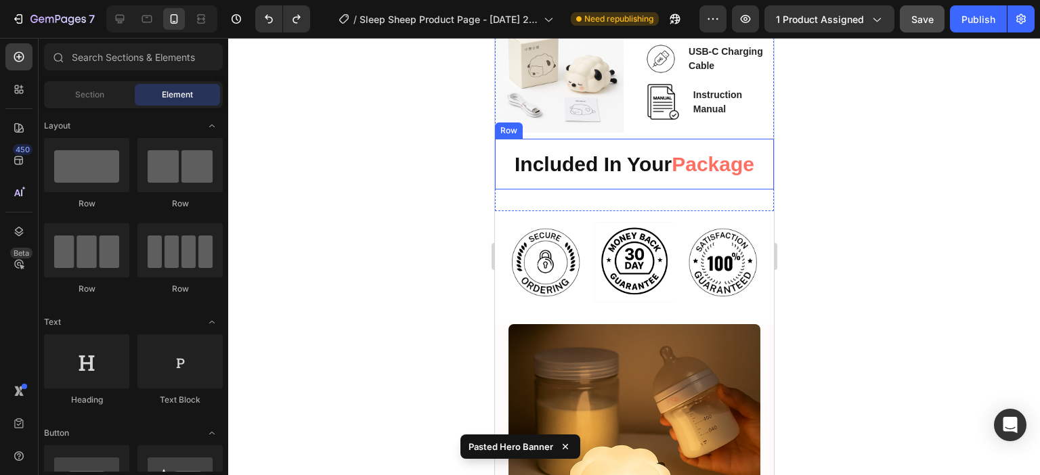
click at [680, 177] on div "Included In Your Package Heading Row" at bounding box center [633, 164] width 279 height 51
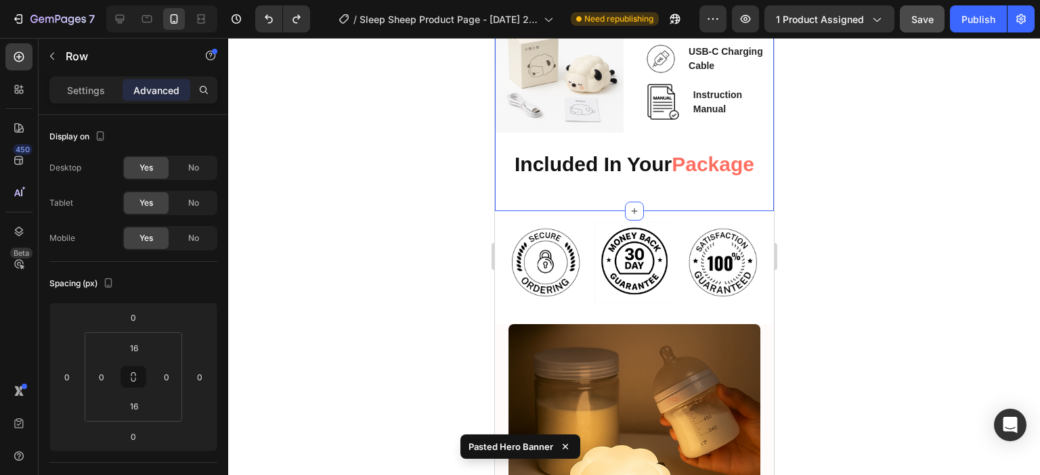
click at [681, 196] on div "Image Sleep Sheep Lamp Text block Image USB-C Charging Cable Text block Image I…" at bounding box center [633, 94] width 279 height 235
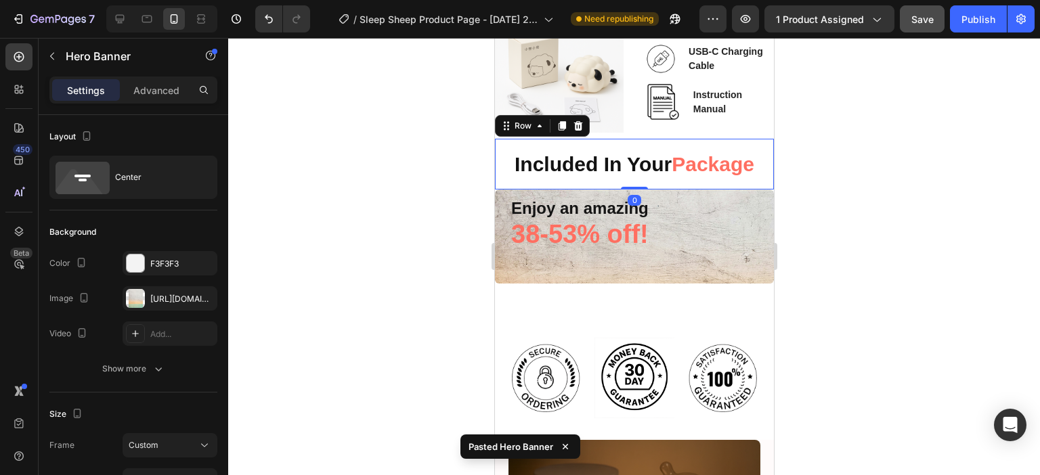
click at [758, 182] on div "Included In Your Package Heading Row 0" at bounding box center [633, 164] width 279 height 51
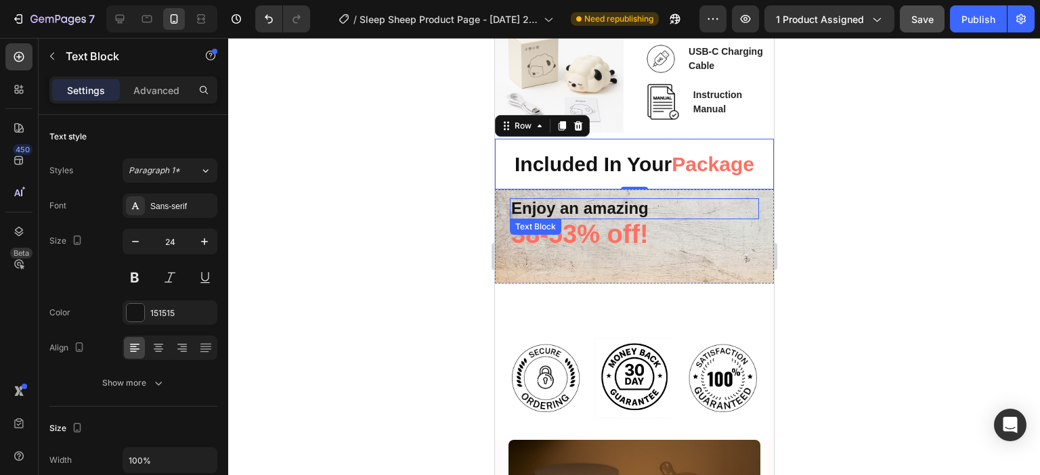
click at [624, 209] on p "Enjoy an amazing" at bounding box center [633, 209] width 246 height 18
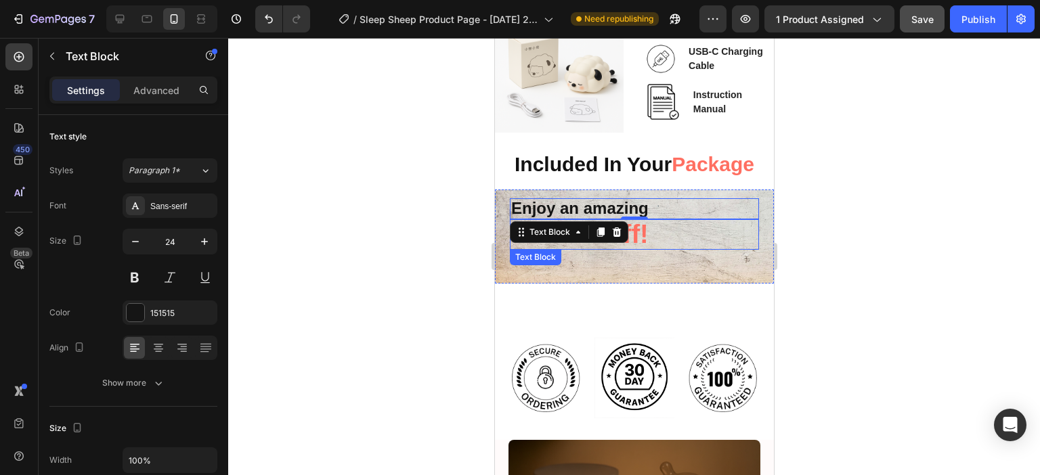
click at [562, 272] on div "Enjoy an amazing Text Block 0 38-53% off! Text Block" at bounding box center [633, 237] width 279 height 94
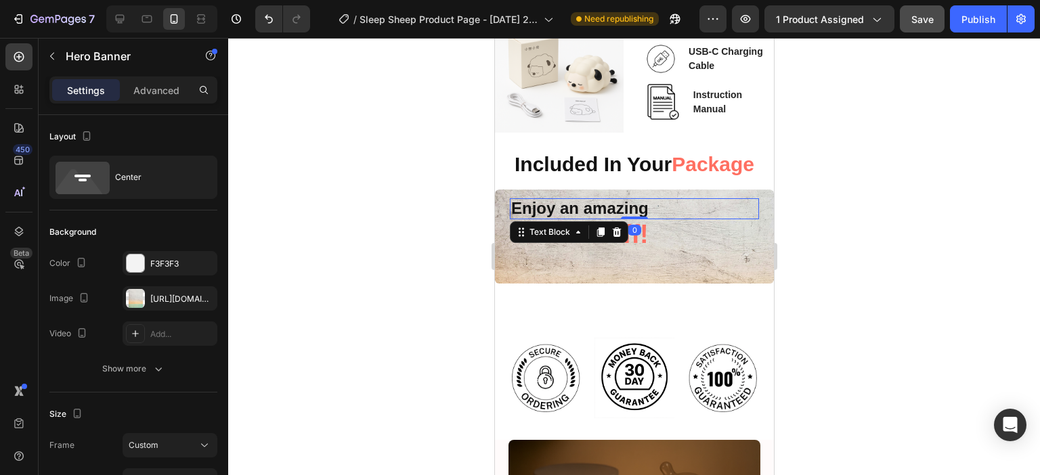
click at [514, 198] on div "Enjoy an amazing" at bounding box center [633, 208] width 249 height 20
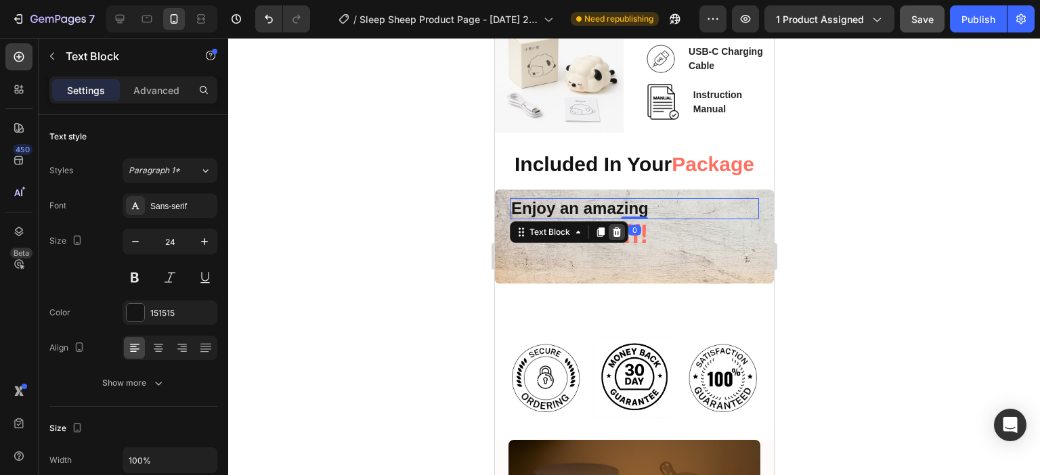
click at [615, 227] on icon at bounding box center [616, 231] width 9 height 9
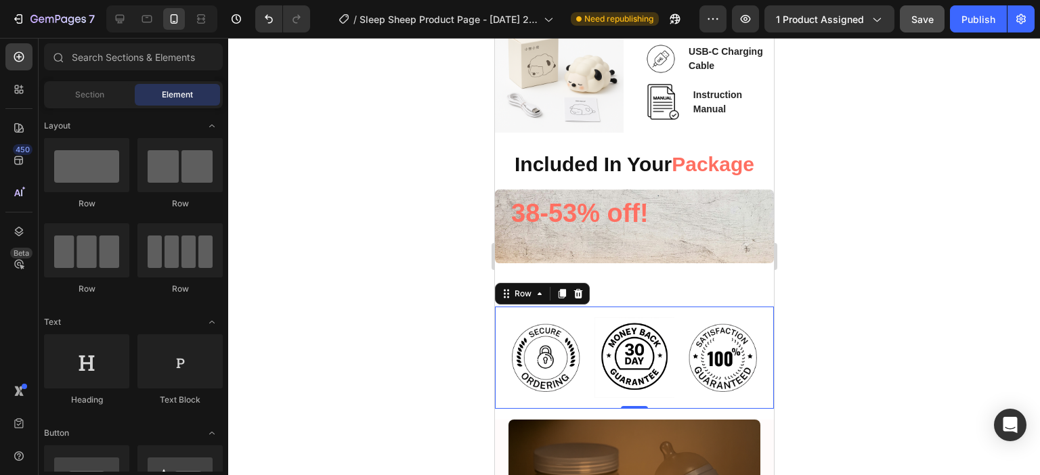
click at [579, 307] on div "Image Image Image Row Row 0" at bounding box center [633, 358] width 279 height 102
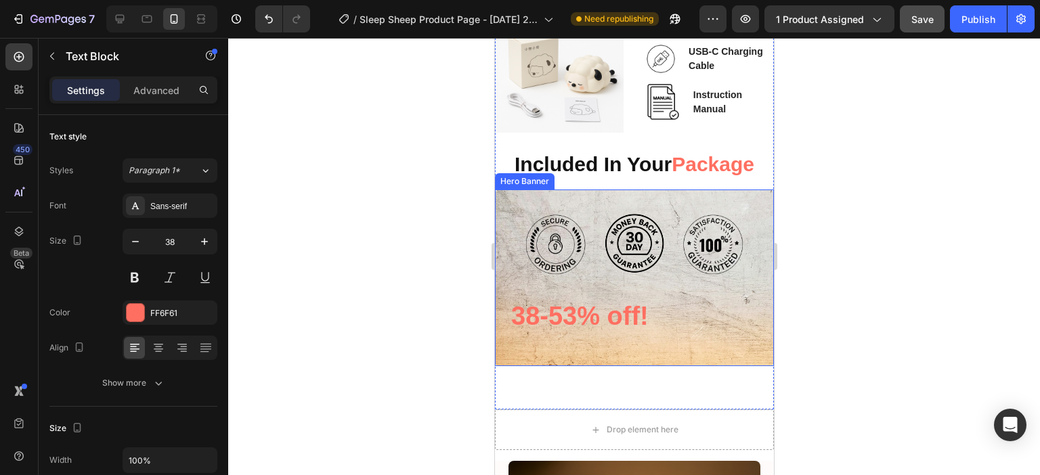
click at [626, 303] on p "38-53% off!" at bounding box center [633, 317] width 246 height 28
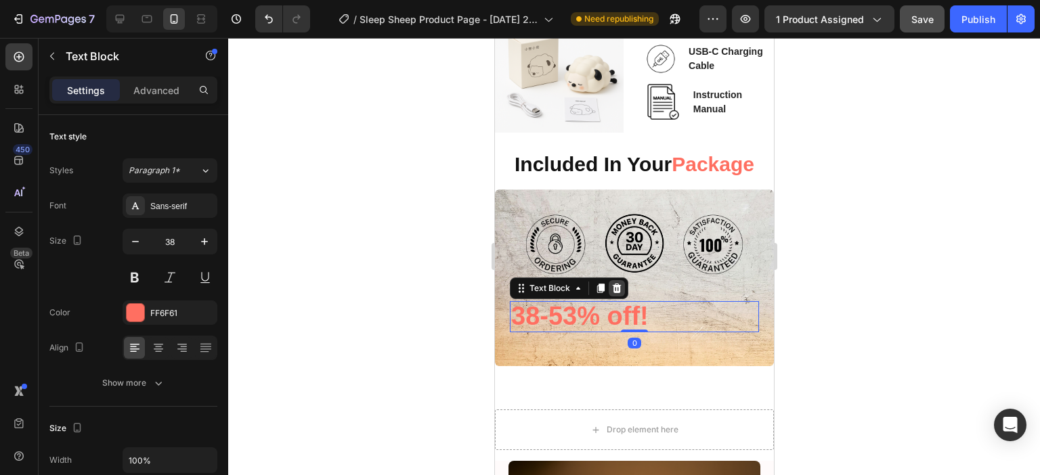
click at [615, 284] on icon at bounding box center [616, 288] width 9 height 9
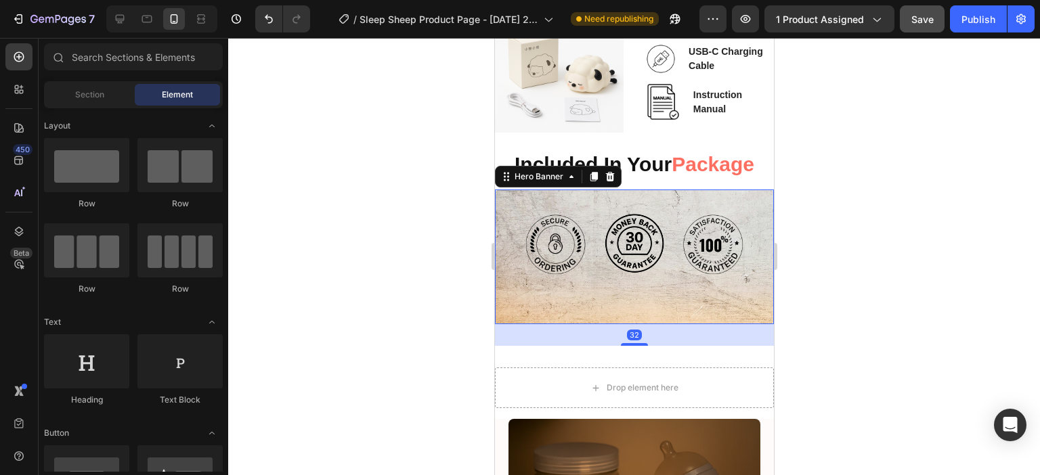
click at [597, 293] on div "Image Image Image Row Row" at bounding box center [633, 257] width 279 height 135
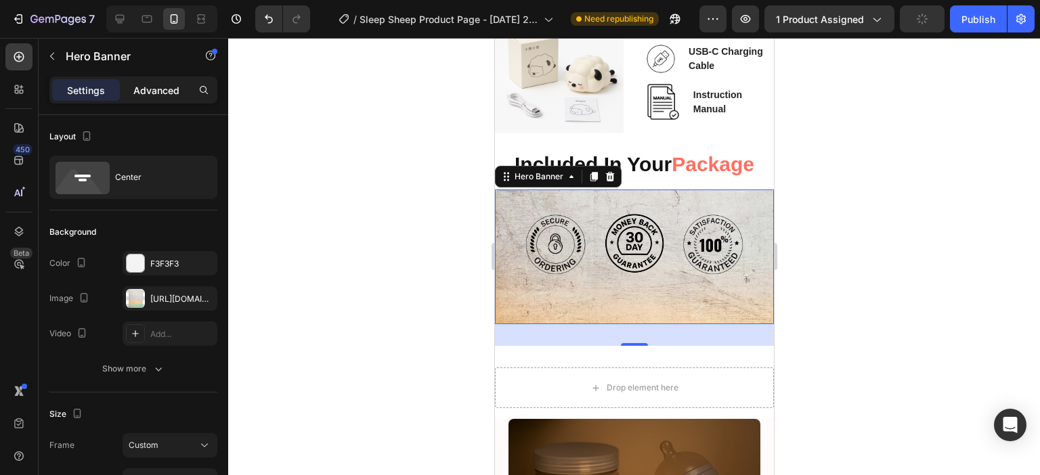
click at [152, 93] on p "Advanced" at bounding box center [156, 90] width 46 height 14
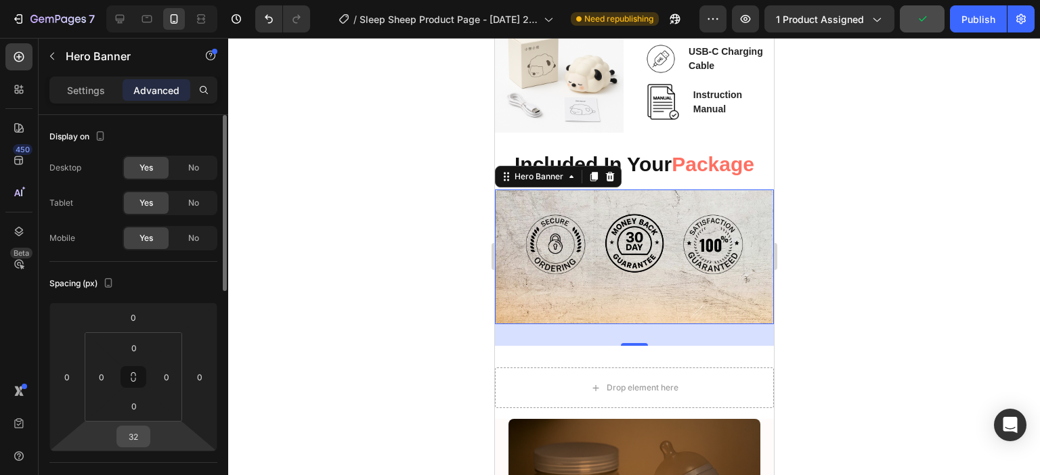
click at [127, 427] on input "32" at bounding box center [133, 437] width 27 height 20
type input "0"
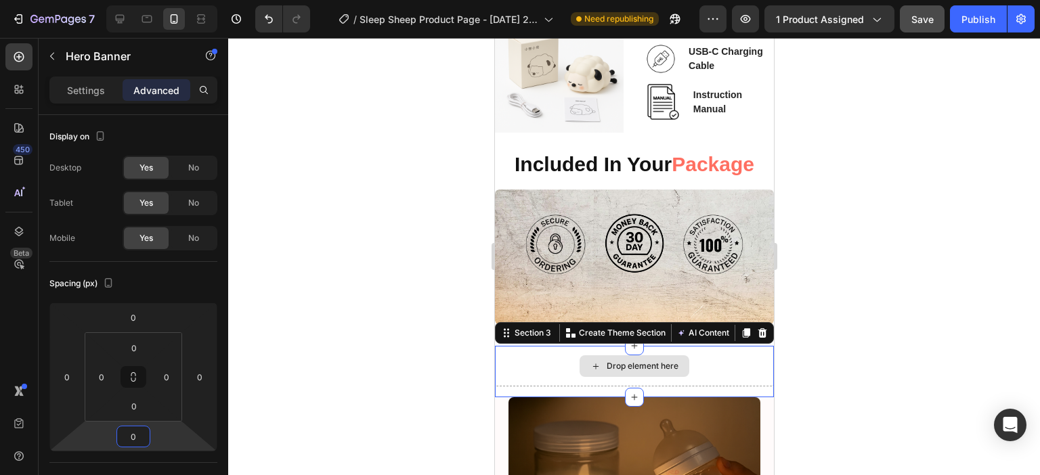
click at [692, 347] on div "Drop element here" at bounding box center [633, 366] width 279 height 41
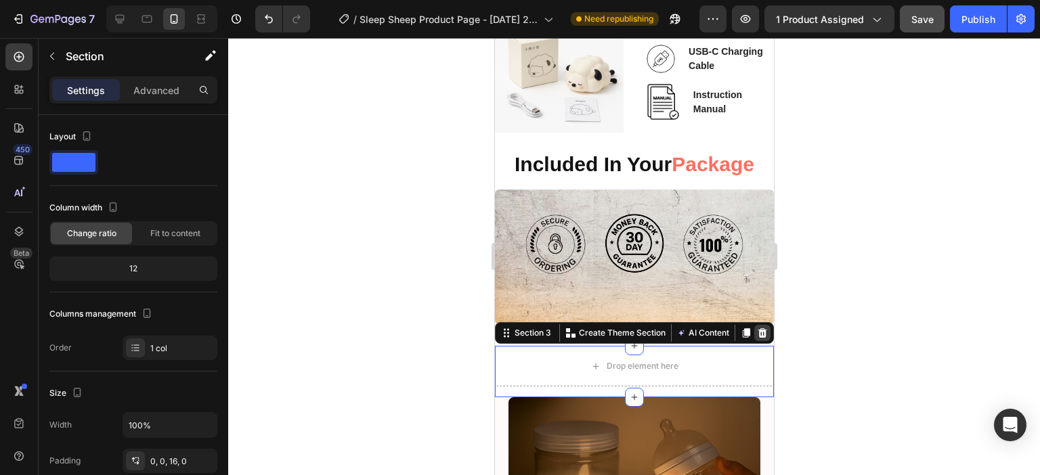
click at [758, 328] on icon at bounding box center [762, 332] width 9 height 9
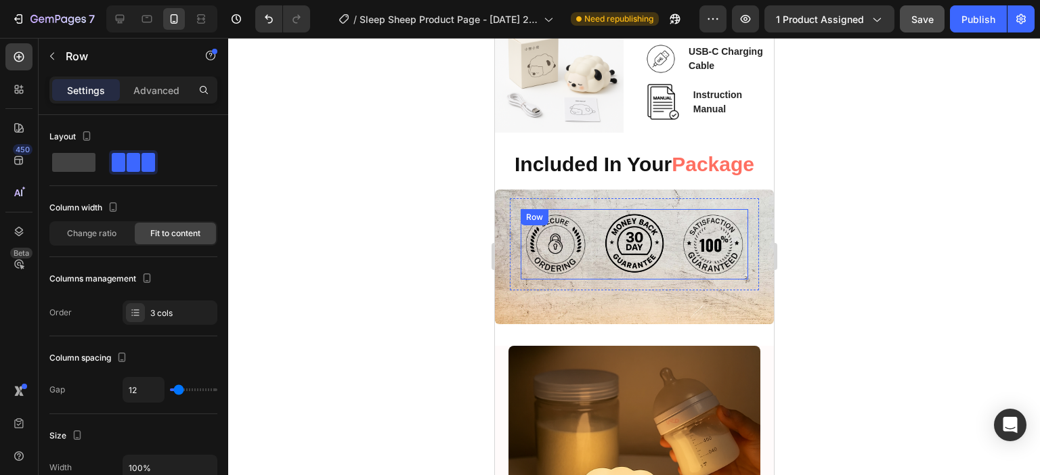
click at [662, 210] on div "Image Image Image Row" at bounding box center [633, 244] width 227 height 70
click at [146, 91] on p "Advanced" at bounding box center [156, 90] width 46 height 14
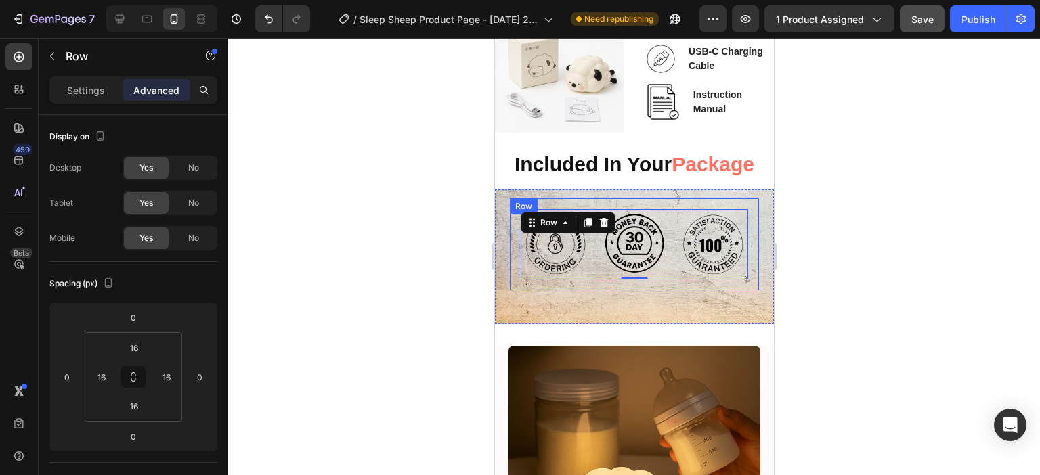
click at [654, 201] on div "Image Image Image Row 0 Row" at bounding box center [633, 244] width 249 height 92
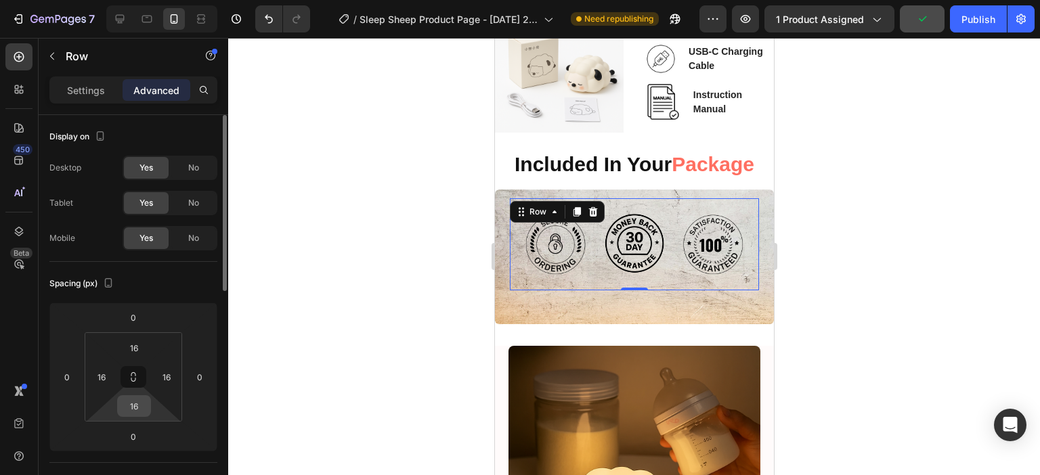
click at [138, 410] on input "16" at bounding box center [134, 406] width 27 height 20
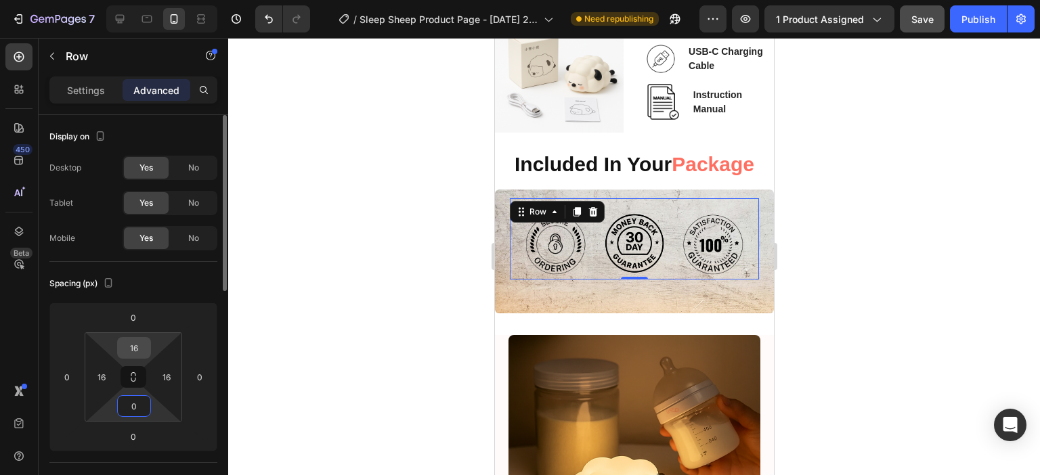
type input "0"
click at [133, 342] on input "16" at bounding box center [134, 348] width 27 height 20
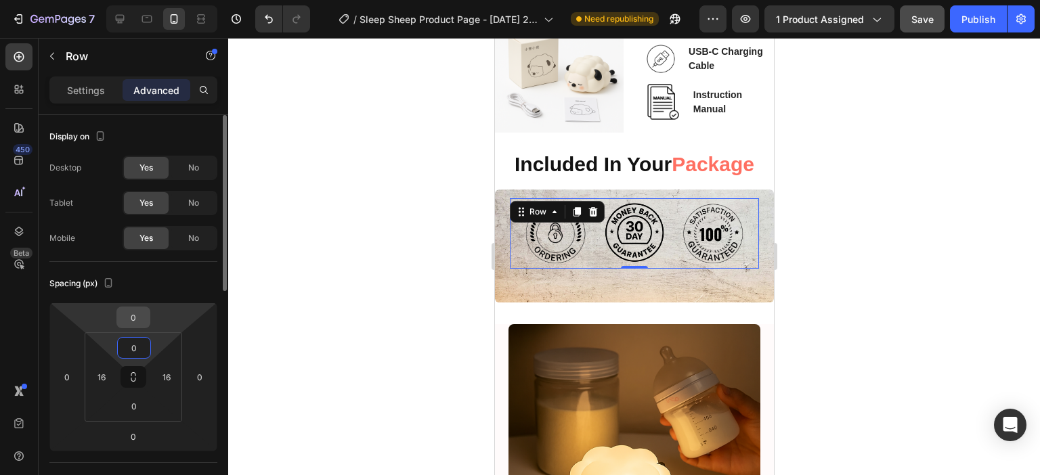
type input "0"
click at [141, 319] on input "0" at bounding box center [133, 317] width 27 height 20
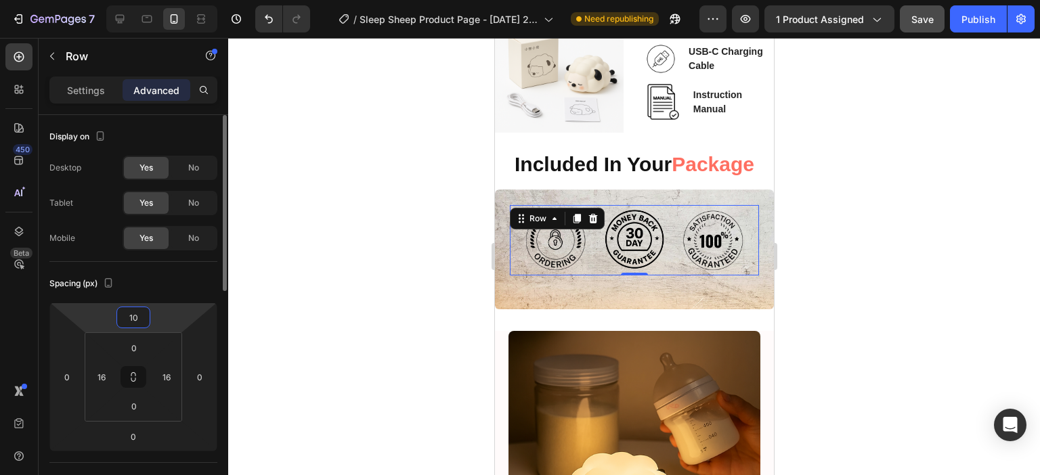
drag, startPoint x: 141, startPoint y: 319, endPoint x: 114, endPoint y: 319, distance: 27.8
click at [114, 319] on div "10 0 0 0" at bounding box center [133, 377] width 168 height 149
type input "20"
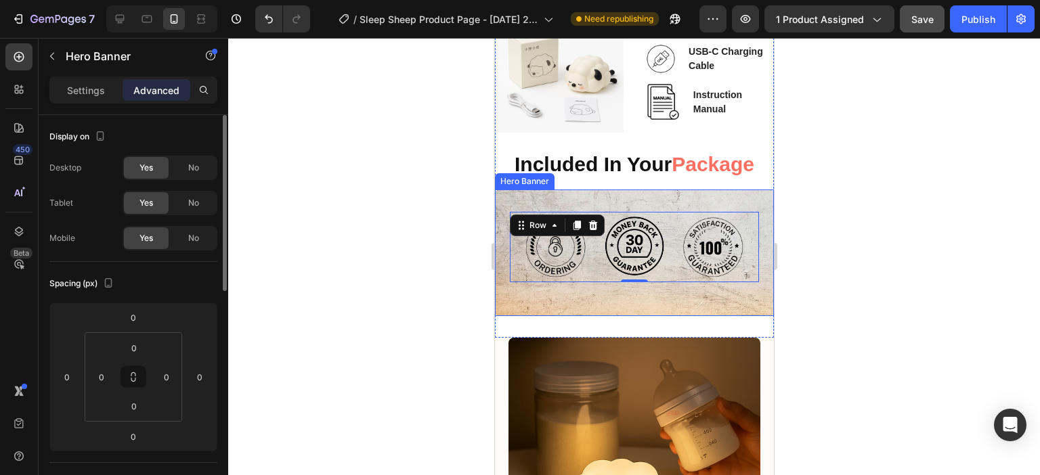
click at [686, 198] on div "Image Image Image Row Row 0" at bounding box center [633, 240] width 249 height 84
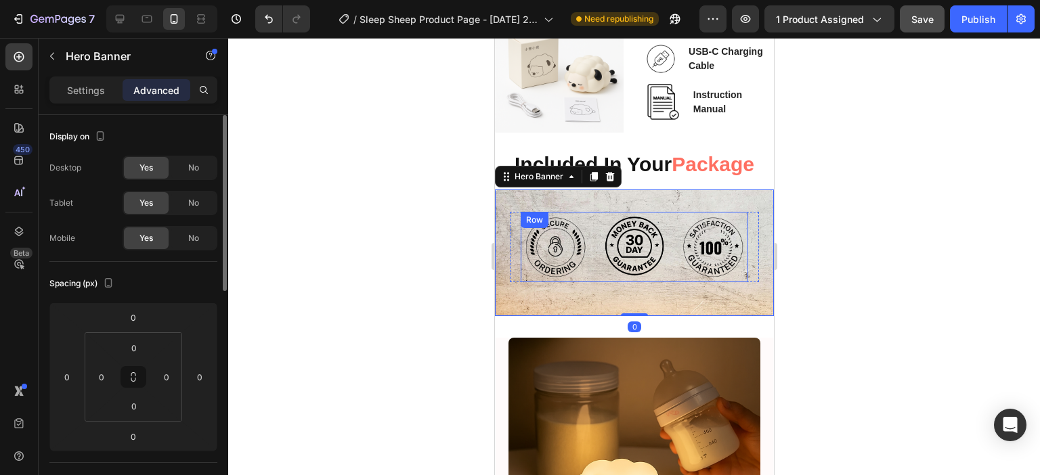
click at [667, 213] on div "Image Image Image Row" at bounding box center [633, 247] width 227 height 70
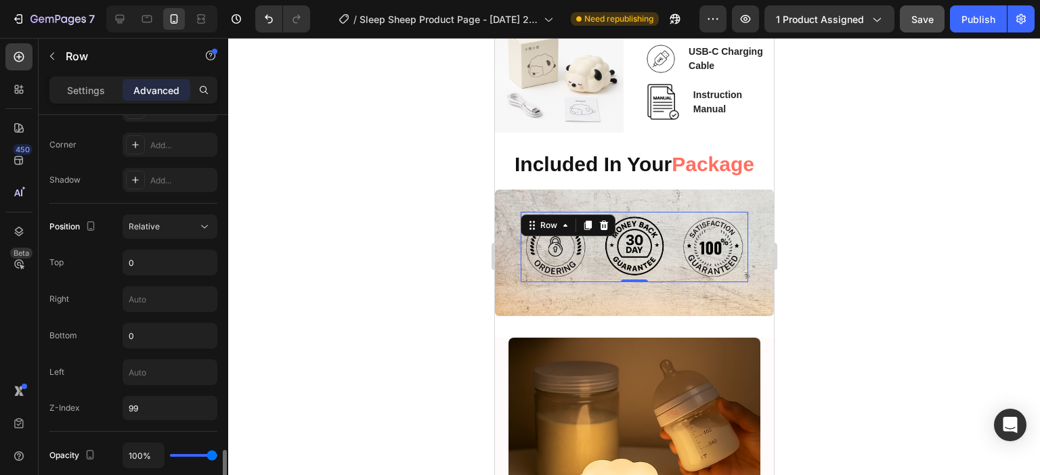
scroll to position [542, 0]
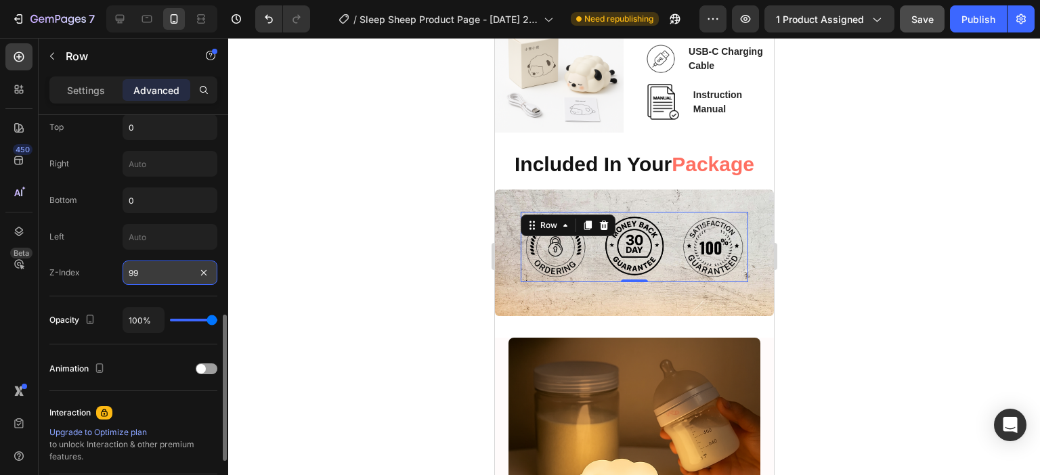
click at [150, 282] on input "99" at bounding box center [170, 273] width 95 height 24
type input "0"
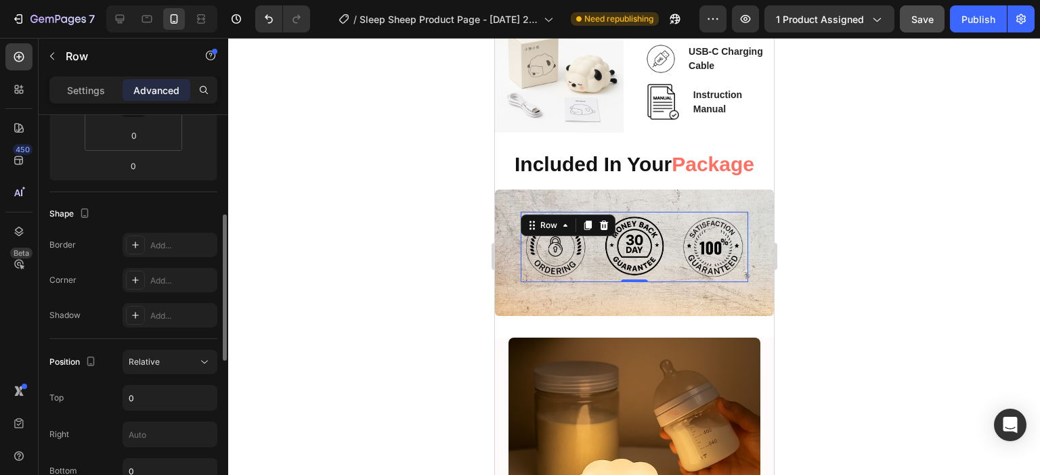
scroll to position [68, 0]
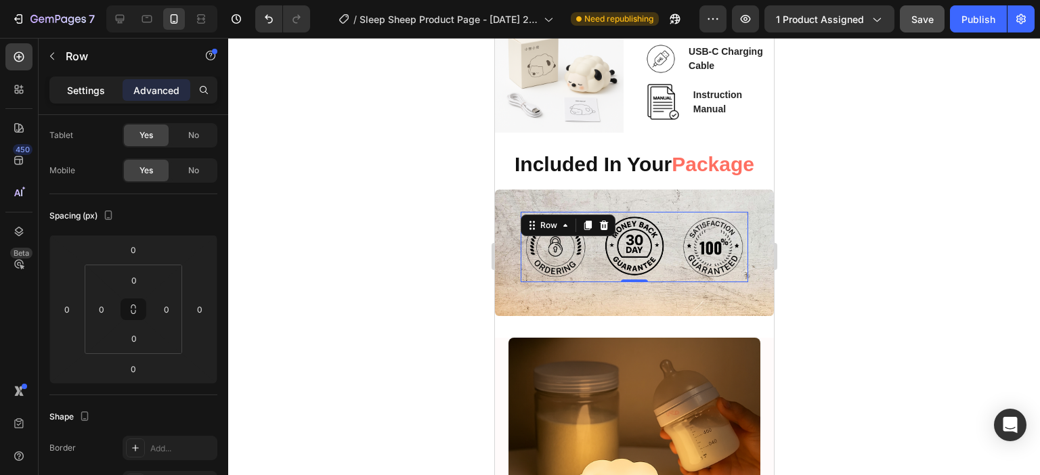
click at [84, 87] on p "Settings" at bounding box center [86, 90] width 38 height 14
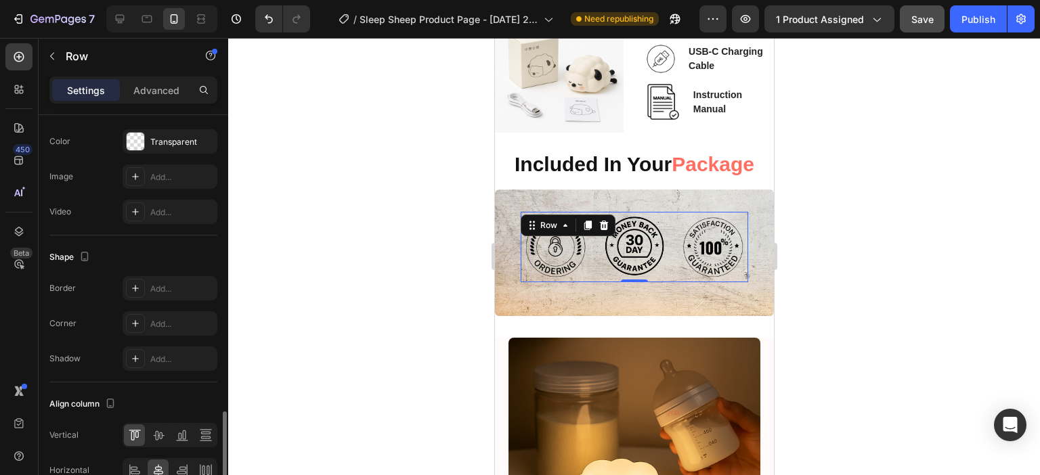
scroll to position [544, 0]
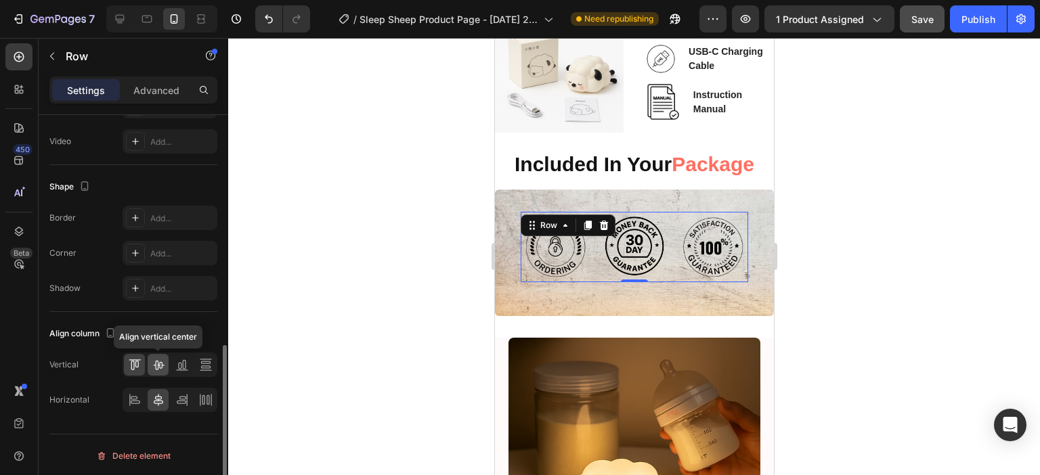
click at [157, 361] on icon at bounding box center [158, 365] width 11 height 9
click at [132, 361] on icon at bounding box center [132, 365] width 3 height 9
click at [169, 361] on div at bounding box center [170, 365] width 95 height 24
click at [153, 359] on icon at bounding box center [159, 365] width 14 height 14
click at [179, 369] on div at bounding box center [181, 365] width 21 height 22
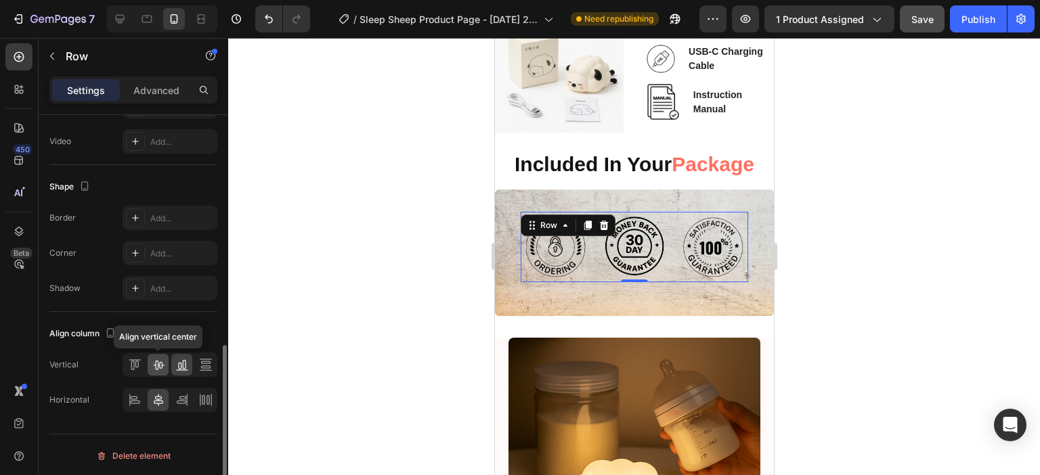
click at [162, 368] on icon at bounding box center [159, 365] width 14 height 14
click at [436, 234] on div at bounding box center [634, 256] width 812 height 437
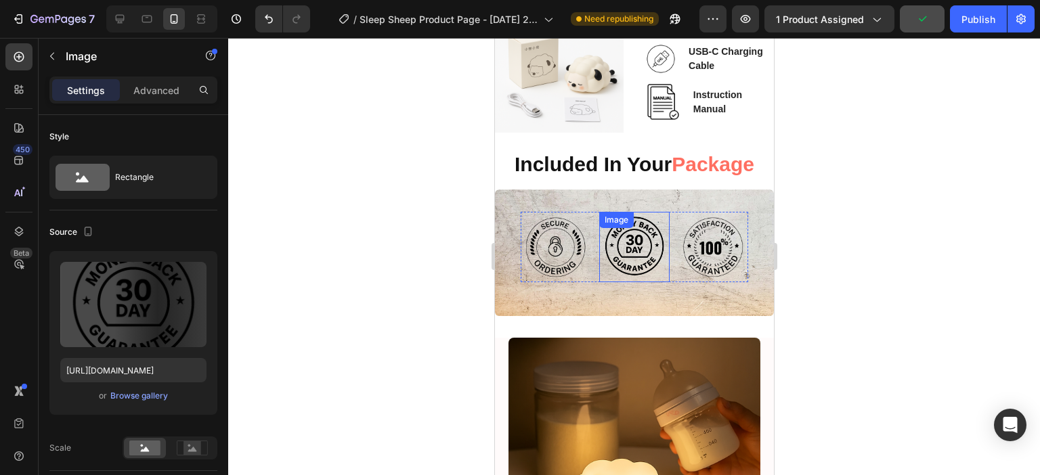
click at [598, 221] on div "Image" at bounding box center [615, 220] width 35 height 16
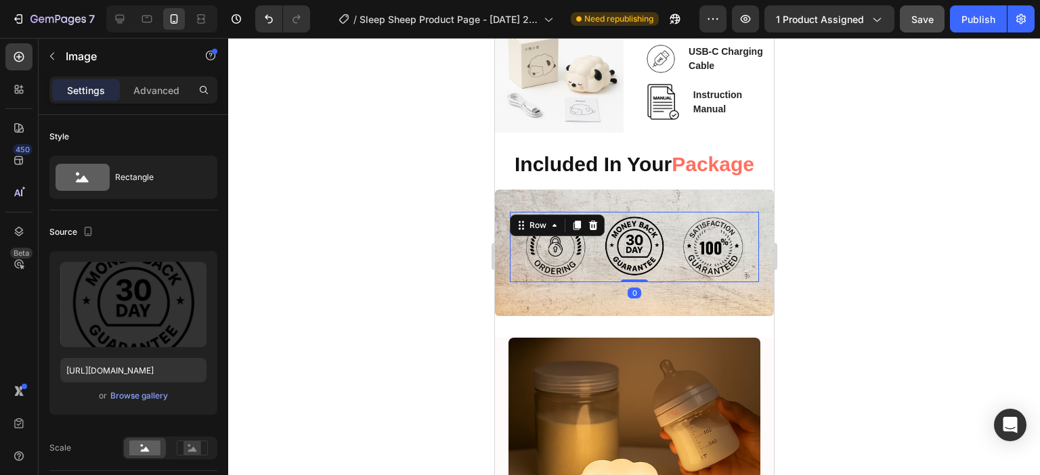
click at [518, 225] on div "Image Image Image Row Row 0" at bounding box center [633, 247] width 249 height 70
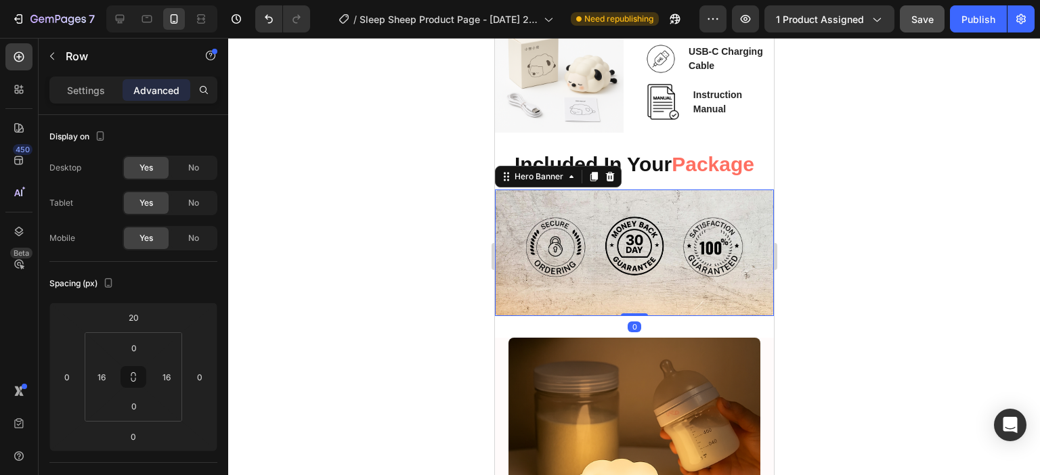
click at [516, 200] on div "Image Image Image Row Row" at bounding box center [633, 240] width 249 height 84
click at [81, 89] on p "Settings" at bounding box center [86, 90] width 38 height 14
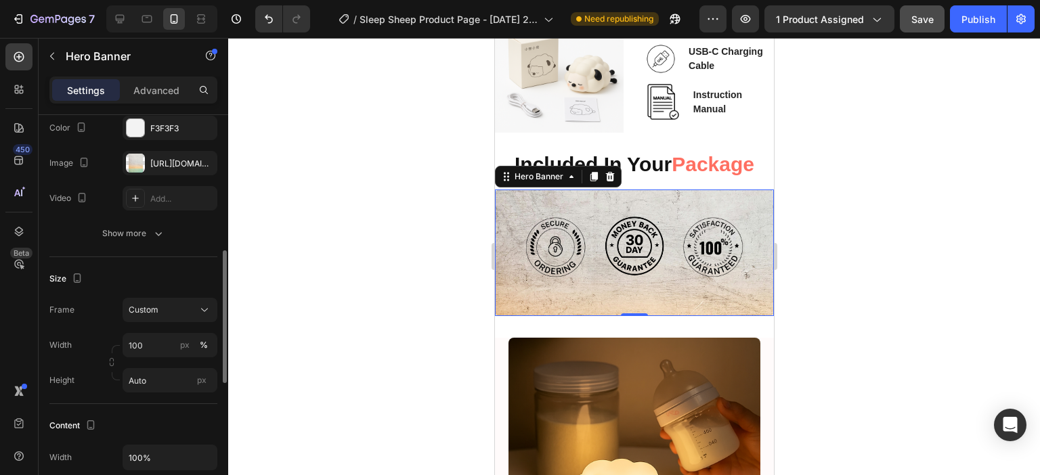
scroll to position [203, 0]
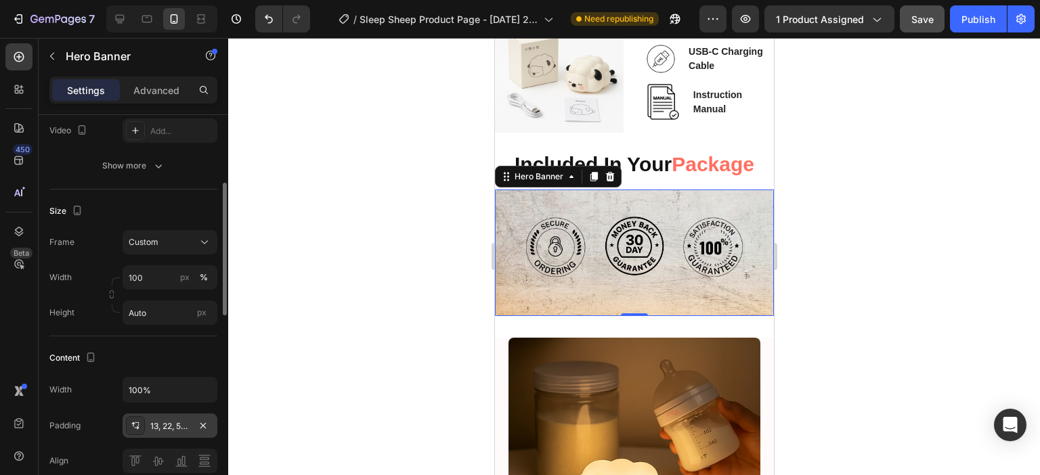
click at [148, 429] on div "13, 22, 50, 22" at bounding box center [170, 426] width 95 height 24
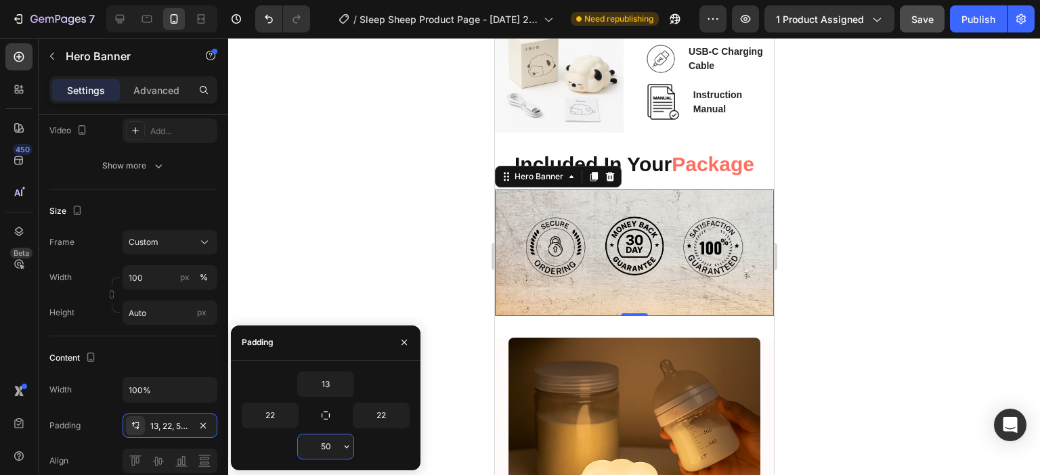
click at [333, 448] on input "50" at bounding box center [326, 447] width 56 height 24
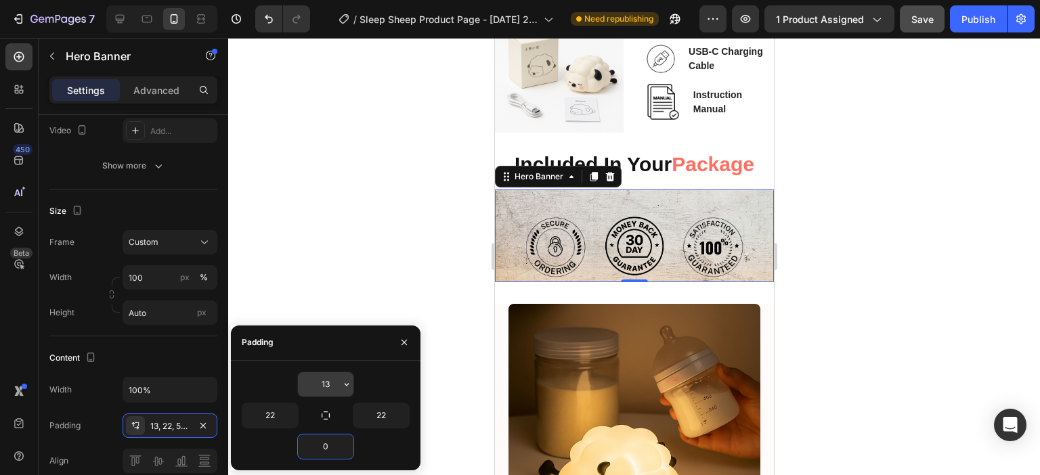
type input "0"
click at [330, 380] on input "13" at bounding box center [326, 384] width 56 height 24
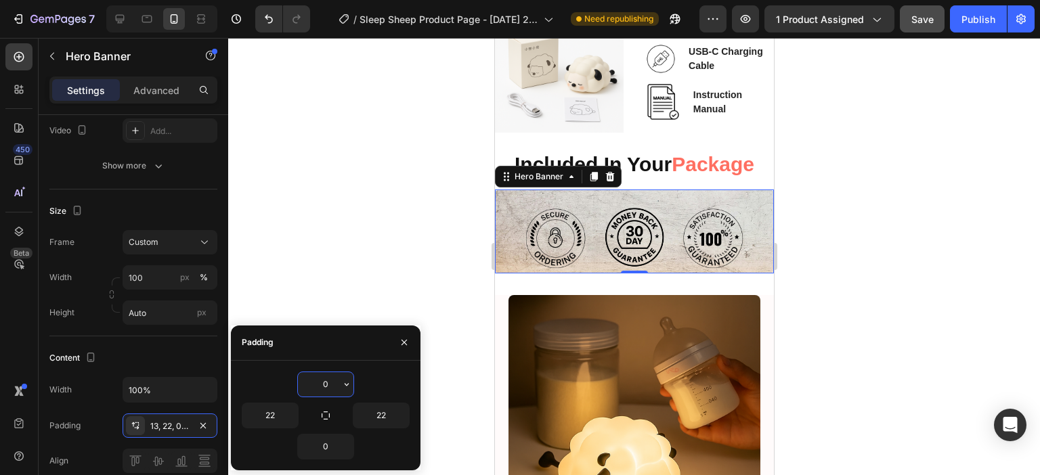
drag, startPoint x: 333, startPoint y: 384, endPoint x: 307, endPoint y: 384, distance: 26.4
click at [309, 384] on input "0" at bounding box center [326, 384] width 56 height 24
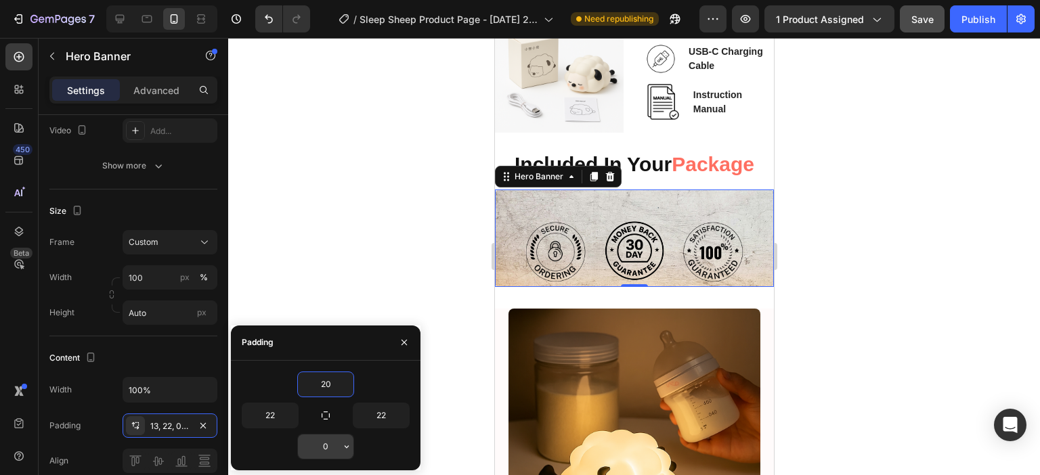
type input "20"
click at [332, 450] on input "0" at bounding box center [326, 447] width 56 height 24
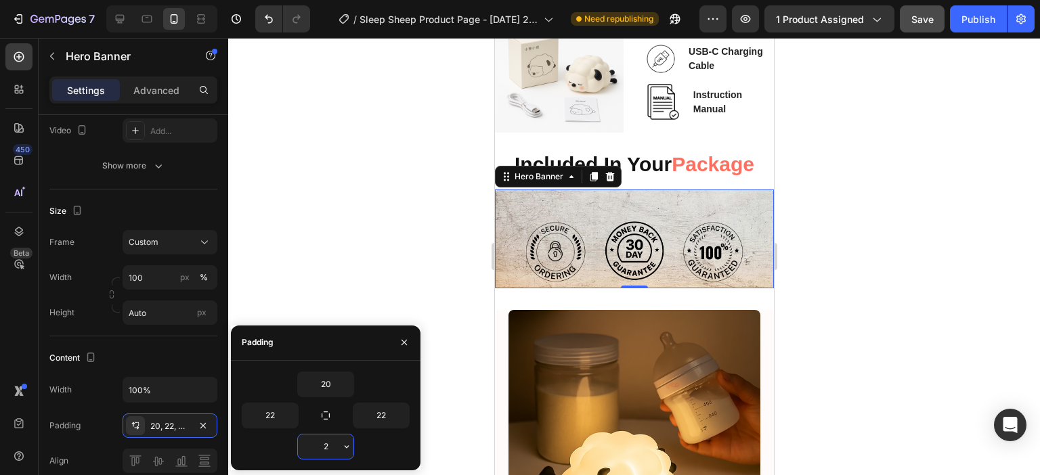
type input "20"
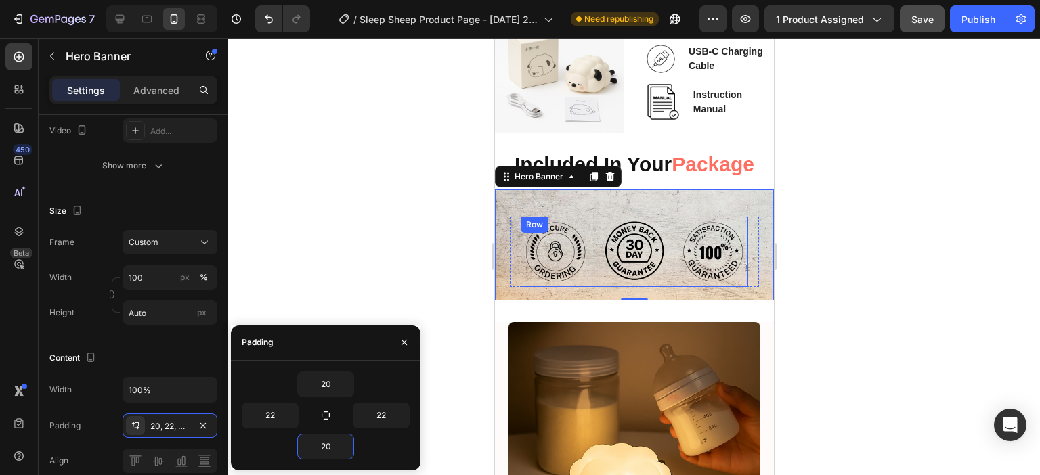
click at [665, 219] on div "Image Image Image Row" at bounding box center [633, 252] width 227 height 70
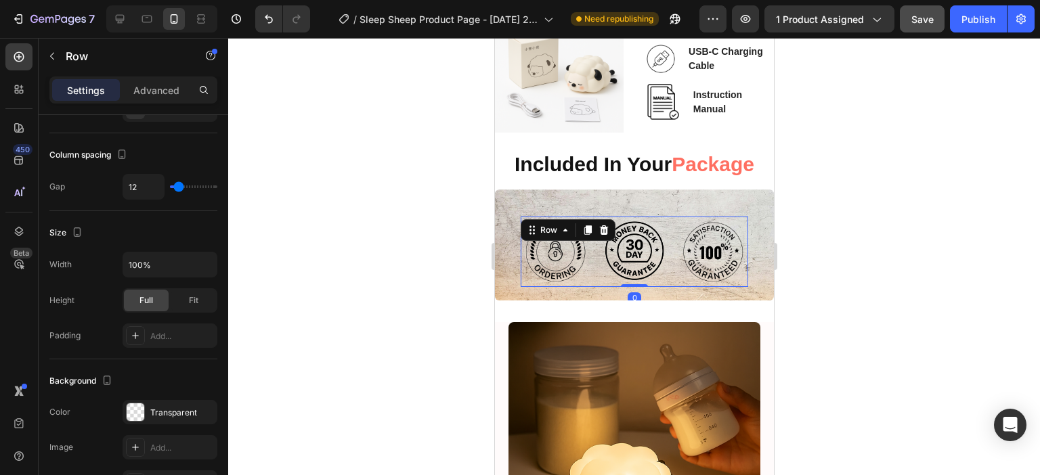
scroll to position [0, 0]
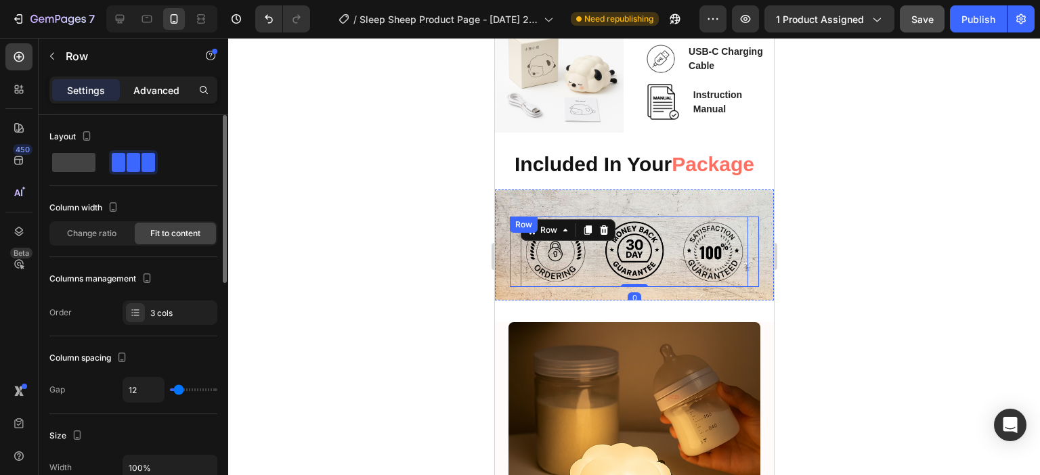
click at [141, 95] on p "Advanced" at bounding box center [156, 90] width 46 height 14
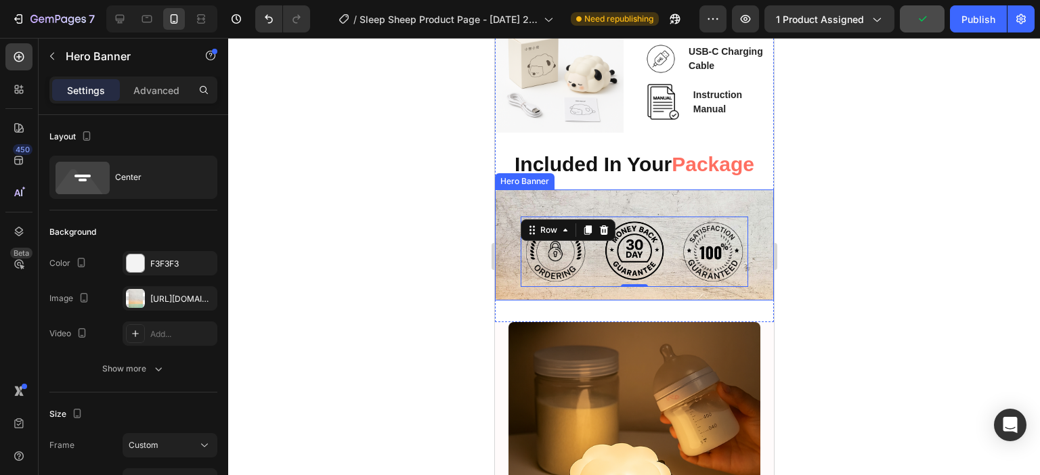
click at [667, 205] on div "Image Image Image Row 0 Row" at bounding box center [633, 245] width 249 height 84
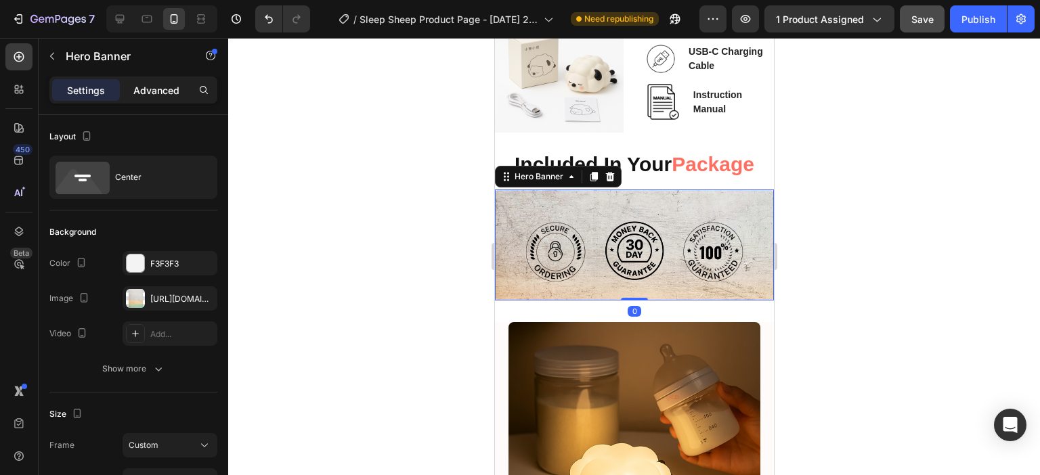
click at [152, 89] on p "Advanced" at bounding box center [156, 90] width 46 height 14
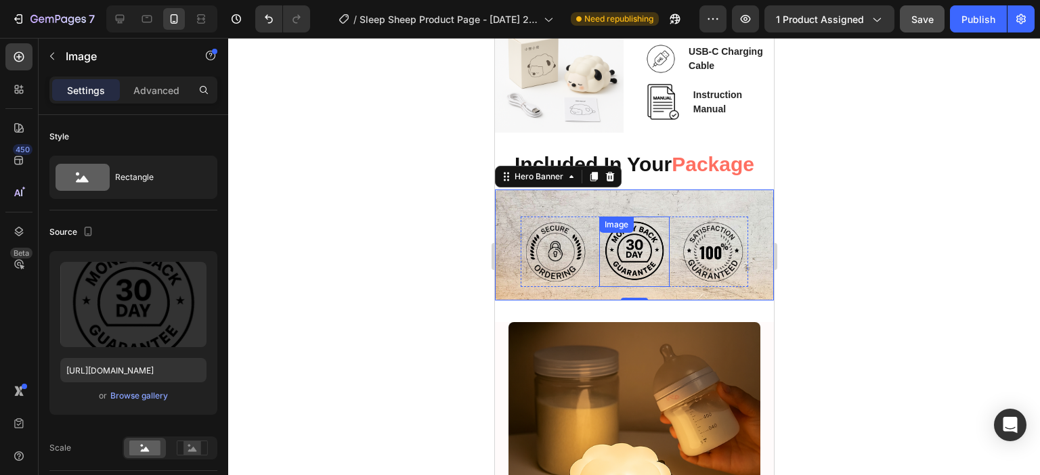
click at [657, 263] on img at bounding box center [633, 252] width 70 height 70
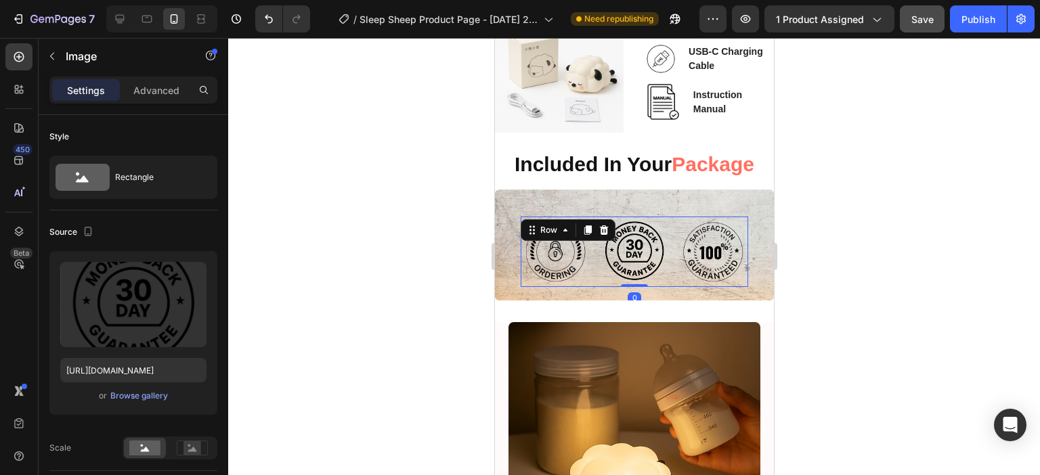
click at [668, 267] on div "Image Image Image Row 0" at bounding box center [633, 252] width 227 height 70
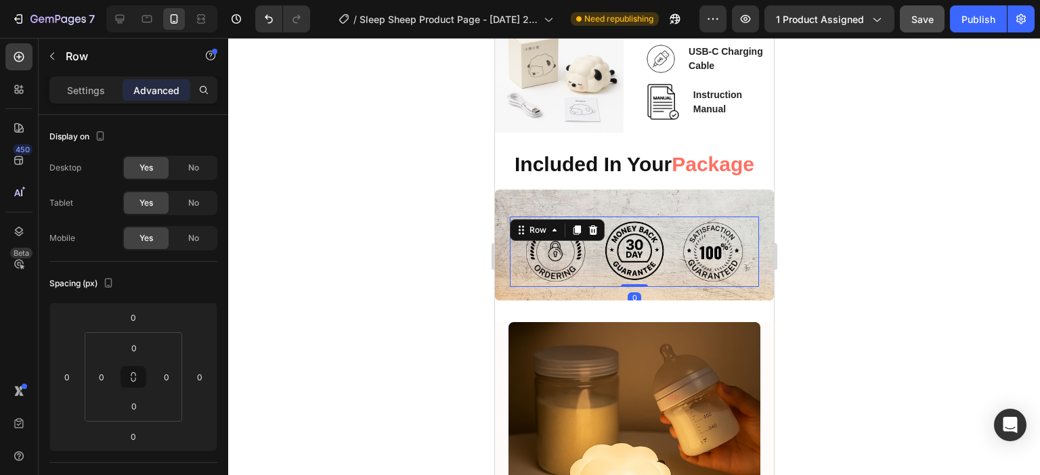
click at [744, 260] on div "Image Image Image Row Row 0" at bounding box center [633, 252] width 249 height 70
click at [144, 316] on input "20" at bounding box center [133, 317] width 27 height 20
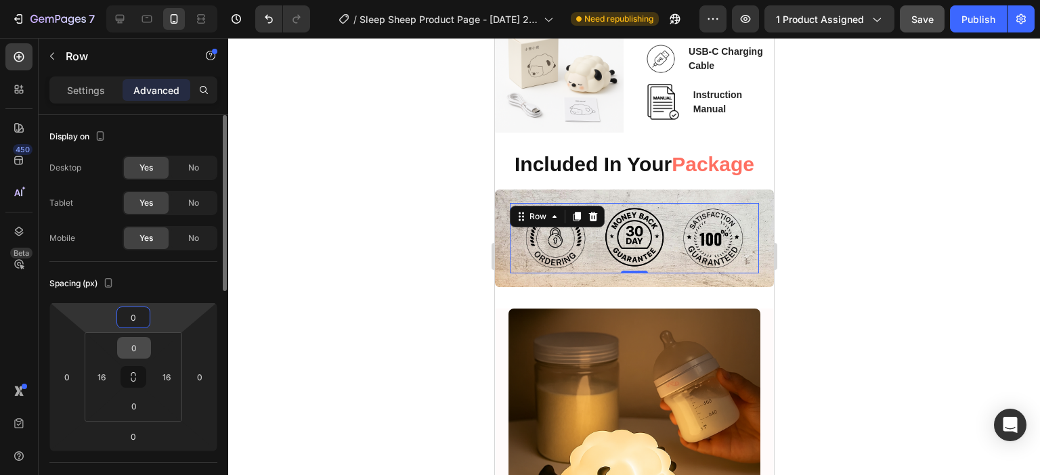
type input "0"
click at [139, 347] on input "0" at bounding box center [134, 348] width 27 height 20
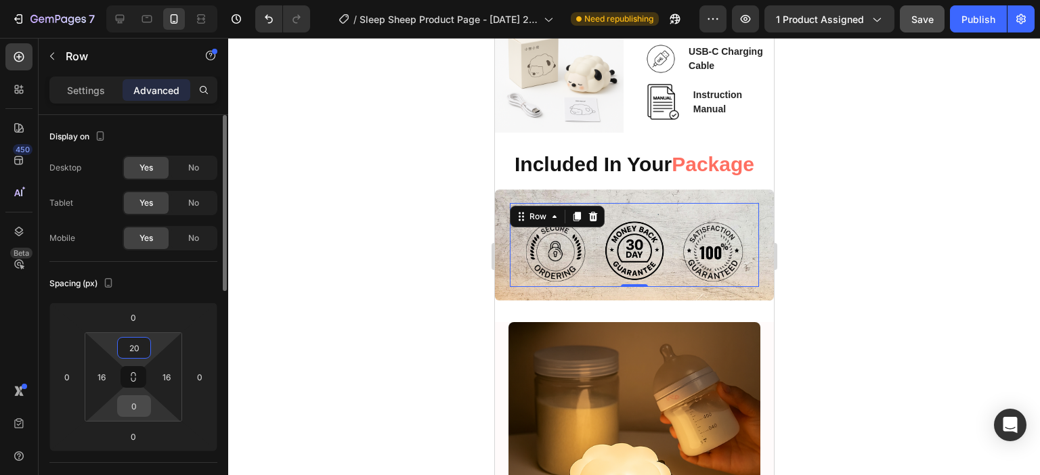
type input "20"
click at [138, 412] on input "0" at bounding box center [134, 406] width 27 height 20
type input "20"
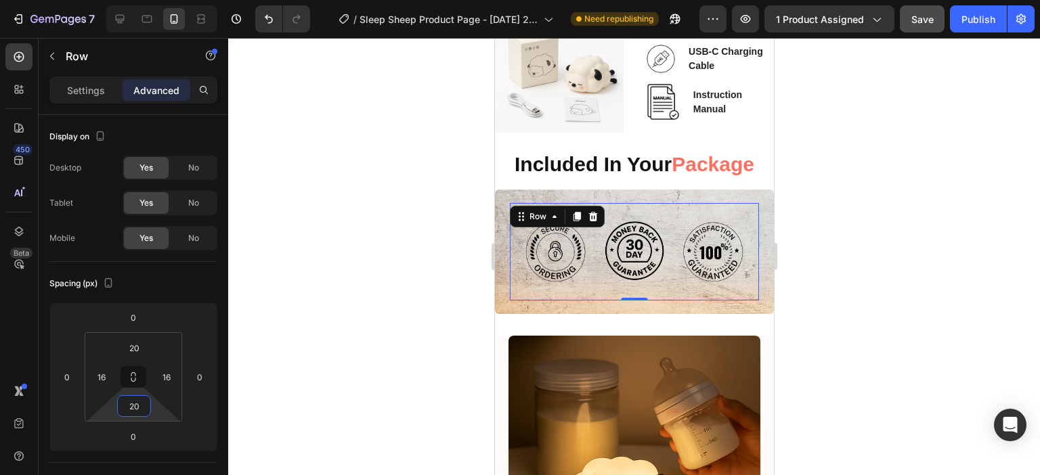
click at [921, 208] on div at bounding box center [634, 256] width 812 height 437
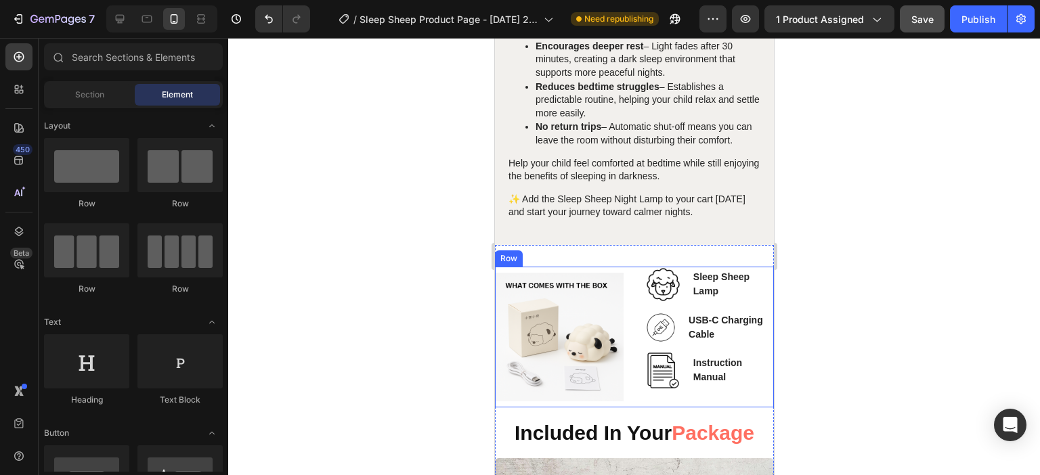
scroll to position [1655, 0]
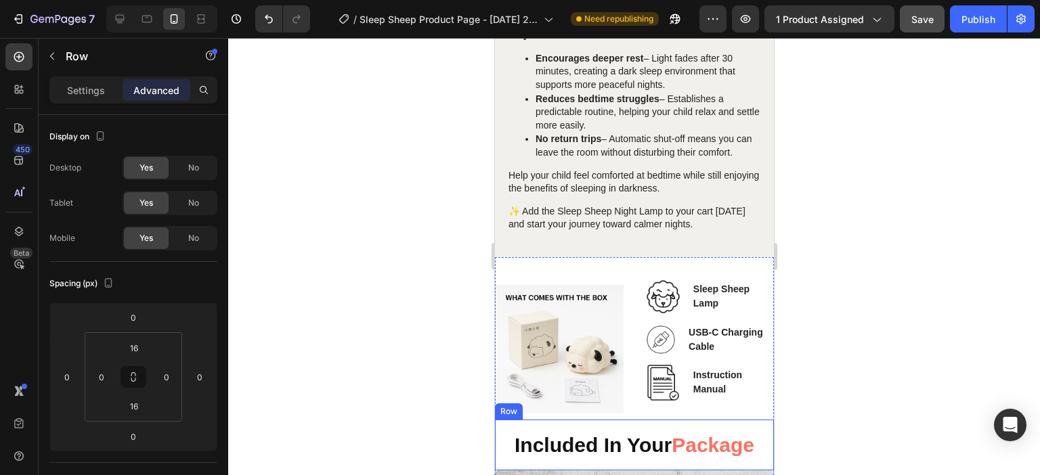
click at [568, 420] on div "Included In Your Package Heading Row" at bounding box center [633, 445] width 279 height 51
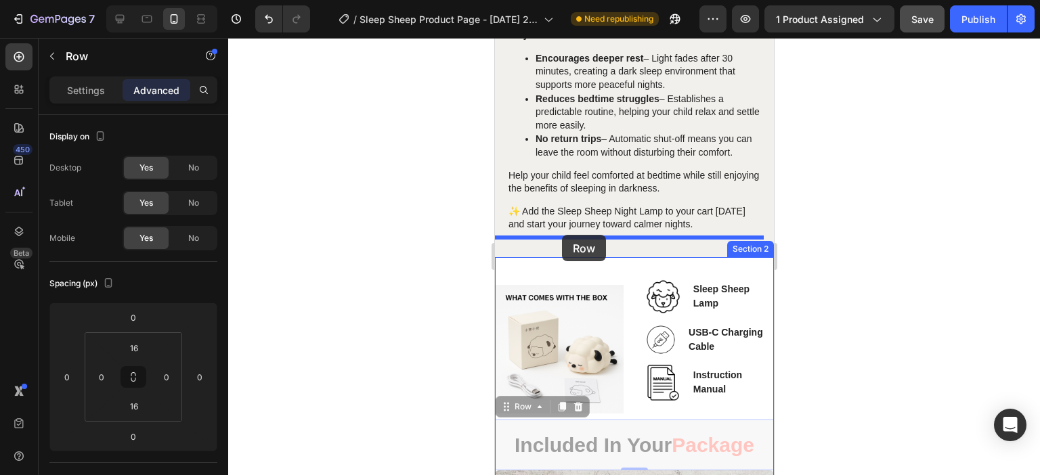
drag, startPoint x: 509, startPoint y: 364, endPoint x: 561, endPoint y: 235, distance: 138.8
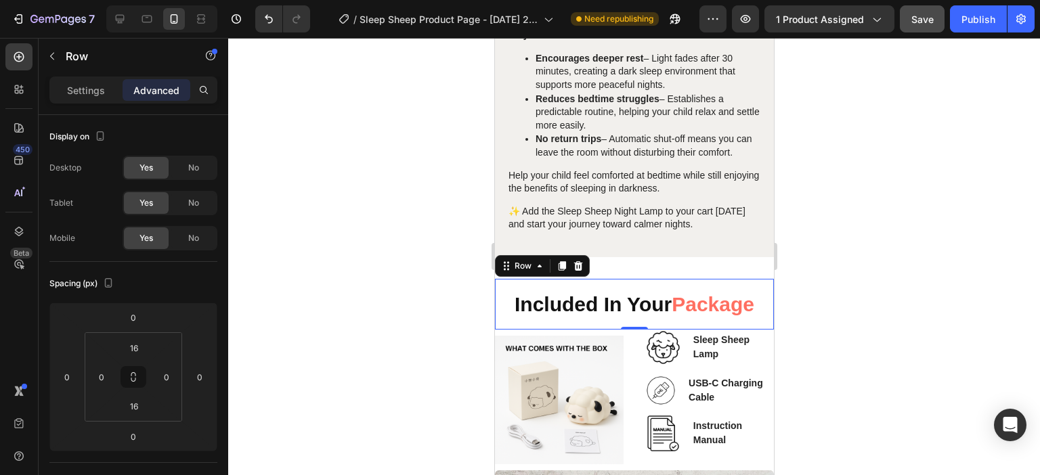
click at [920, 312] on div at bounding box center [634, 256] width 812 height 437
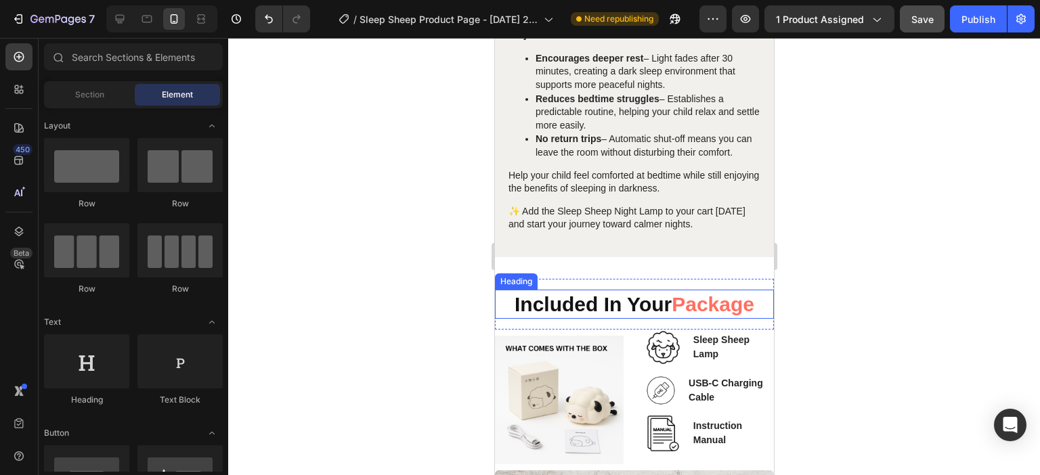
click at [618, 293] on strong "Included In Your" at bounding box center [592, 304] width 157 height 22
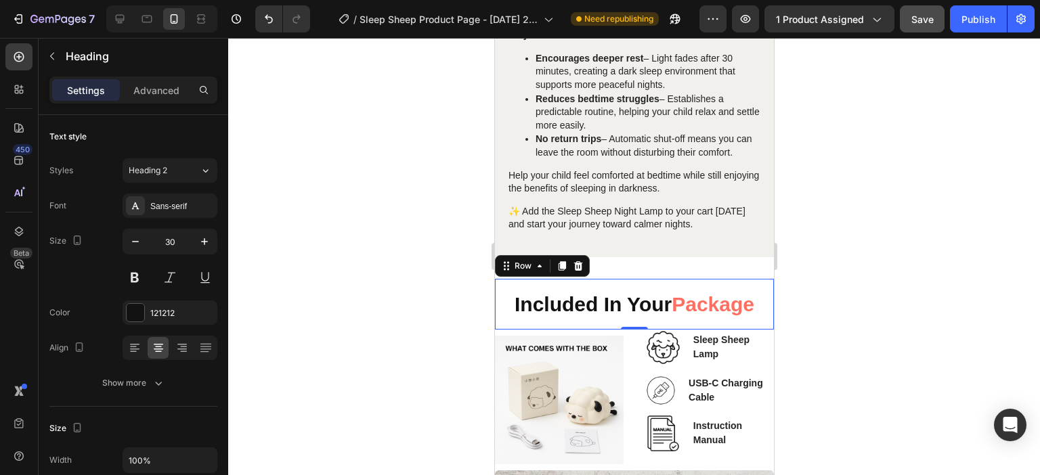
click at [611, 280] on div "Included In Your Package Heading Row 0" at bounding box center [633, 304] width 279 height 51
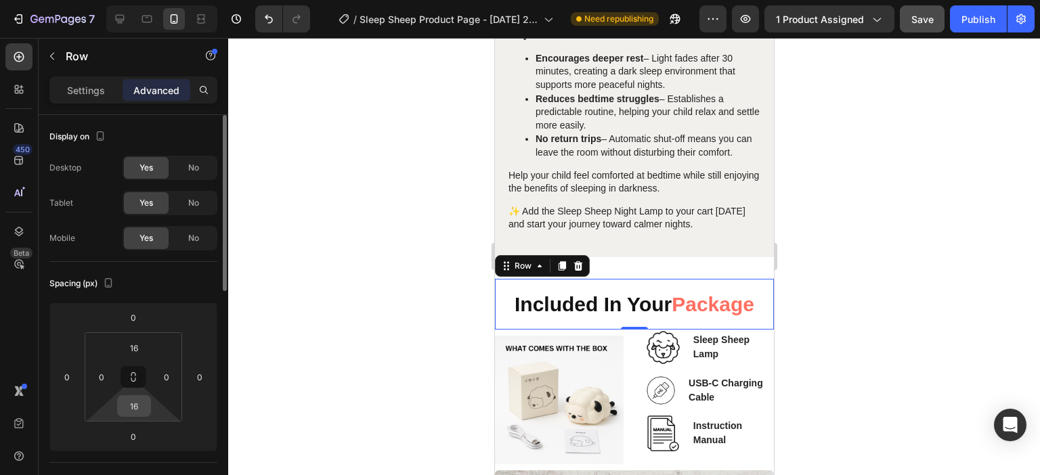
click at [141, 402] on input "16" at bounding box center [134, 406] width 27 height 20
type input "20"
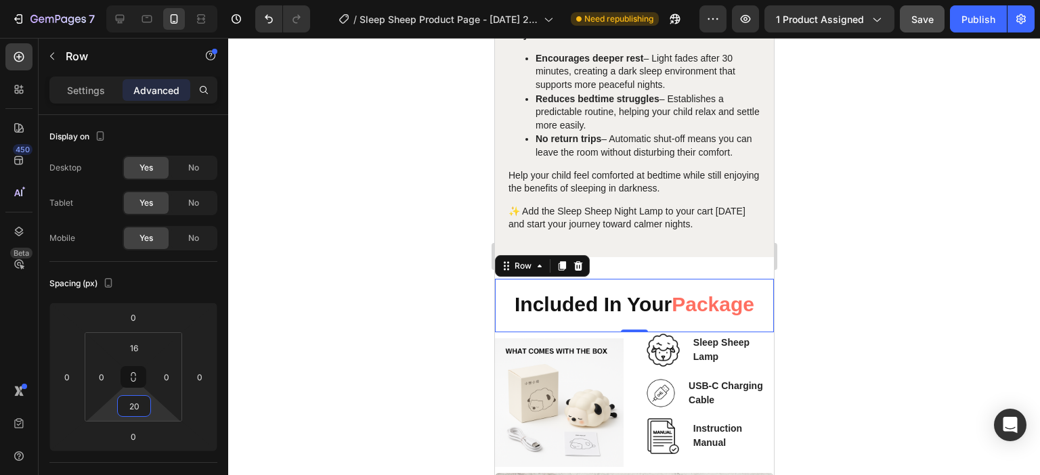
click at [940, 266] on div at bounding box center [634, 256] width 812 height 437
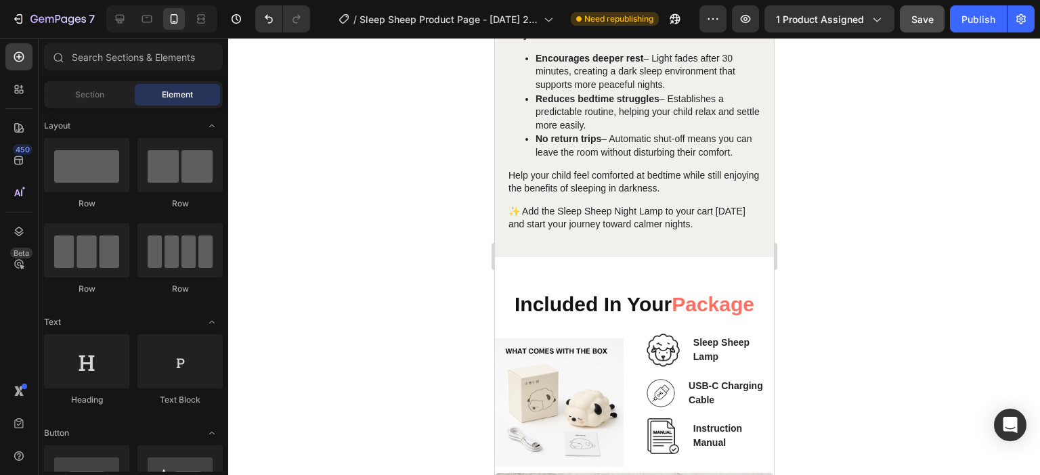
click at [809, 255] on div at bounding box center [634, 256] width 812 height 437
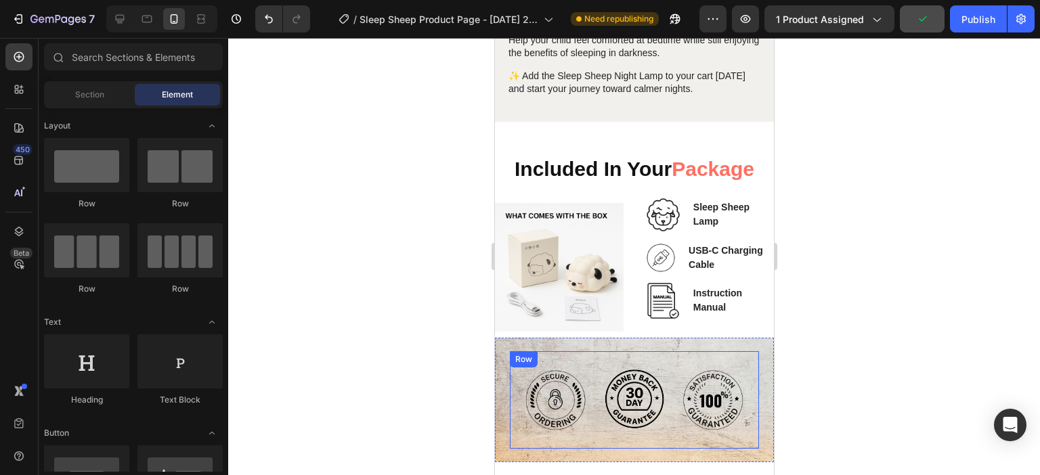
scroll to position [1790, 0]
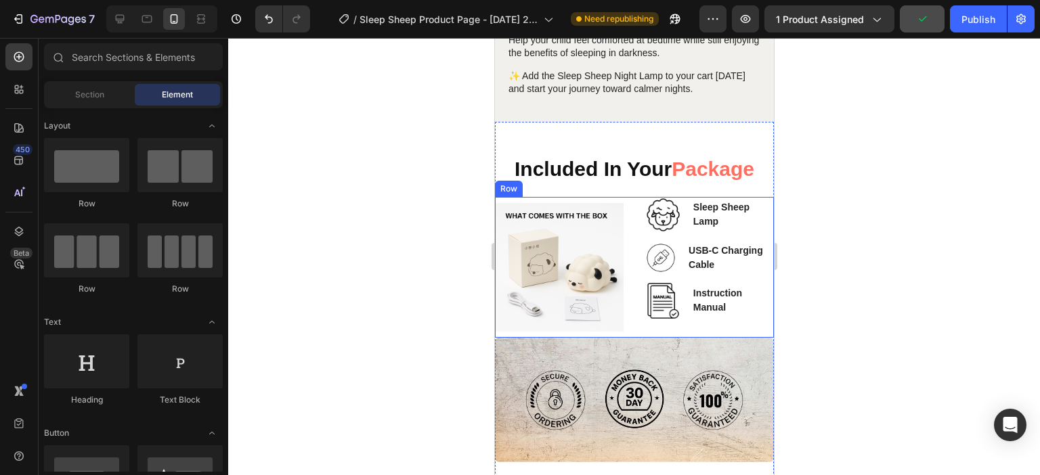
click at [659, 282] on div "Image Sleep Sheep Lamp Text block Image USB-C Charging Cable Text block Image I…" at bounding box center [708, 267] width 129 height 141
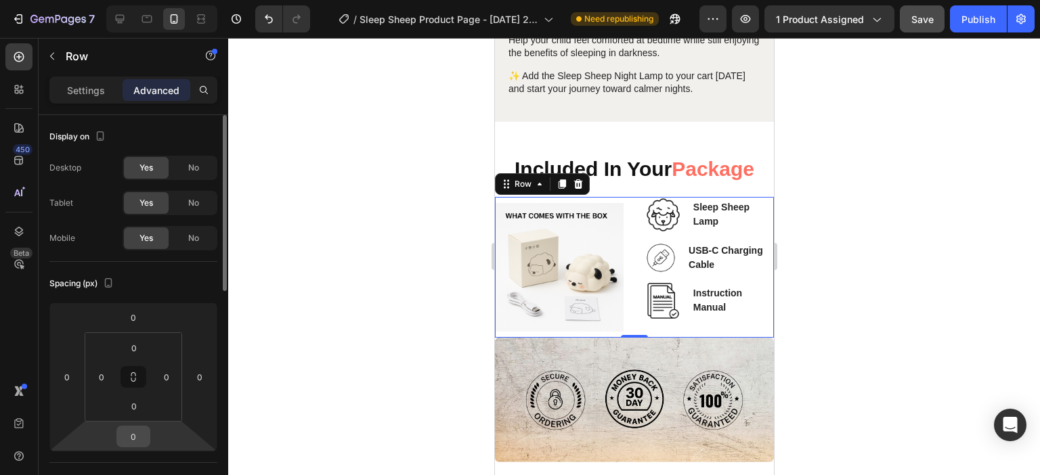
click at [127, 437] on input "0" at bounding box center [133, 437] width 27 height 20
type input "20"
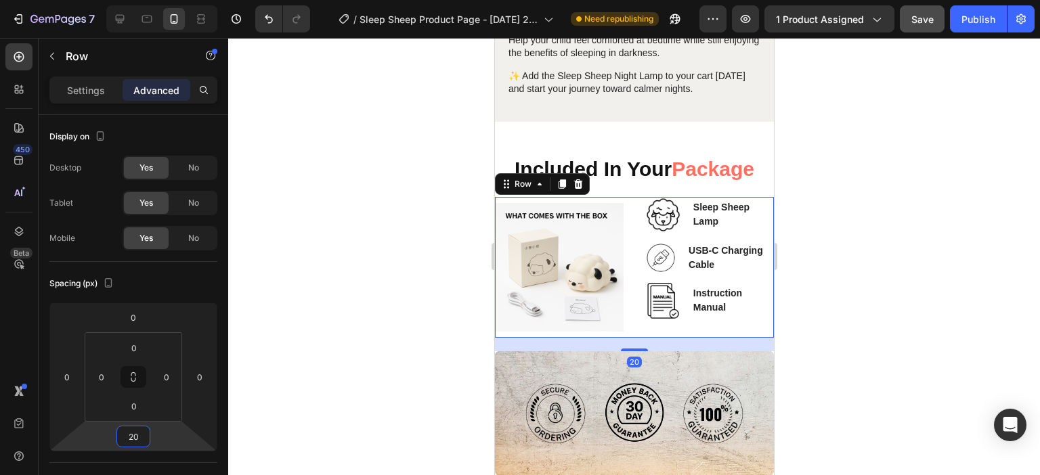
click at [965, 159] on div at bounding box center [634, 256] width 812 height 437
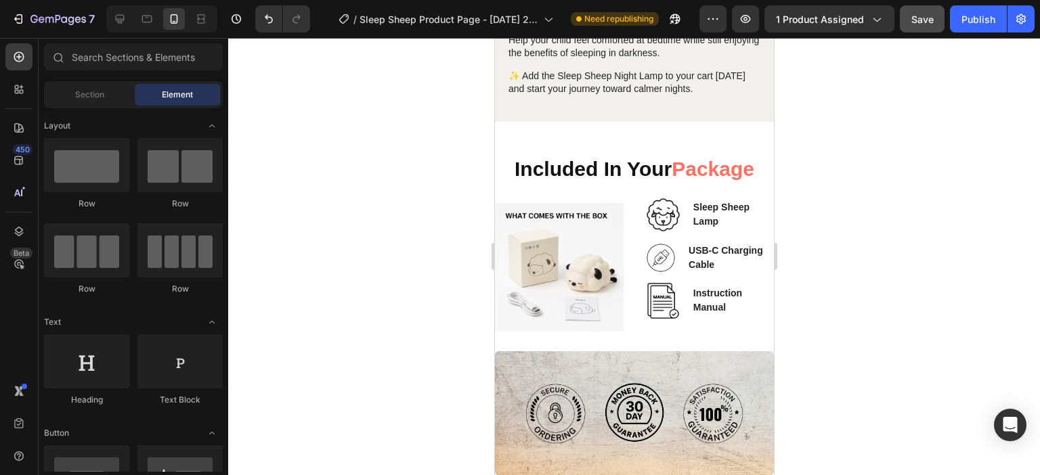
click at [815, 294] on div at bounding box center [634, 256] width 812 height 437
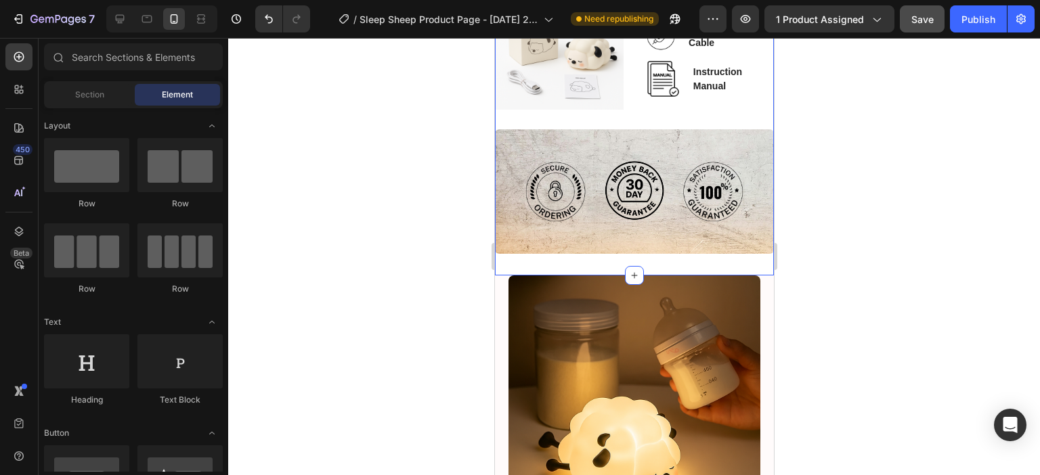
scroll to position [1925, 0]
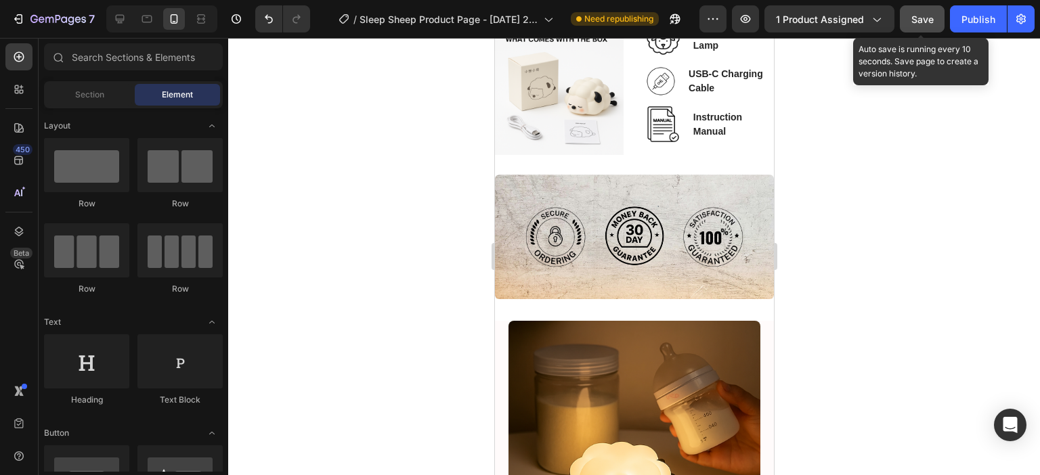
click at [926, 21] on span "Save" at bounding box center [922, 20] width 22 height 12
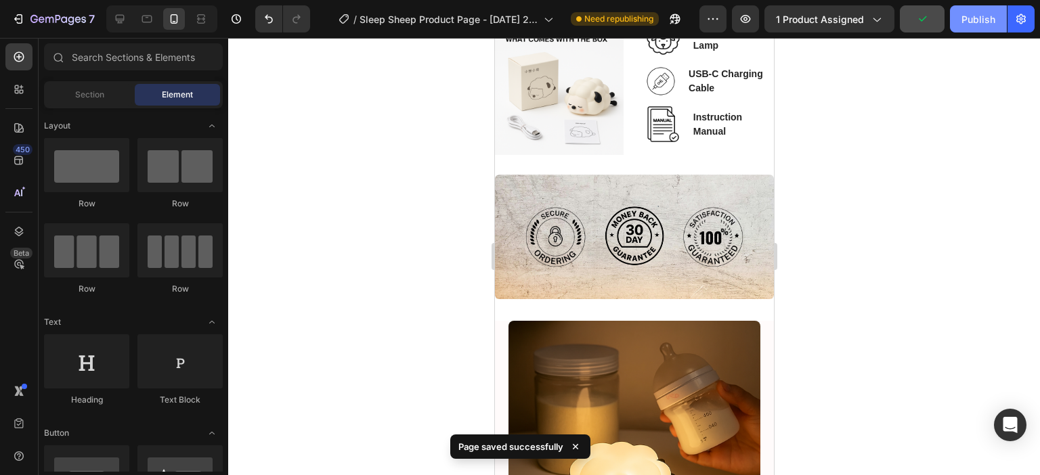
click at [966, 18] on div "Publish" at bounding box center [978, 19] width 34 height 14
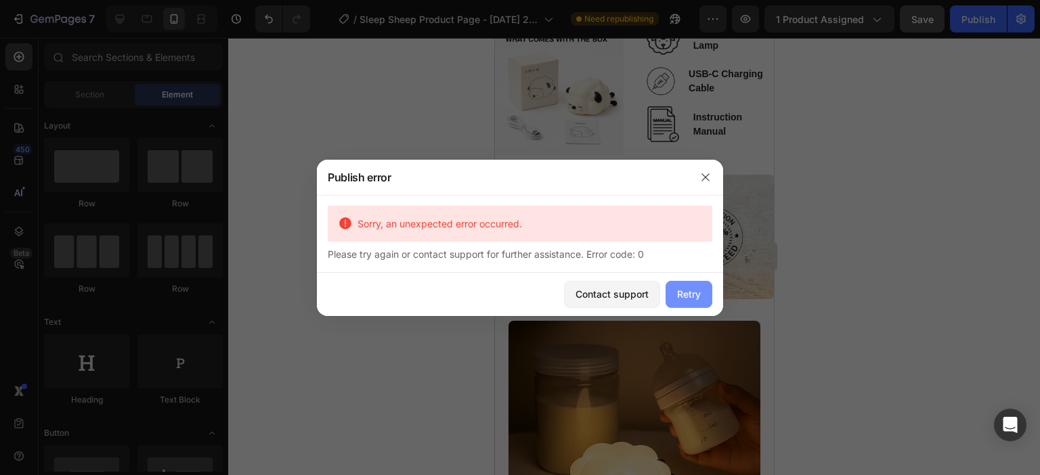
click at [684, 290] on div "Retry" at bounding box center [689, 294] width 24 height 14
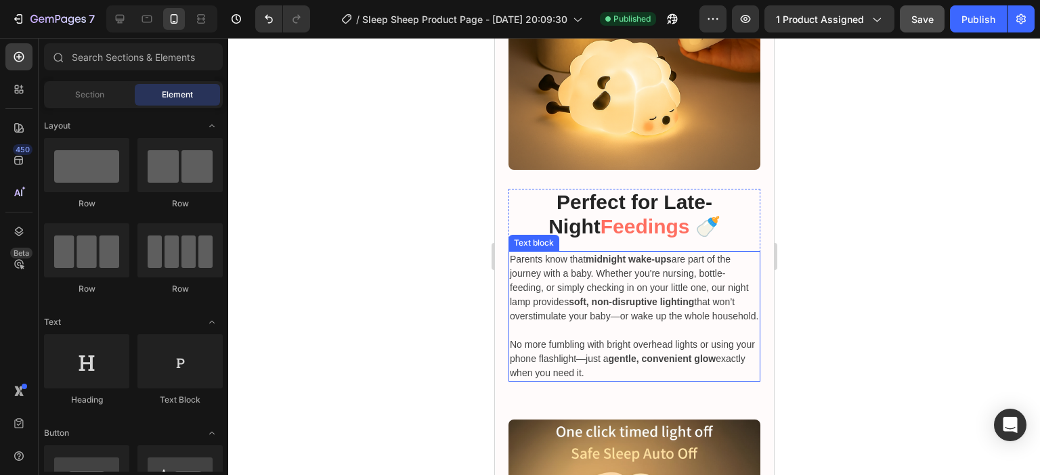
scroll to position [2399, 0]
